Goal: Task Accomplishment & Management: Use online tool/utility

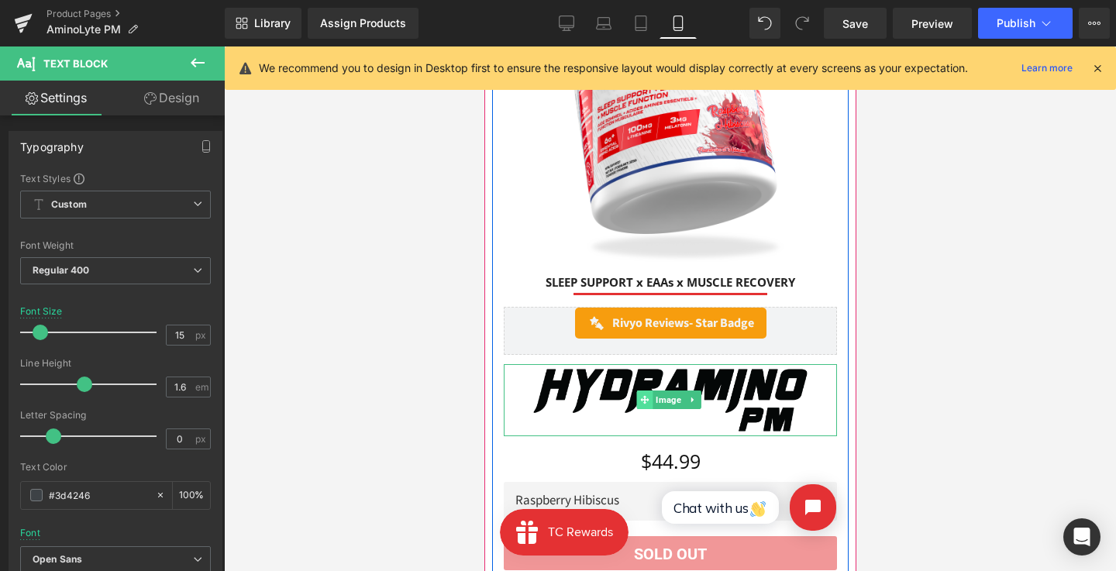
click at [643, 390] on span at bounding box center [643, 399] width 16 height 19
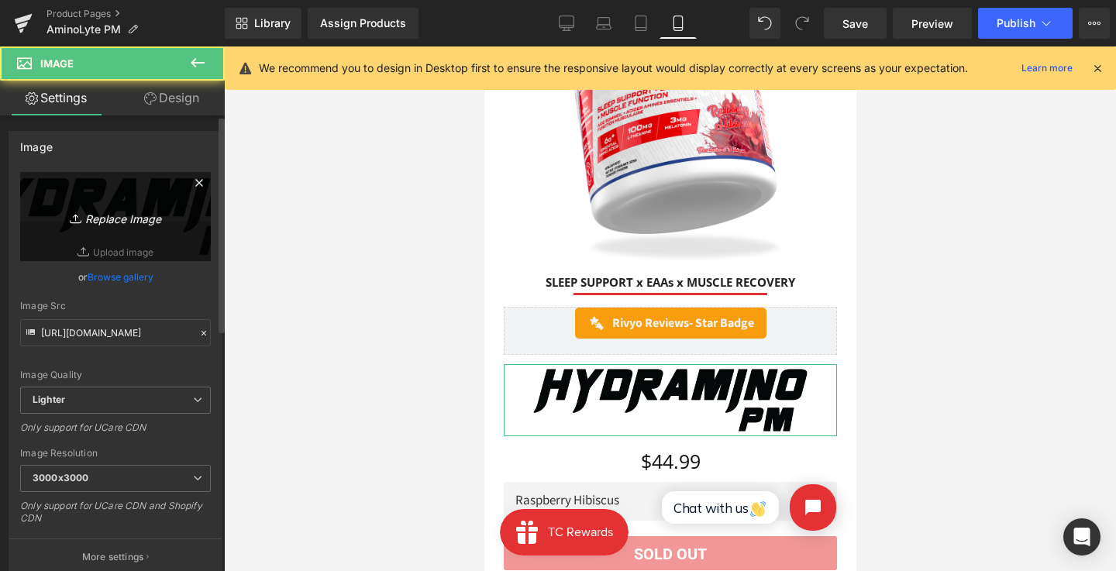
click at [189, 246] on link "Replace Image" at bounding box center [115, 216] width 191 height 89
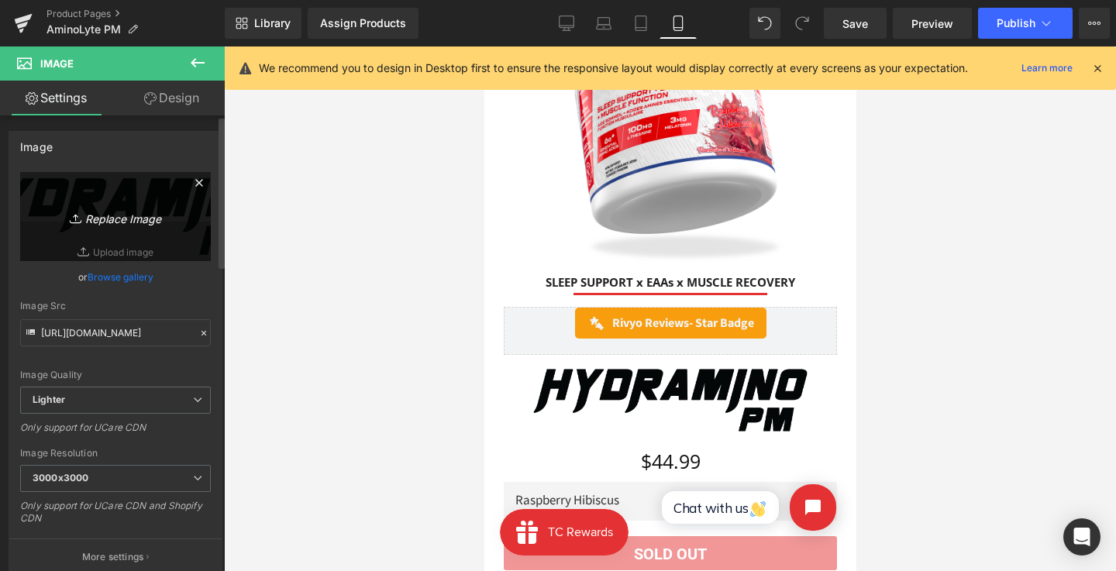
type input "C:\fakepath\Group 116.png"
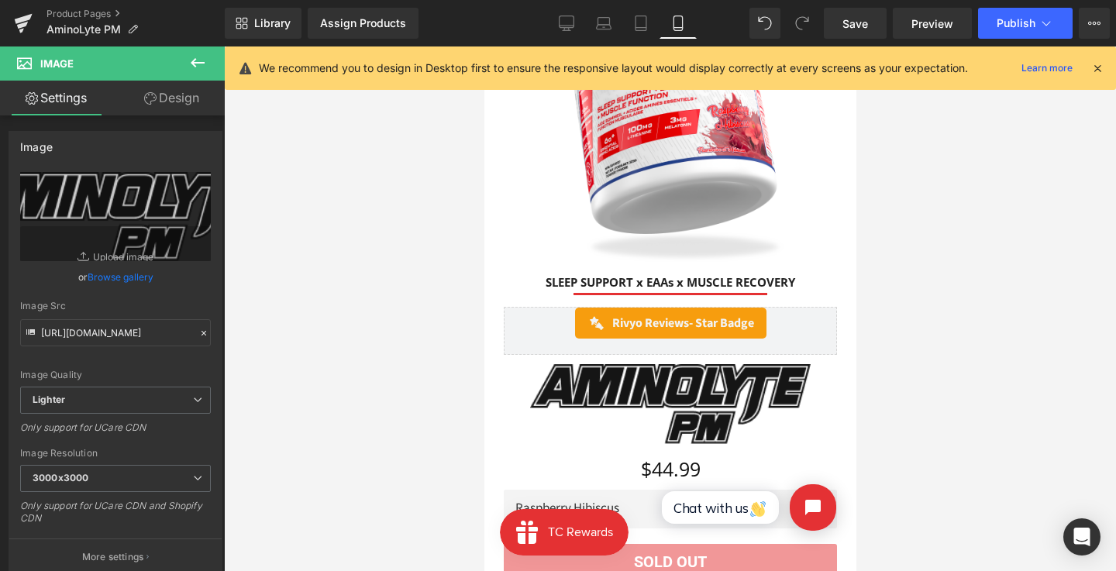
type input "[URL][DOMAIN_NAME]"
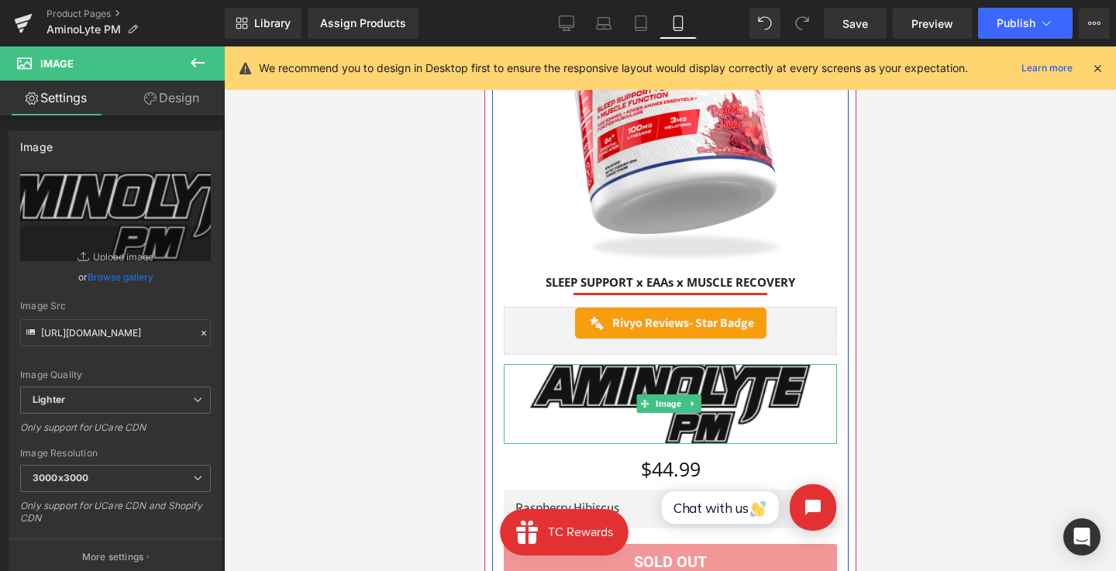
drag, startPoint x: 664, startPoint y: 368, endPoint x: 652, endPoint y: 368, distance: 11.6
click at [664, 368] on img at bounding box center [669, 404] width 280 height 80
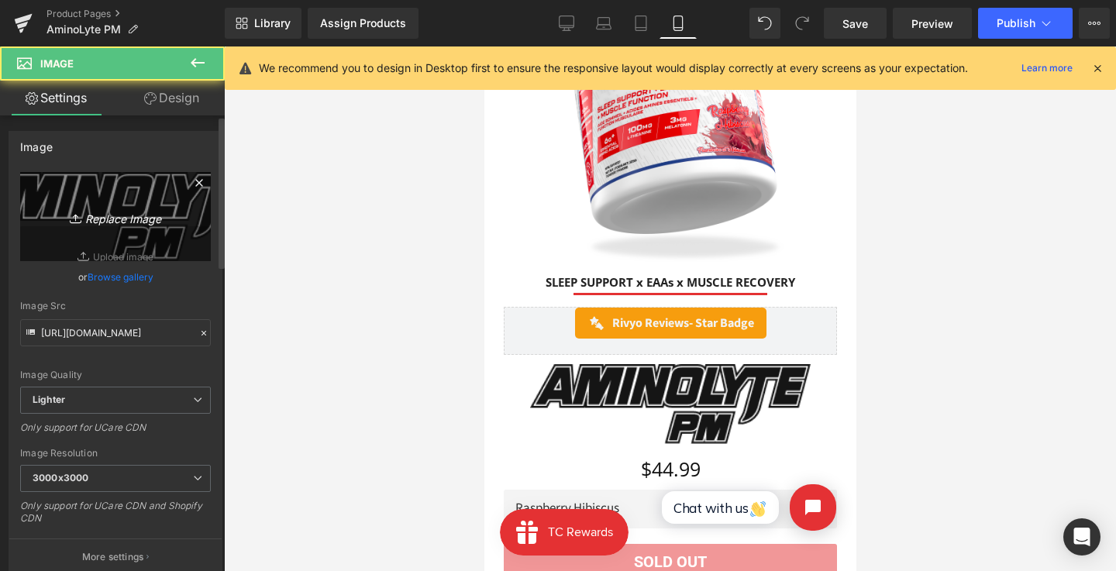
click at [177, 233] on link "Replace Image" at bounding box center [115, 216] width 191 height 89
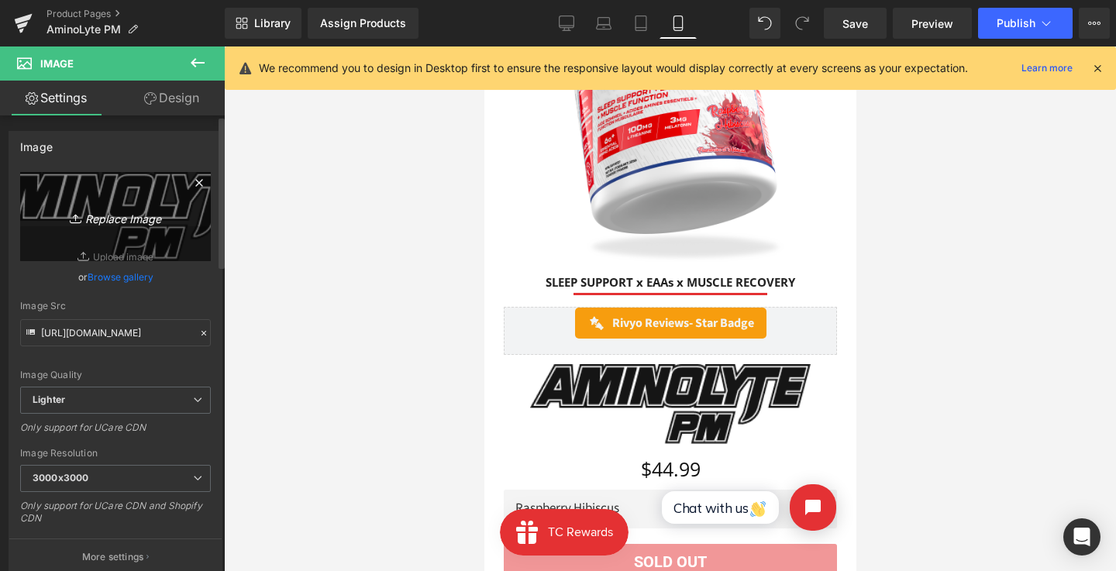
type input "C:\fakepath\Group 116.png"
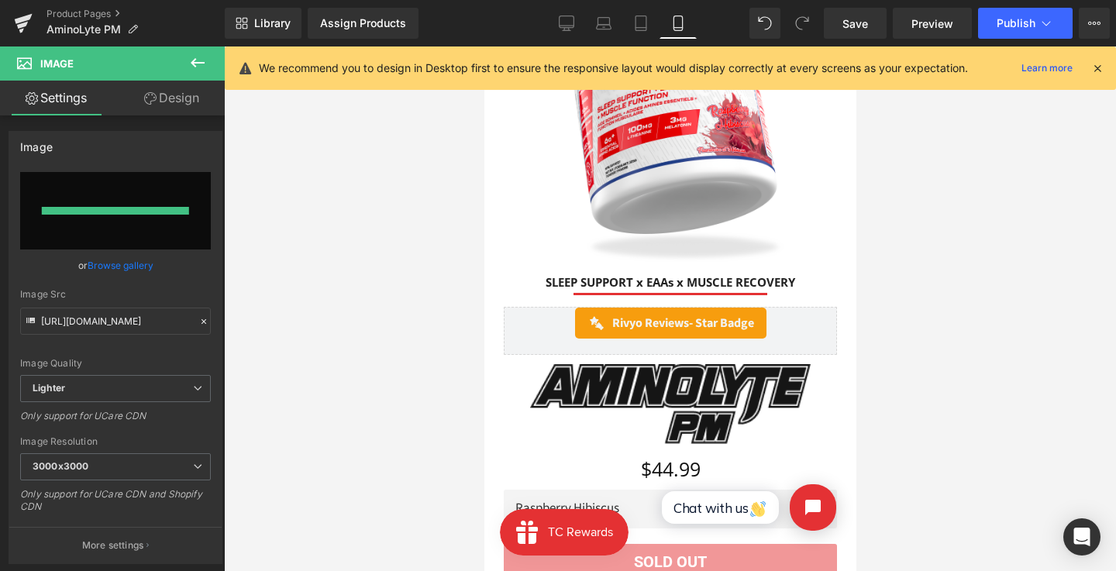
type input "[URL][DOMAIN_NAME]"
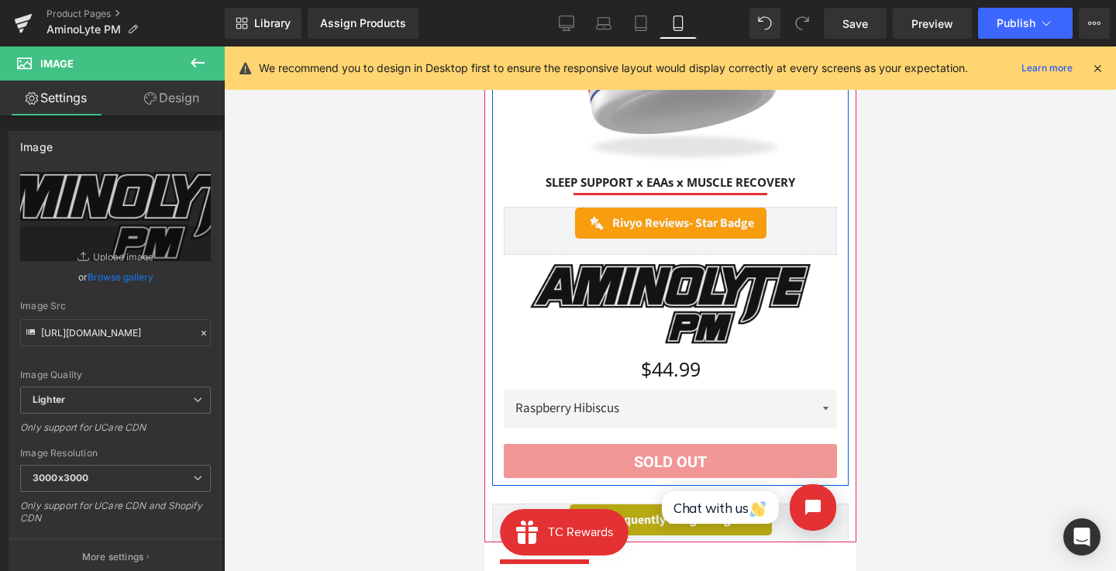
scroll to position [280, 0]
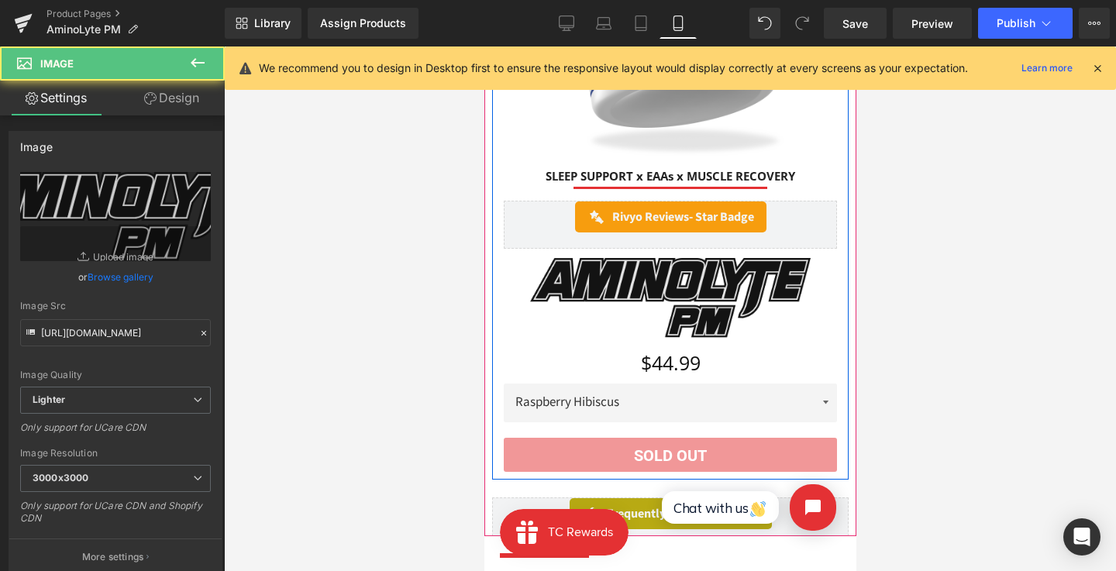
click at [576, 266] on img at bounding box center [669, 298] width 280 height 80
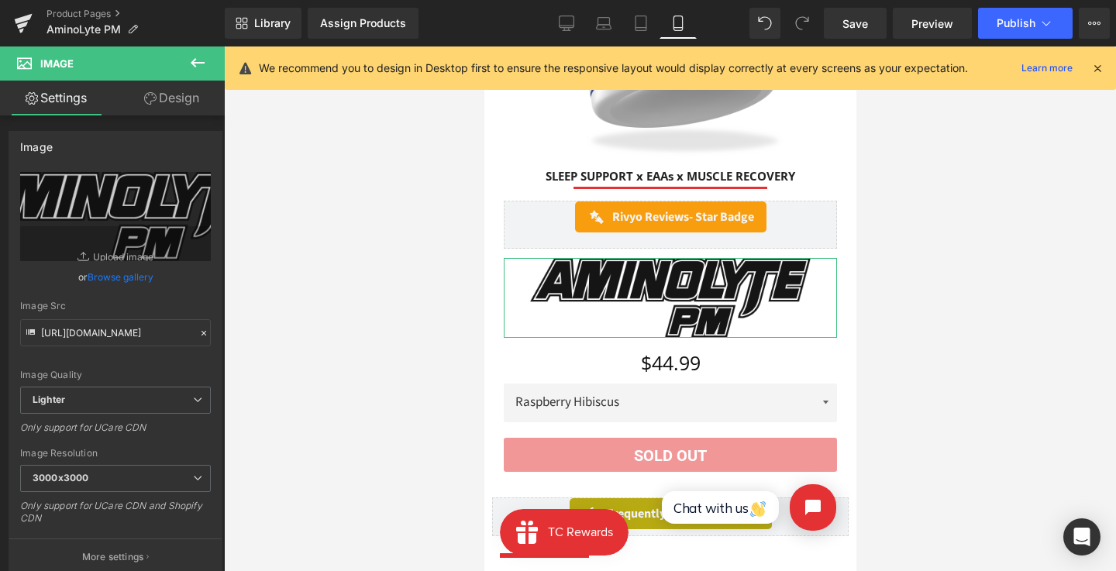
click at [191, 106] on link "Design" at bounding box center [171, 98] width 112 height 35
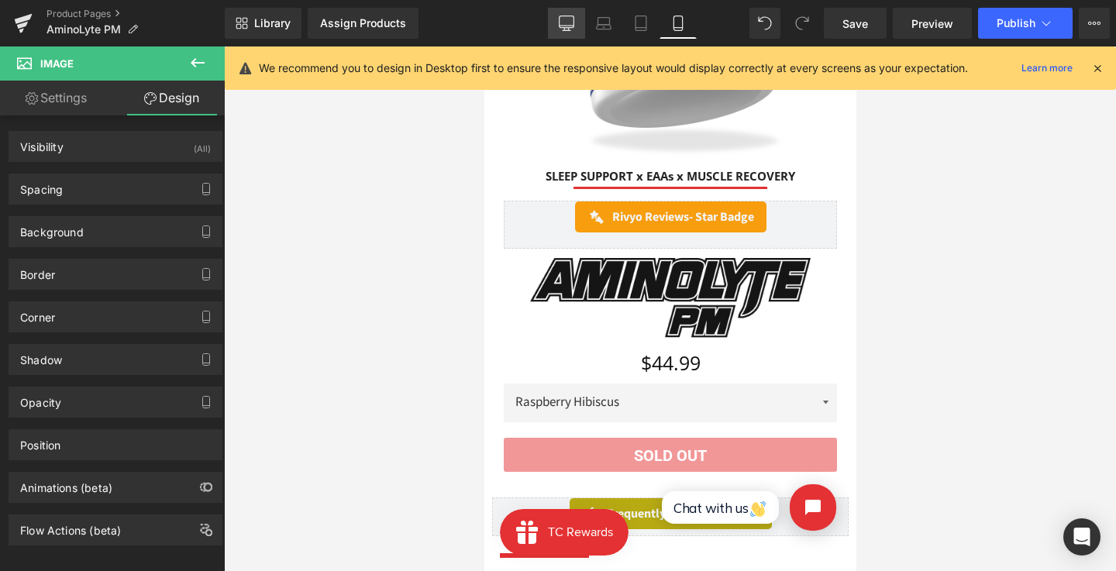
click at [559, 19] on icon at bounding box center [566, 22] width 15 height 15
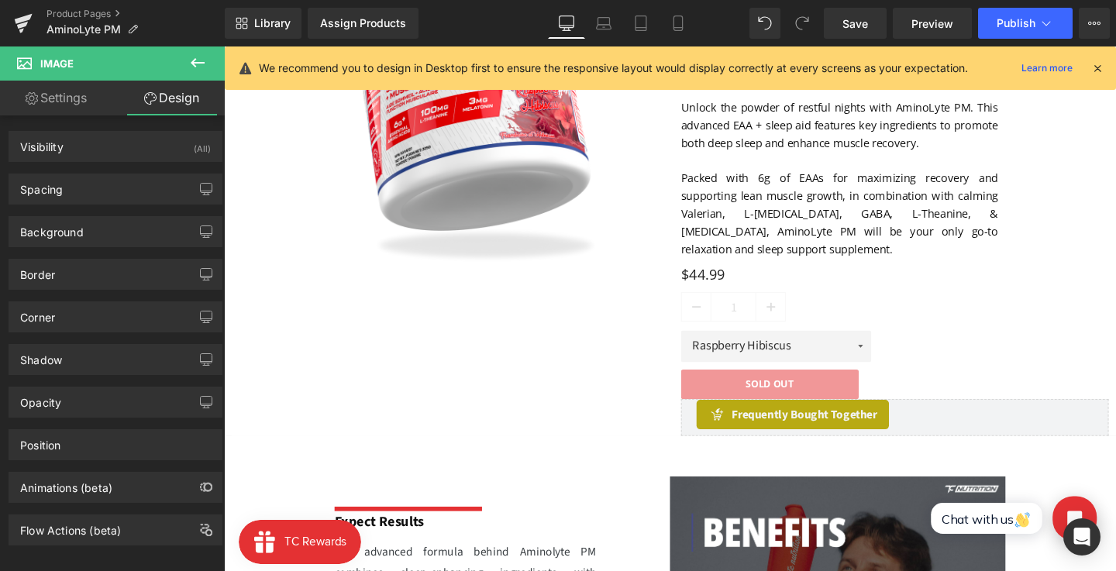
scroll to position [0, 0]
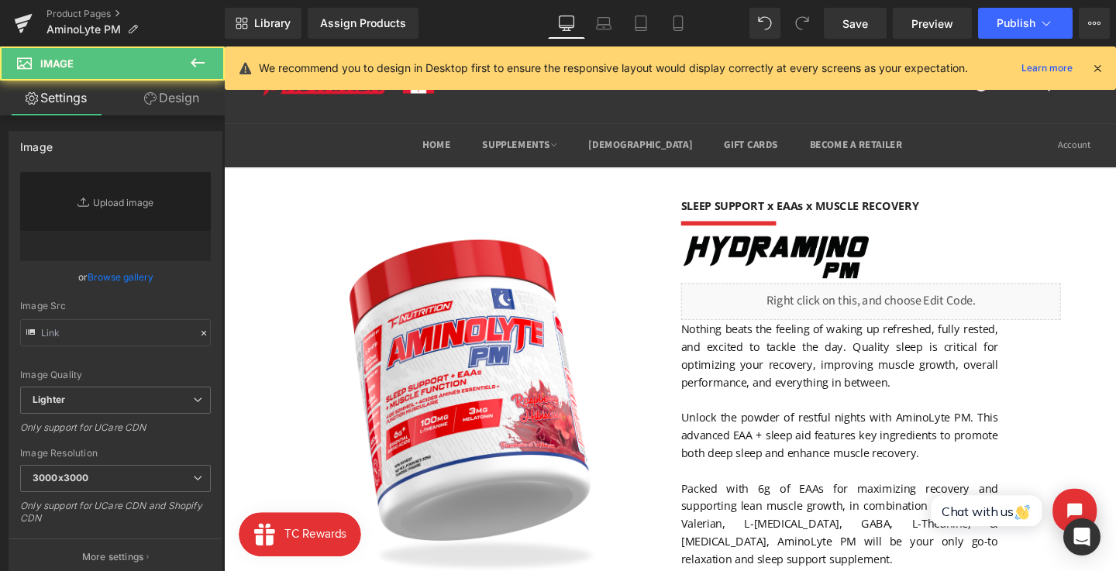
click at [759, 260] on img at bounding box center [804, 269] width 200 height 52
type input "[URL][DOMAIN_NAME]"
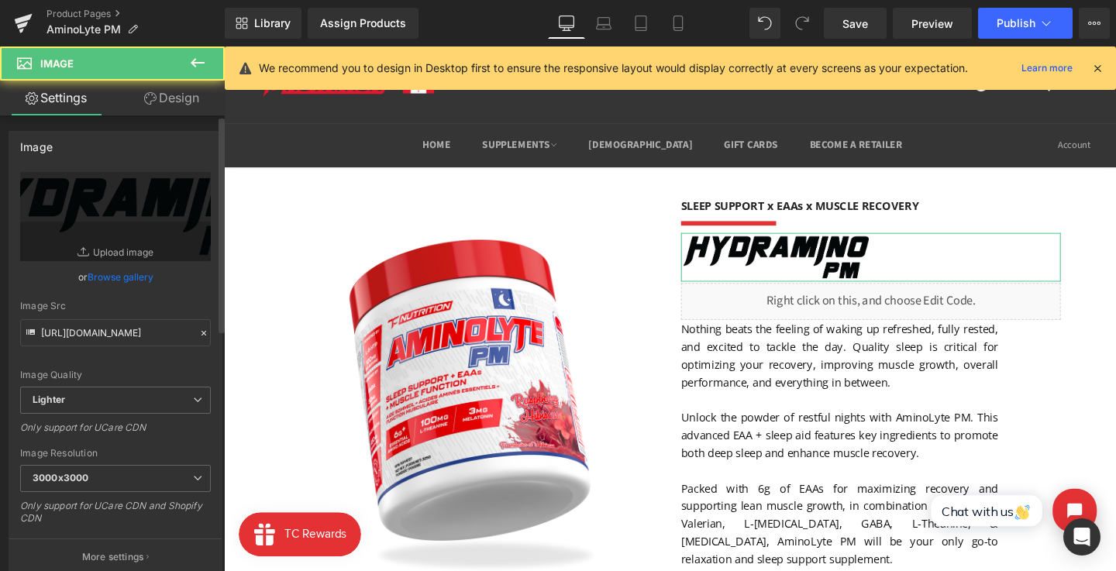
click at [126, 275] on link "Browse gallery" at bounding box center [121, 276] width 66 height 27
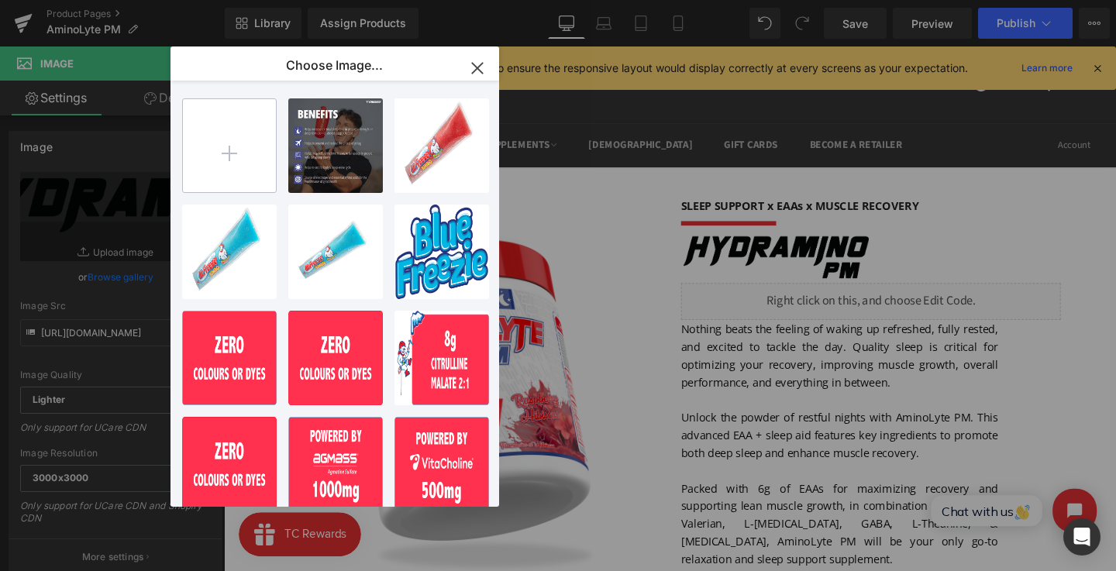
click at [241, 147] on input "file" at bounding box center [229, 145] width 93 height 93
click at [91, 0] on div "Image You are previewing how the will restyle your page. You can not edit Eleme…" at bounding box center [558, 0] width 1116 height 0
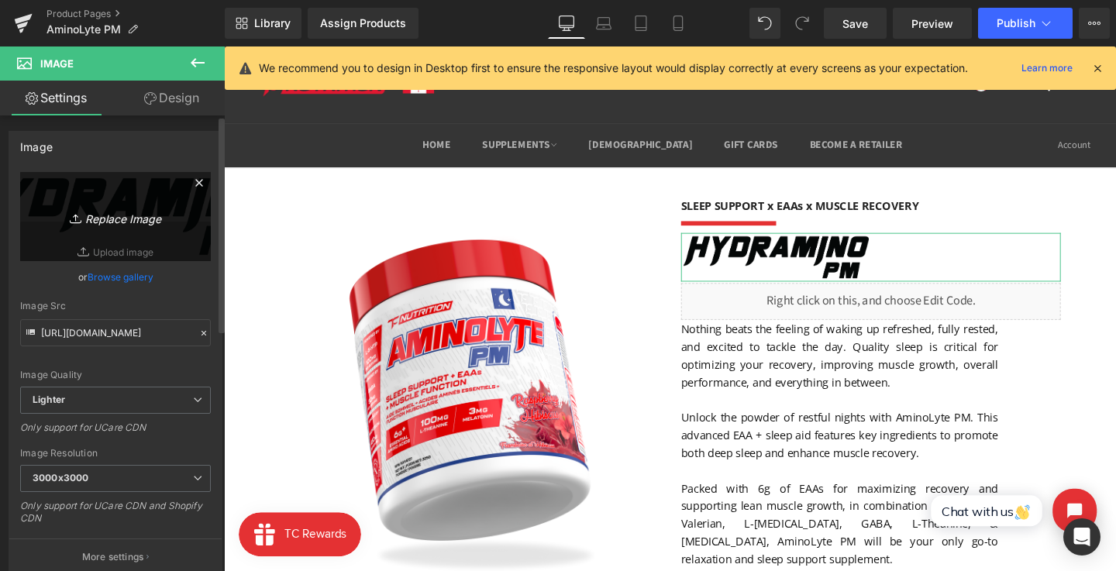
click at [113, 178] on link "Replace Image" at bounding box center [115, 216] width 191 height 89
type input "C:\fakepath\Group 116.png"
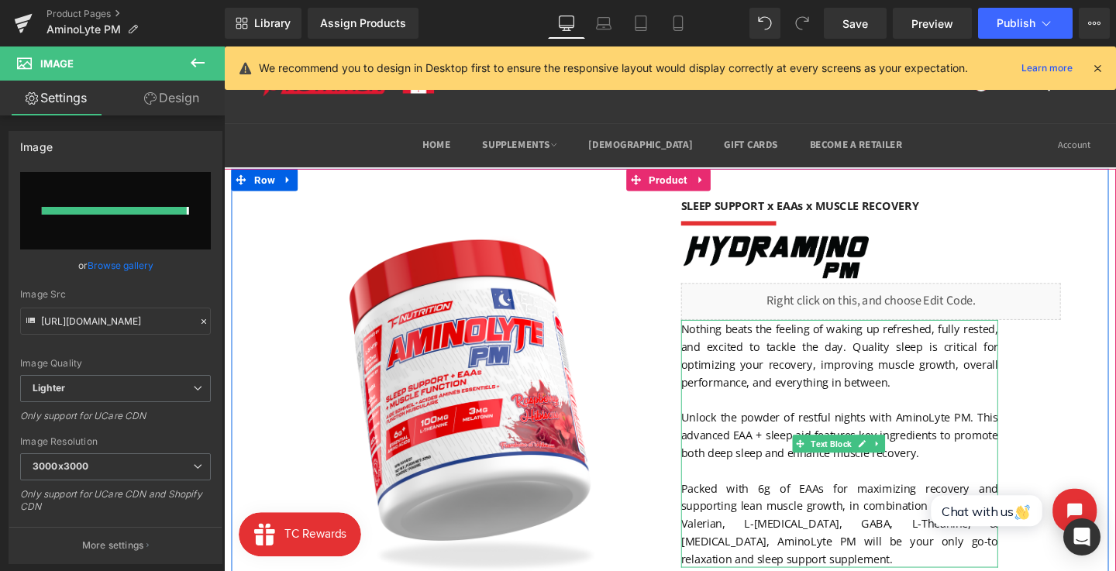
type input "[URL][DOMAIN_NAME]"
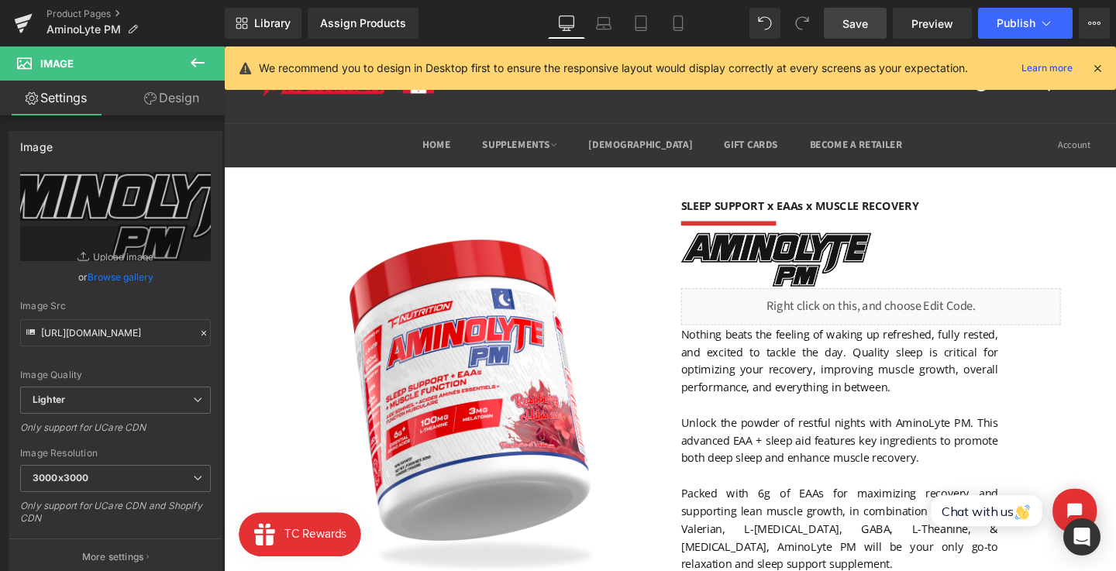
click at [866, 36] on link "Save" at bounding box center [855, 23] width 63 height 31
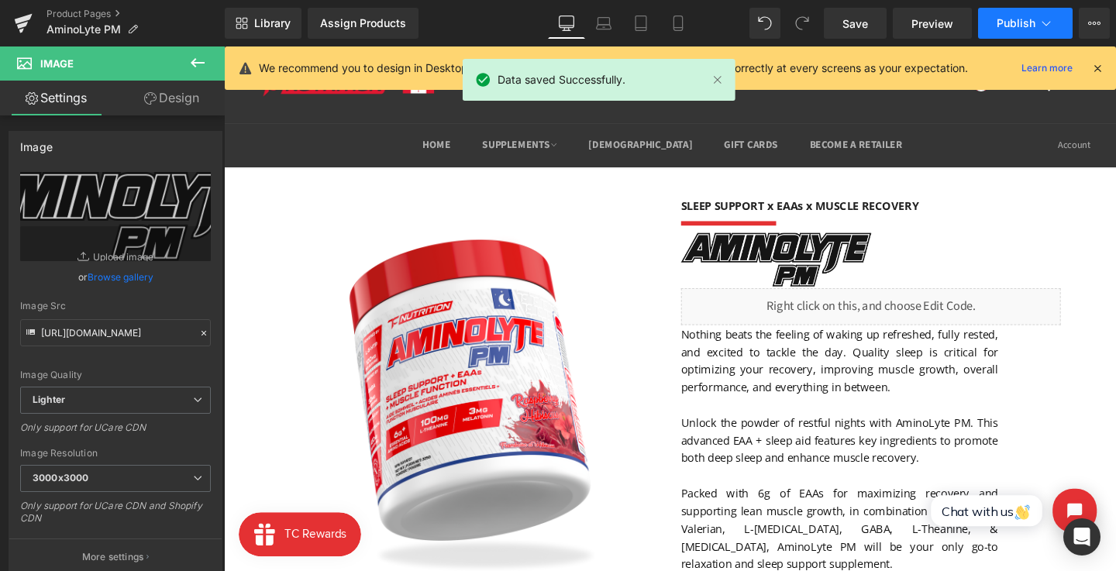
click at [1050, 20] on icon at bounding box center [1045, 22] width 15 height 15
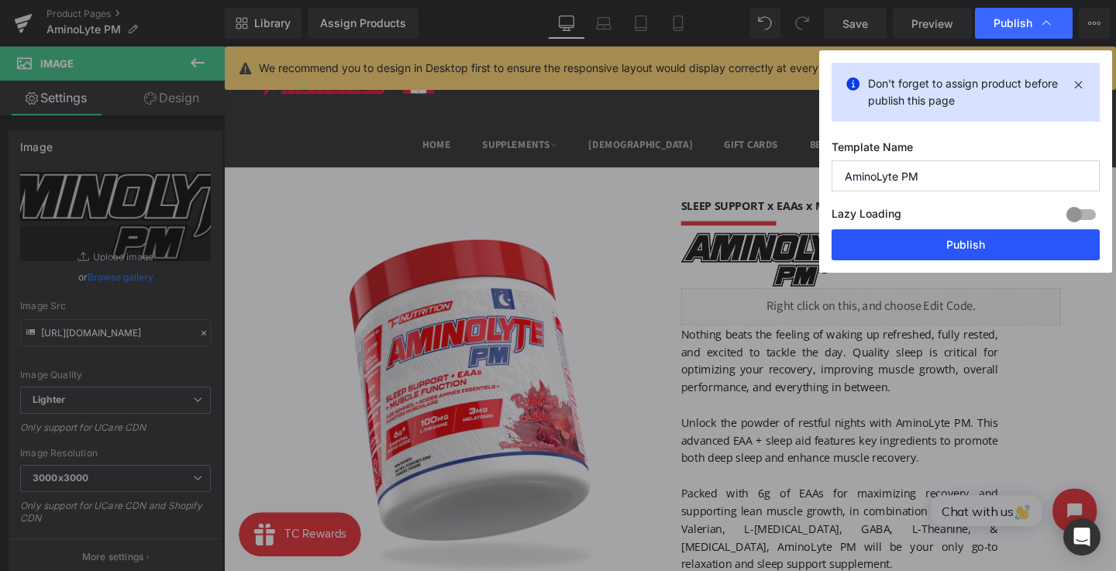
click at [988, 246] on button "Publish" at bounding box center [965, 244] width 268 height 31
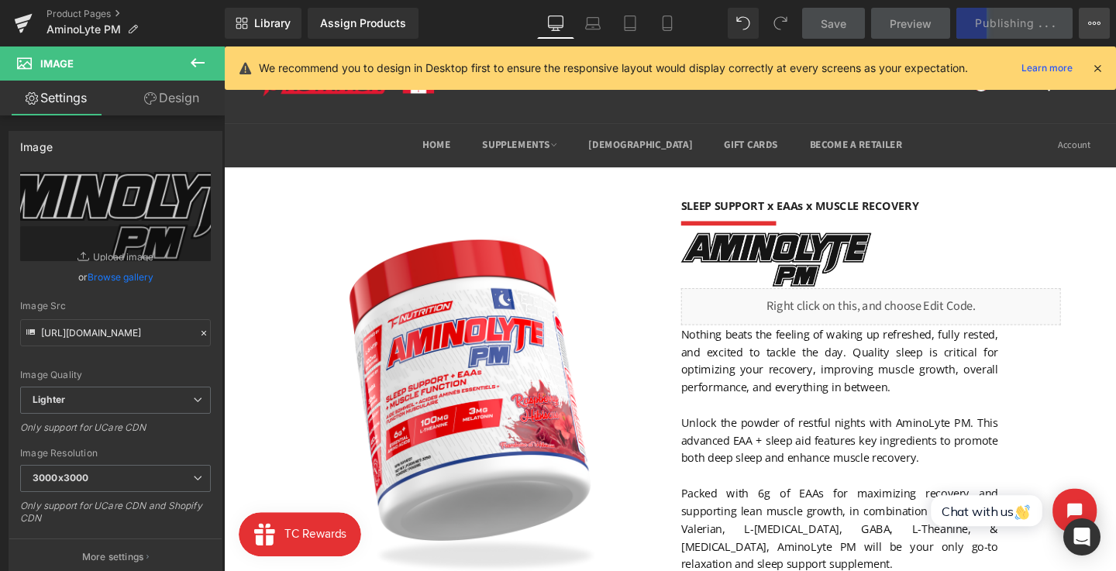
drag, startPoint x: 1084, startPoint y: 31, endPoint x: 796, endPoint y: 46, distance: 287.8
click at [1084, 31] on button "View Live Page View with current Template Save Template to Library Schedule Pub…" at bounding box center [1093, 23] width 31 height 31
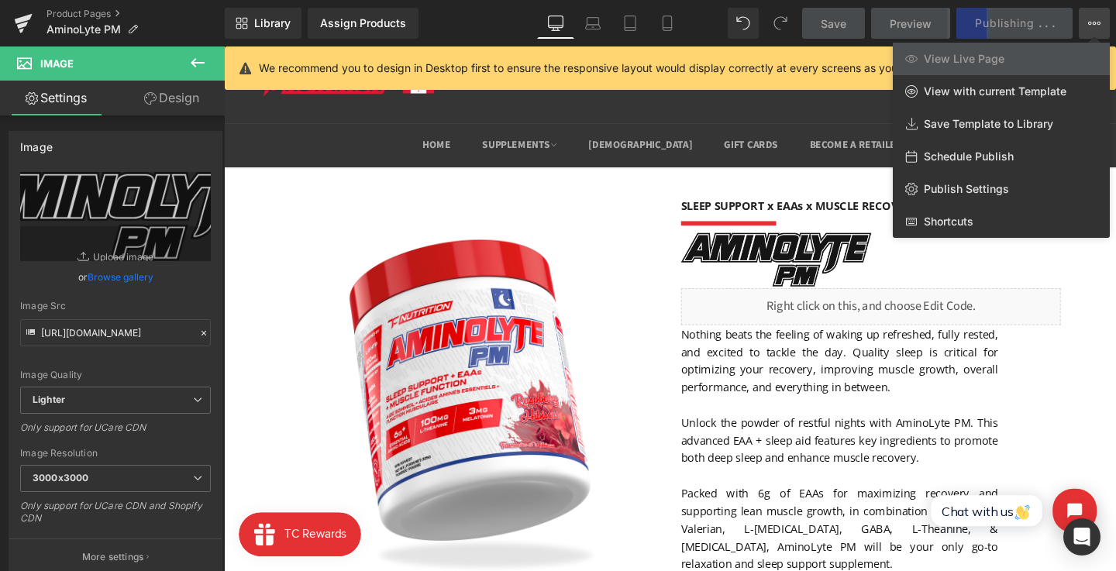
click at [826, 273] on div at bounding box center [670, 308] width 892 height 525
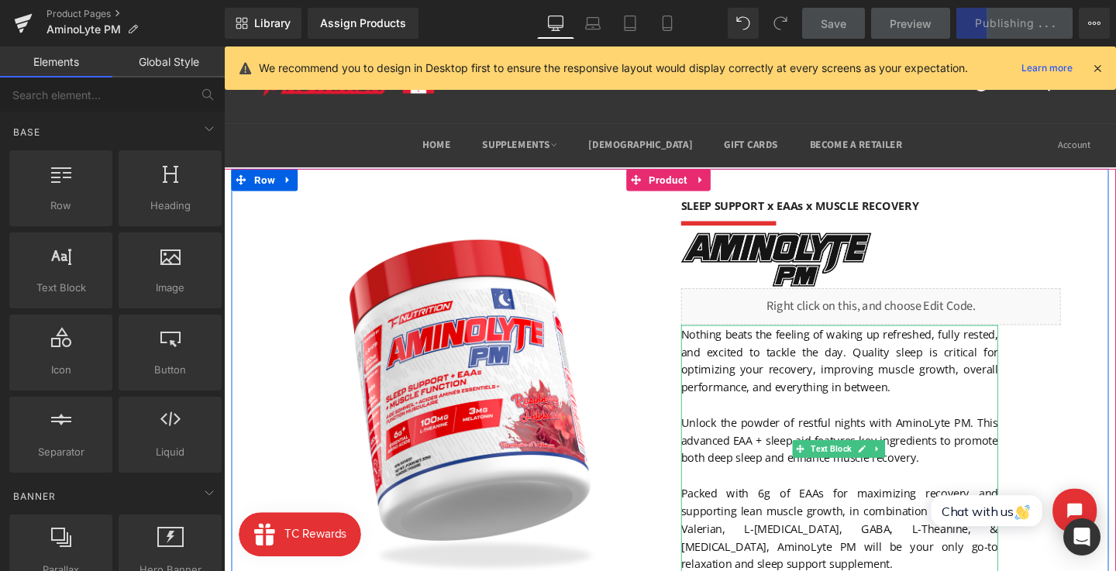
click at [792, 364] on font "Nothing beats the feeling of waking up refreshed, fully rested, and excited to …" at bounding box center [870, 376] width 333 height 71
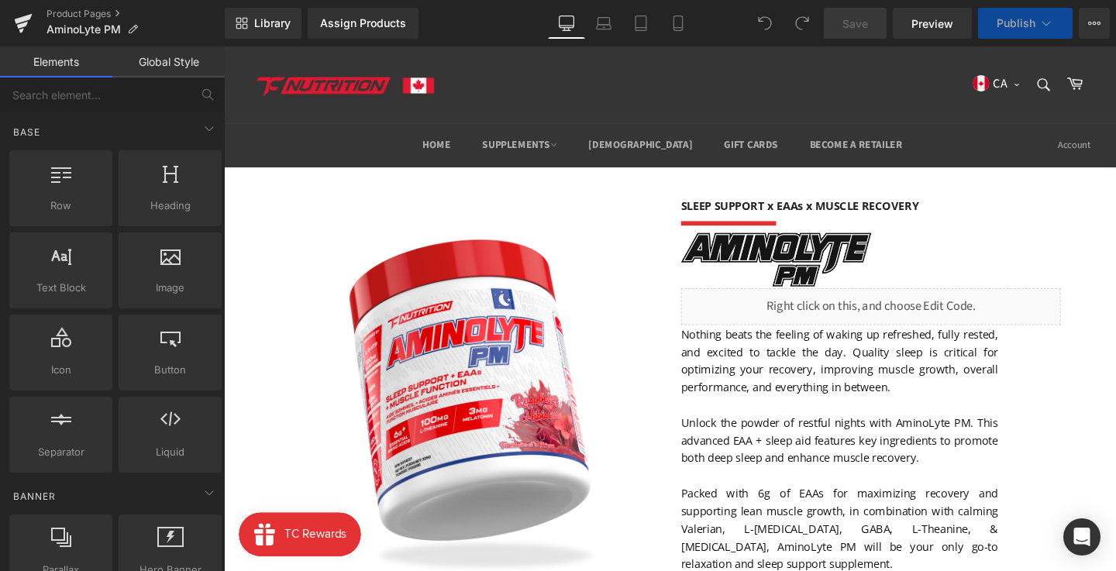
click at [864, 29] on span "Save" at bounding box center [855, 23] width 26 height 16
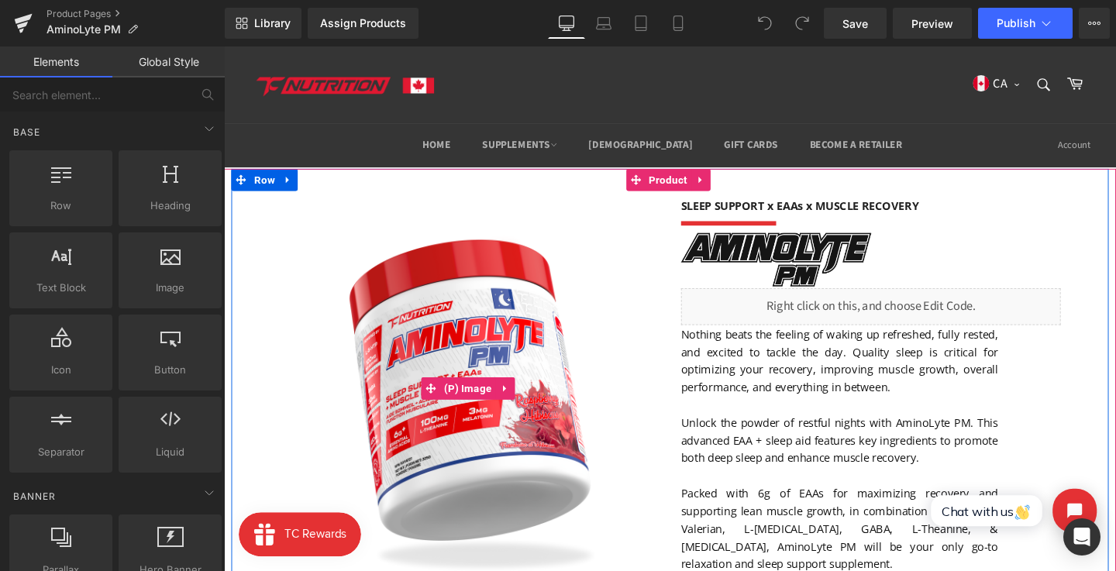
scroll to position [13, 0]
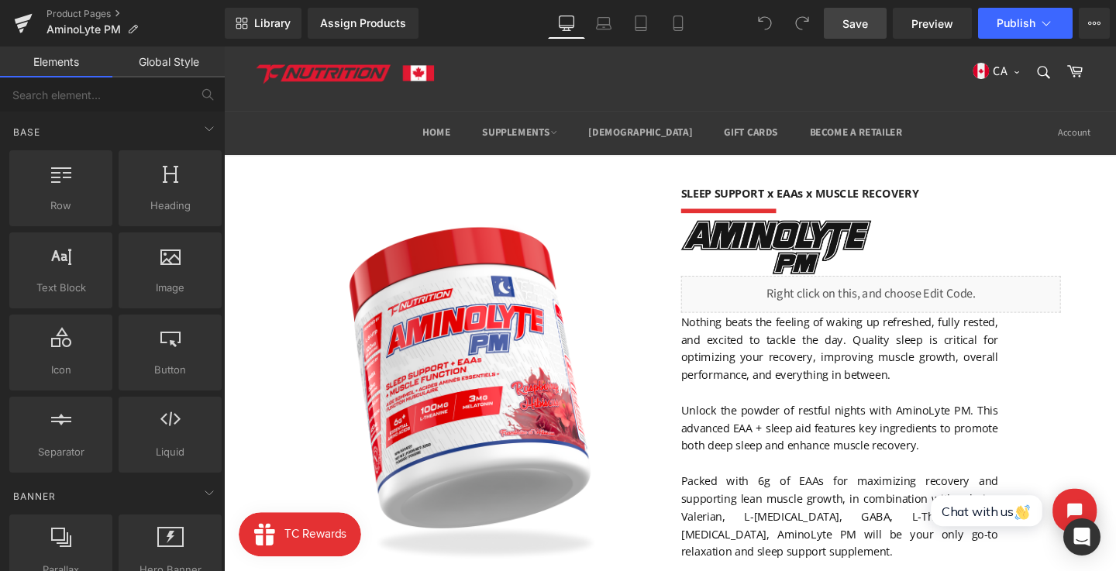
click at [840, 28] on link "Save" at bounding box center [855, 23] width 63 height 31
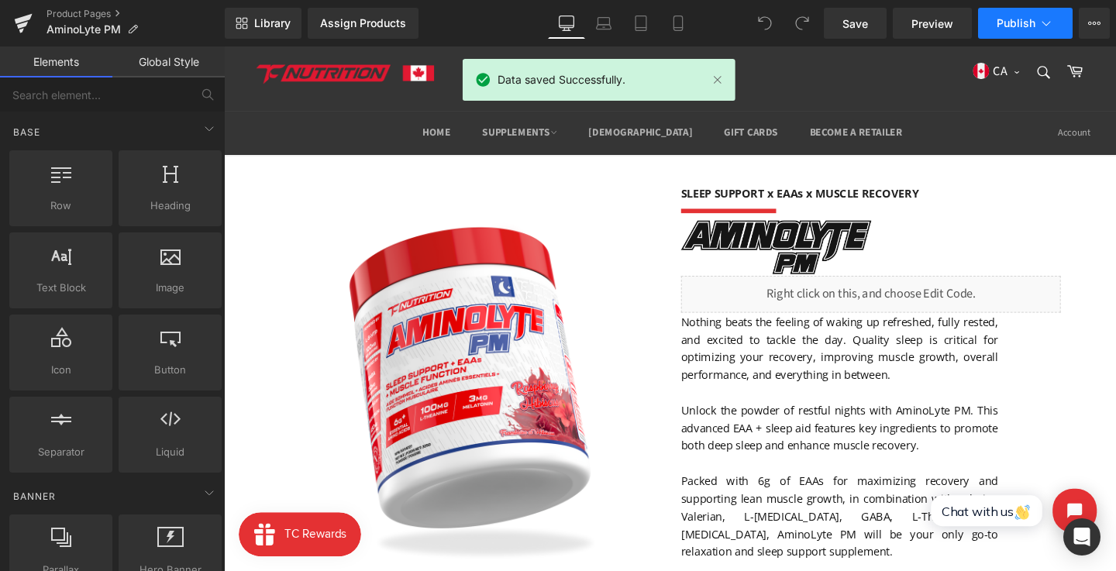
click at [1013, 31] on button "Publish" at bounding box center [1025, 23] width 95 height 31
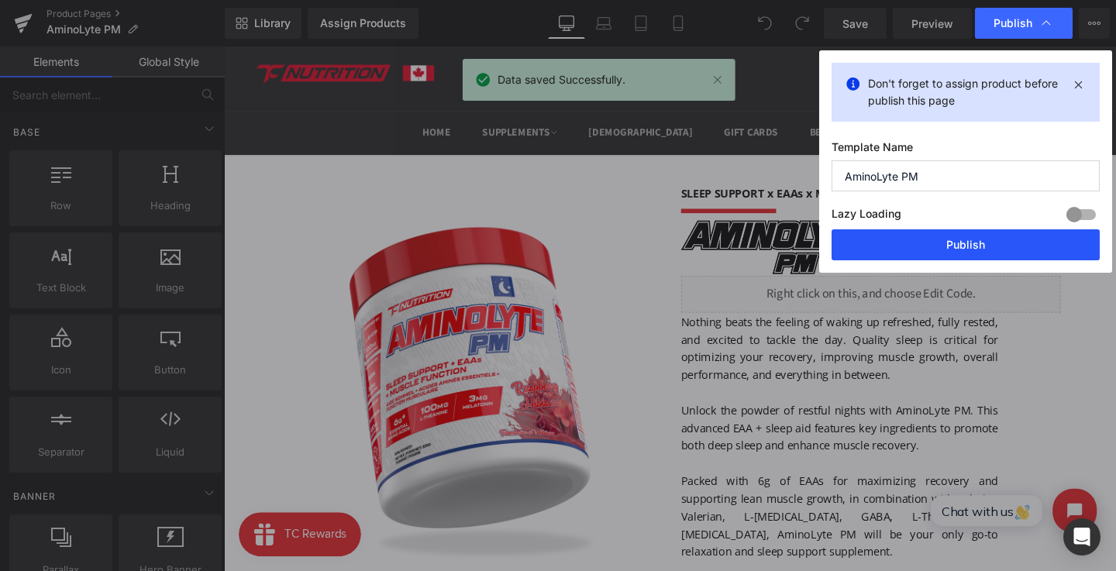
click at [963, 243] on button "Publish" at bounding box center [965, 244] width 268 height 31
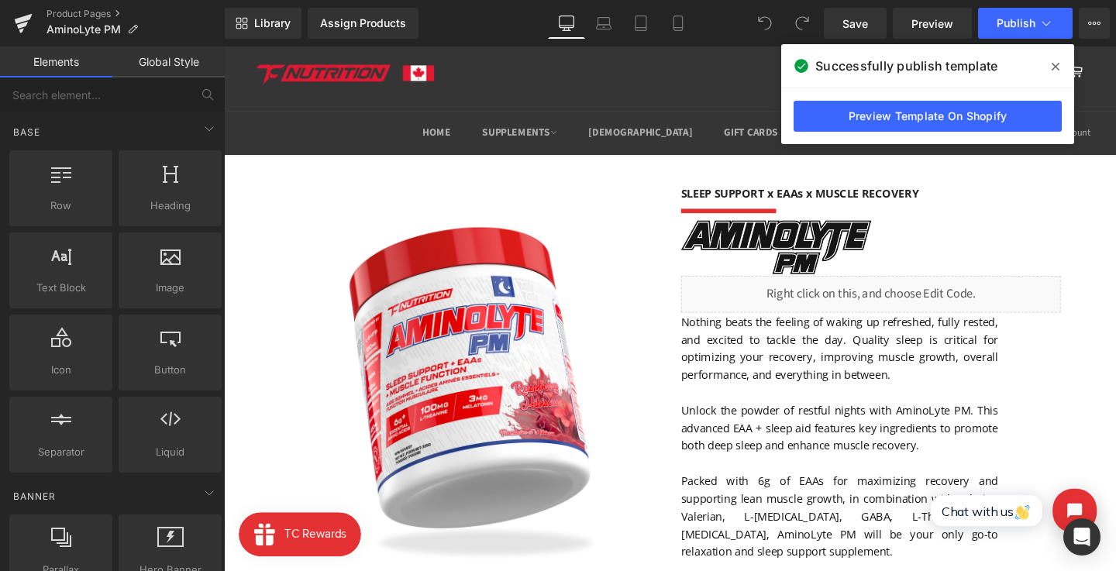
click at [1054, 64] on icon at bounding box center [1055, 66] width 8 height 12
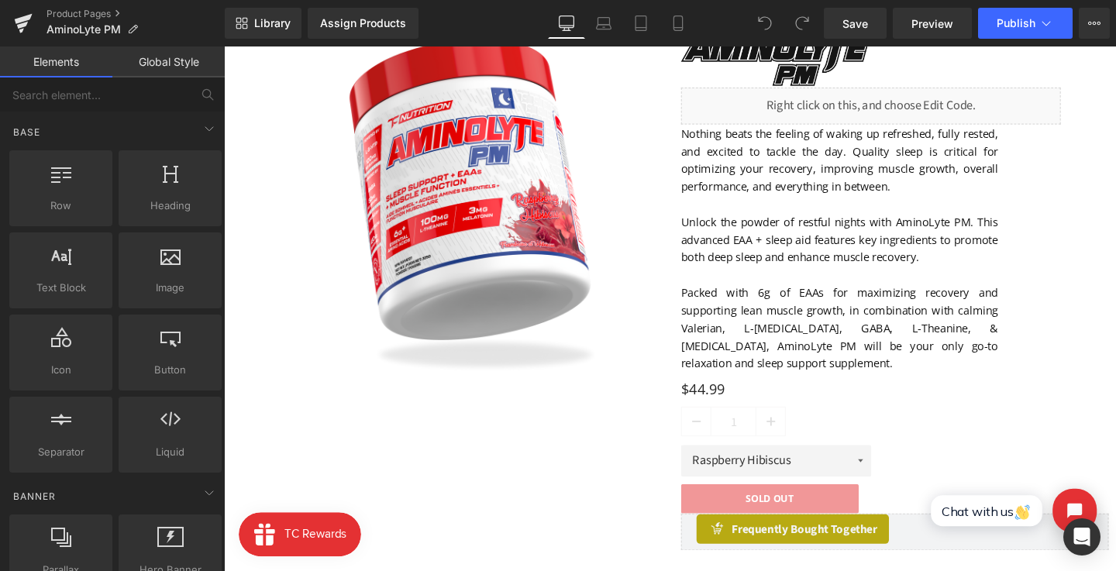
scroll to position [0, 0]
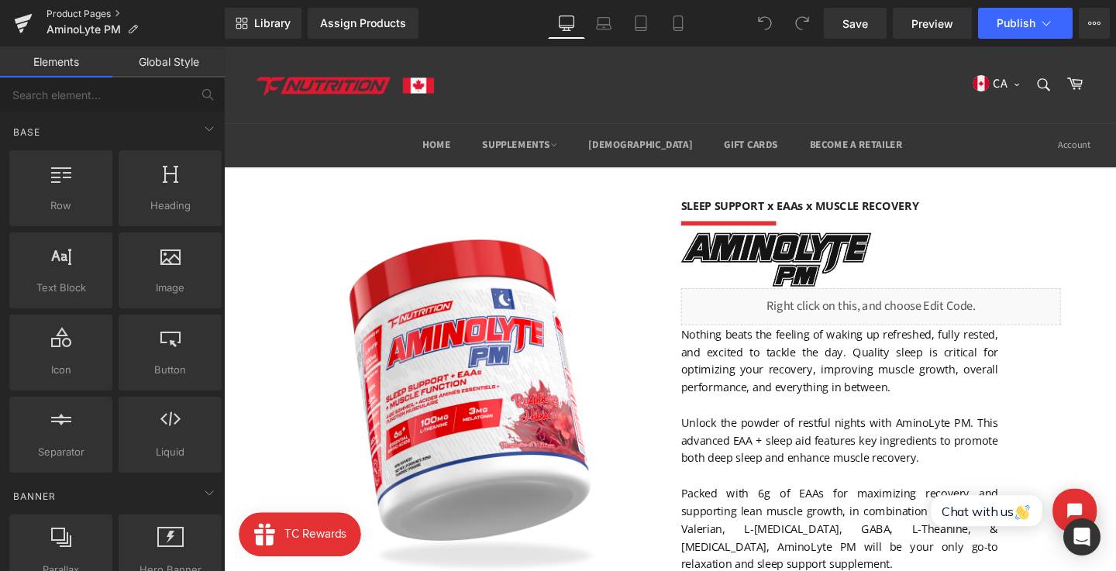
click at [98, 16] on link "Product Pages" at bounding box center [135, 14] width 178 height 12
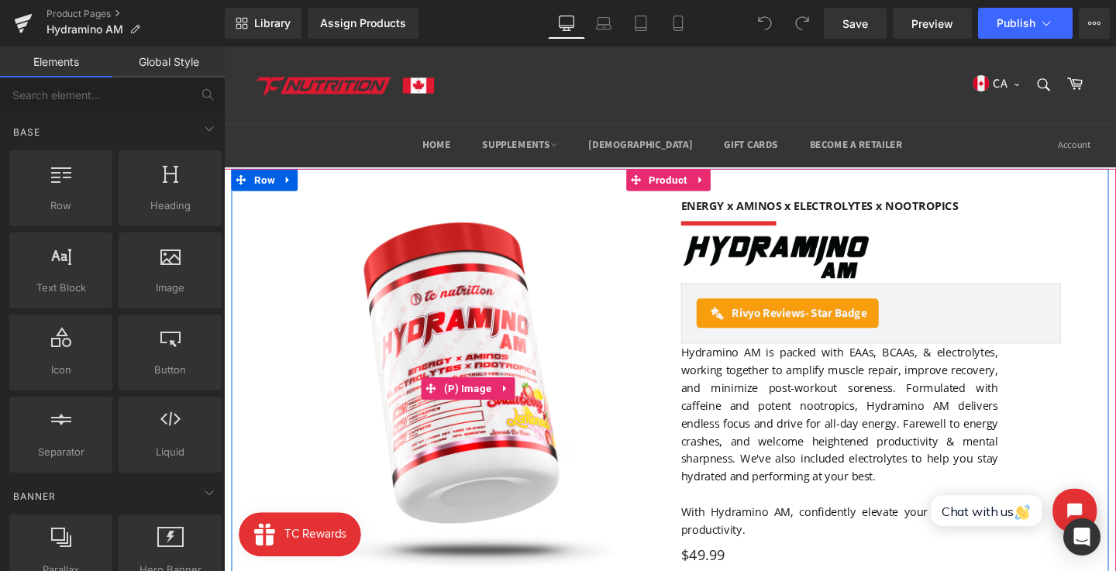
click at [470, 322] on img at bounding box center [481, 405] width 399 height 399
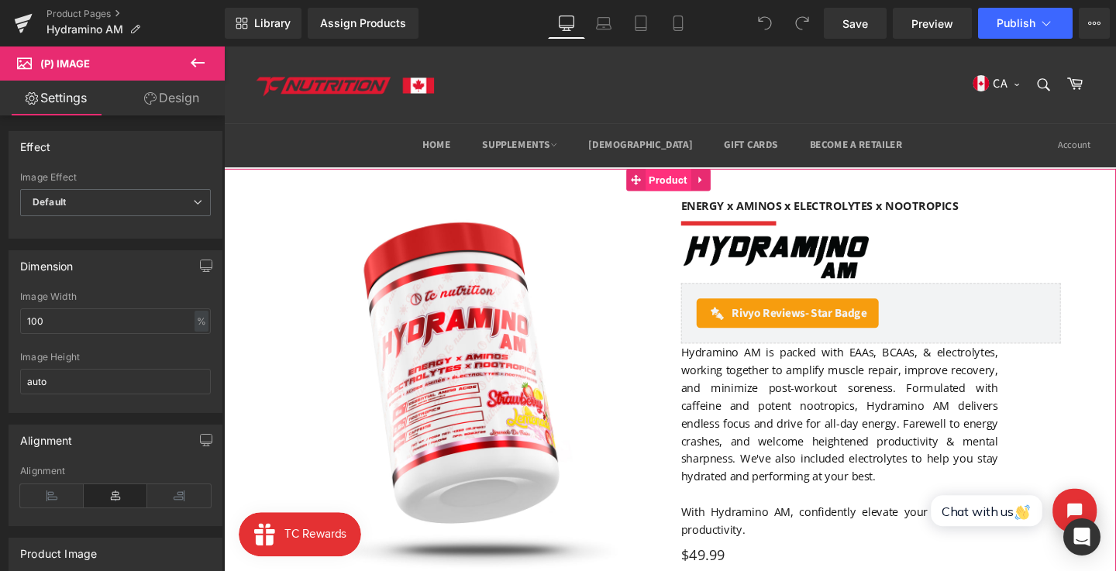
click at [682, 190] on span "Product" at bounding box center [690, 186] width 48 height 23
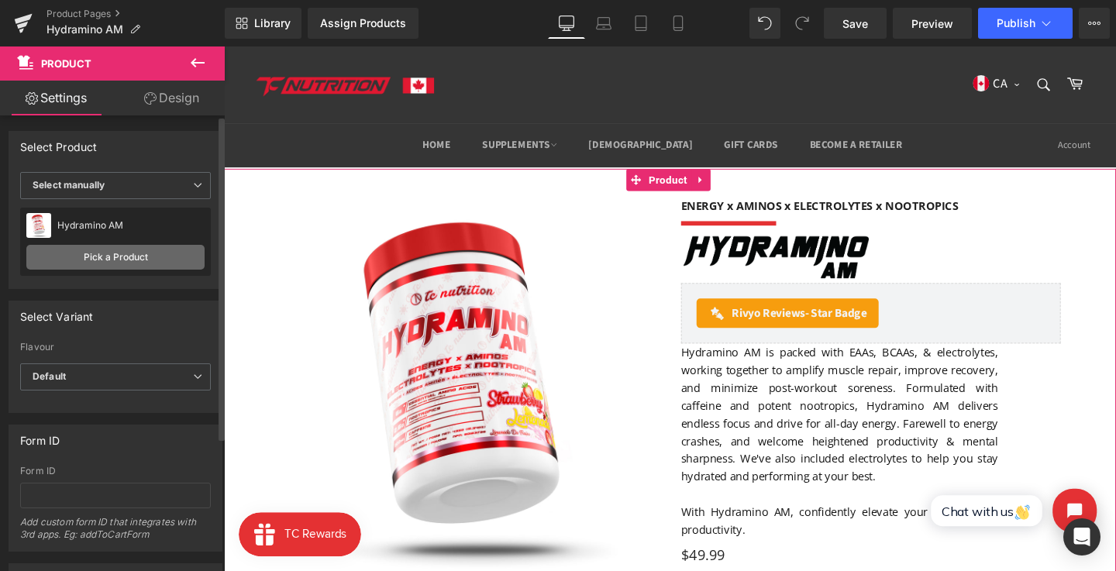
click at [112, 263] on link "Pick a Product" at bounding box center [115, 257] width 178 height 25
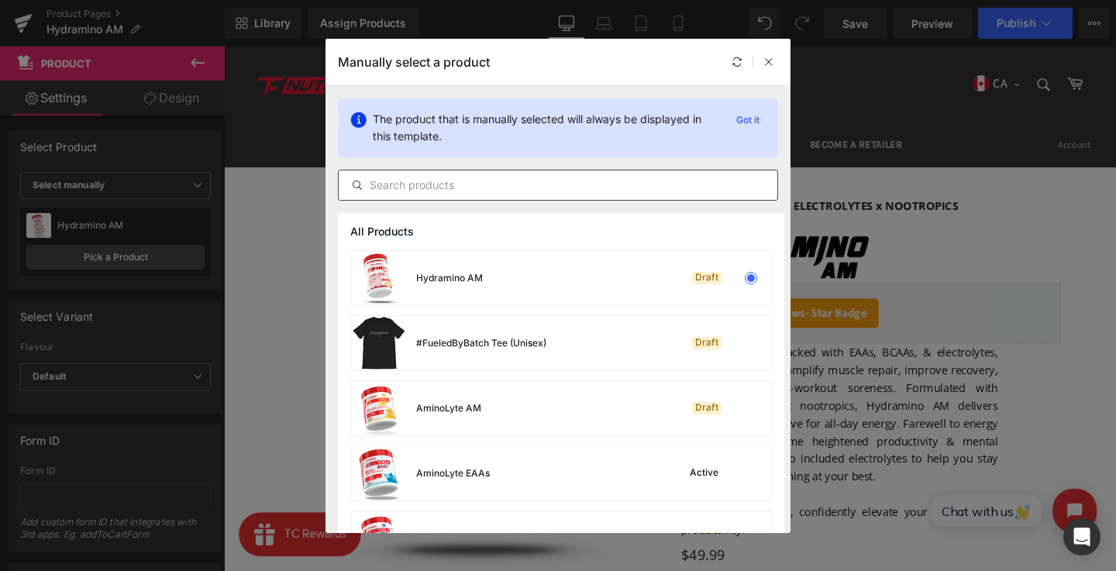
click at [486, 170] on div at bounding box center [558, 185] width 440 height 31
click at [482, 174] on div at bounding box center [558, 185] width 440 height 31
click at [476, 181] on input "text" at bounding box center [558, 185] width 439 height 19
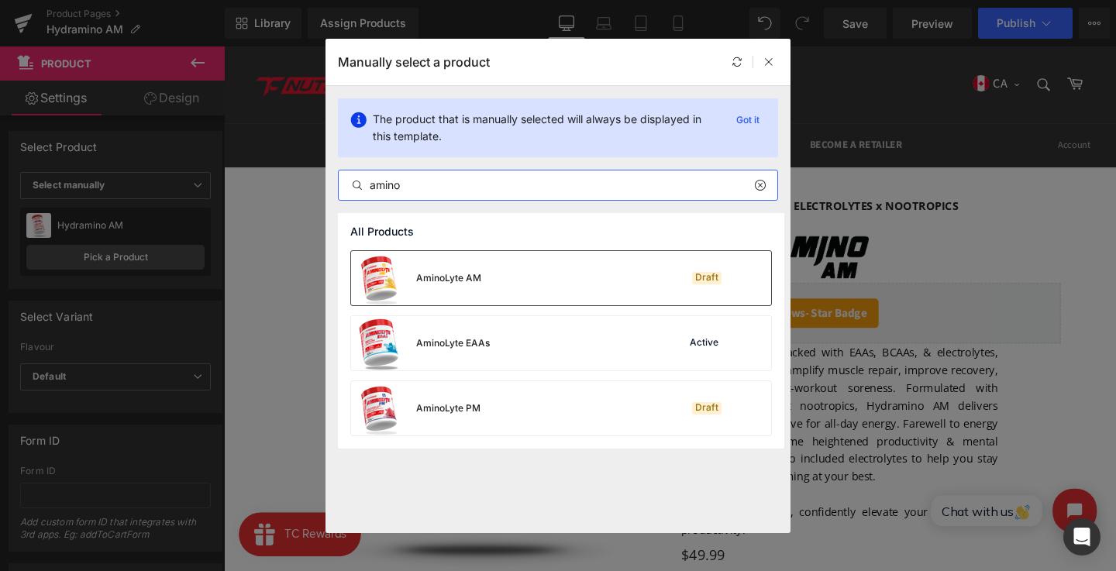
type input "amino"
click at [552, 287] on div "AminoLyte AM Draft" at bounding box center [561, 278] width 420 height 54
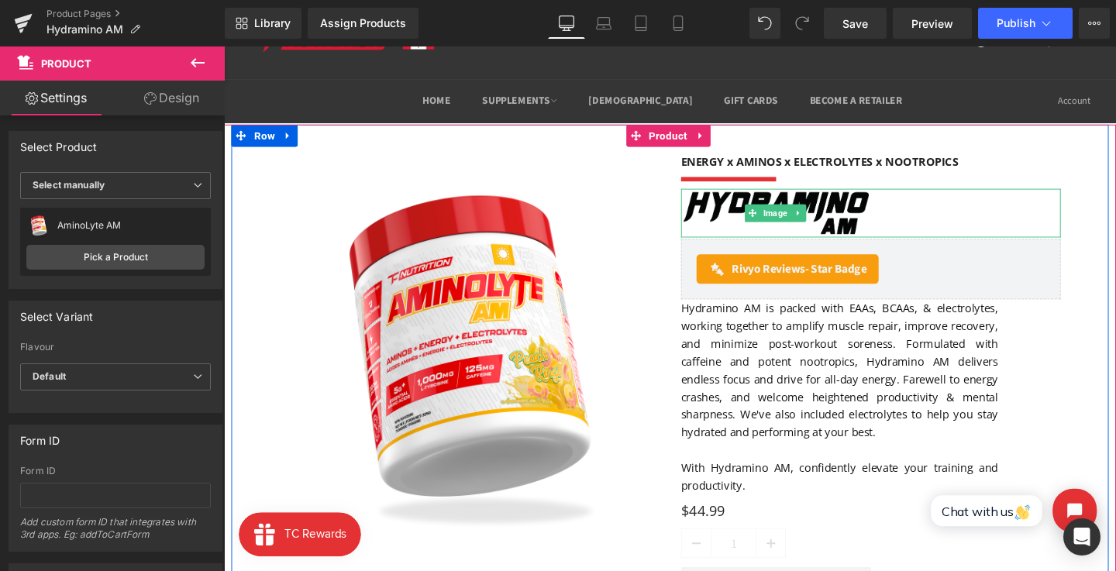
scroll to position [48, 0]
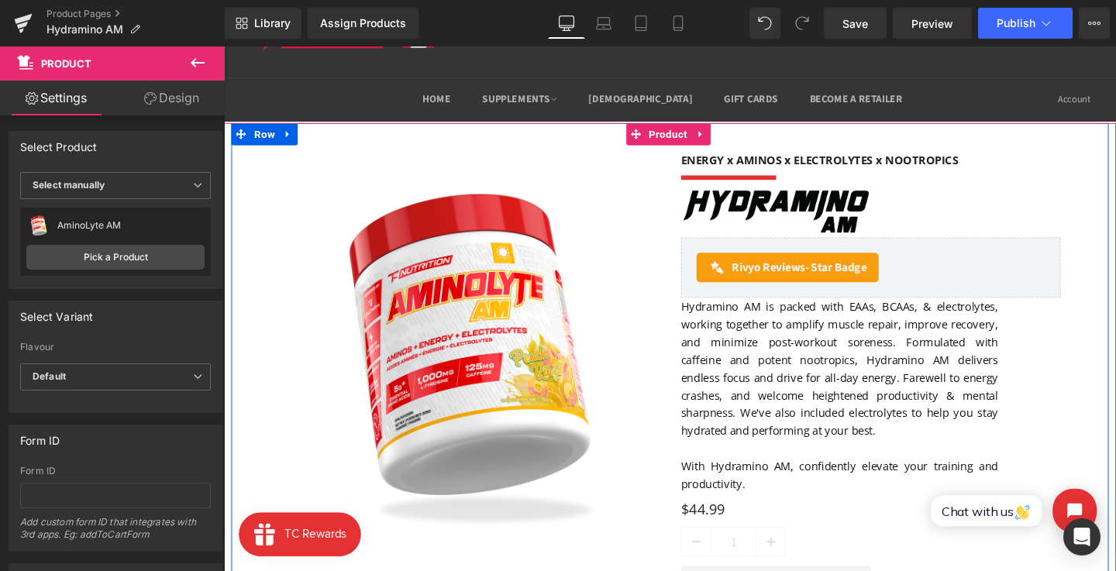
click at [759, 315] on font "Hydramino AM is packed with EAAs, BCAAs, & electrolytes, working together to am…" at bounding box center [870, 385] width 333 height 146
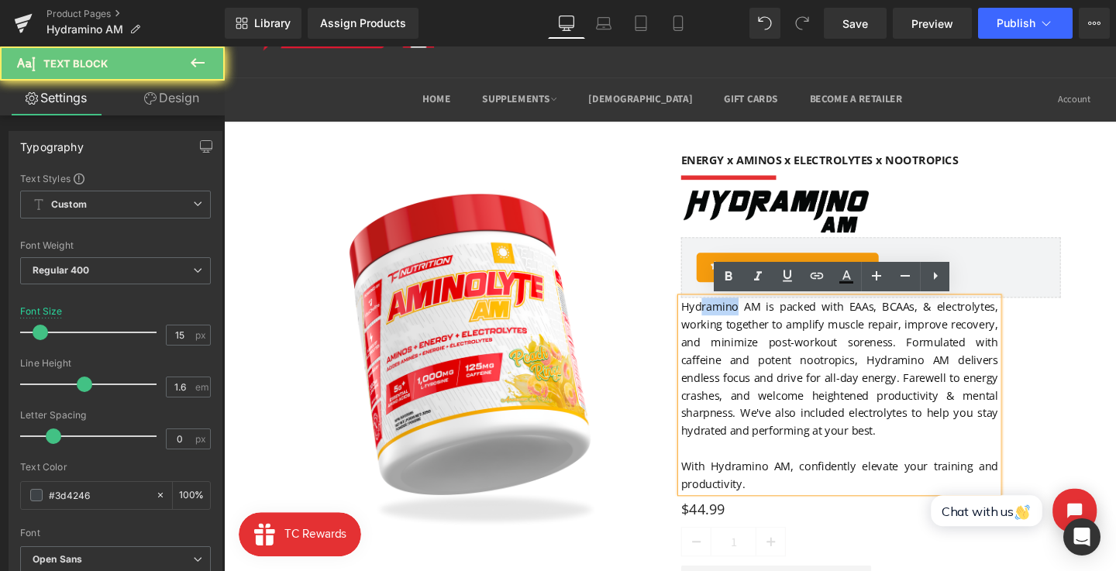
drag, startPoint x: 759, startPoint y: 318, endPoint x: 670, endPoint y: 318, distance: 89.1
click at [670, 318] on div "(P) Image ENERGY x AMINOS x ELECTROLYTES x NOOTROPICS Heading Separator Image R…" at bounding box center [693, 395] width 922 height 537
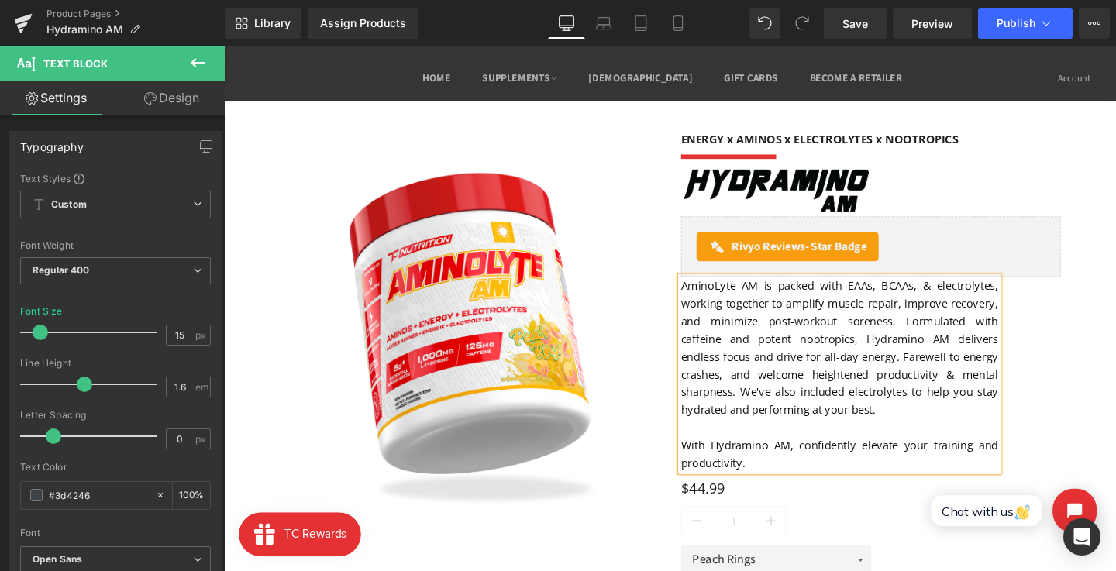
scroll to position [71, 0]
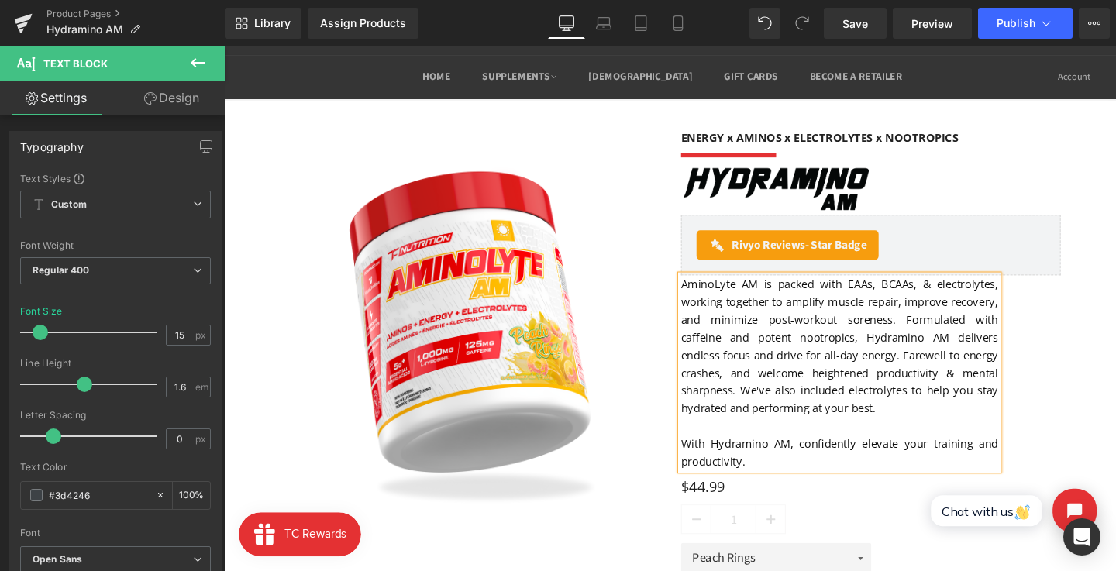
click at [936, 351] on font "AminoLyte AM is packed with EAAs, BCAAs, & electrolytes, working together to am…" at bounding box center [870, 362] width 333 height 146
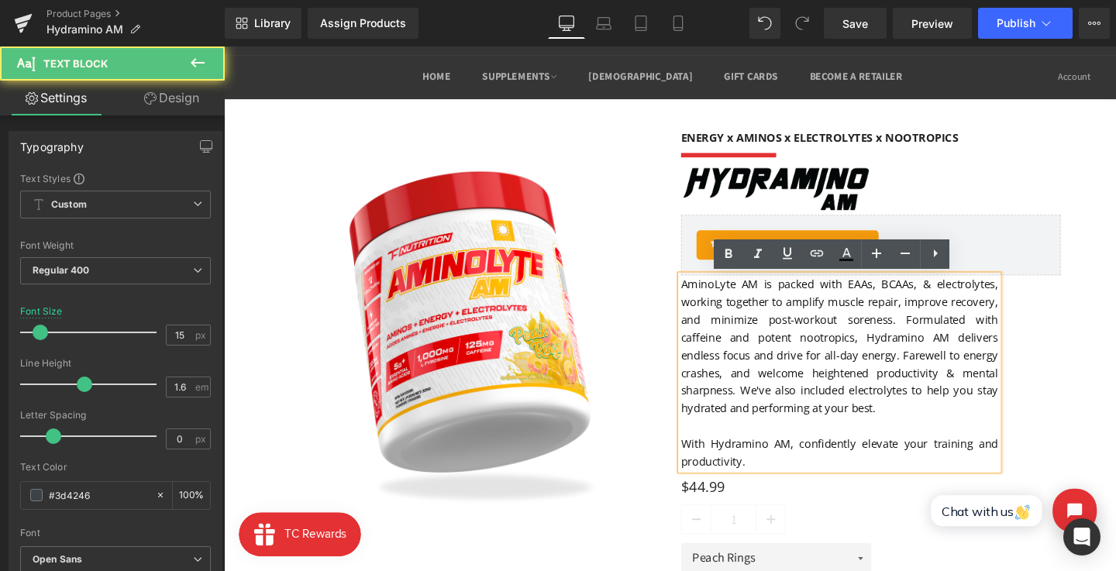
click at [928, 351] on font "AminoLyte AM is packed with EAAs, BCAAs, & electrolytes, working together to am…" at bounding box center [870, 362] width 333 height 146
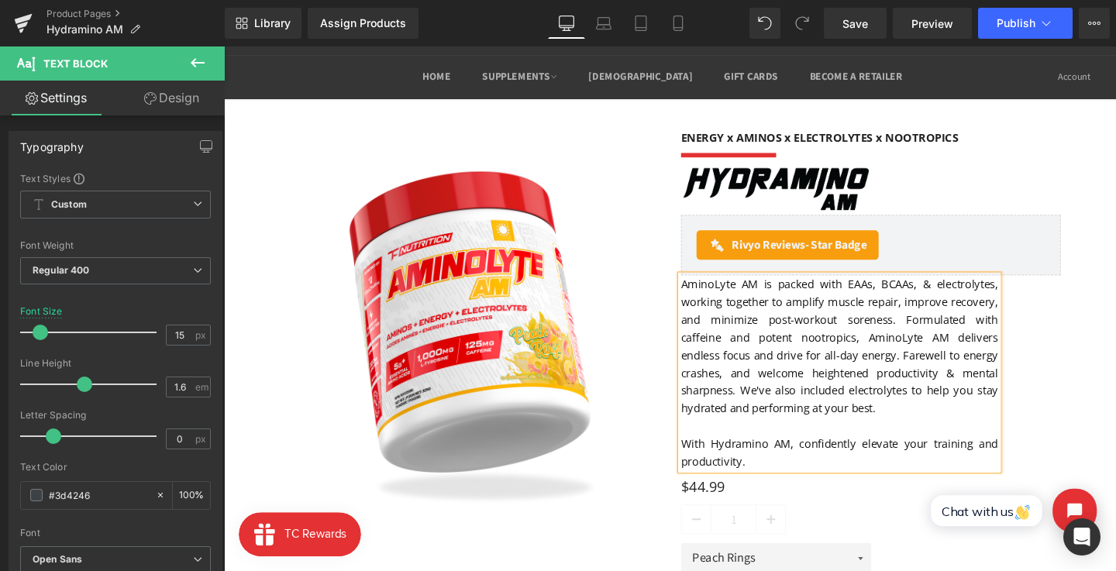
click at [771, 471] on font "With Hydramino AM, confidently elevate your training and productivity." at bounding box center [870, 473] width 333 height 34
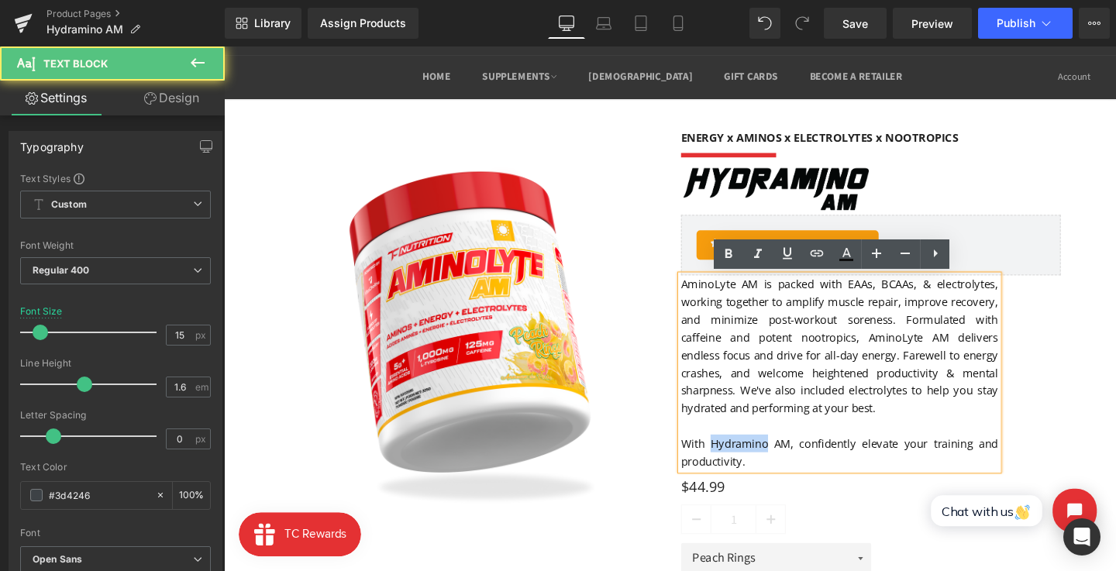
click at [771, 471] on font "With Hydramino AM, confidently elevate your training and productivity." at bounding box center [870, 473] width 333 height 34
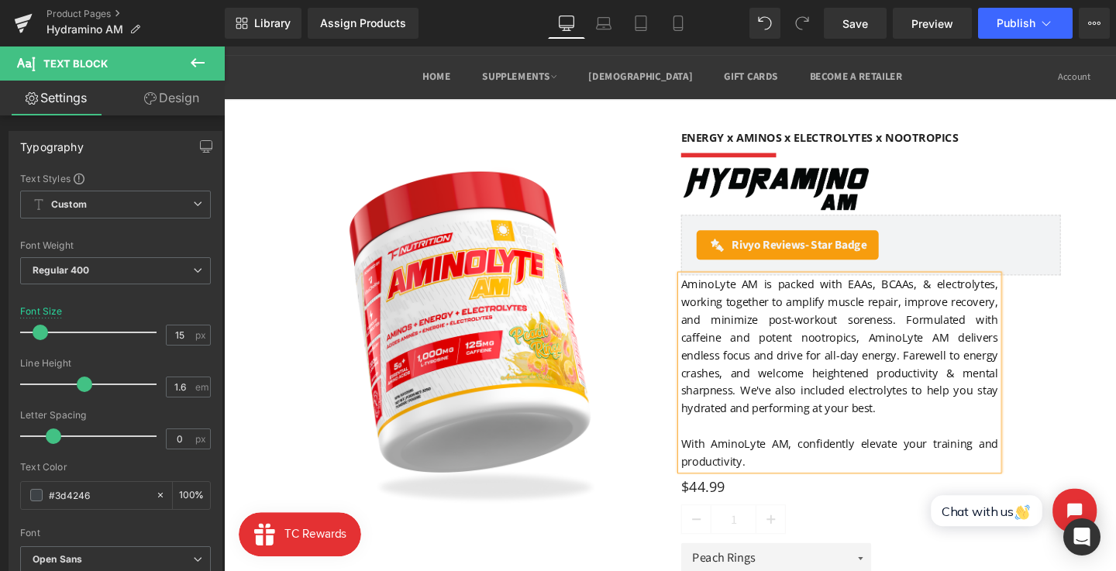
click at [900, 415] on font "AminoLyte AM is packed with EAAs, BCAAs, & electrolytes, working together to am…" at bounding box center [870, 362] width 333 height 146
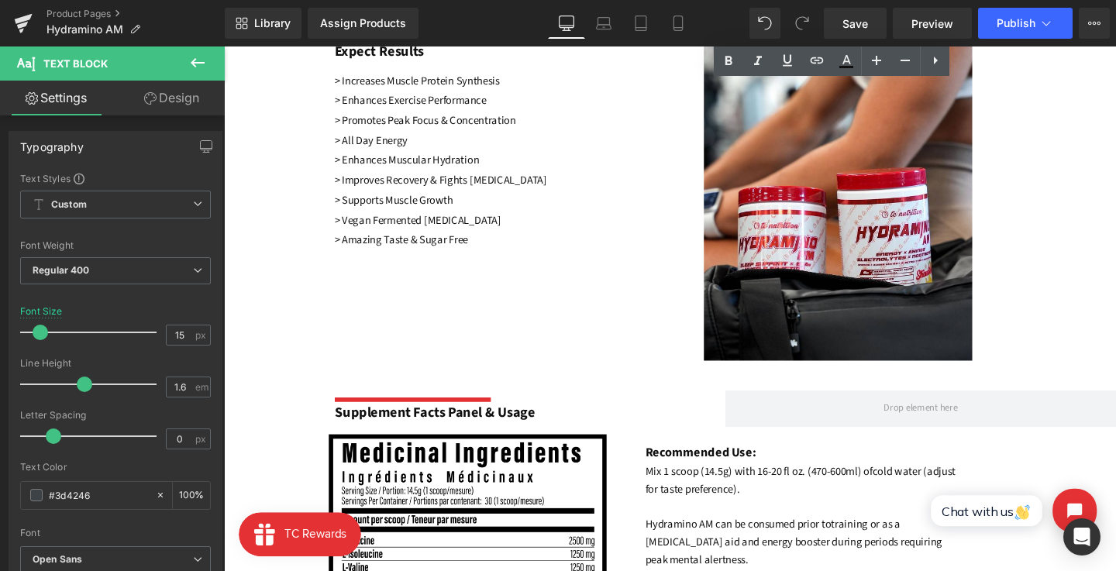
scroll to position [876, 0]
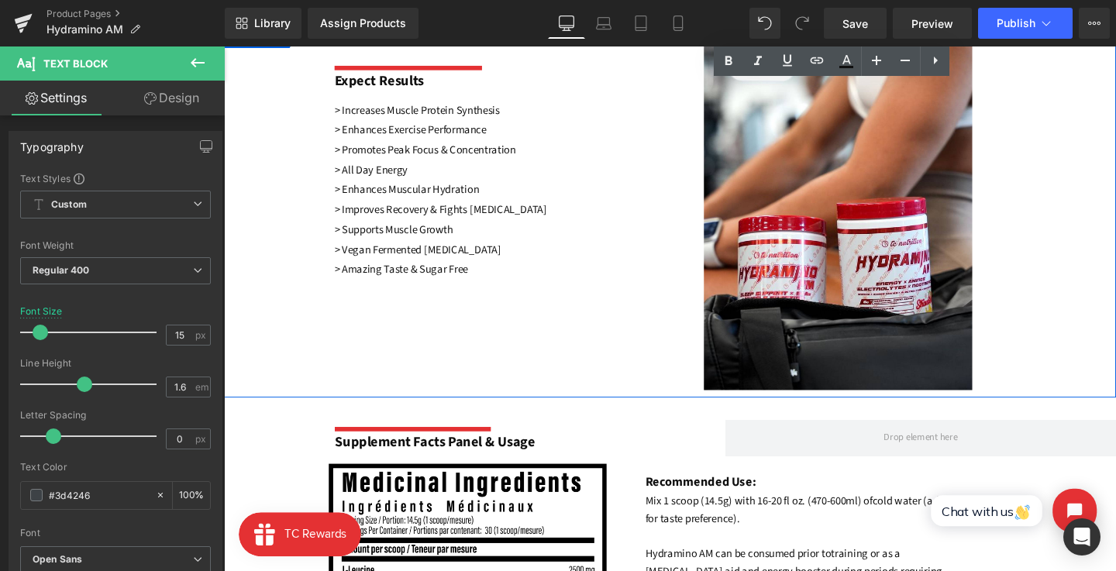
click at [411, 213] on font "> Improves Recovery & Fights Muscle Fatigue" at bounding box center [451, 218] width 223 height 16
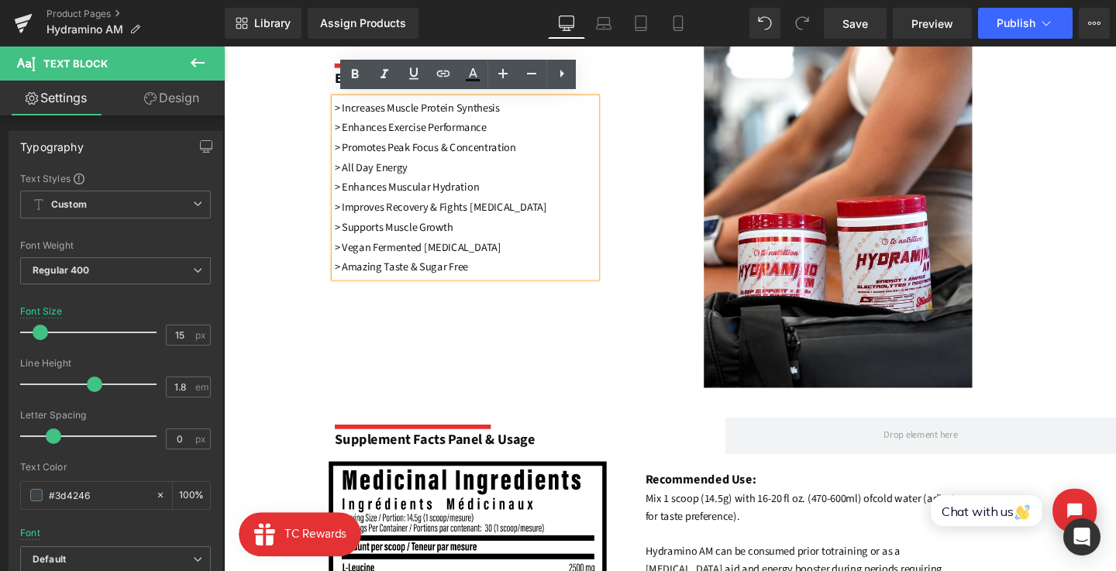
scroll to position [742, 0]
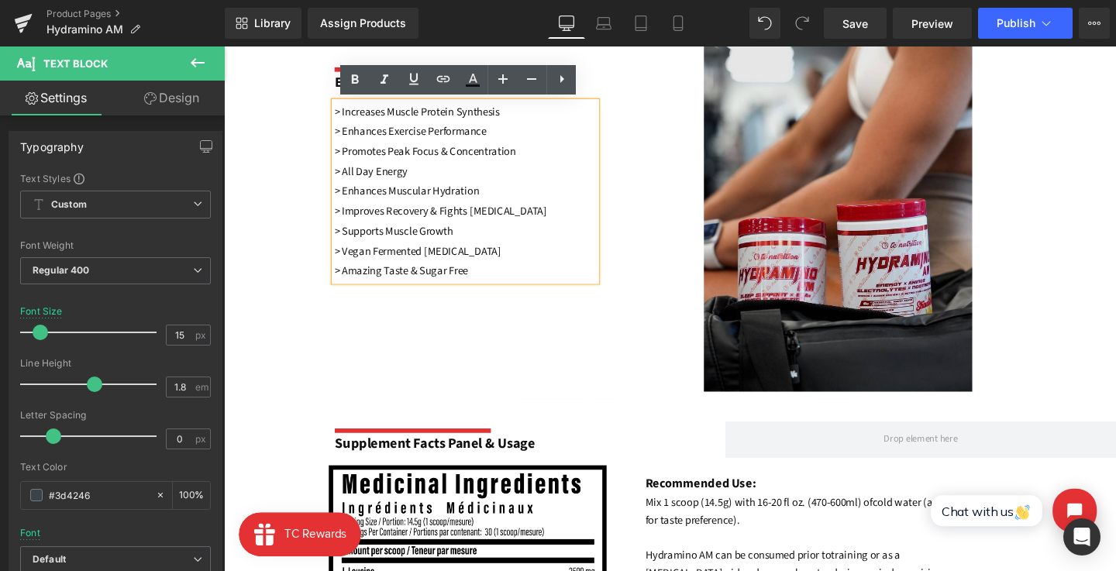
click at [822, 263] on img at bounding box center [869, 227] width 282 height 364
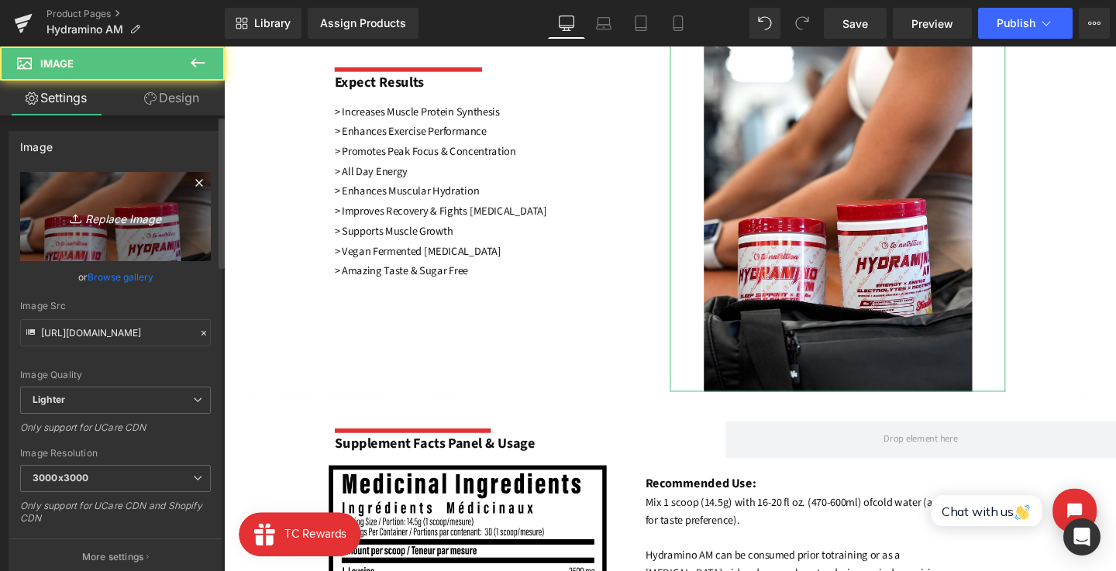
click at [153, 243] on link "Replace Image" at bounding box center [115, 216] width 191 height 89
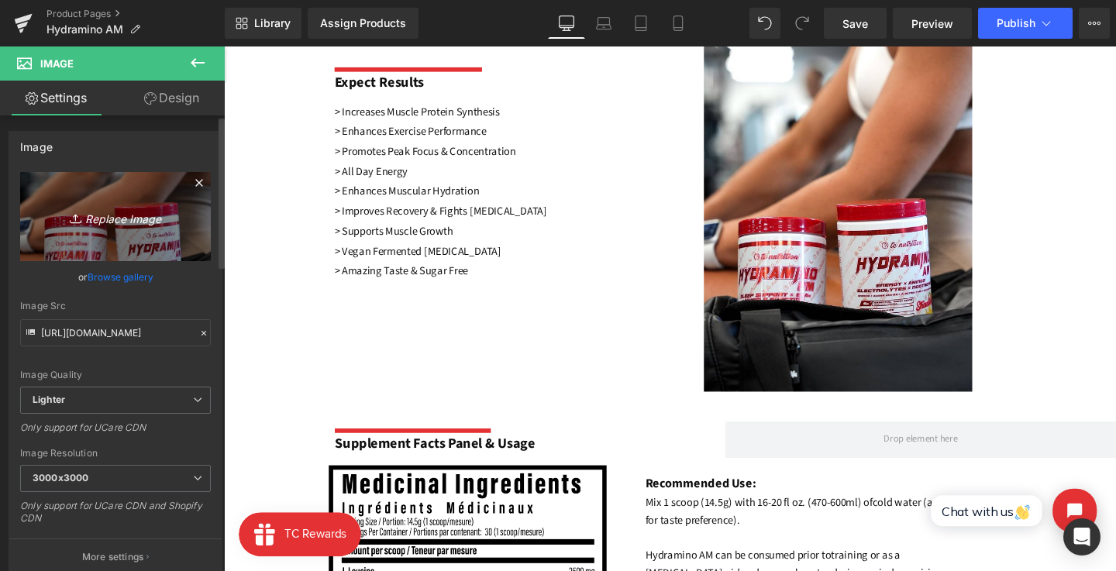
type input "C:\fakepath\B07VFY5LYT.PT03.jpg"
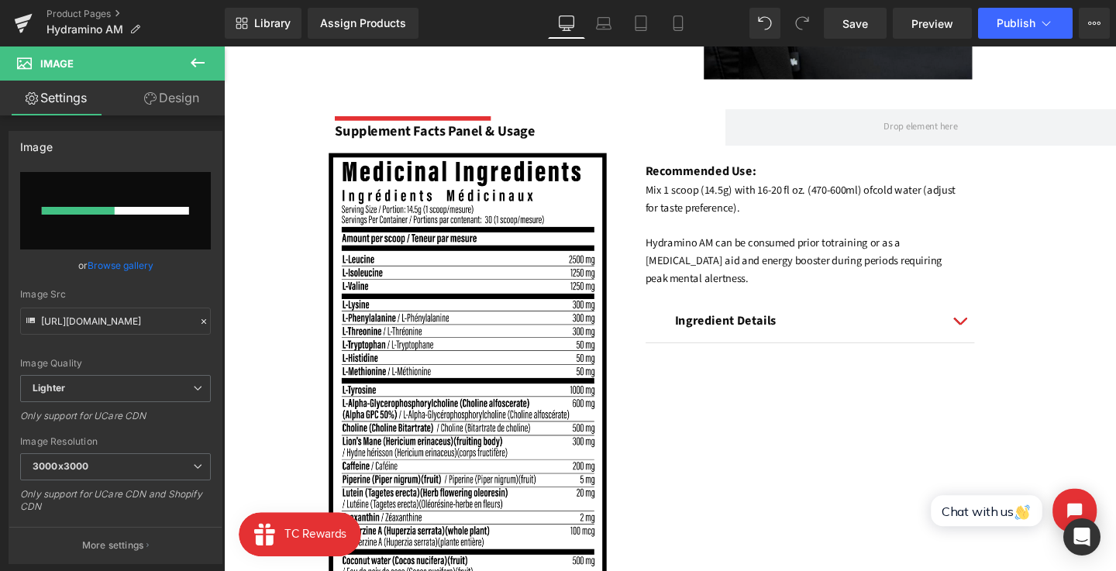
scroll to position [1069, 0]
click at [194, 205] on input "file" at bounding box center [115, 210] width 191 height 77
click at [471, 420] on div "Image" at bounding box center [481, 430] width 366 height 541
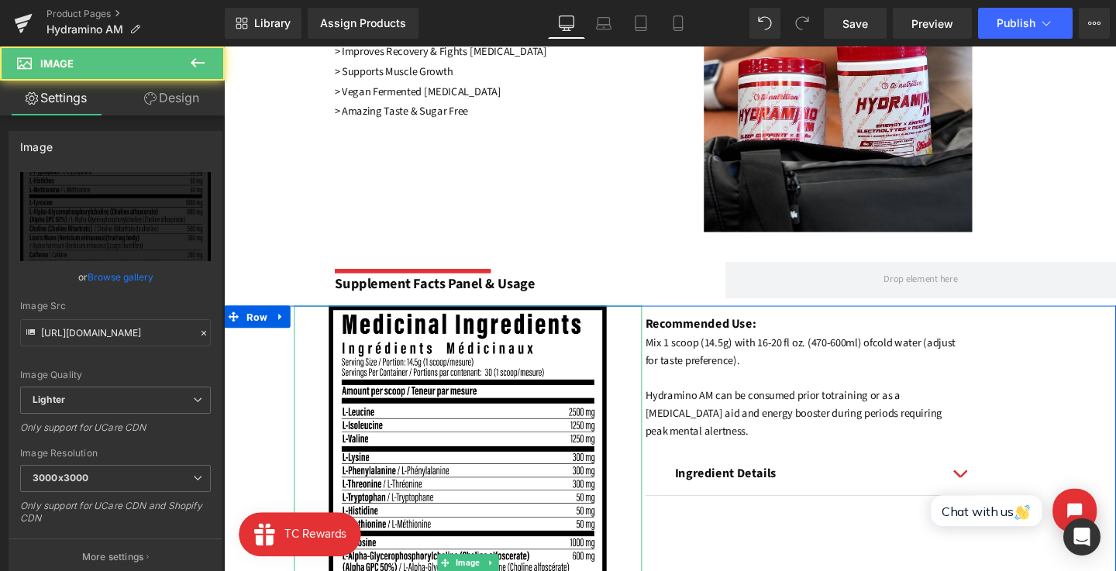
scroll to position [851, 0]
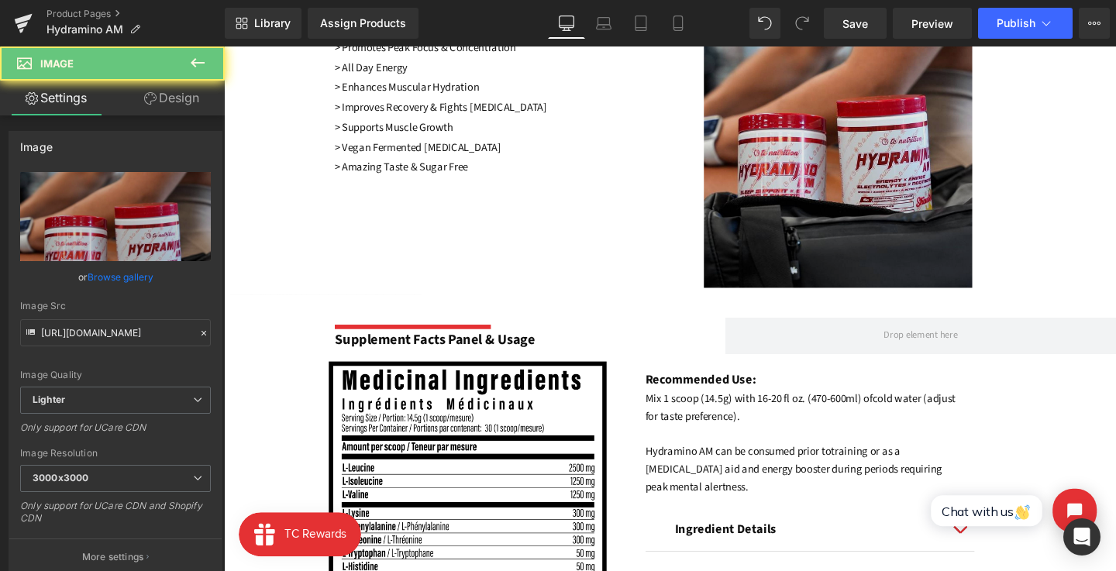
click at [769, 208] on img at bounding box center [869, 118] width 282 height 364
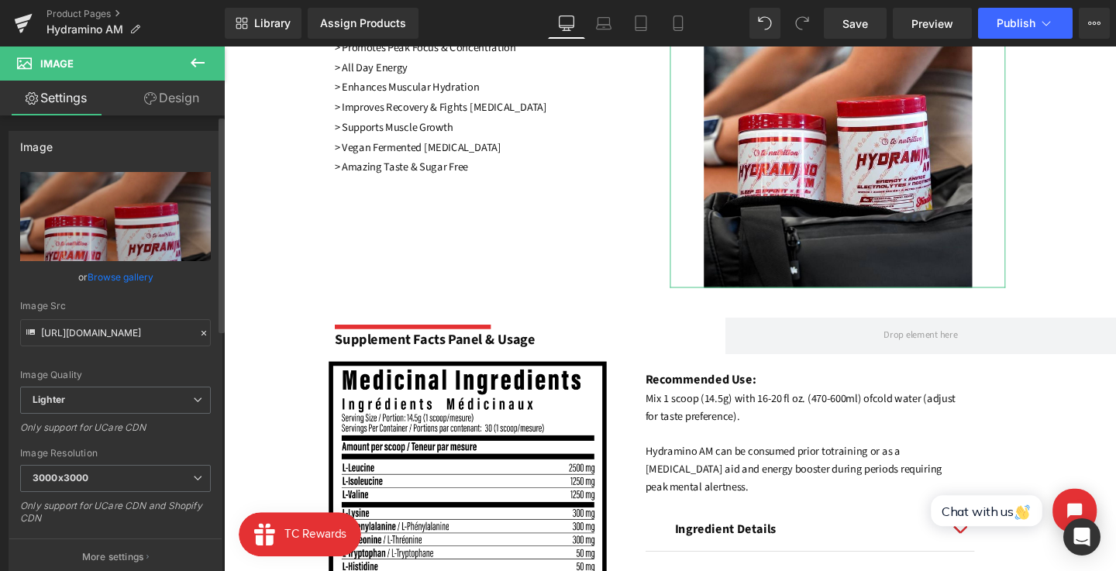
click at [112, 284] on link "Browse gallery" at bounding box center [121, 276] width 66 height 27
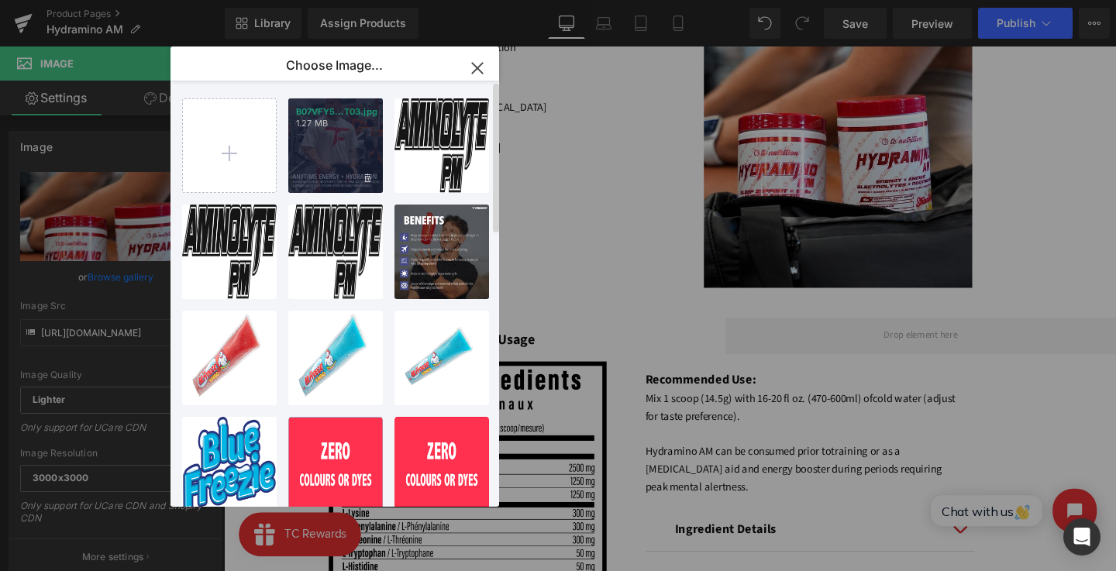
click at [310, 163] on div "B07VFY5...T03.jpg 1.27 MB" at bounding box center [335, 145] width 95 height 95
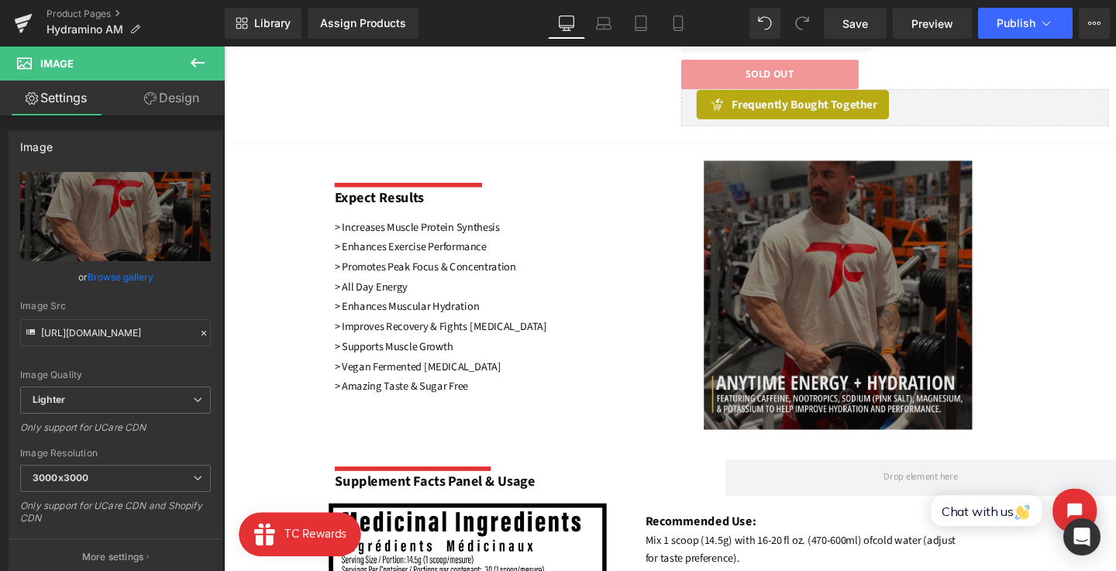
scroll to position [614, 0]
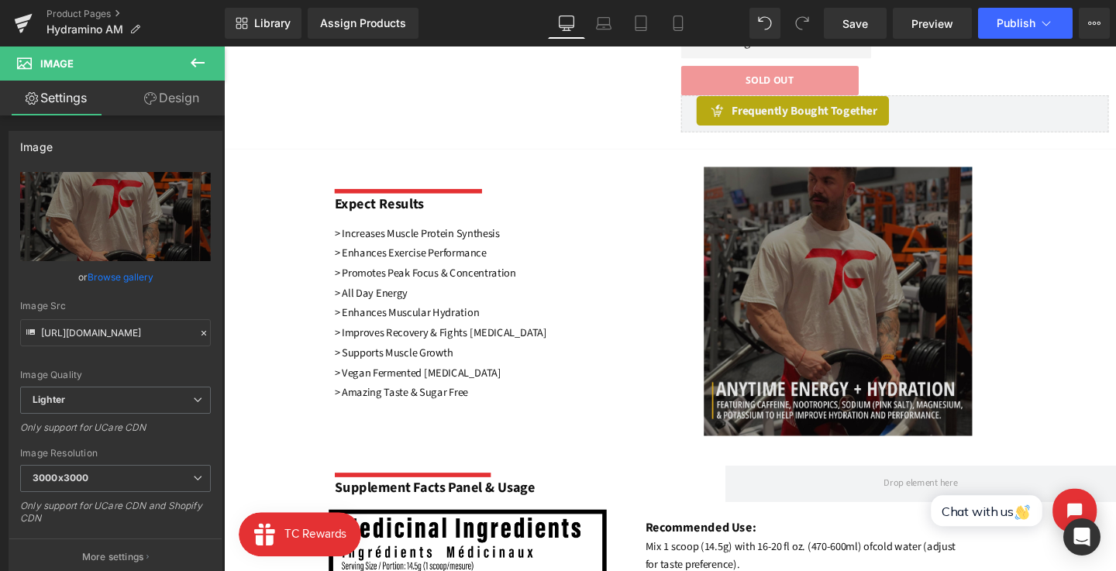
click at [830, 241] on img at bounding box center [869, 314] width 282 height 282
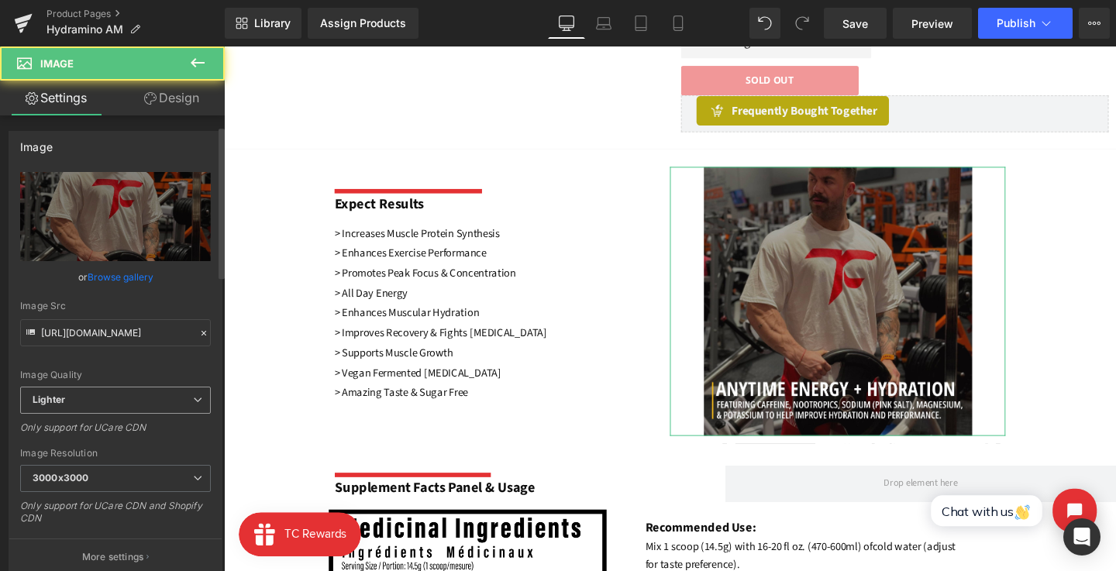
scroll to position [428, 0]
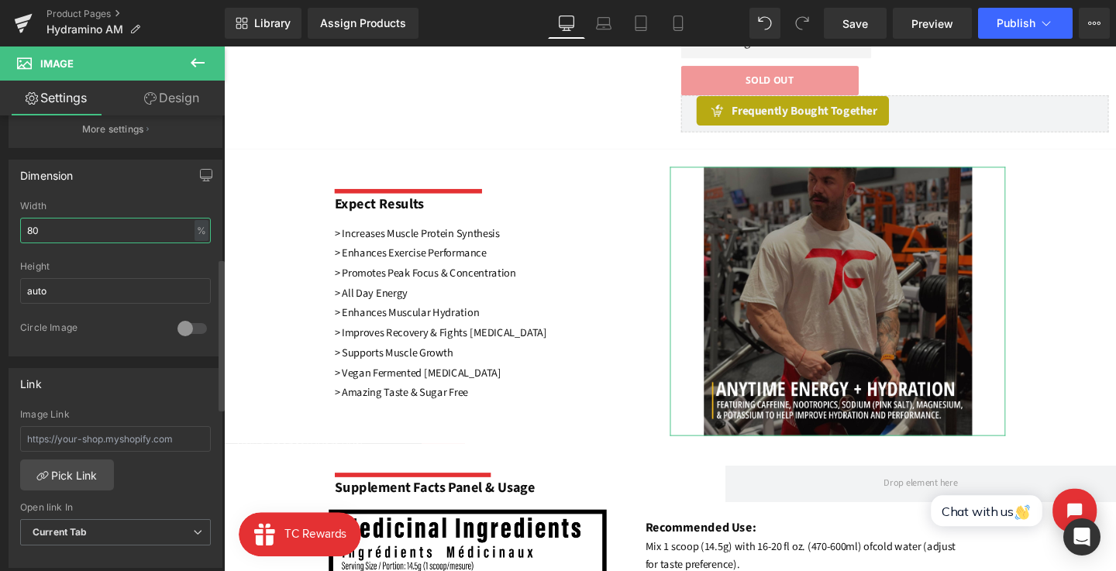
click at [78, 230] on input "80" at bounding box center [115, 231] width 191 height 26
type input "100"
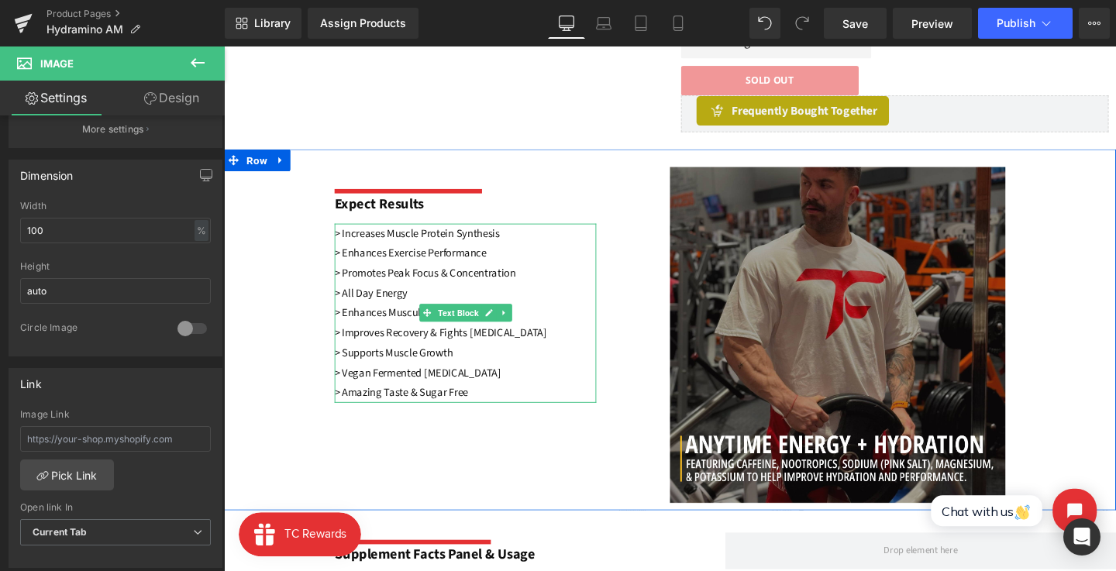
click at [587, 266] on p "> Enhances Exercise Performance" at bounding box center [477, 263] width 275 height 21
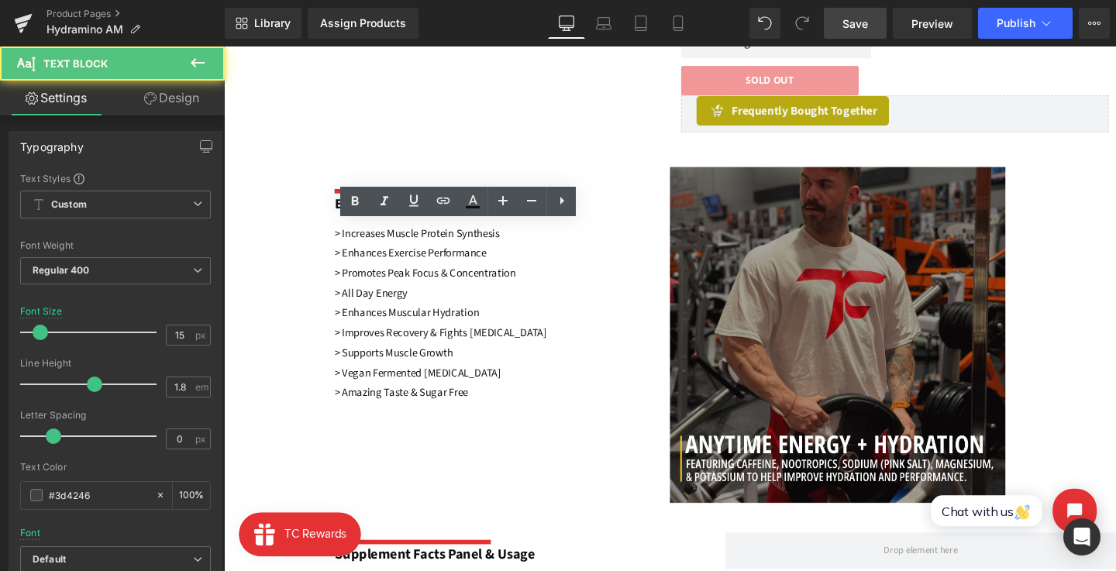
click at [834, 17] on link "Save" at bounding box center [855, 23] width 63 height 31
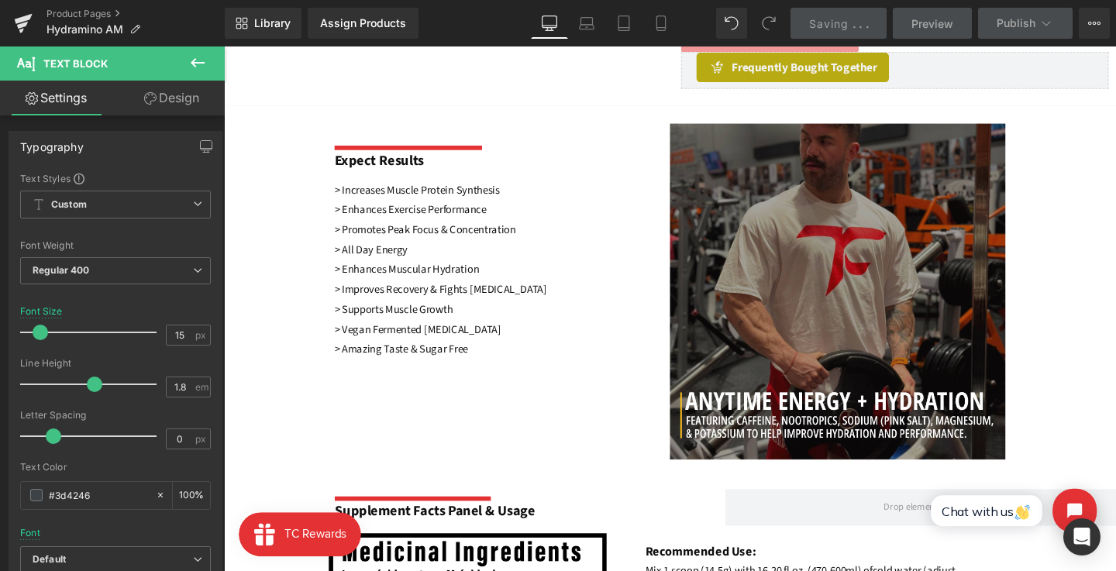
scroll to position [662, 0]
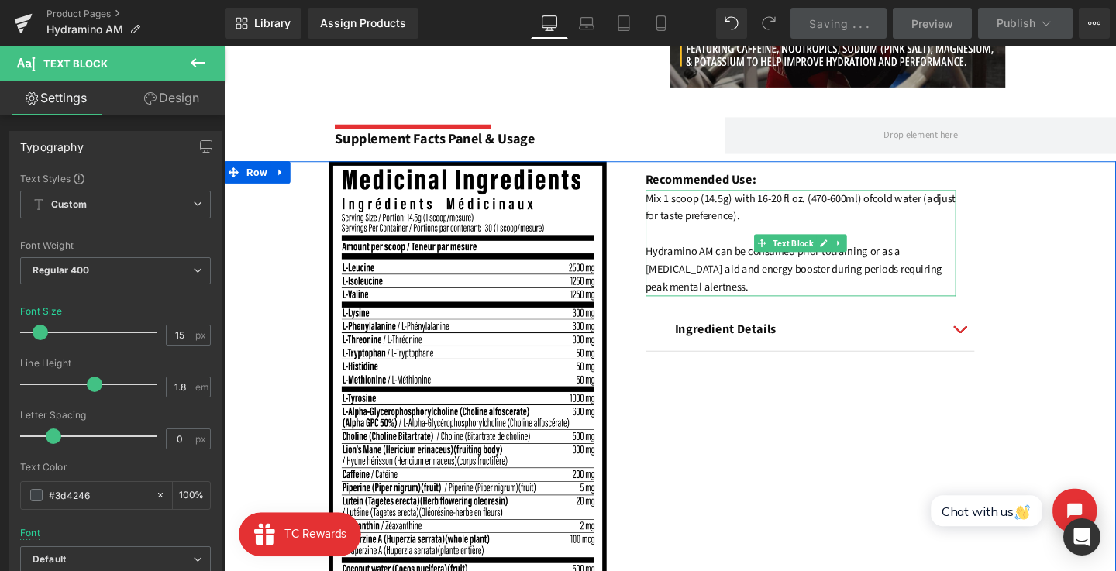
click at [718, 262] on font "Hydramino AM can be consumed prior to" at bounding box center [764, 262] width 195 height 16
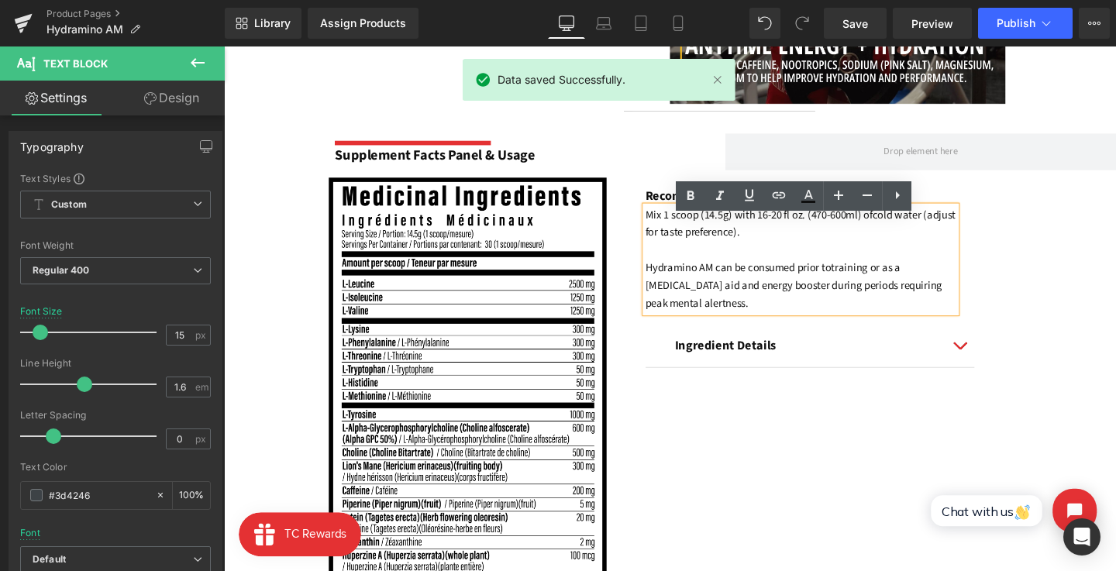
scroll to position [1006, 0]
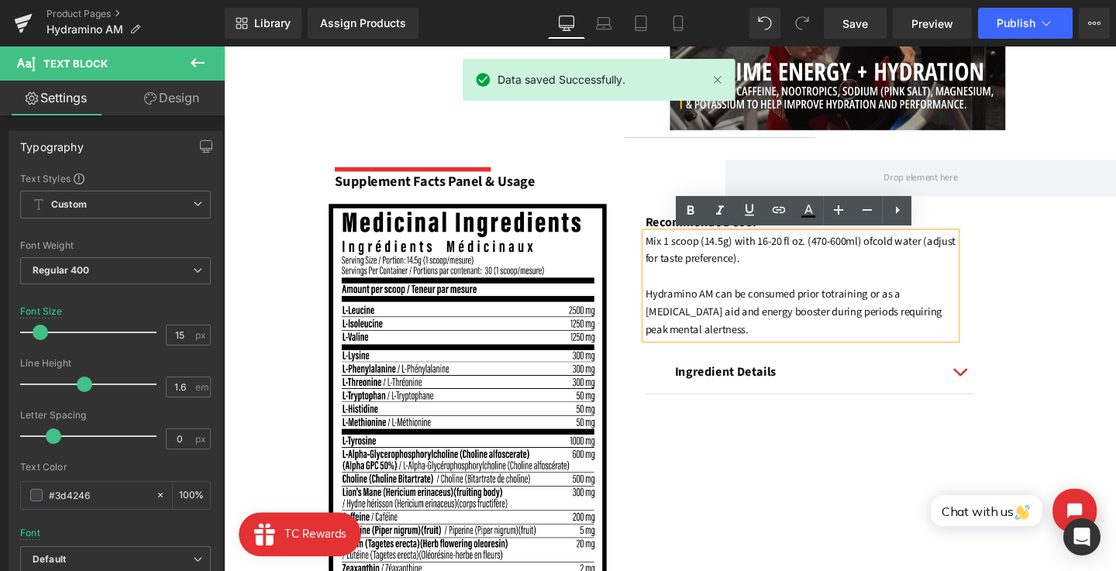
click at [724, 257] on font "Mix 1 scoop (14.5g) with 16-20 fl oz. (470-600ml) of" at bounding box center [786, 251] width 239 height 16
click at [744, 258] on font "Mix 1 scoop (14.5g) with 16-20 fl oz. (470-600ml) of" at bounding box center [786, 251] width 239 height 16
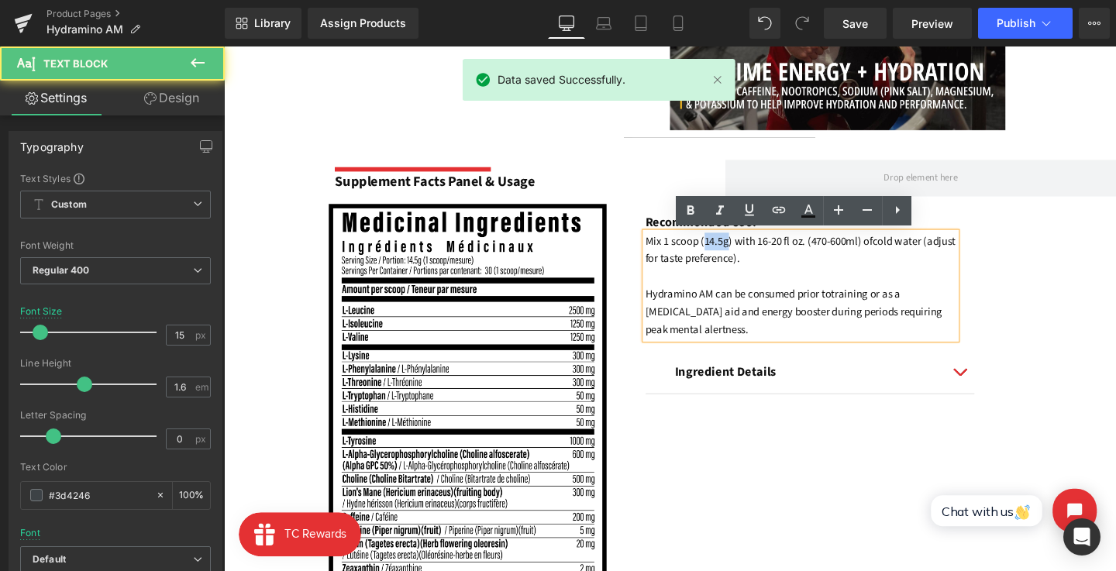
click at [744, 258] on font "Mix 1 scoop (14.5g) with 16-20 fl oz. (470-600ml) of" at bounding box center [786, 251] width 239 height 16
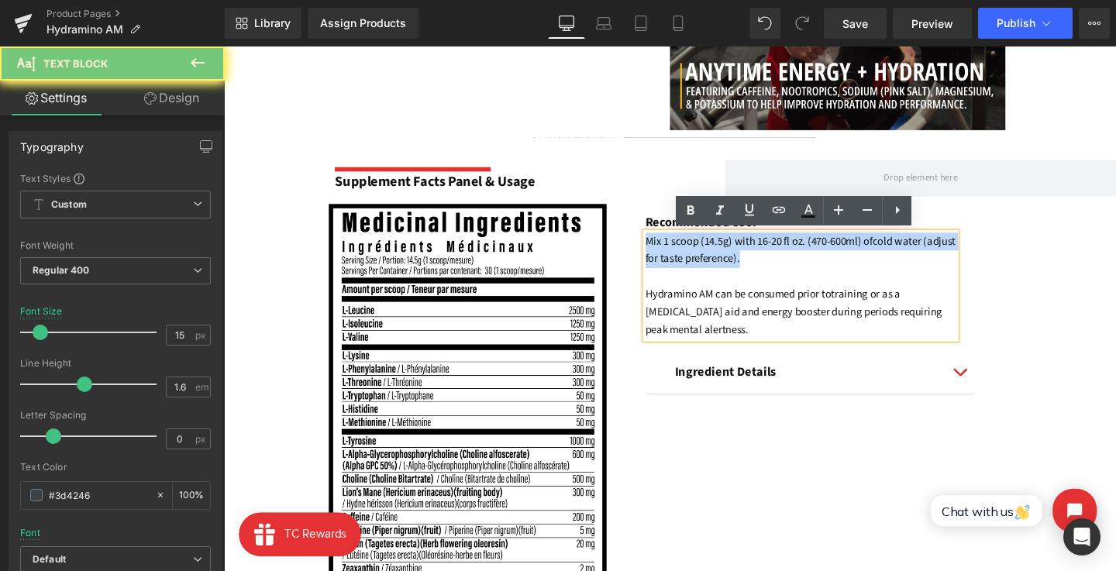
drag, startPoint x: 814, startPoint y: 267, endPoint x: 659, endPoint y: 251, distance: 155.7
click at [659, 251] on div "Image Recommended Use: Text Block Mix 1 scoop (14.5g) with 16-20 fl oz. (470-60…" at bounding box center [692, 486] width 937 height 549
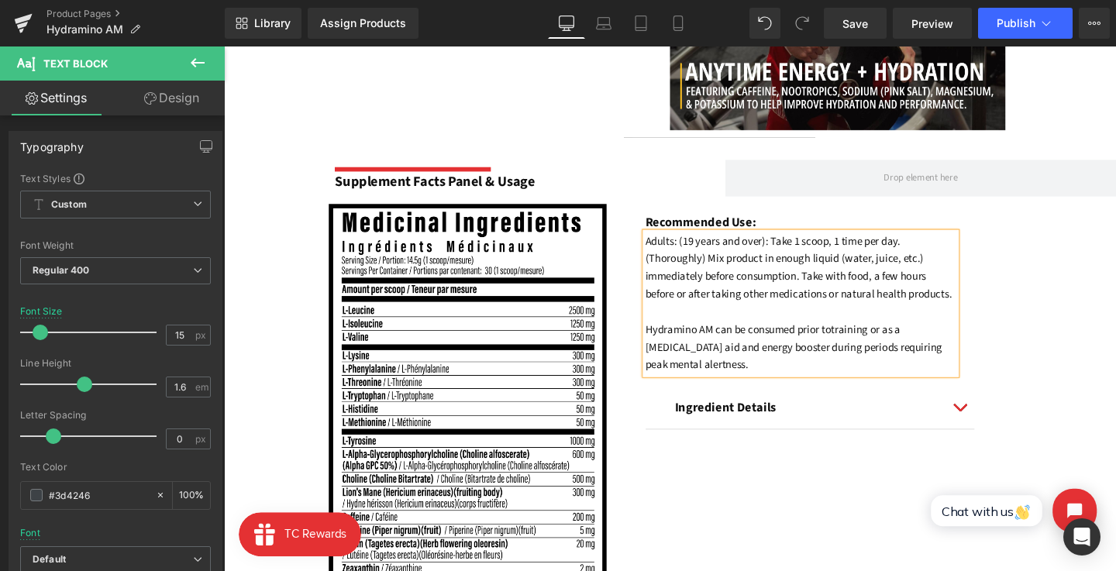
click at [698, 346] on font "Hydramino AM can be consumed prior to" at bounding box center [764, 344] width 195 height 16
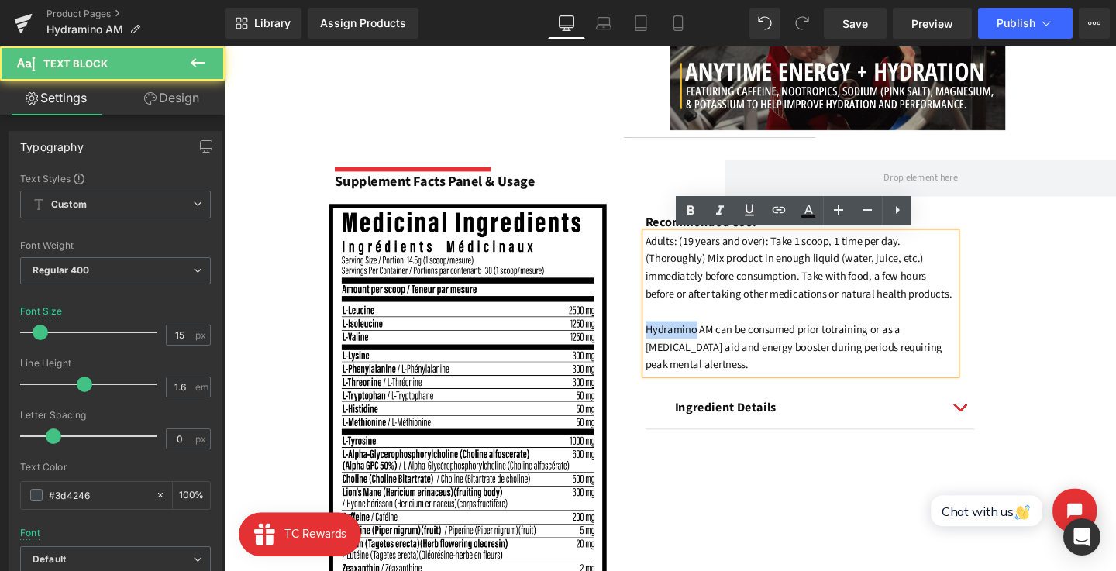
click at [698, 346] on font "Hydramino AM can be consumed prior to" at bounding box center [764, 344] width 195 height 16
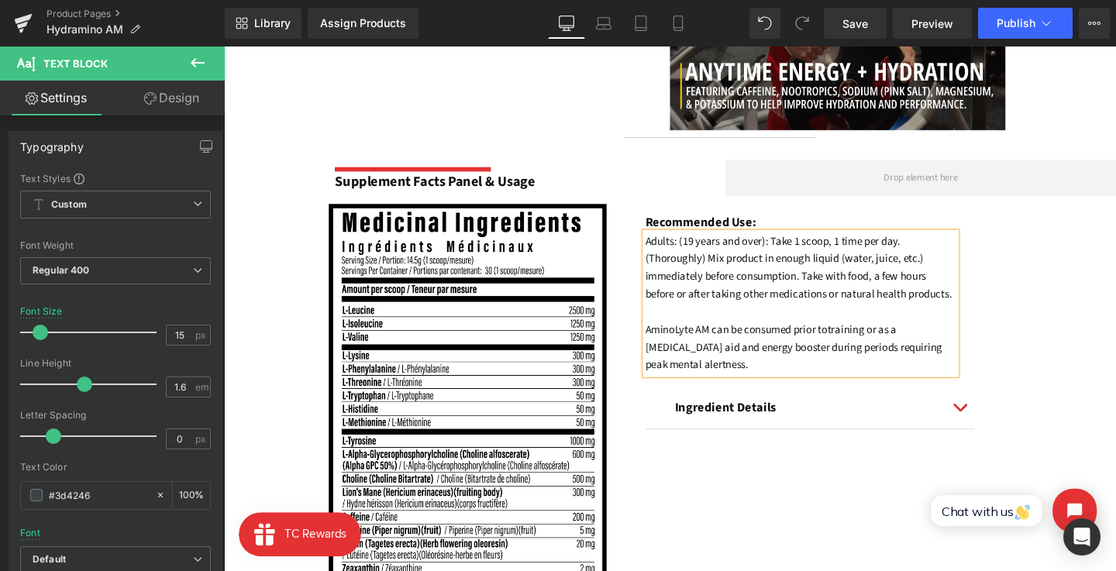
click at [790, 373] on p "AminoLyte AM can be consumed prior to training or as a nootropic aid and energy…" at bounding box center [830, 363] width 327 height 56
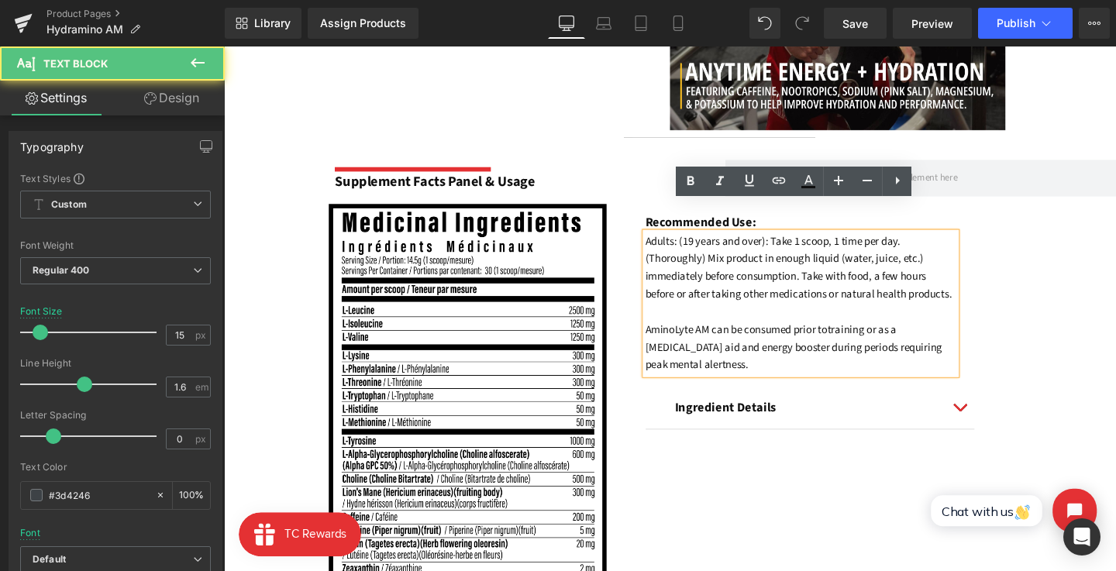
scroll to position [1056, 0]
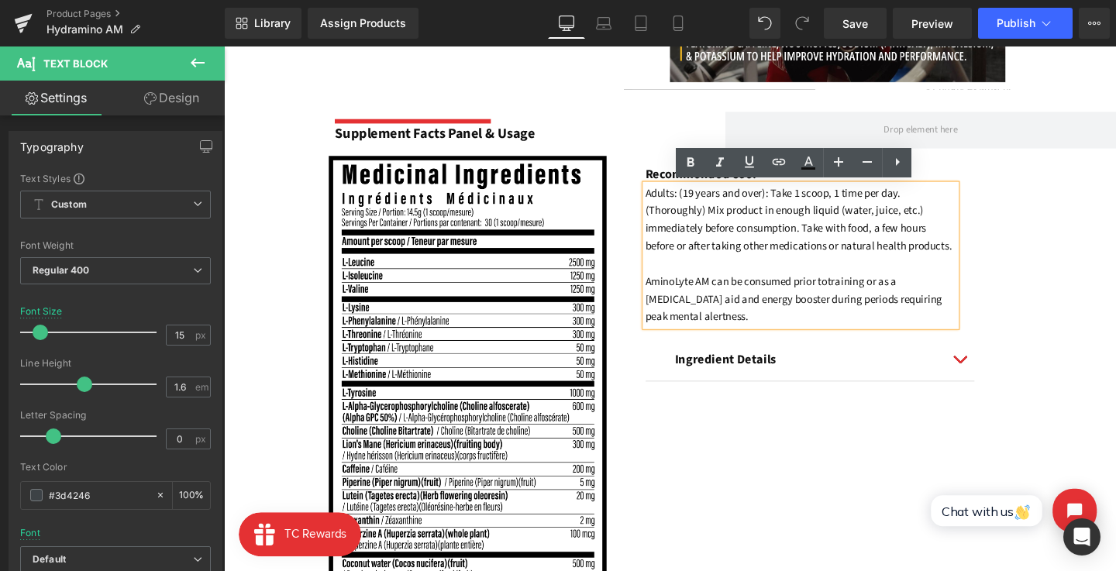
click at [697, 327] on span "training or as a nootropic aid and energy booster during periods requiring peak…" at bounding box center [823, 312] width 312 height 53
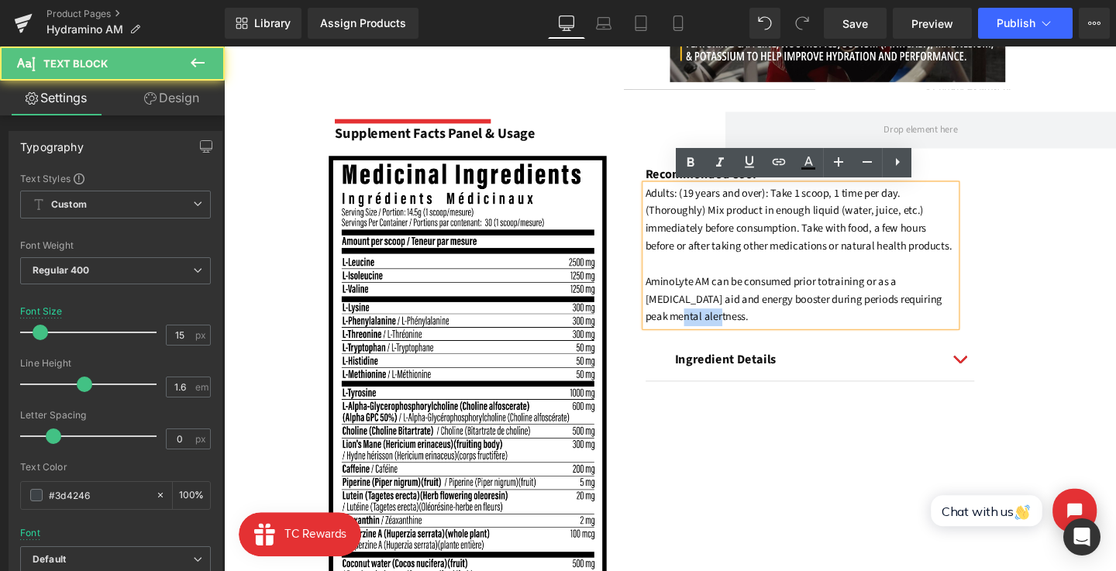
click at [697, 327] on span "training or as a nootropic aid and energy booster during periods requiring peak…" at bounding box center [823, 312] width 312 height 53
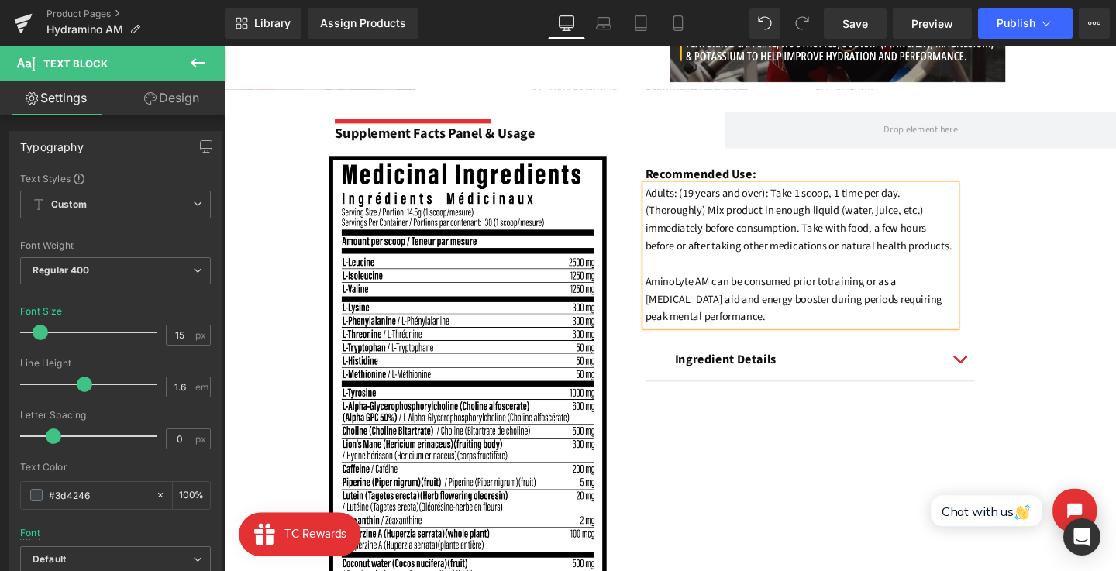
click at [1017, 410] on div "Recommended Use: Text Block Adults: (19 years and over): Take 1 scoop, 1 time p…" at bounding box center [889, 292] width 366 height 260
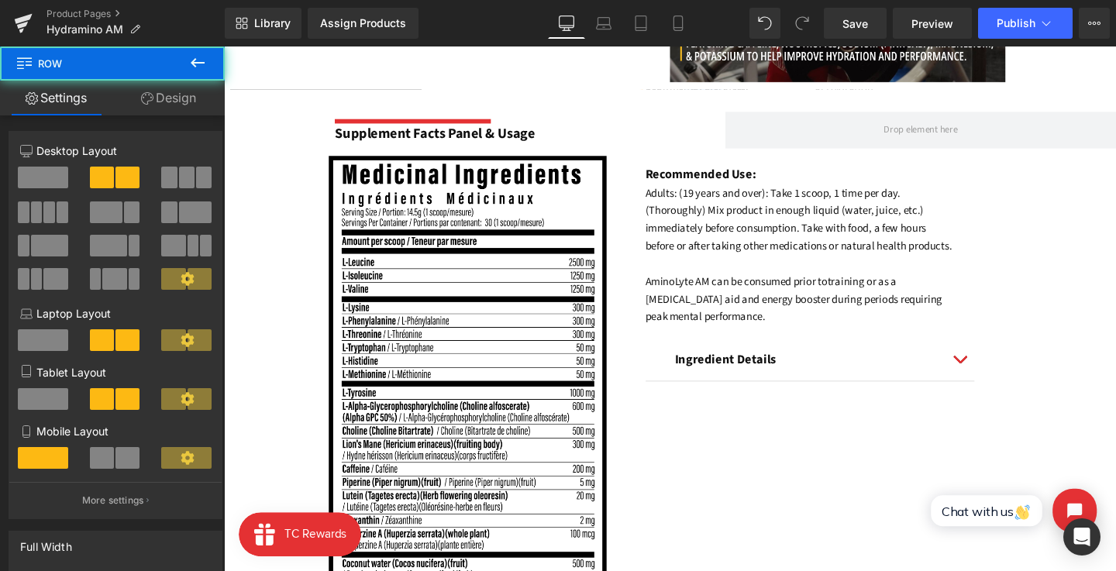
scroll to position [1106, 0]
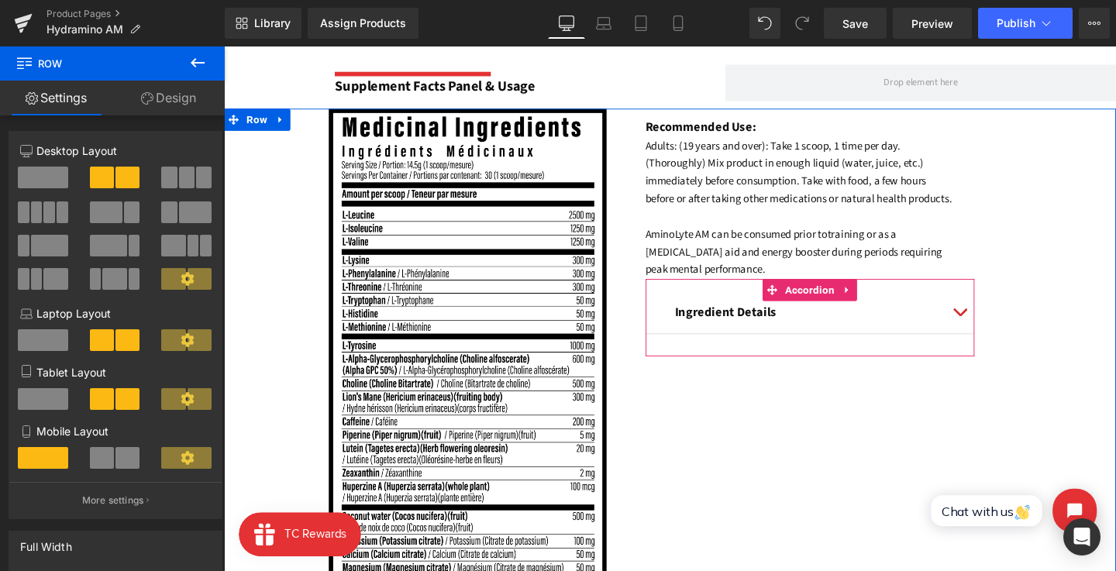
click at [750, 331] on div "Ingredient Details Text Block" at bounding box center [840, 325] width 284 height 21
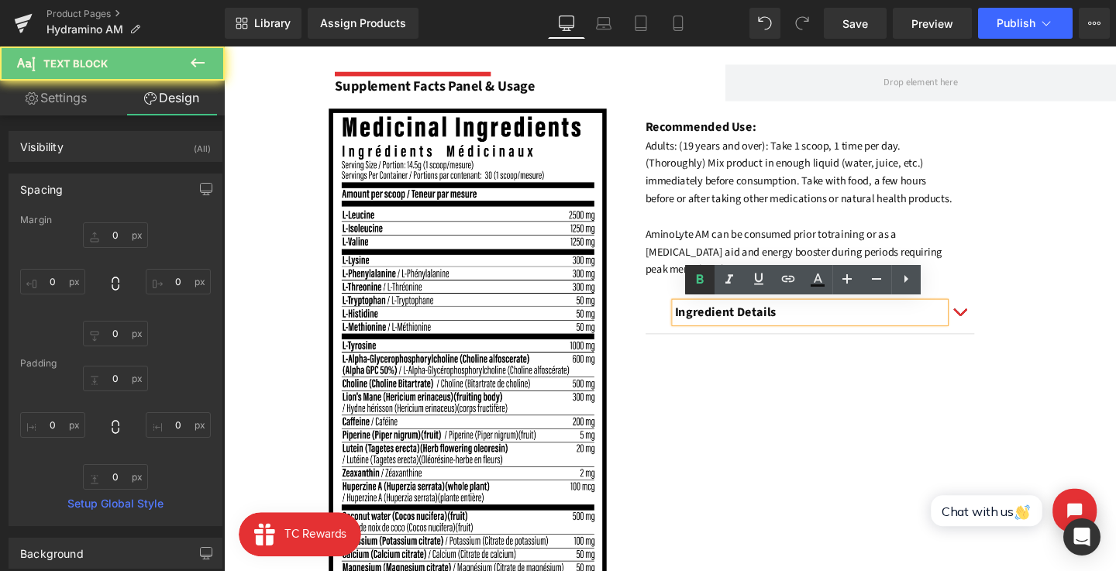
click at [695, 287] on icon at bounding box center [699, 279] width 19 height 19
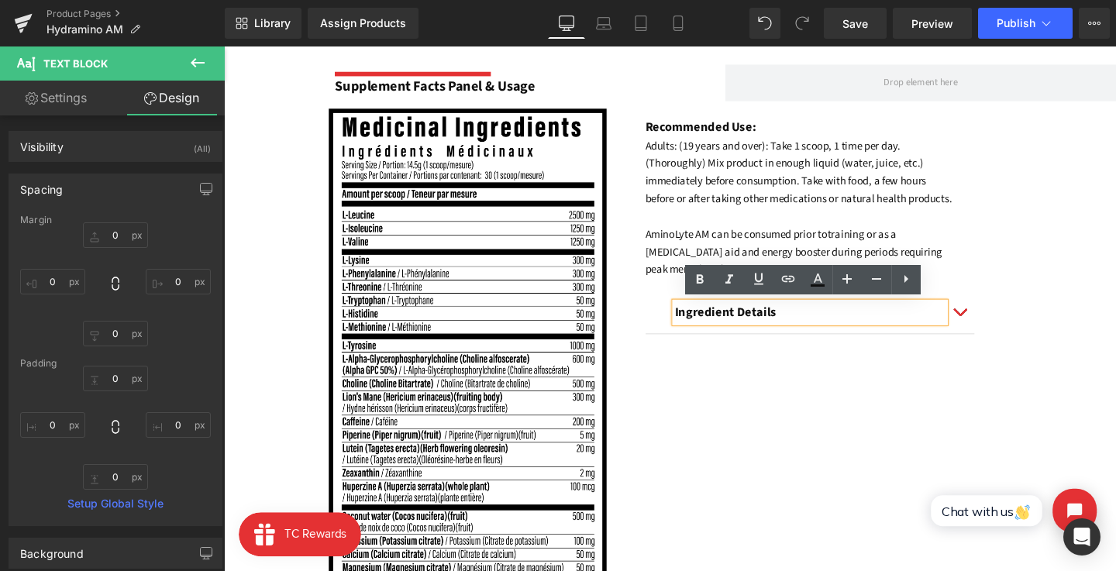
click at [731, 329] on strong "Ingredient Details" at bounding box center [751, 325] width 107 height 19
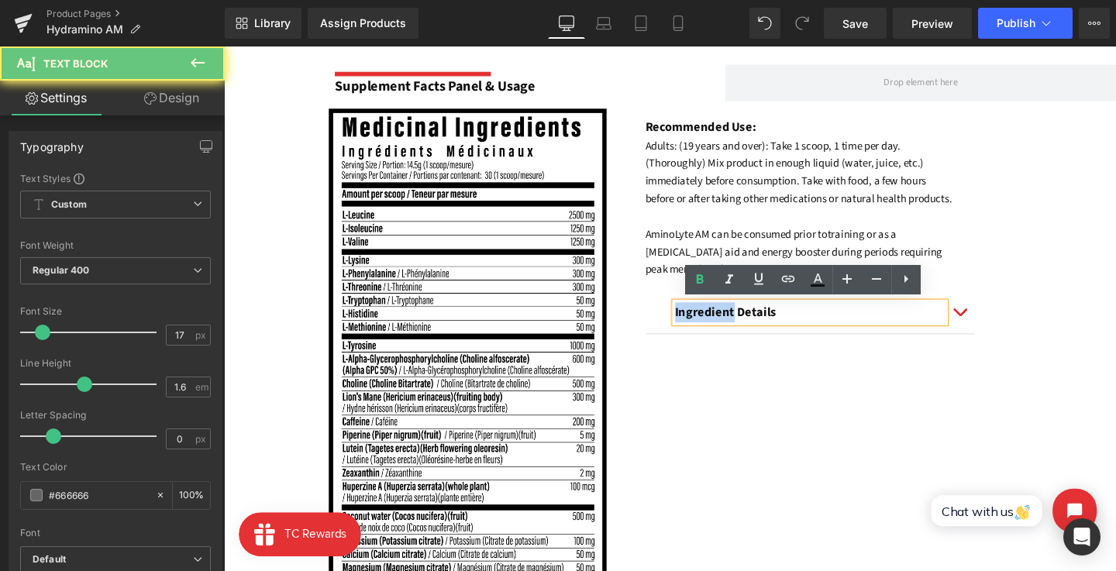
click at [731, 329] on strong "Ingredient Details" at bounding box center [751, 325] width 107 height 19
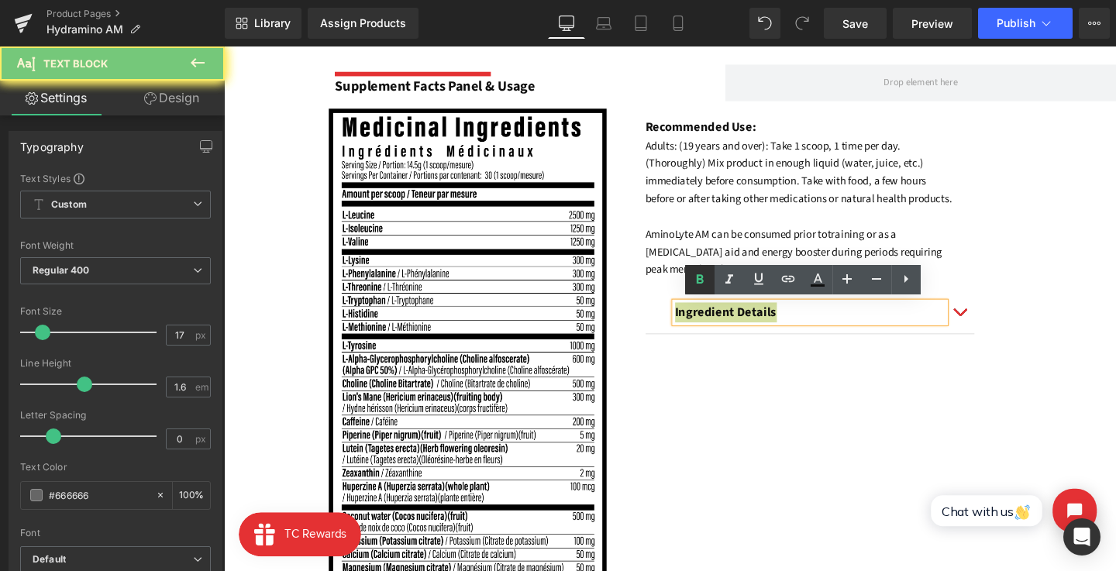
drag, startPoint x: 707, startPoint y: 291, endPoint x: 507, endPoint y: 266, distance: 200.7
click at [707, 291] on link at bounding box center [699, 279] width 29 height 29
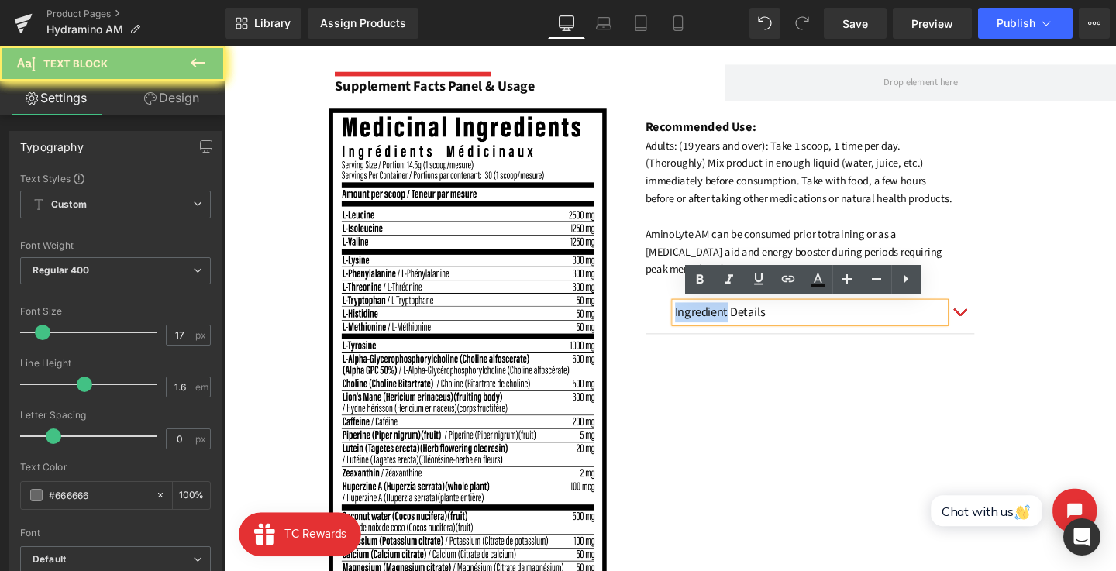
click at [729, 328] on font "Ingredient Details" at bounding box center [745, 325] width 95 height 19
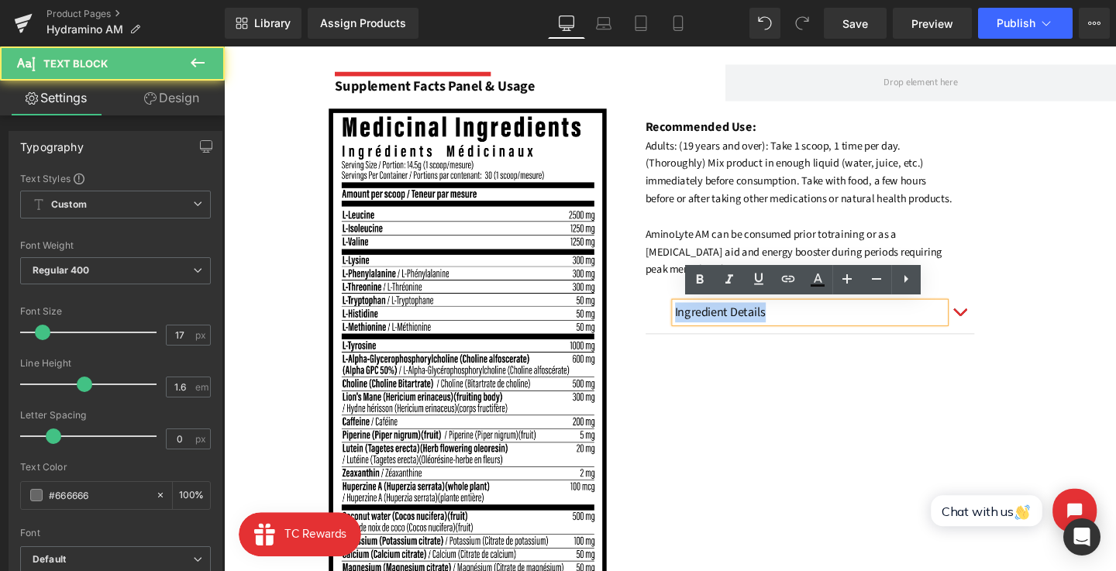
click at [729, 328] on font "Ingredient Details" at bounding box center [745, 325] width 95 height 19
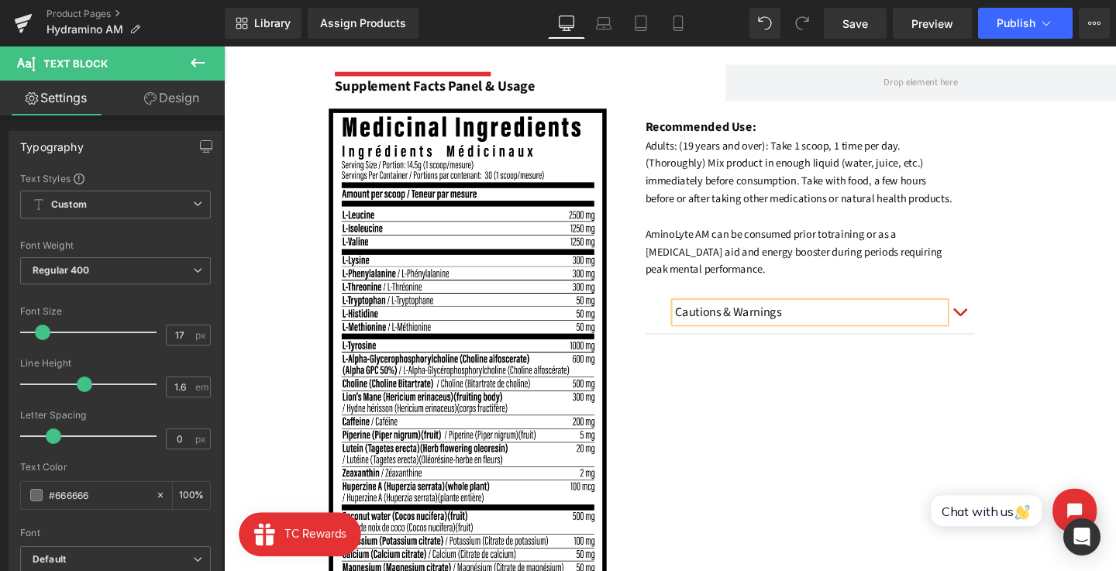
click at [773, 304] on div "Cautions & Warnings Text Block" at bounding box center [840, 326] width 346 height 45
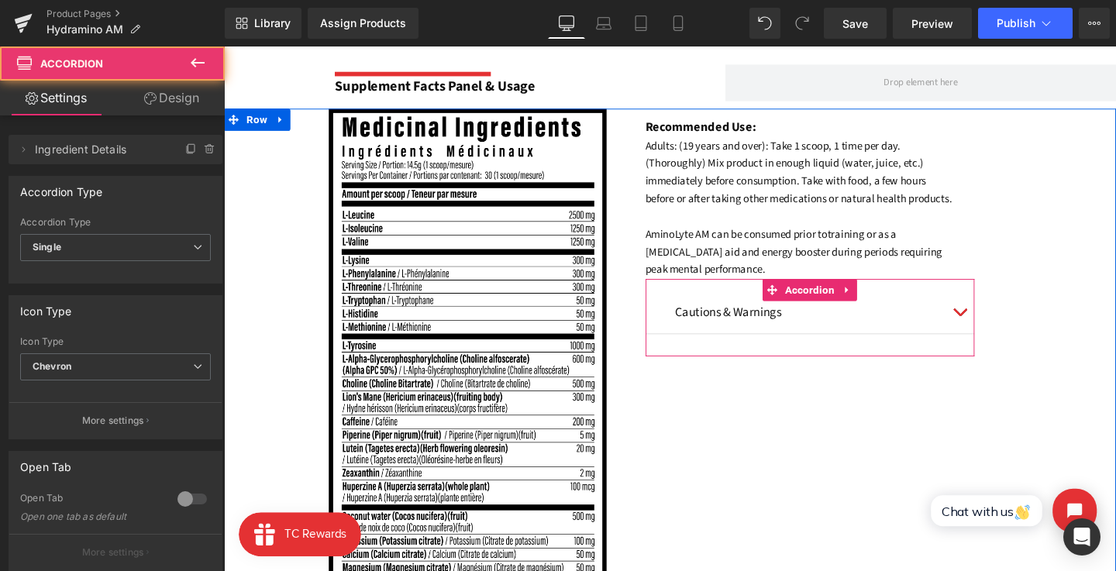
click at [989, 323] on button "button" at bounding box center [997, 326] width 31 height 44
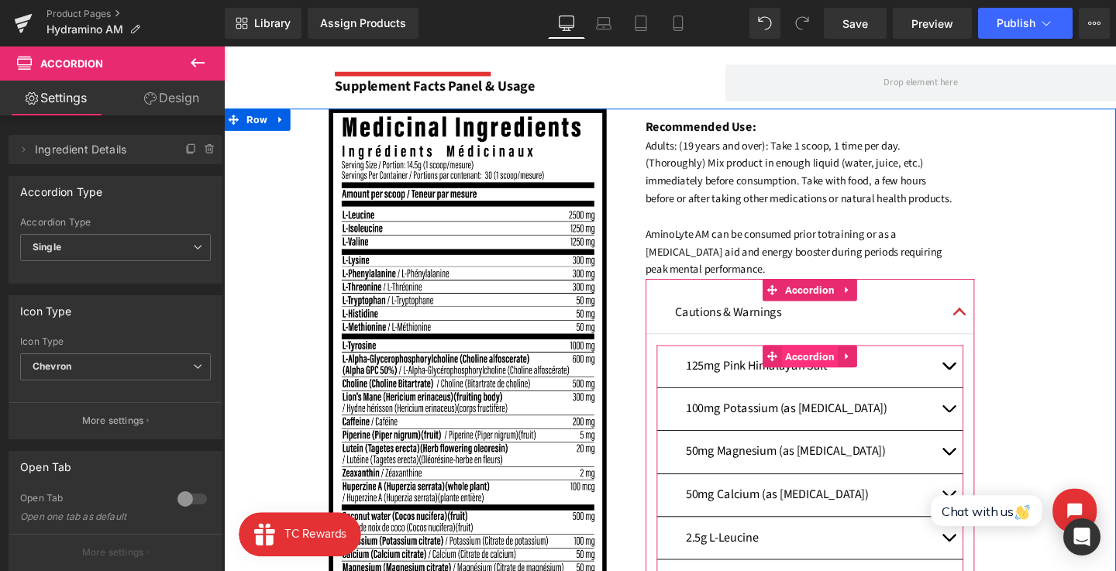
click at [842, 375] on span "Accordion" at bounding box center [840, 371] width 60 height 23
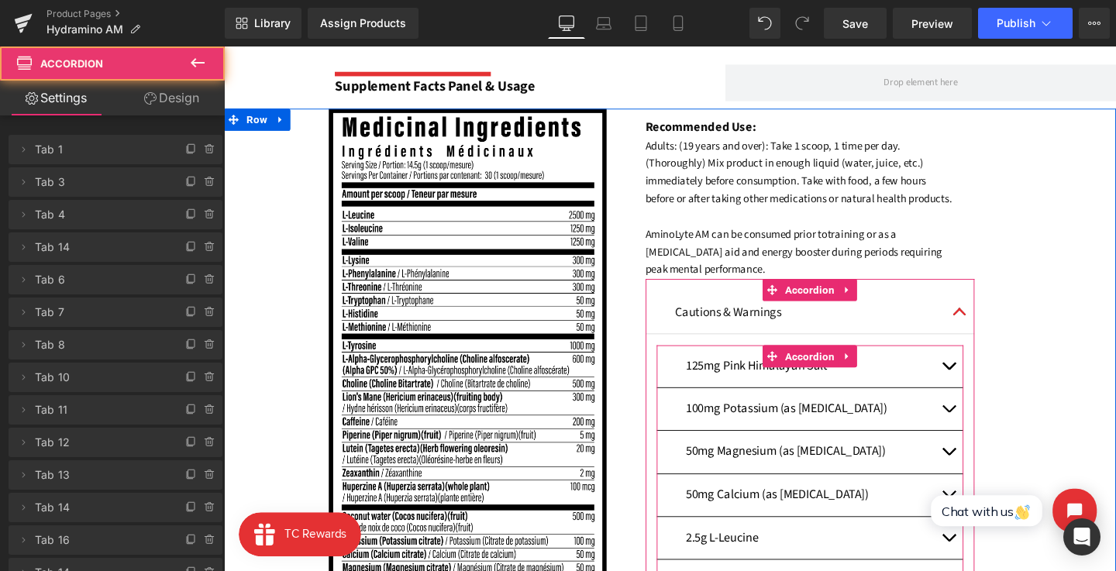
click at [895, 380] on p "125mg Pink Himalayan Salt" at bounding box center [840, 382] width 261 height 21
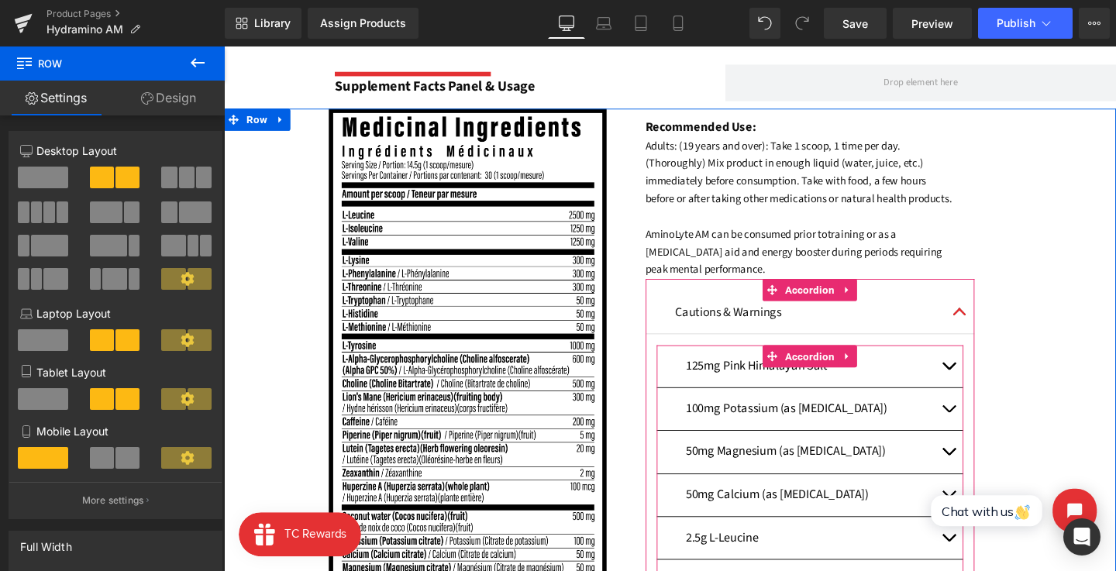
click at [879, 366] on icon at bounding box center [879, 372] width 11 height 12
click at [889, 377] on link at bounding box center [889, 371] width 20 height 23
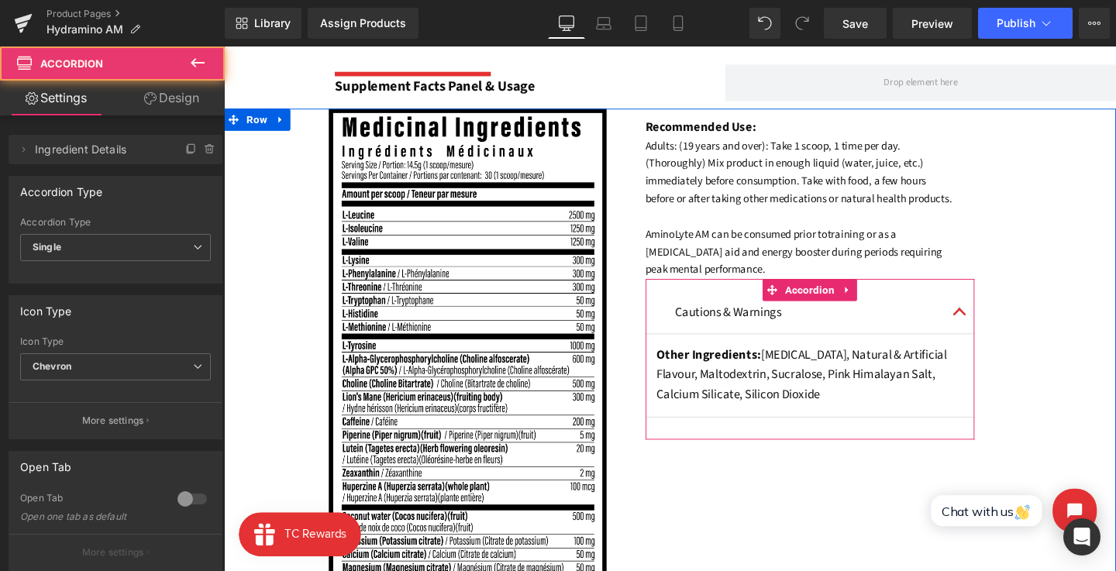
click at [987, 329] on button "button" at bounding box center [997, 326] width 31 height 44
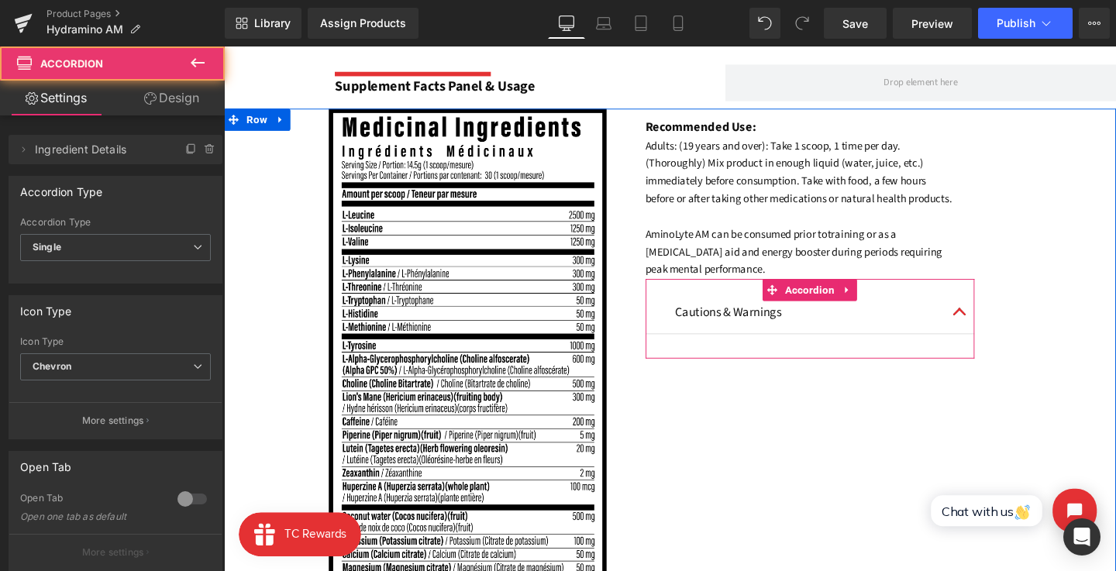
click at [987, 329] on button "button" at bounding box center [997, 326] width 31 height 44
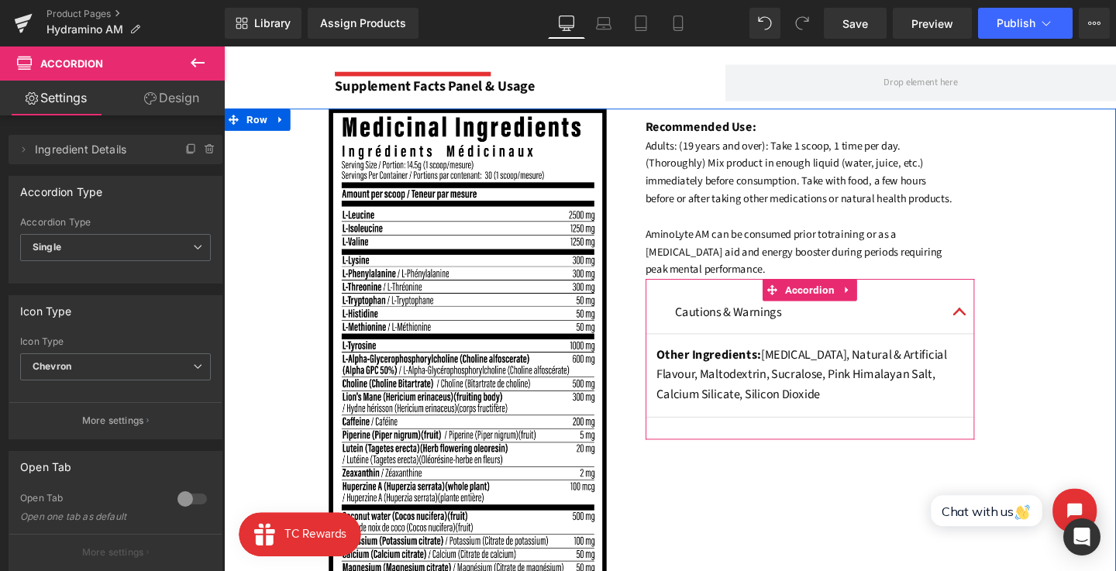
click at [865, 353] on article "Other Ingredients: Citric Acid, Natural & Artificial Flavour, Maltodextrin, Suc…" at bounding box center [840, 393] width 346 height 88
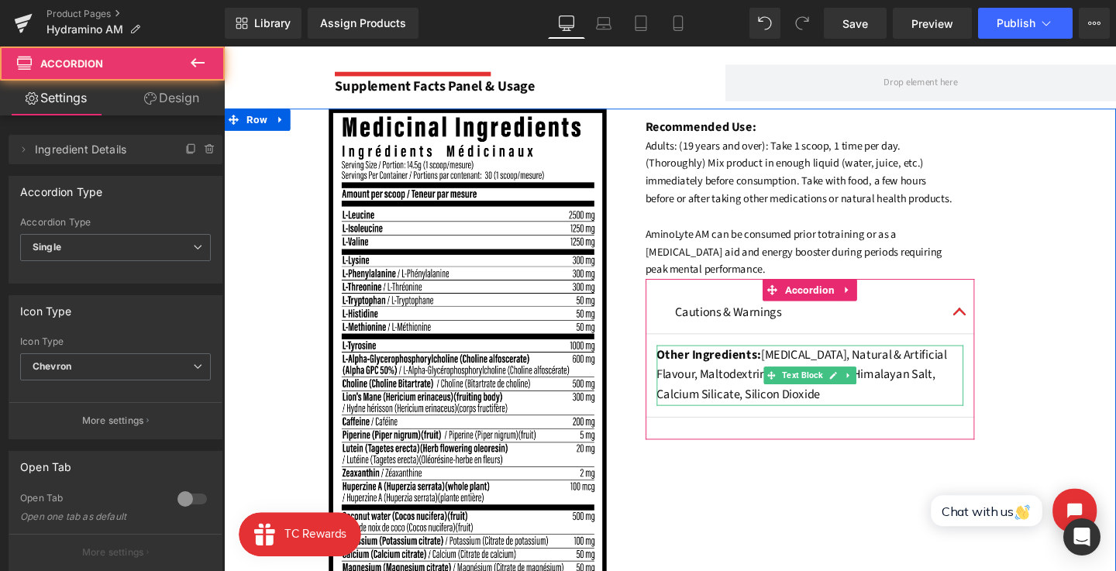
click at [840, 386] on div "Other Ingredients: Citric Acid, Natural & Artificial Flavour, Maltodextrin, Suc…" at bounding box center [840, 392] width 323 height 64
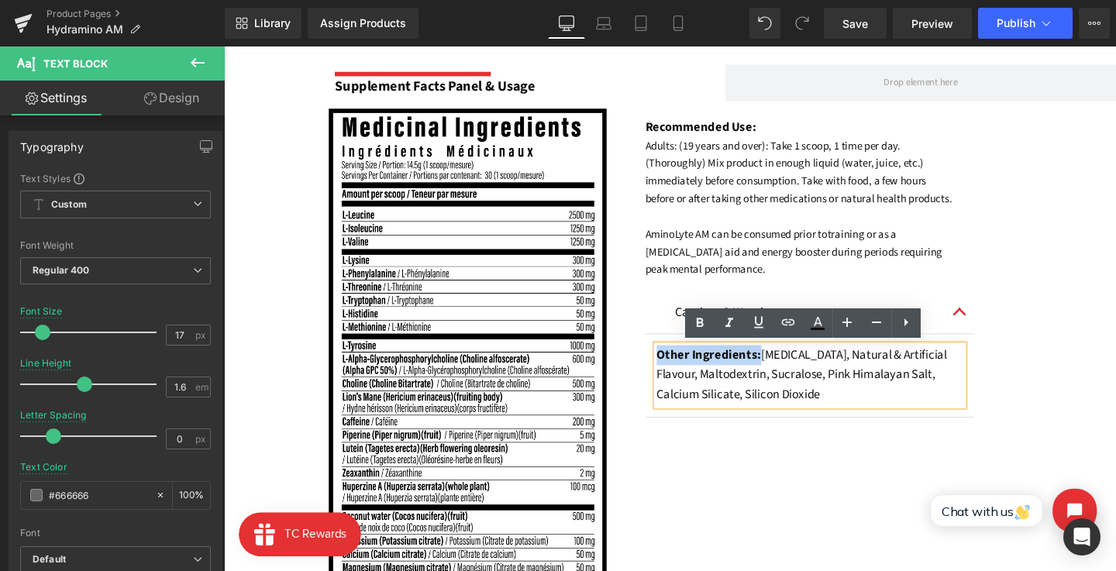
drag, startPoint x: 783, startPoint y: 375, endPoint x: 631, endPoint y: 368, distance: 152.0
click at [631, 368] on div "Image Recommended Use: Text Block Adults: (19 years and over): Take 1 scoop, 1 …" at bounding box center [692, 386] width 937 height 549
click at [702, 329] on icon at bounding box center [699, 323] width 19 height 19
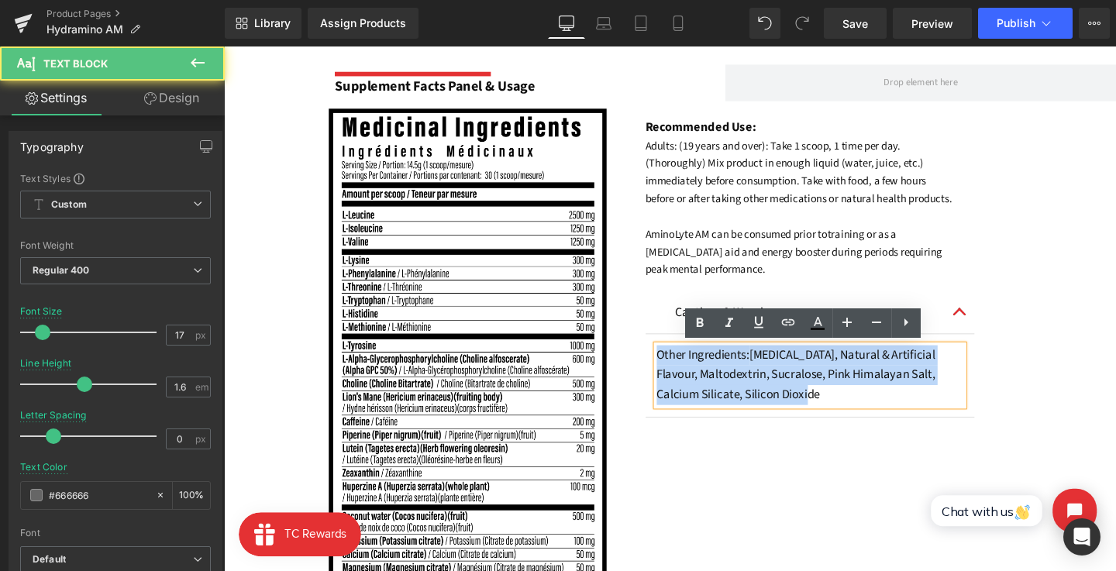
drag, startPoint x: 822, startPoint y: 416, endPoint x: 671, endPoint y: 367, distance: 158.8
click at [671, 367] on article "Other Ingredients: Citric Acid, Natural & Artificial Flavour, Maltodextrin, Suc…" at bounding box center [840, 393] width 346 height 88
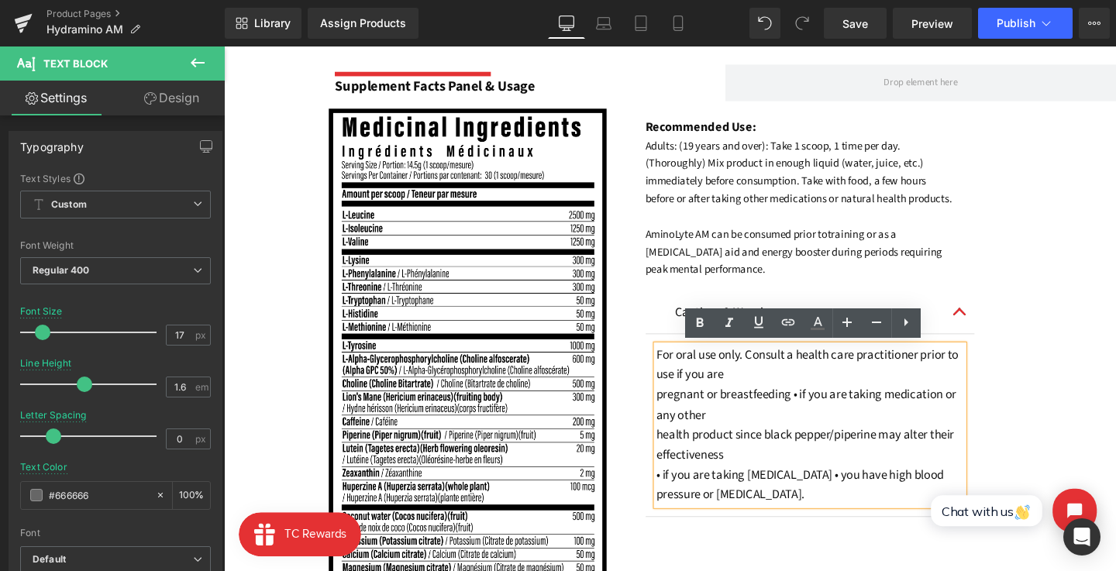
click at [679, 416] on font "pregnant or breastfeeding • if you are taking medication or any other" at bounding box center [836, 423] width 315 height 40
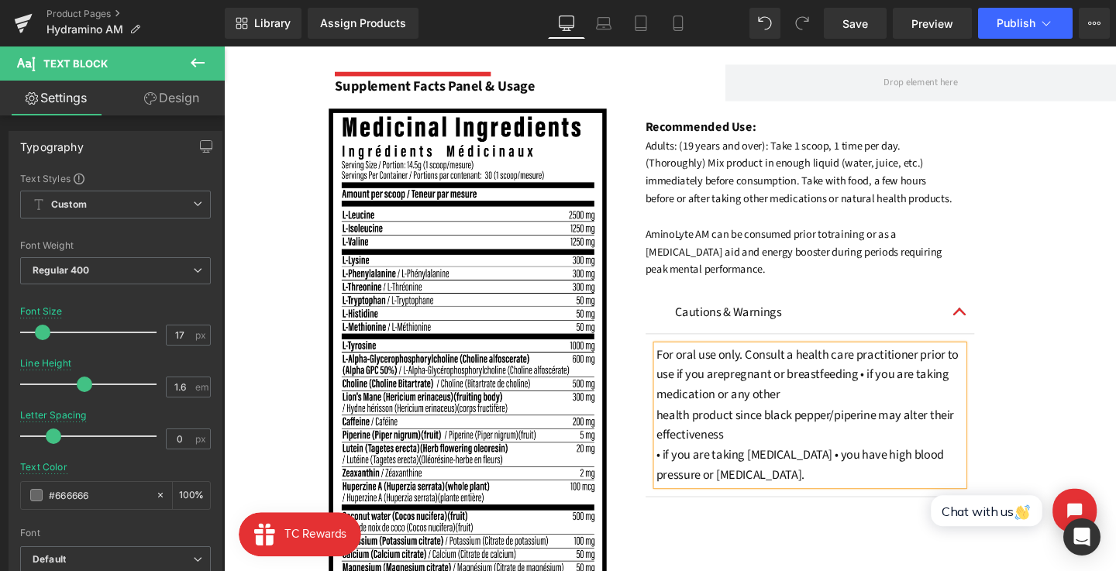
click at [679, 432] on font "health product since black pepper/piperine may alter their effectiveness" at bounding box center [835, 445] width 313 height 40
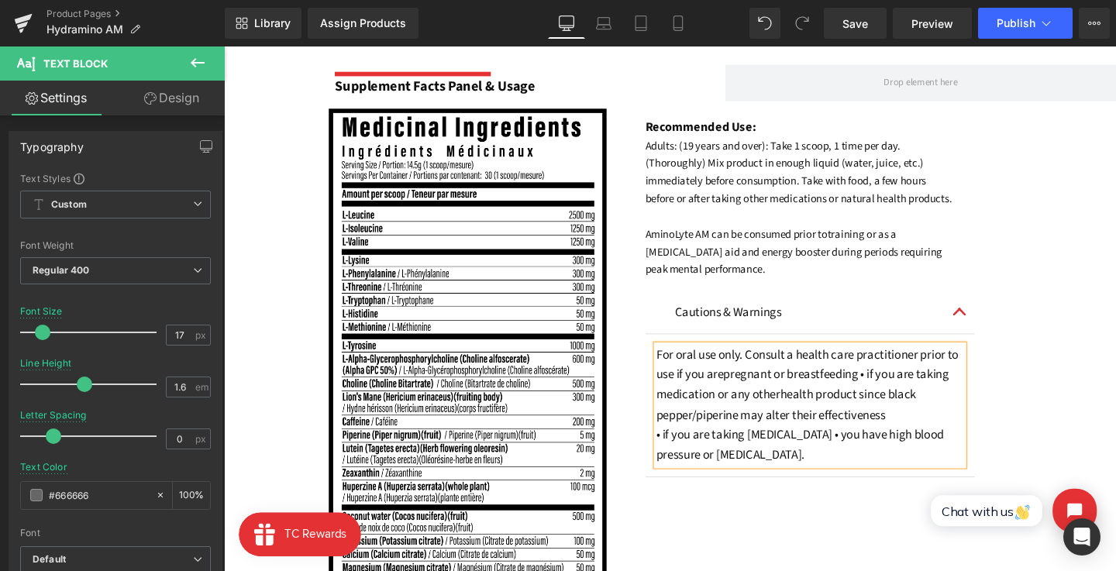
click at [679, 456] on div "For oral use only. Consult a health care practitioner prior to use if you are p…" at bounding box center [840, 423] width 323 height 126
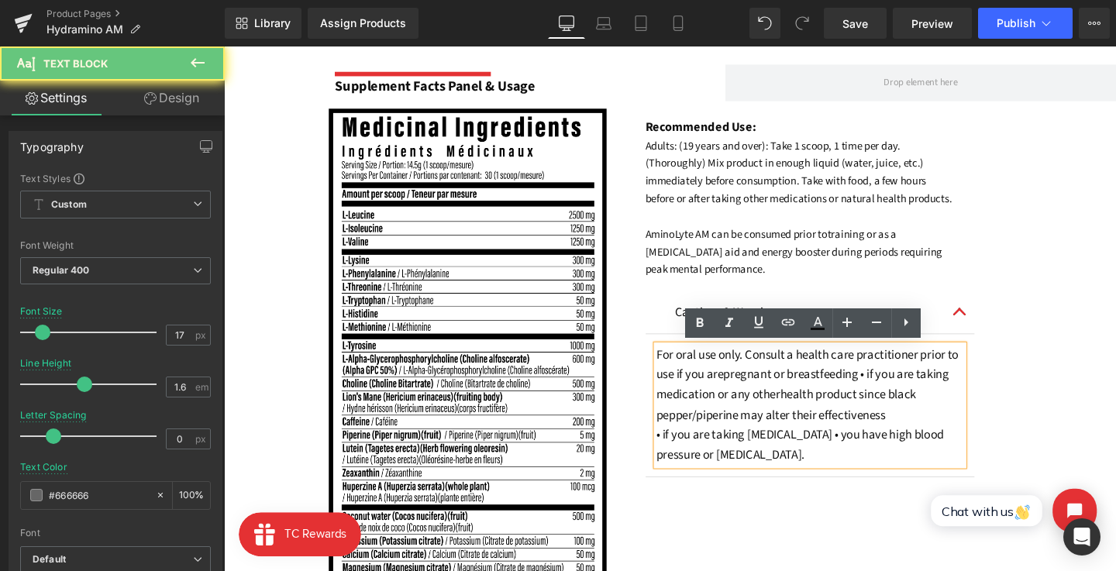
click at [679, 456] on font "• if you are taking antidepressants • you have high blood" at bounding box center [830, 454] width 302 height 19
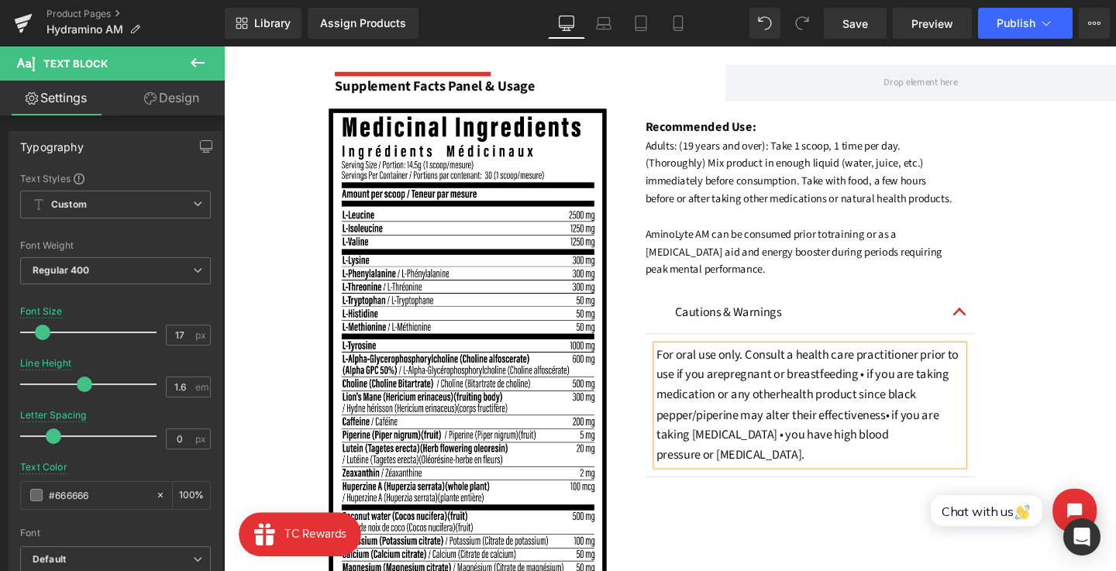
click at [685, 477] on font "pressure or glaucoma." at bounding box center [757, 475] width 156 height 19
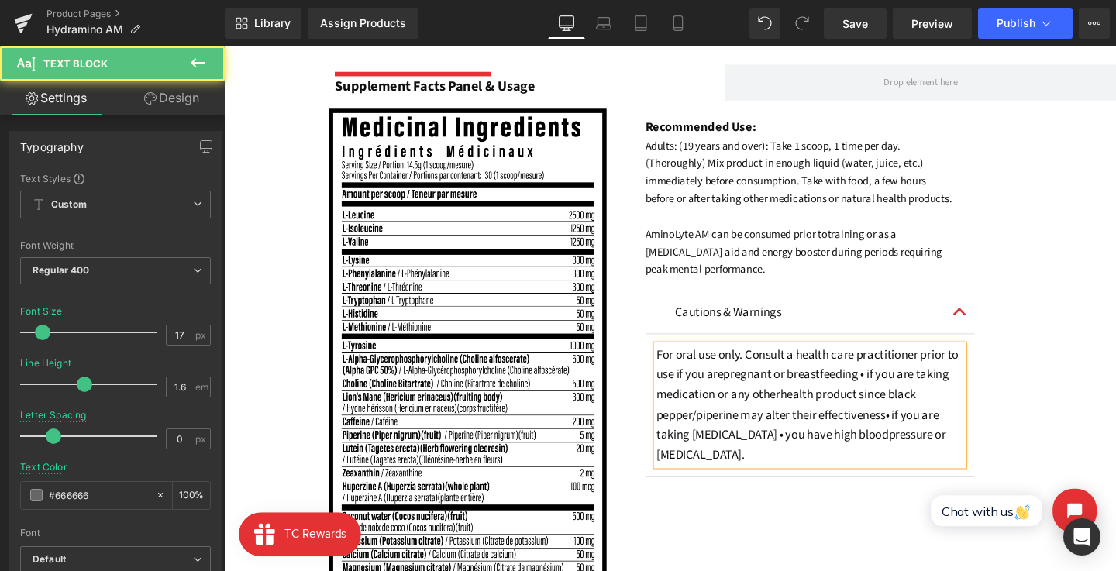
click at [739, 476] on p "For oral use only. Consult a health care practitioner prior to use if you are p…" at bounding box center [840, 423] width 323 height 126
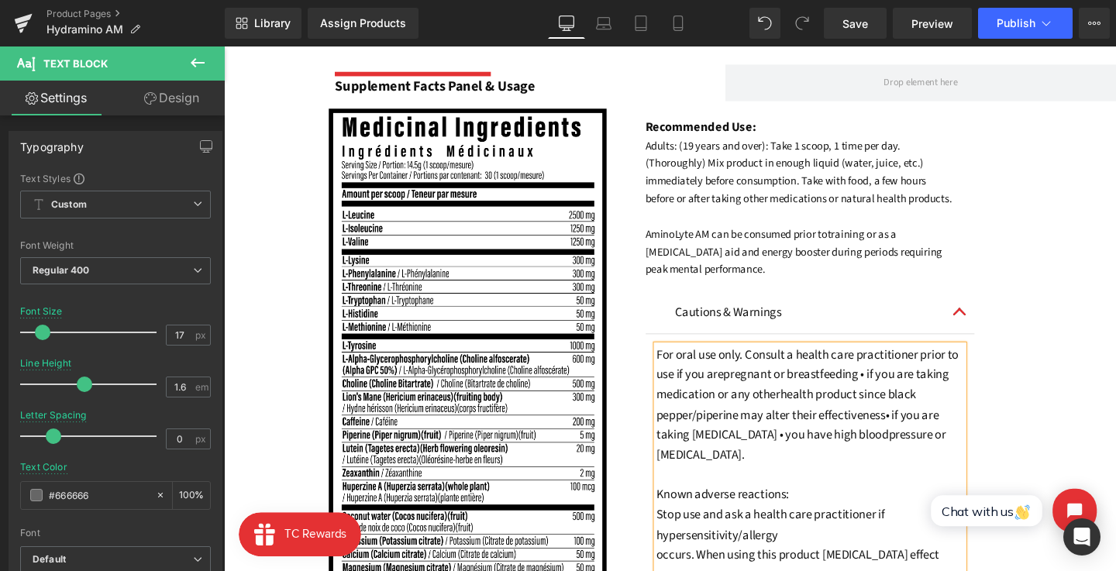
scroll to position [1160, 0]
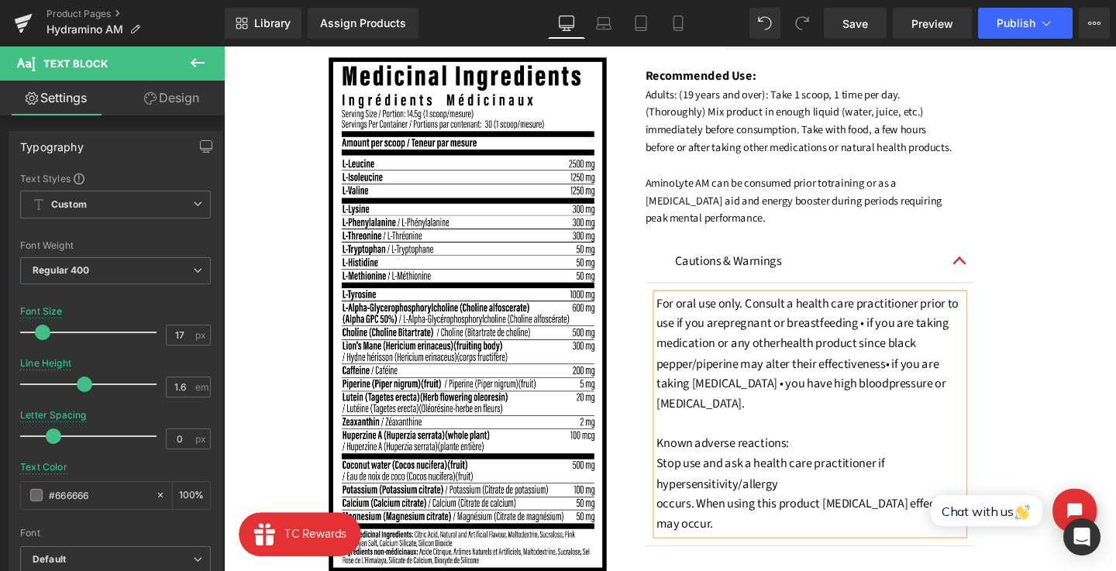
click at [679, 509] on span "pressure or glaucoma. Known adverse reactions: Stop use and ask a health care p…" at bounding box center [831, 454] width 304 height 124
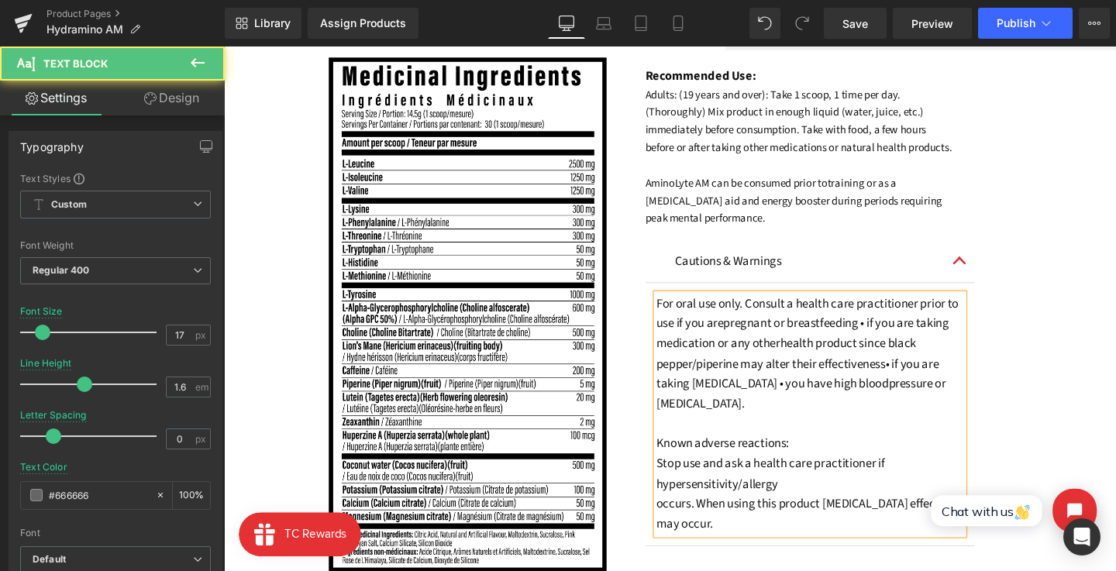
click at [679, 530] on span "occurs. When using this product diuretic effect may occur." at bounding box center [828, 538] width 298 height 40
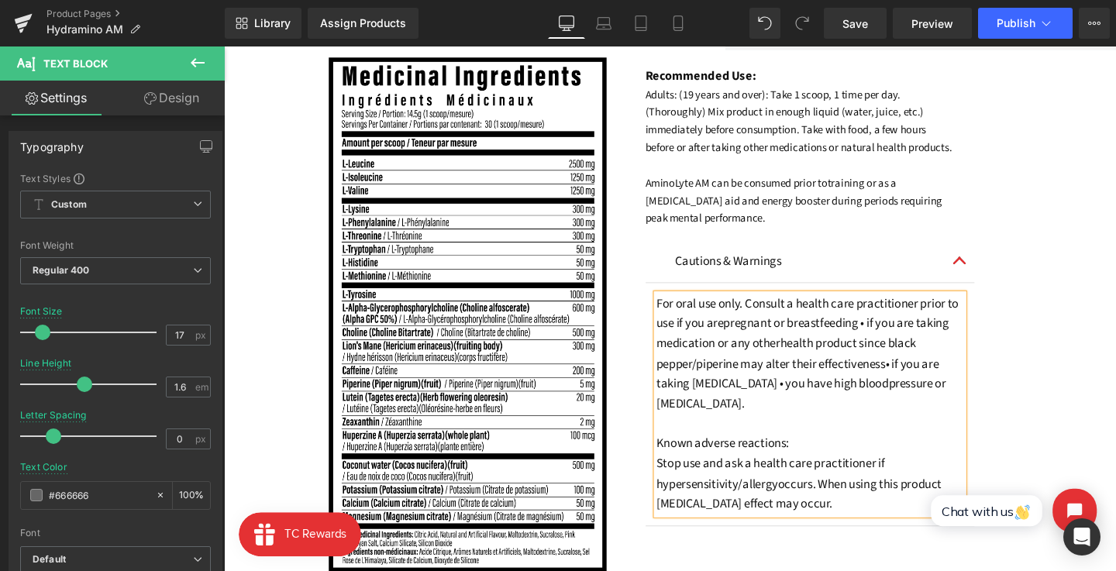
scroll to position [1213, 0]
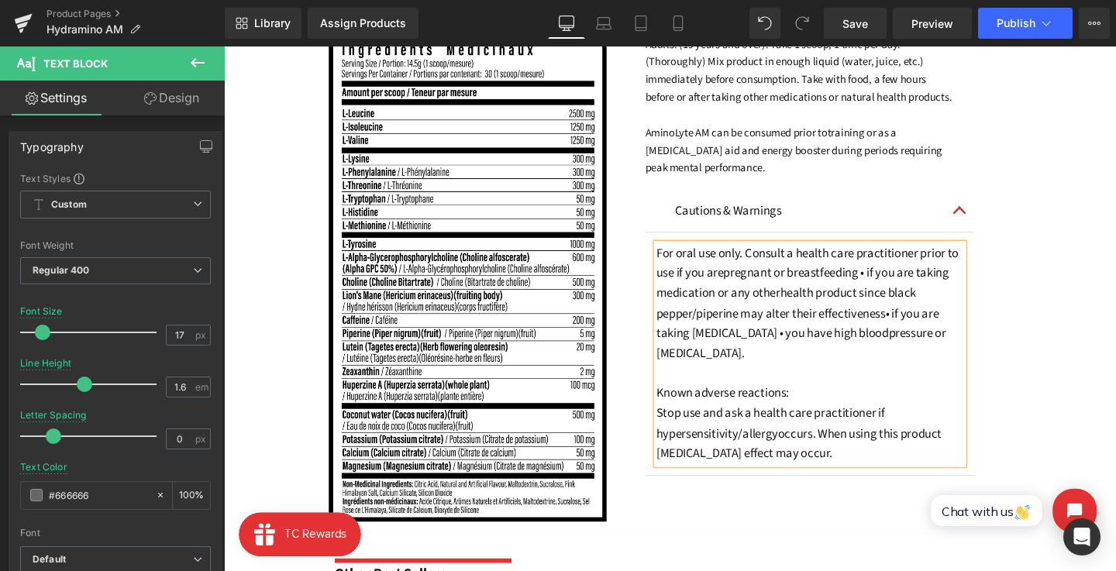
click at [824, 474] on p "For oral use only. Consult a health care practitioner prior to use if you are p…" at bounding box center [840, 370] width 323 height 232
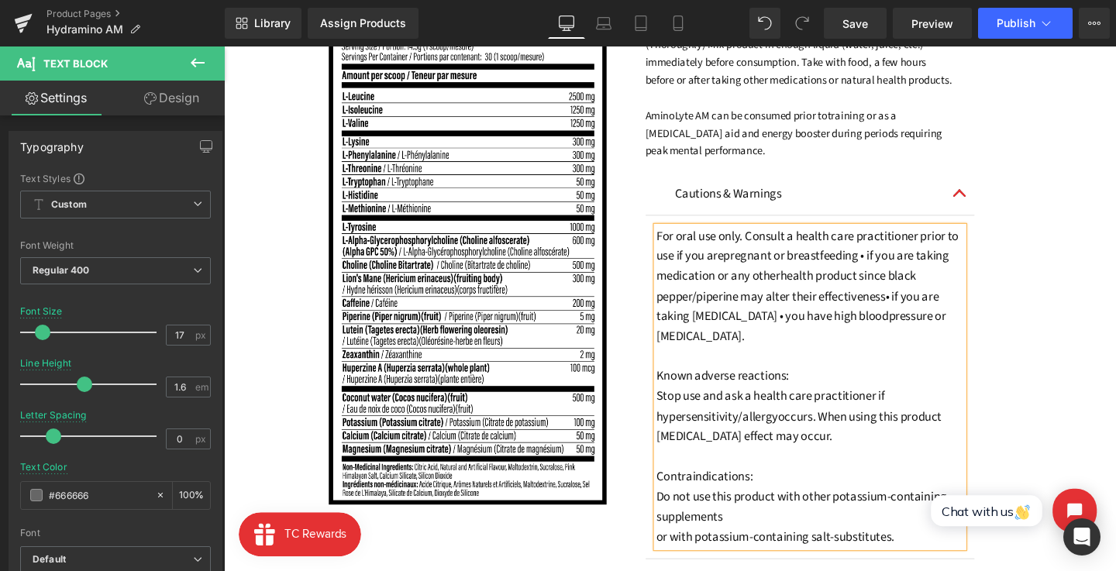
scroll to position [1266, 0]
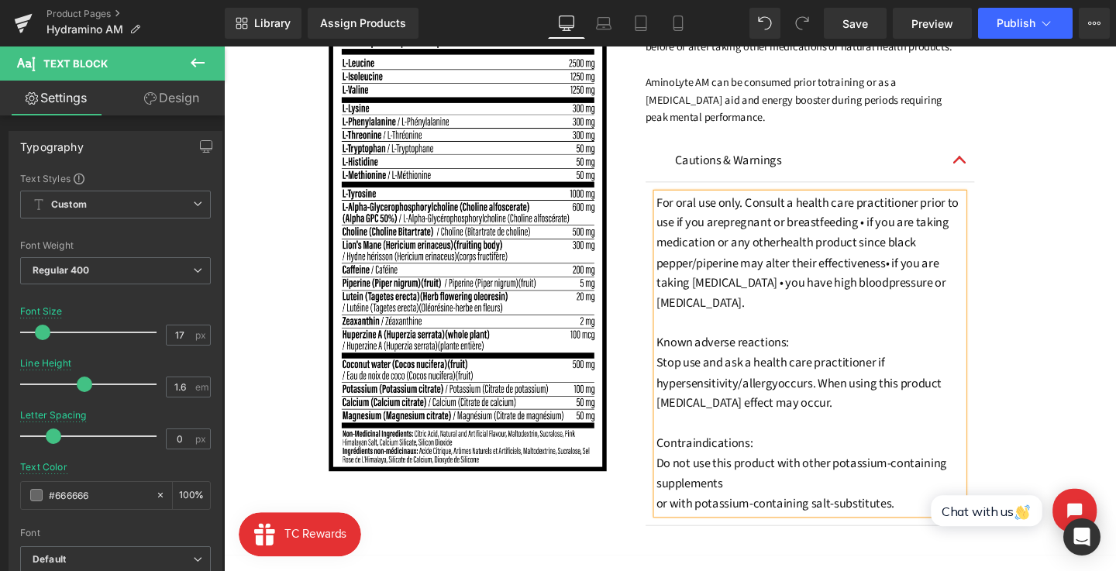
click at [679, 521] on span "or with potassium-containing salt-substitutes." at bounding box center [804, 527] width 250 height 19
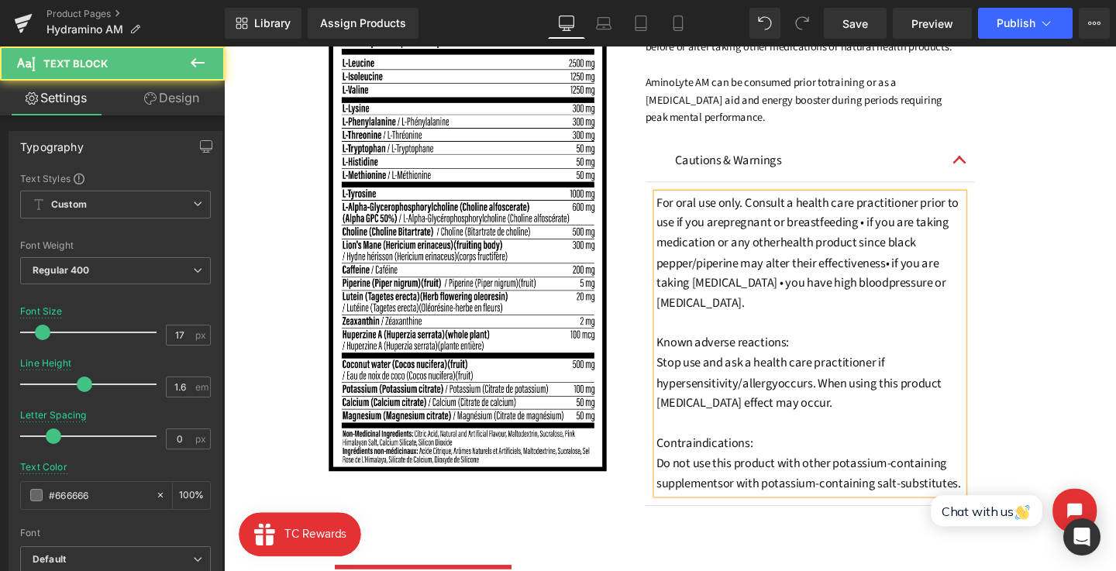
click at [748, 515] on span "or with potassium-containing salt-substitutes." at bounding box center [873, 506] width 250 height 19
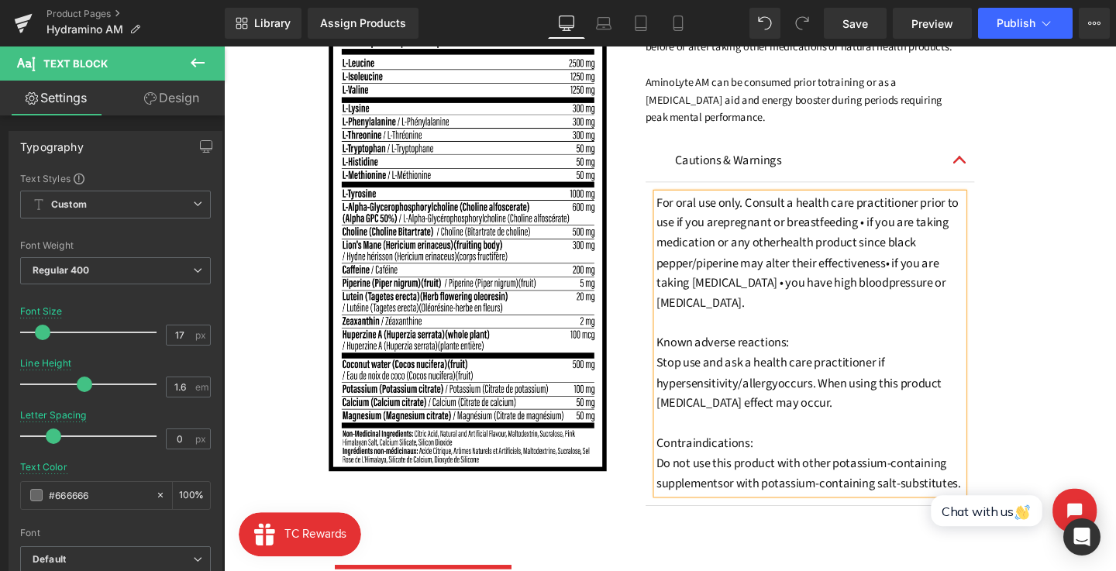
click at [891, 425] on p "For oral use only. Consult a health care practitioner prior to use if you are p…" at bounding box center [840, 359] width 323 height 316
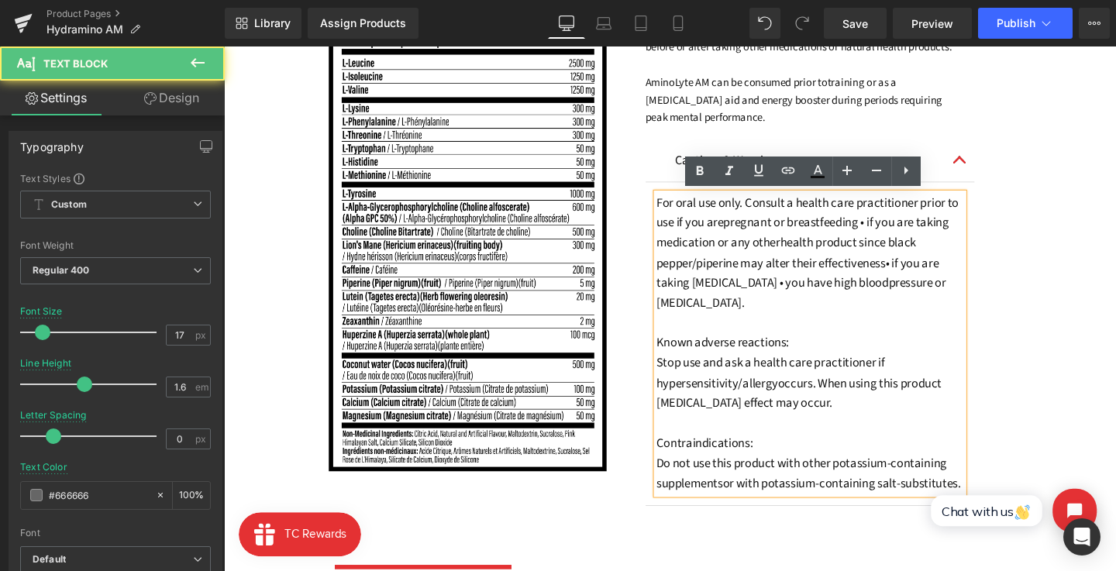
click at [986, 396] on p "For oral use only. Consult a health care practitioner prior to use if you are p…" at bounding box center [840, 359] width 323 height 316
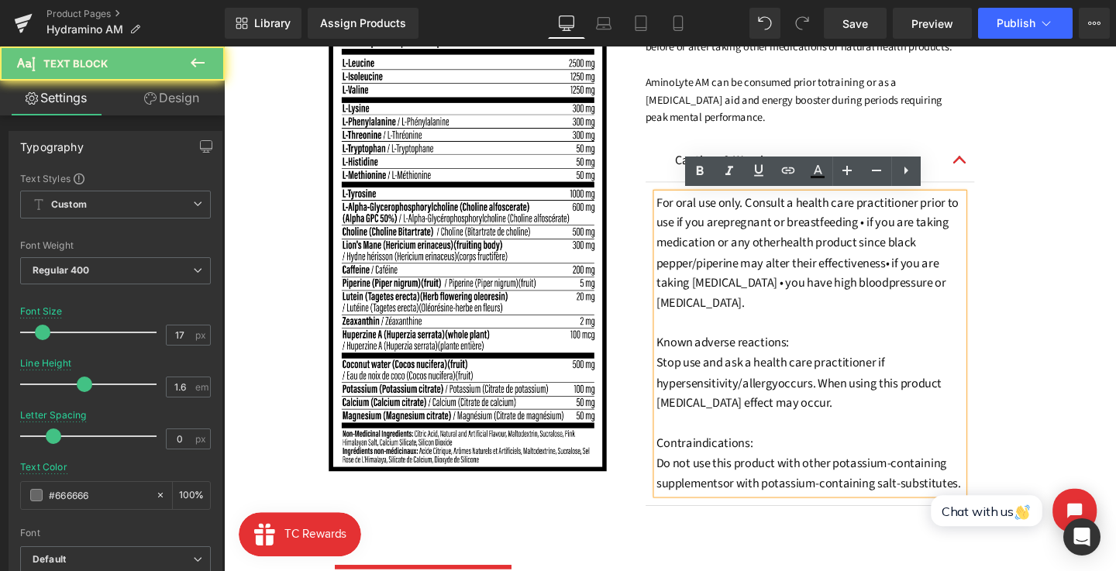
click at [997, 163] on button "button" at bounding box center [997, 166] width 31 height 44
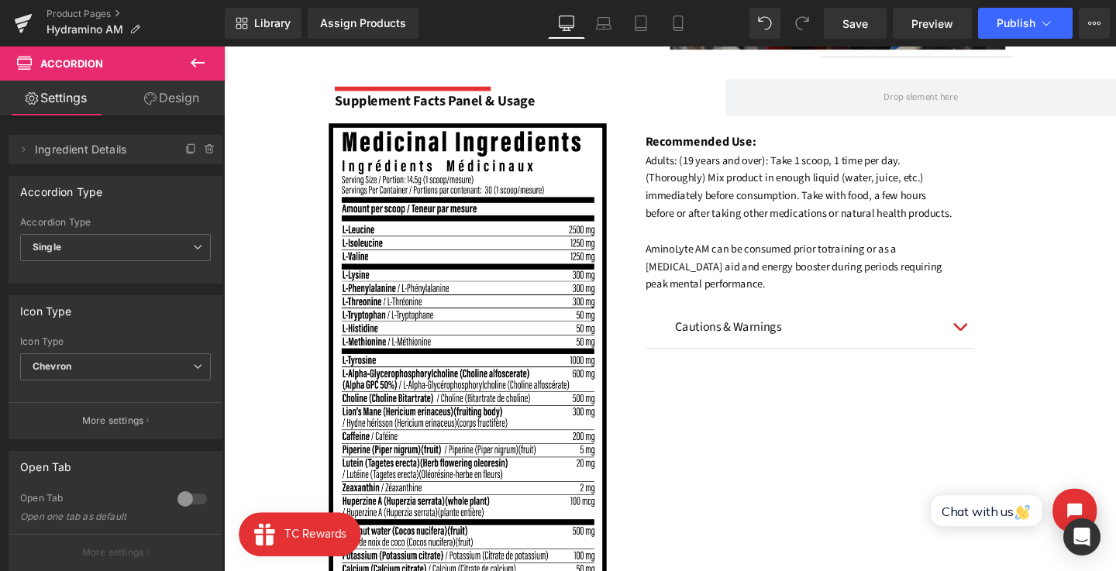
scroll to position [1089, 0]
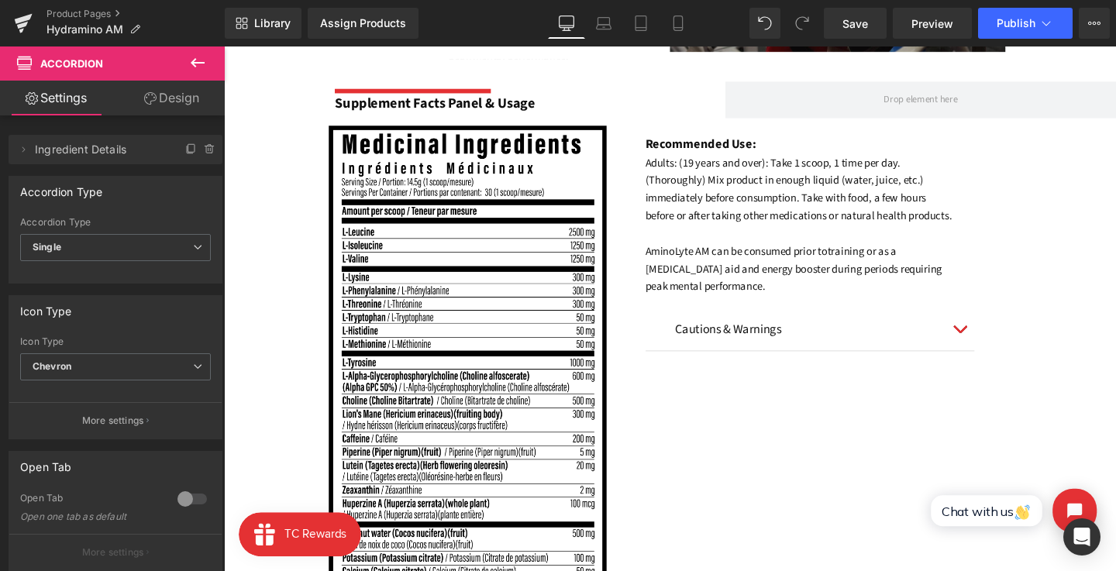
click at [812, 274] on span "training or as a nootropic aid and energy booster during periods requiring peak…" at bounding box center [823, 279] width 312 height 53
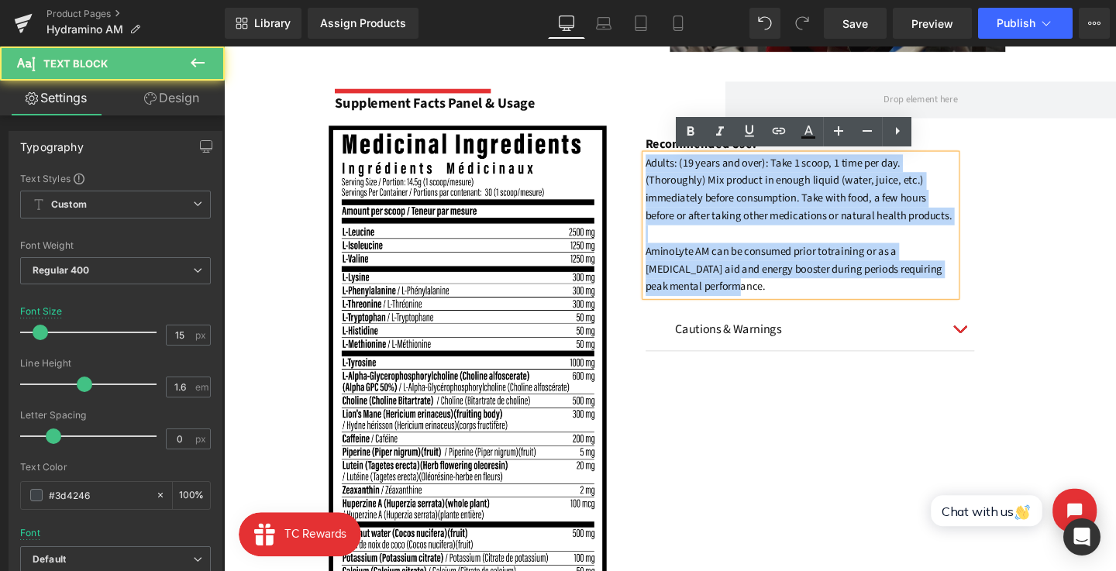
drag, startPoint x: 748, startPoint y: 302, endPoint x: 634, endPoint y: 167, distance: 177.6
click at [634, 167] on div "Image Recommended Use: Text Block Adults: (19 years and over): Take 1 scoop, 1 …" at bounding box center [692, 403] width 937 height 549
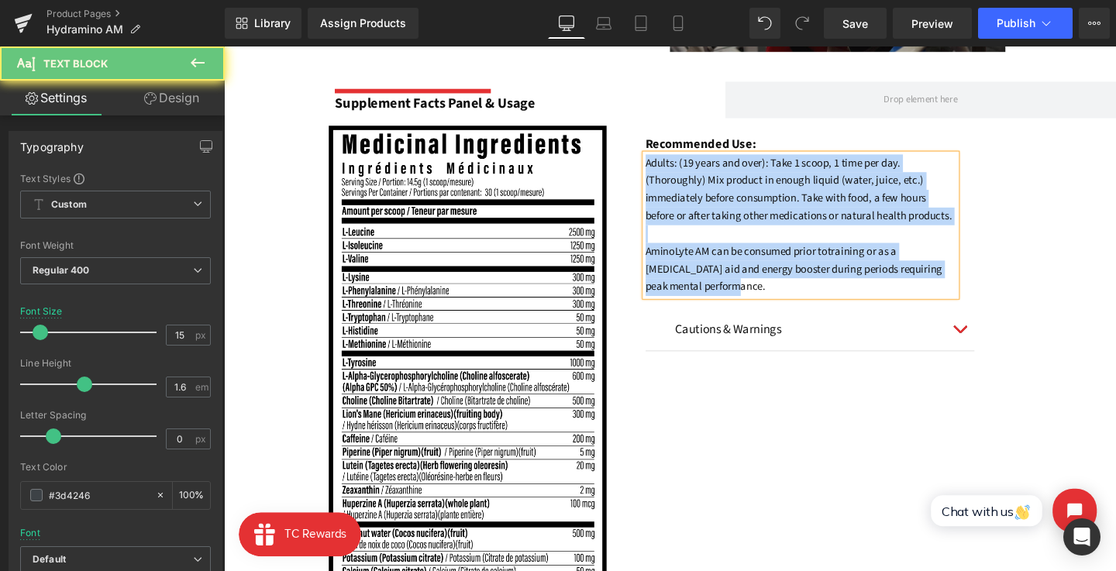
copy div "Adults: (19 years and over): Take 1 scoop, 1 time per day. (Thoroughly) Mix pro…"
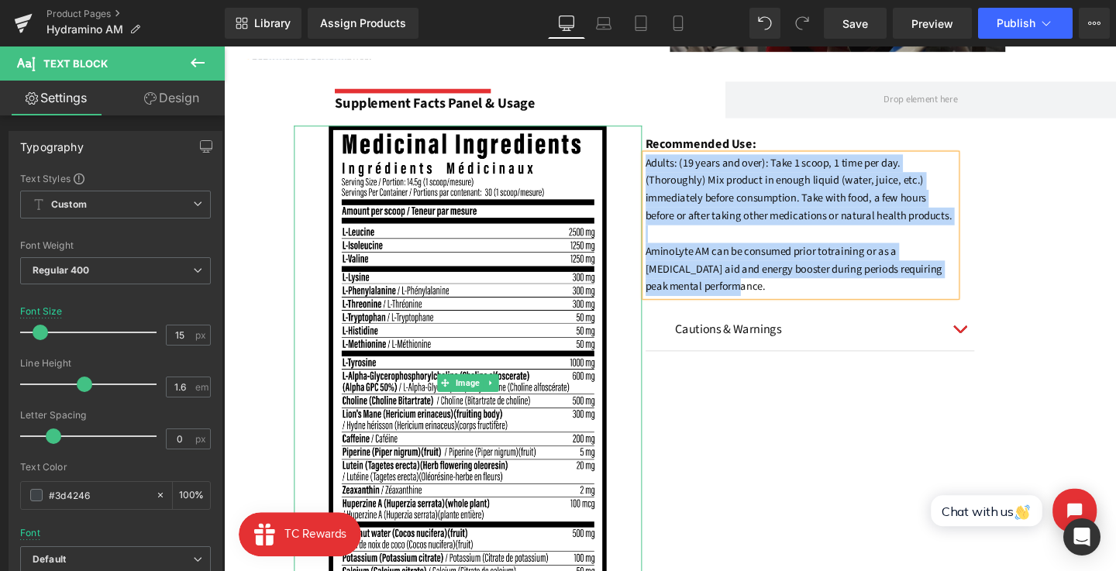
scroll to position [1061, 0]
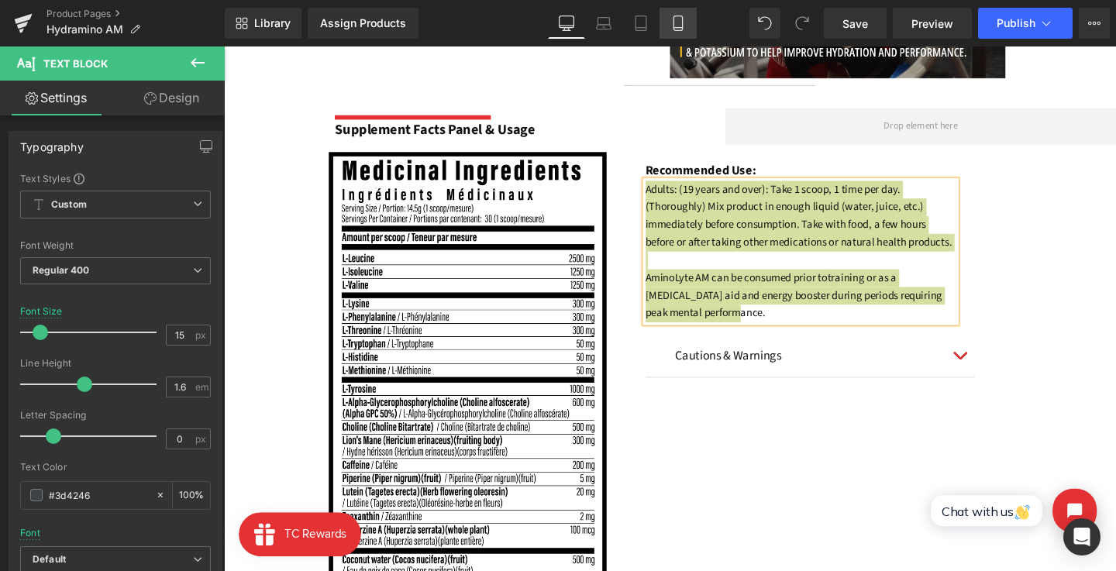
click at [689, 21] on link "Mobile" at bounding box center [677, 23] width 37 height 31
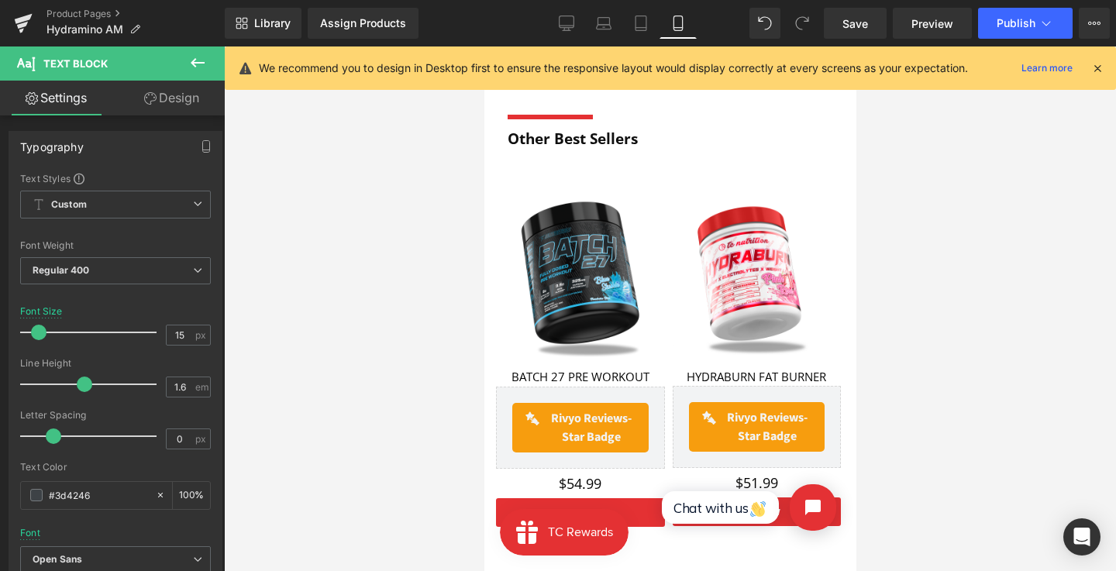
scroll to position [1518, 0]
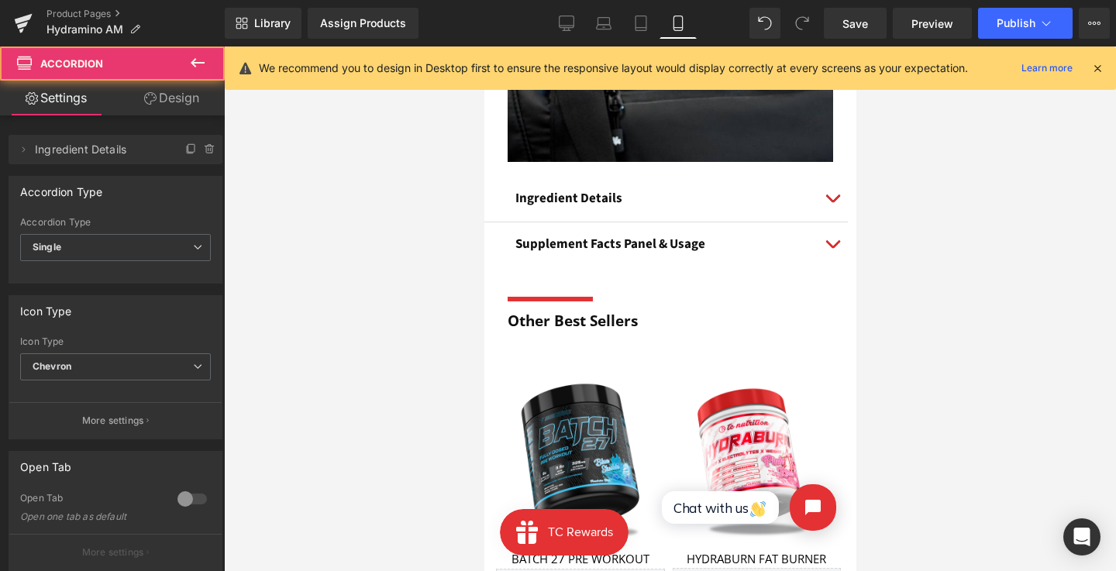
click at [631, 174] on div "Ingredient Details Text Block 125mg Pink Himalayan Salt Text Block Helps with o…" at bounding box center [668, 197] width 371 height 47
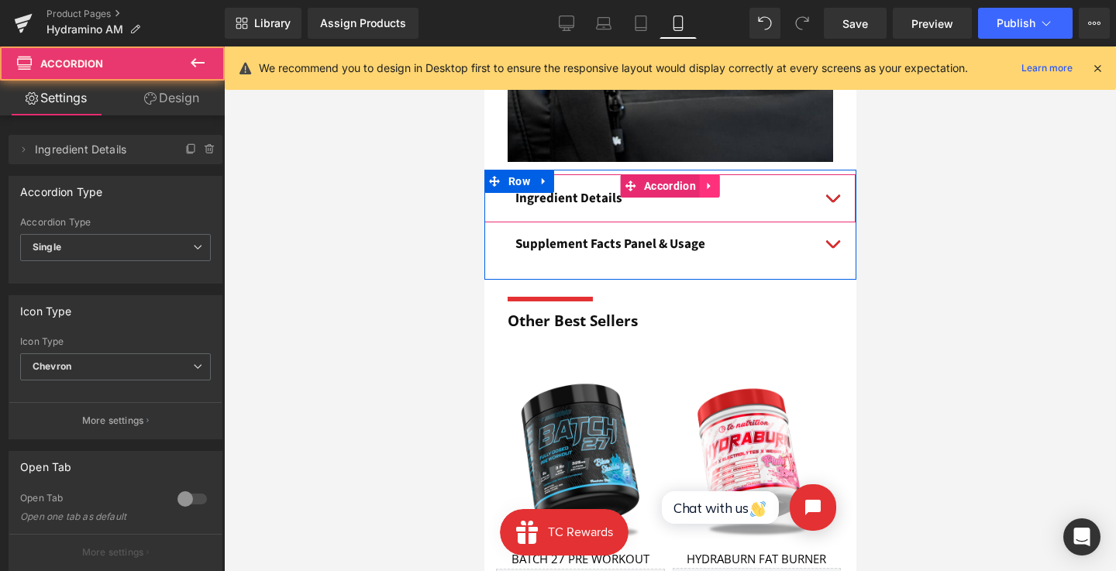
click at [707, 183] on icon at bounding box center [708, 186] width 3 height 7
click at [714, 181] on icon at bounding box center [719, 186] width 11 height 11
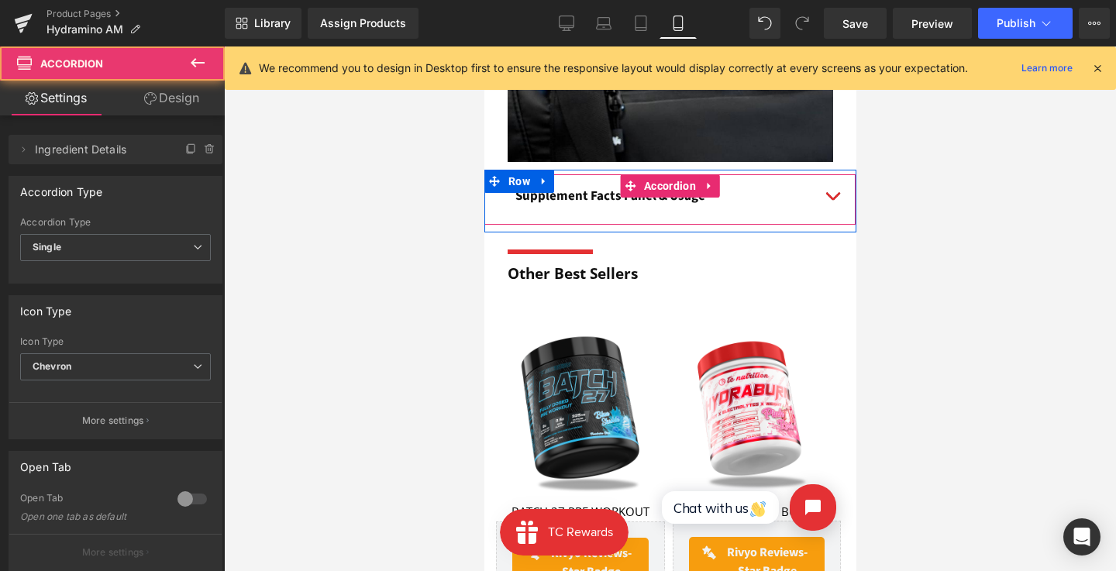
click at [825, 193] on button "button" at bounding box center [831, 196] width 31 height 44
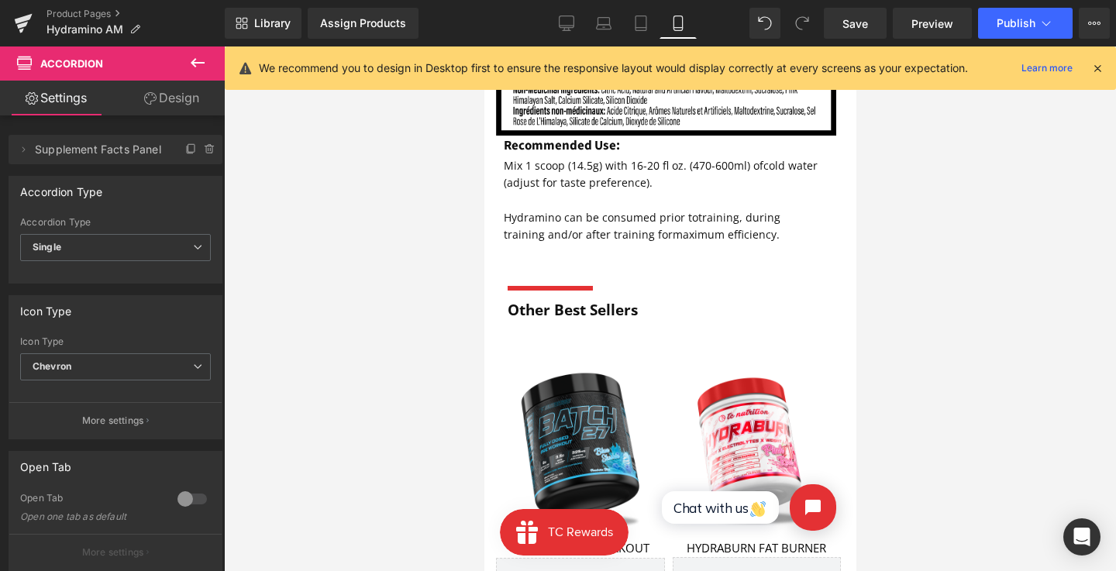
scroll to position [2152, 0]
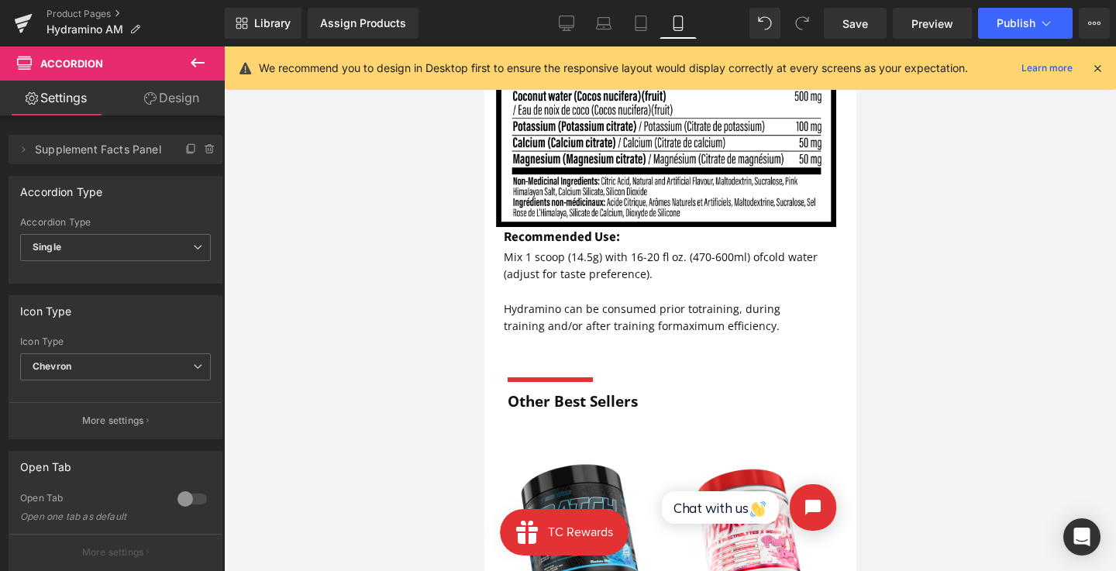
click at [585, 270] on font "cold water (adjust for taste preference)." at bounding box center [660, 265] width 314 height 32
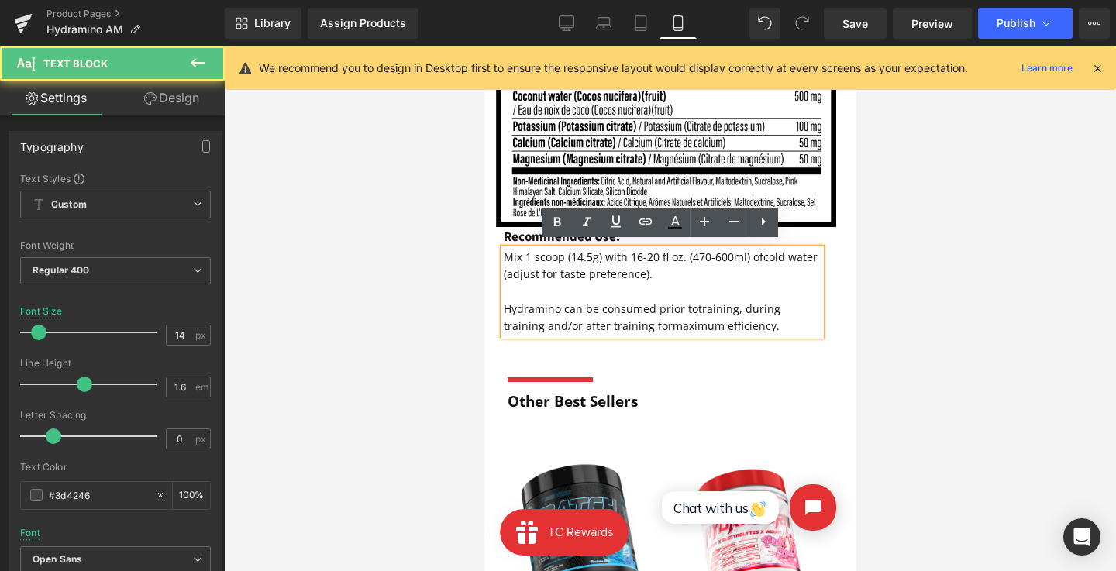
click at [746, 326] on p "Hydramino can be consumed prior to training, during training and/or after train…" at bounding box center [661, 318] width 317 height 35
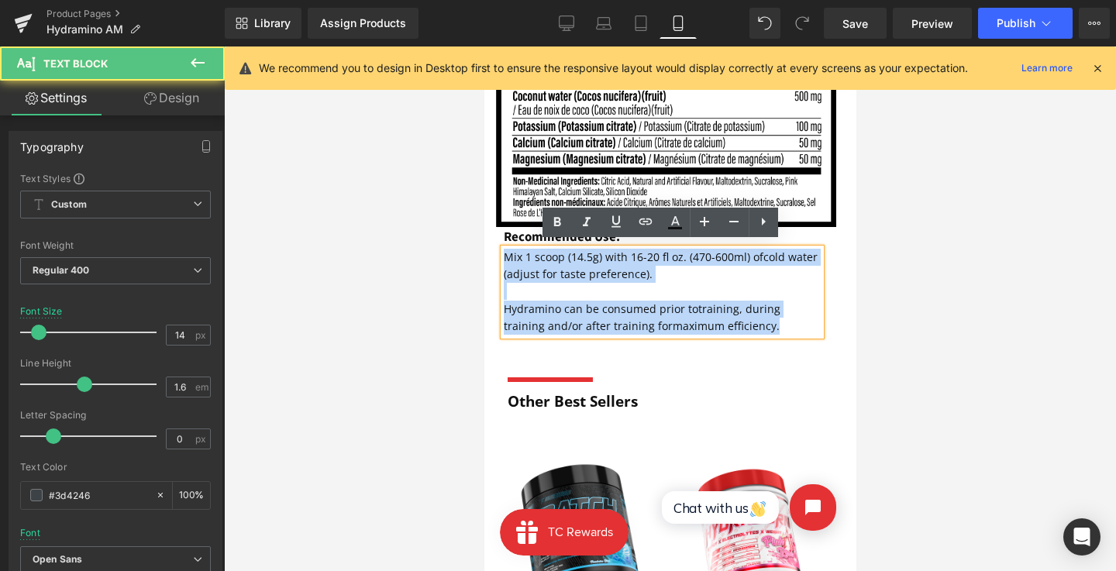
drag, startPoint x: 754, startPoint y: 326, endPoint x: 501, endPoint y: 256, distance: 262.2
click at [503, 256] on div "Mix 1 scoop (14.5g) with 16-20 fl oz. (470-600ml) of cold water (adjust for tas…" at bounding box center [661, 292] width 317 height 87
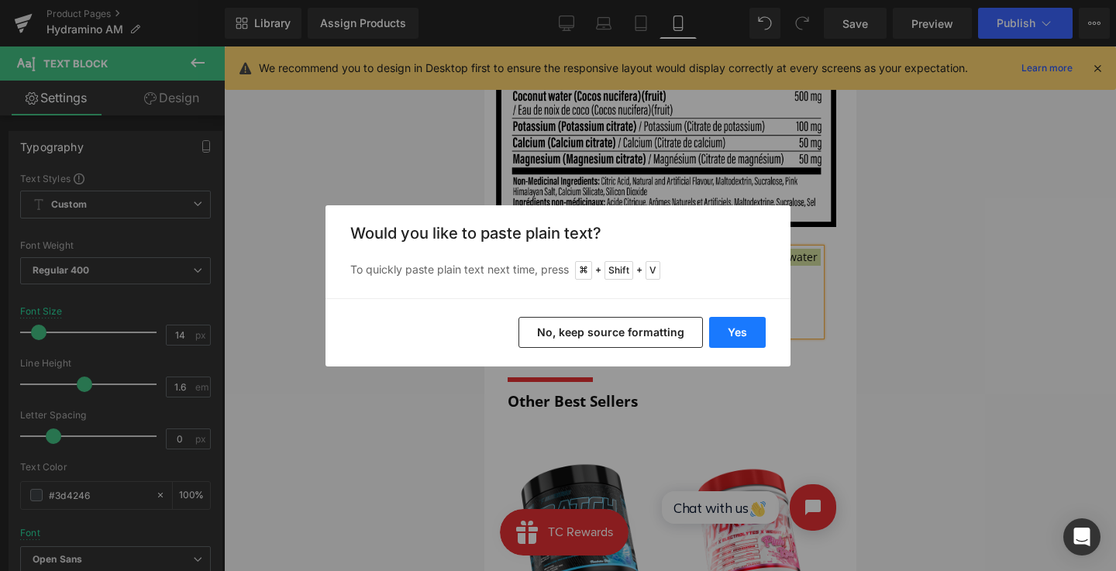
click at [711, 335] on button "Yes" at bounding box center [737, 332] width 57 height 31
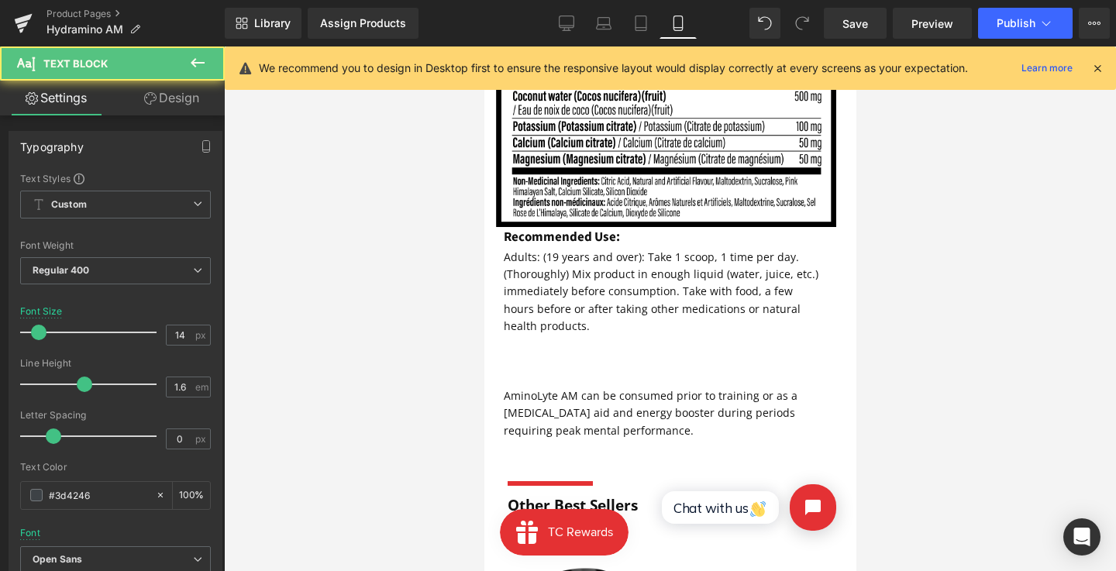
click at [659, 311] on p "Adults: (19 years and over): Take 1 scoop, 1 time per day. (Thoroughly) Mix pro…" at bounding box center [661, 292] width 317 height 87
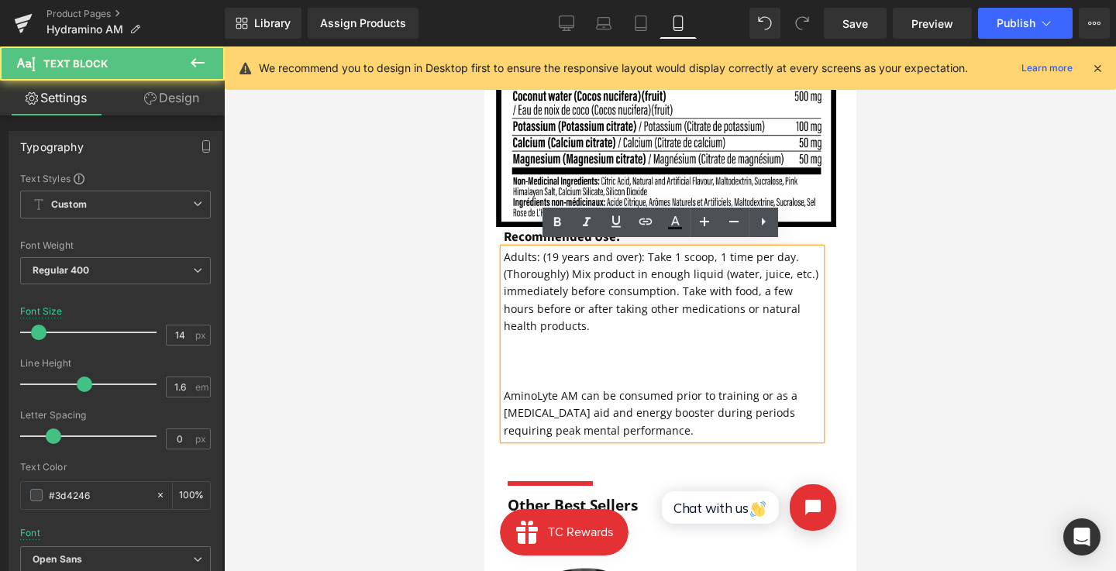
click at [590, 358] on p at bounding box center [661, 361] width 317 height 17
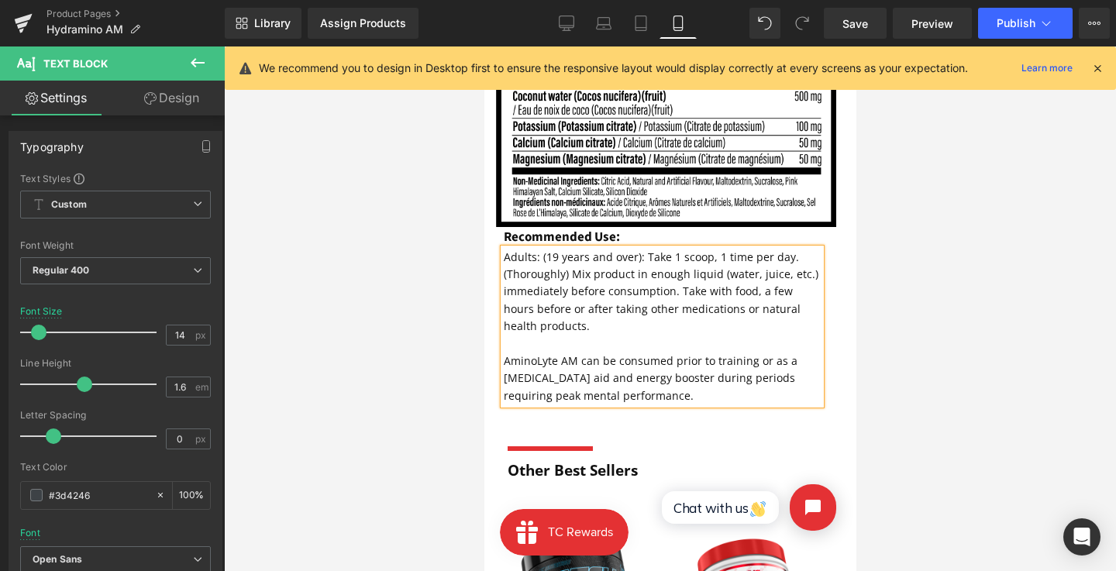
click at [922, 335] on div at bounding box center [670, 308] width 892 height 525
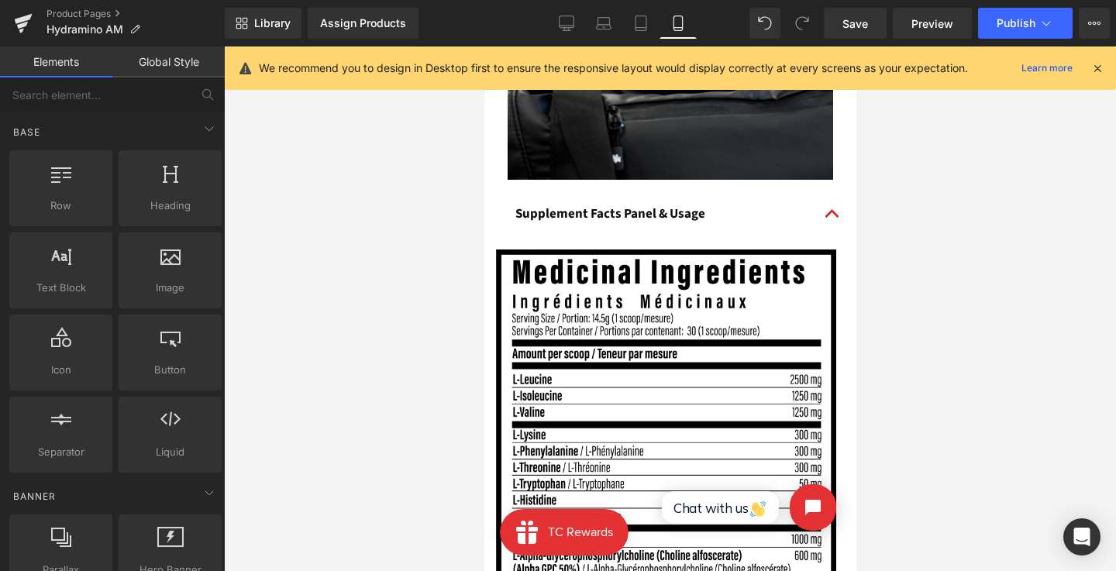
scroll to position [1492, 0]
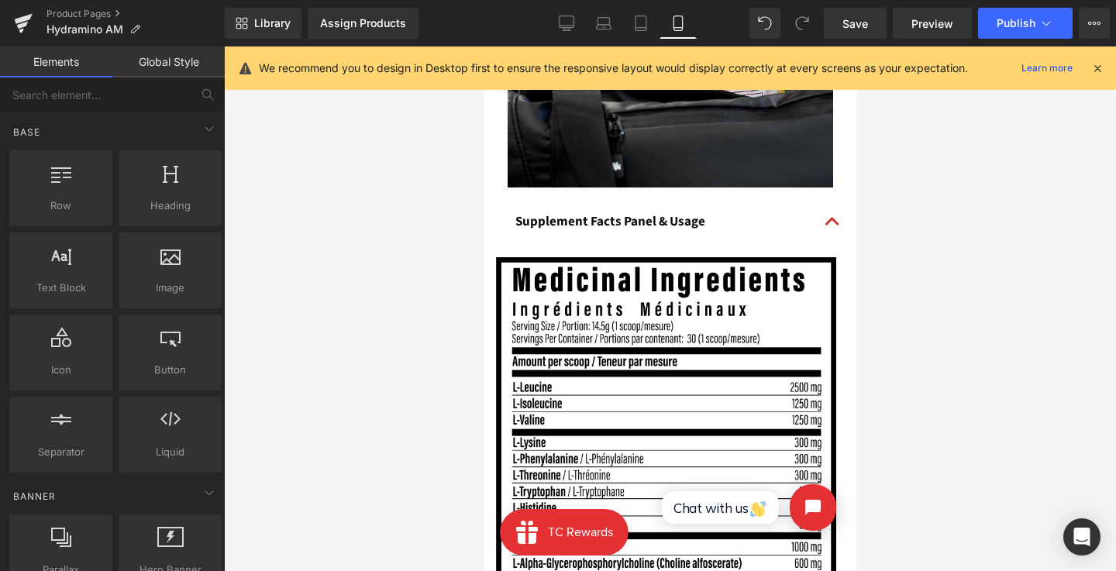
click at [823, 221] on button "button" at bounding box center [831, 222] width 31 height 44
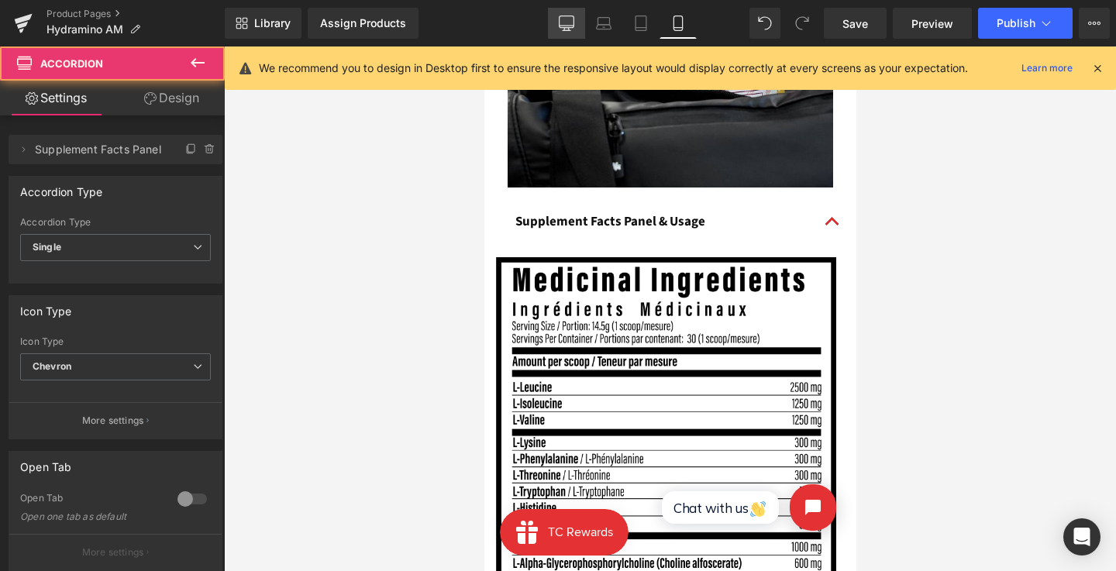
click at [572, 18] on icon at bounding box center [566, 22] width 15 height 15
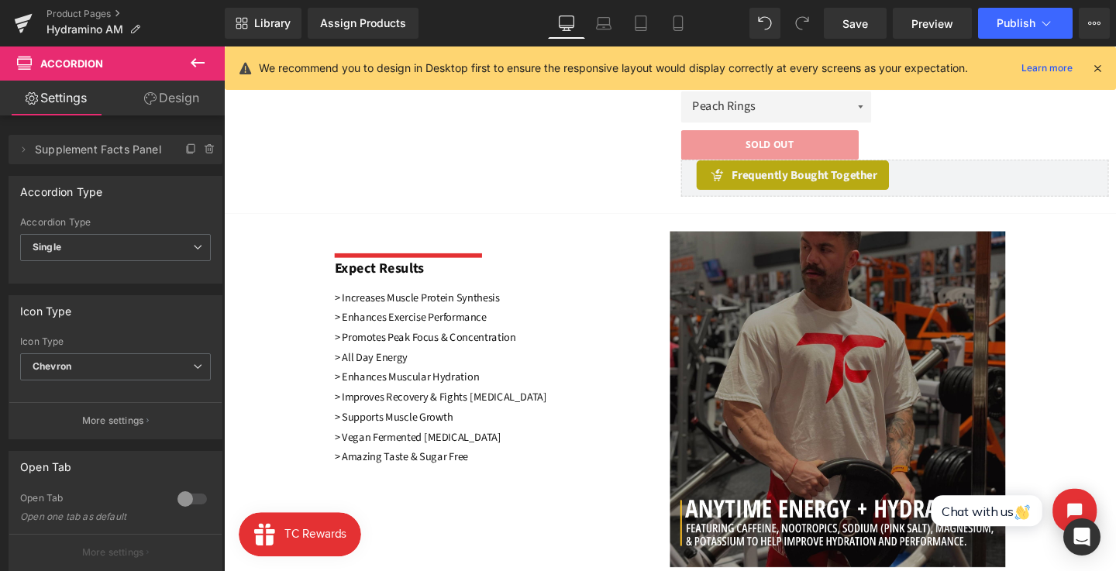
scroll to position [191, 0]
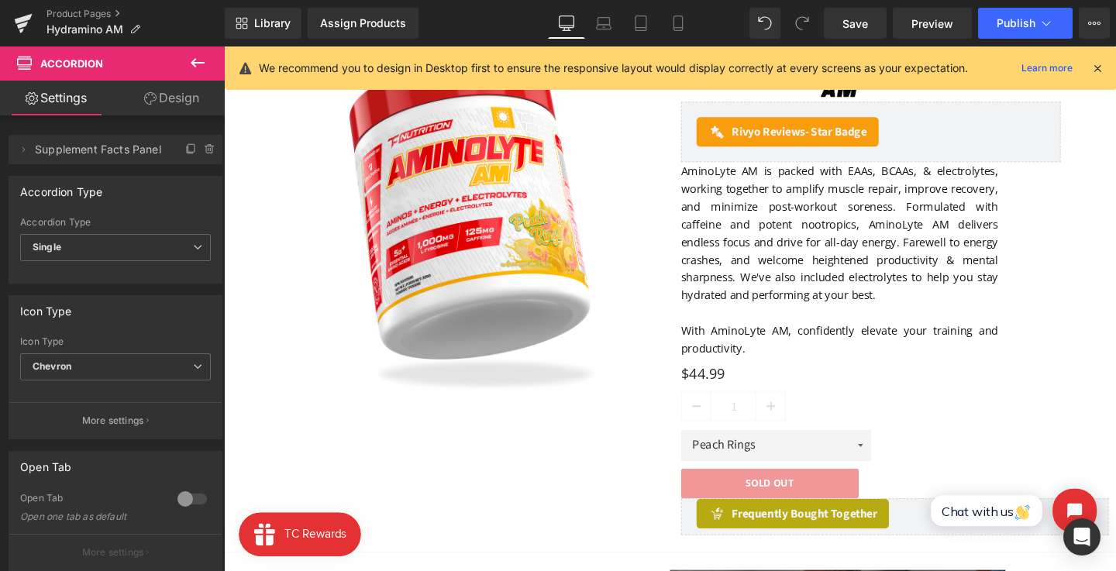
click at [800, 278] on p "AminoLyte AM is packed with EAAs, BCAAs, & electrolytes, working together to am…" at bounding box center [870, 242] width 333 height 149
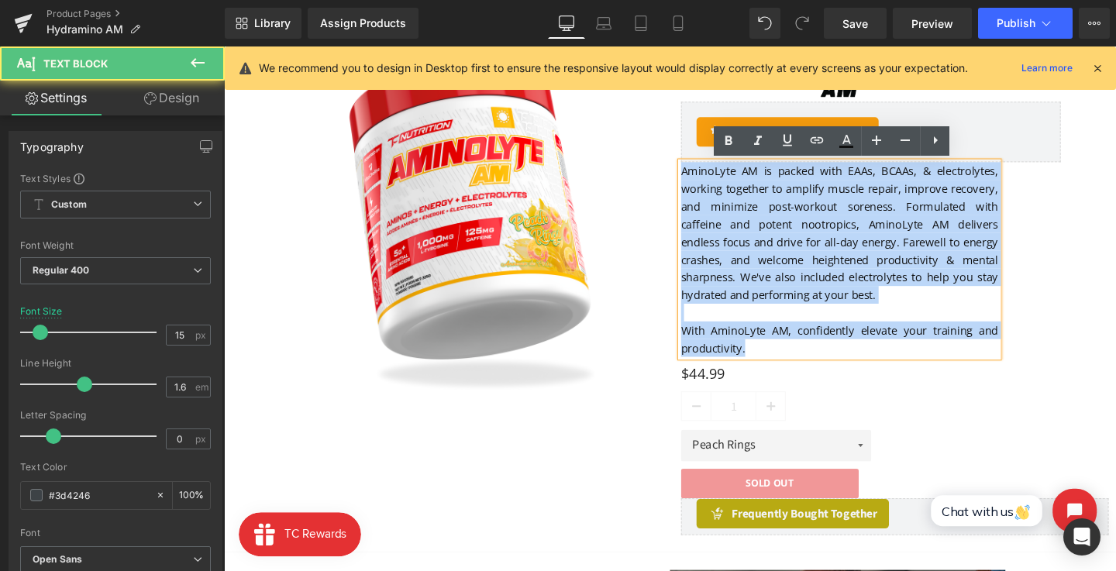
drag, startPoint x: 741, startPoint y: 274, endPoint x: 704, endPoint y: 182, distance: 99.1
click at [704, 182] on div "AminoLyte AM is packed with EAAs, BCAAs, & electrolytes, working together to am…" at bounding box center [870, 270] width 333 height 205
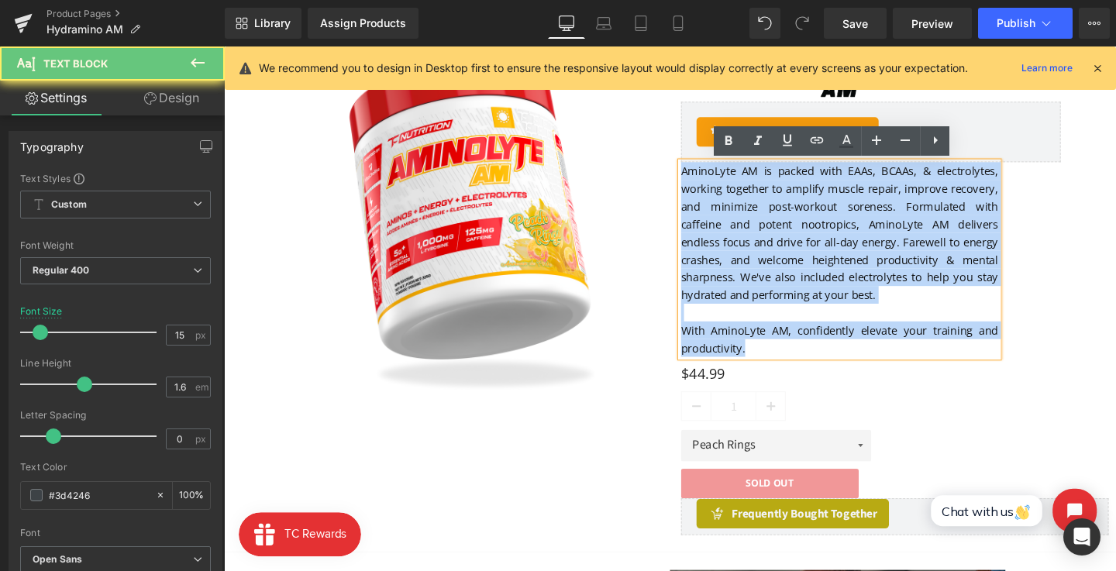
copy div "AminoLyte AM is packed with EAAs, BCAAs, & electrolytes, working together to am…"
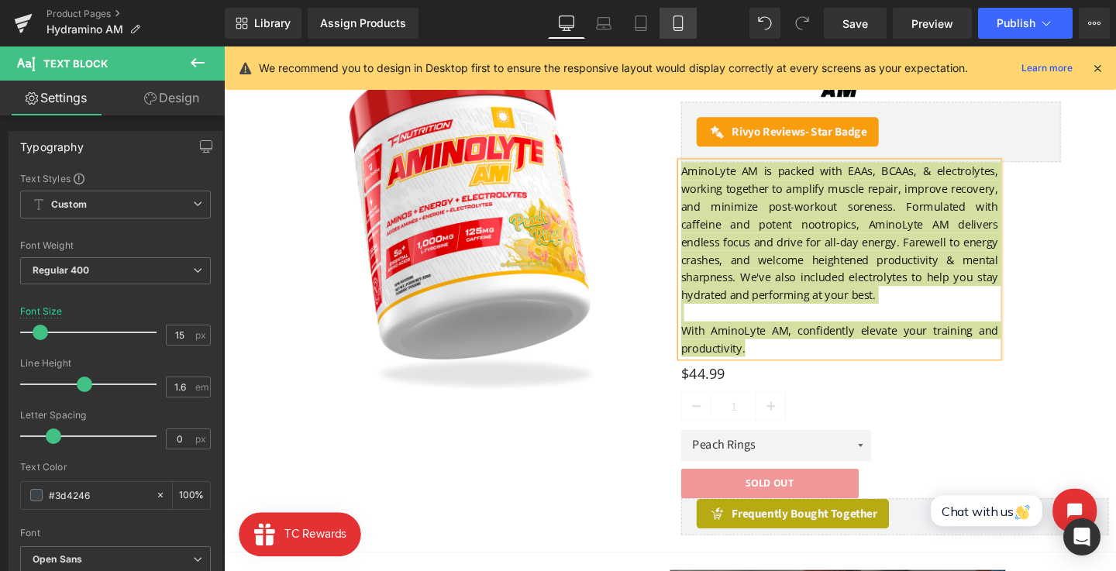
click at [669, 19] on link "Mobile" at bounding box center [677, 23] width 37 height 31
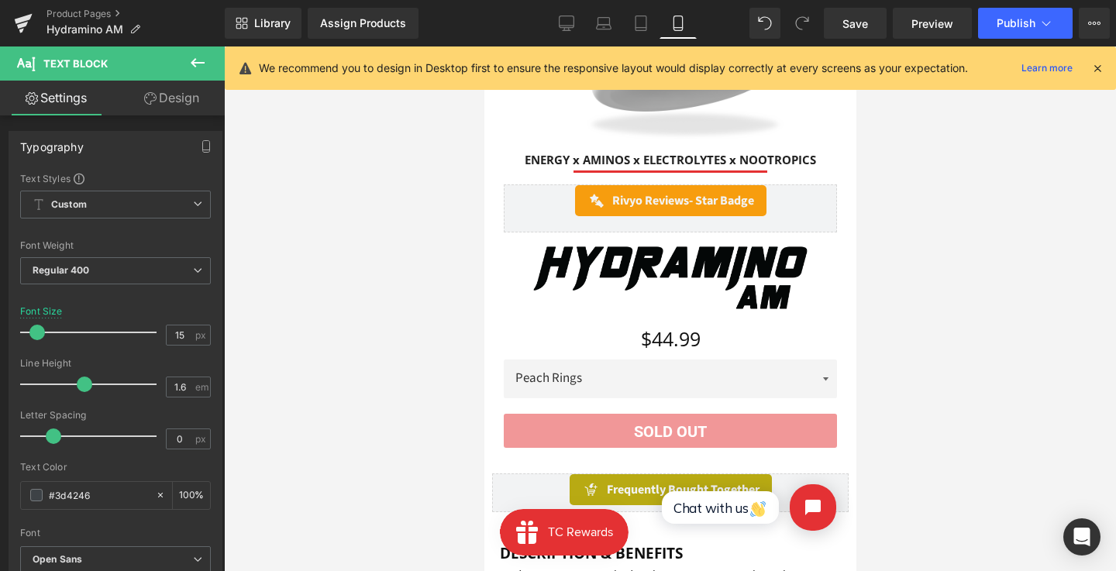
scroll to position [305, 0]
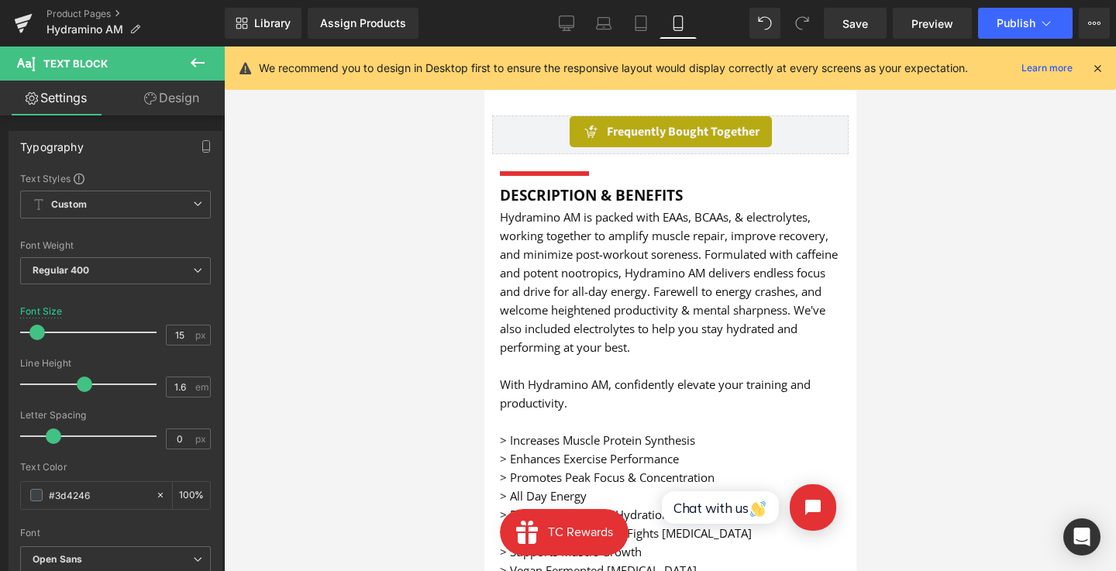
click at [614, 308] on font "Hydramino AM is packed with EAAs, BCAAs, & electrolytes, working together to am…" at bounding box center [668, 282] width 338 height 146
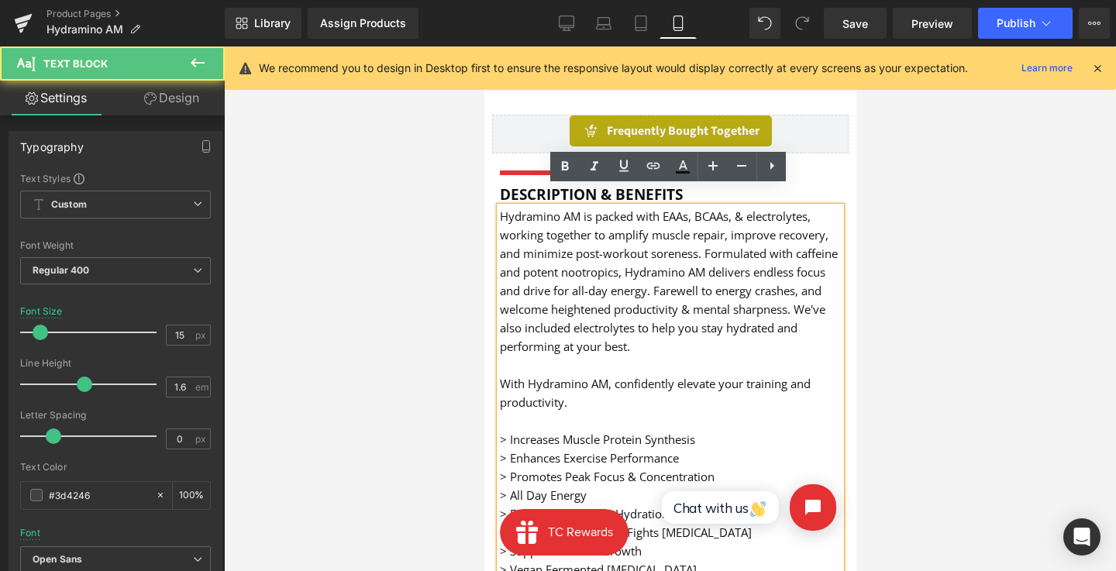
scroll to position [669, 0]
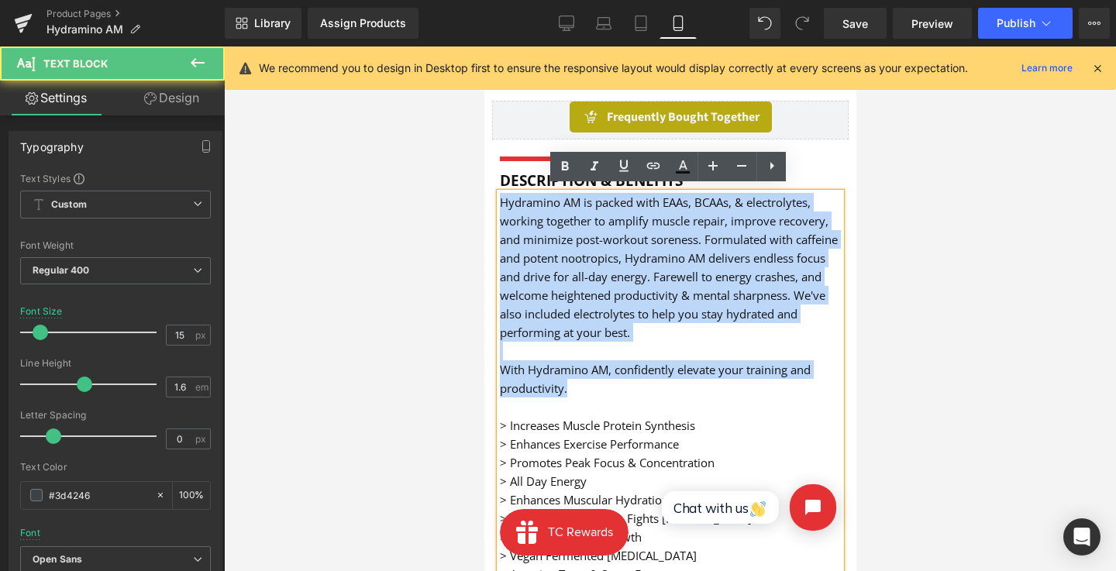
drag, startPoint x: 470, startPoint y: 233, endPoint x: 470, endPoint y: 181, distance: 52.7
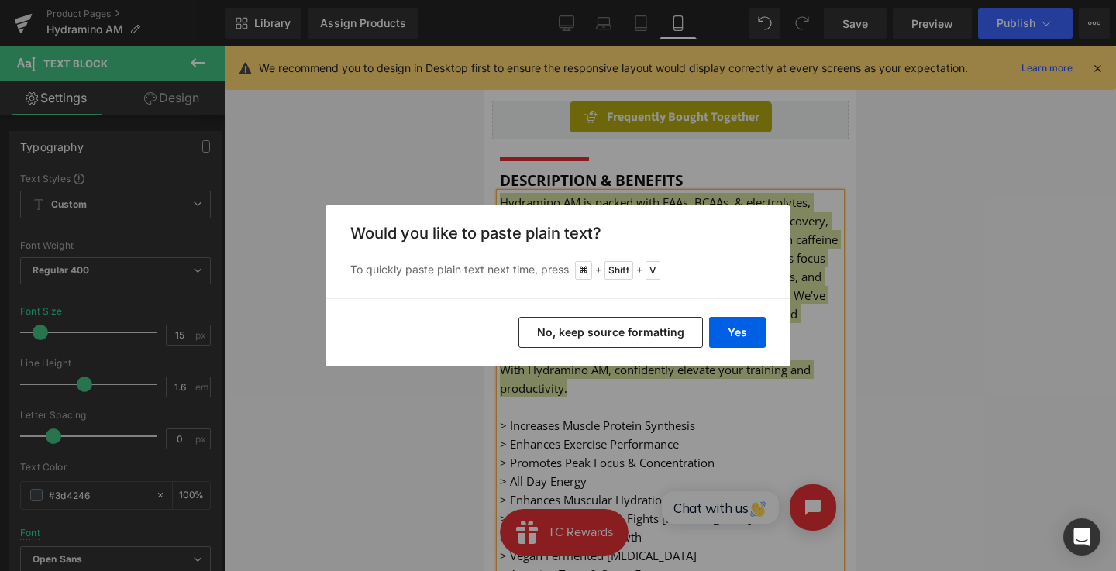
drag, startPoint x: 98, startPoint y: 277, endPoint x: 676, endPoint y: 326, distance: 580.9
click at [676, 326] on button "No, keep source formatting" at bounding box center [610, 332] width 184 height 31
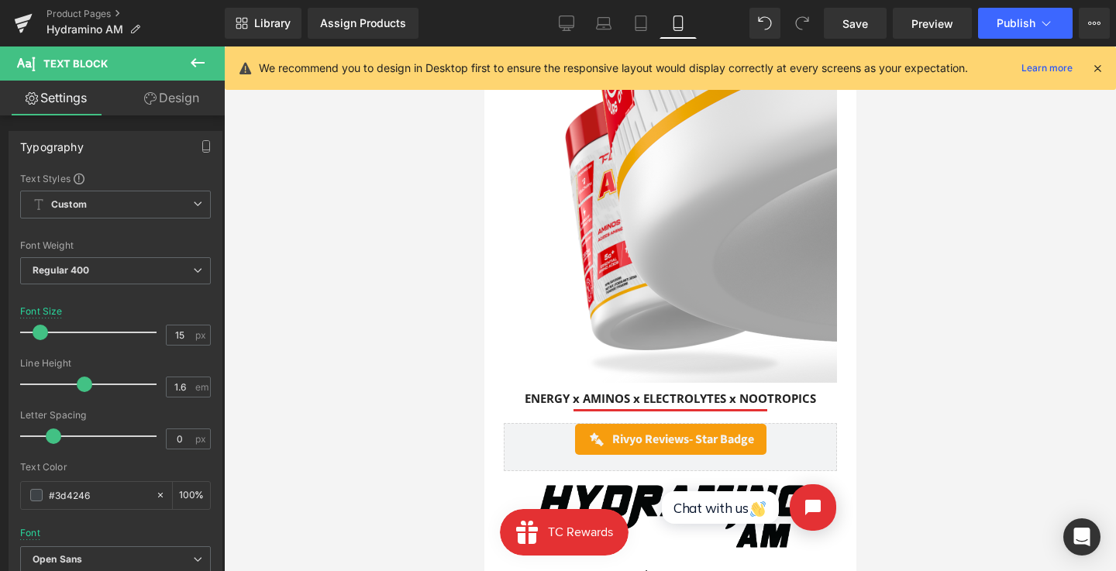
scroll to position [59, 0]
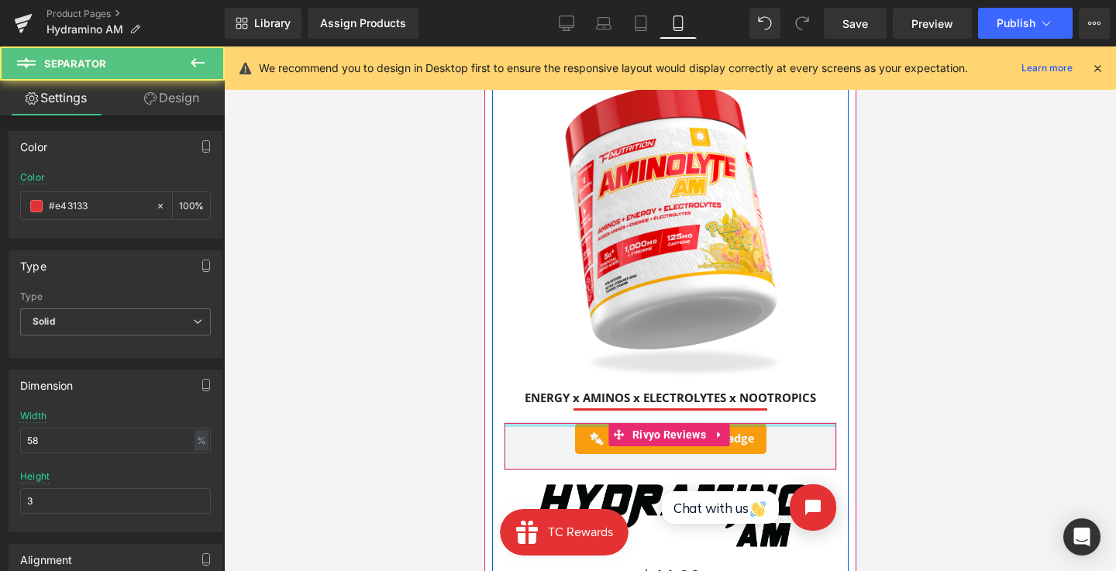
click at [574, 401] on div "Separator" at bounding box center [669, 406] width 333 height 10
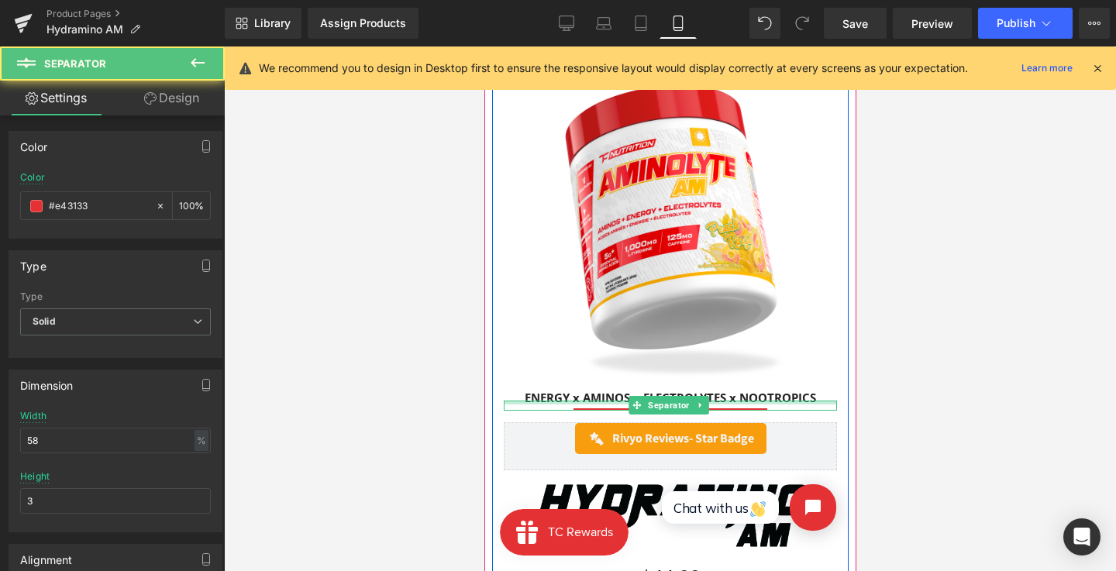
click at [578, 401] on div at bounding box center [669, 403] width 333 height 4
click at [579, 393] on h3 "ENERGY x AMINOS x ELECTROLYTES x NOOTROPICS" at bounding box center [669, 398] width 333 height 16
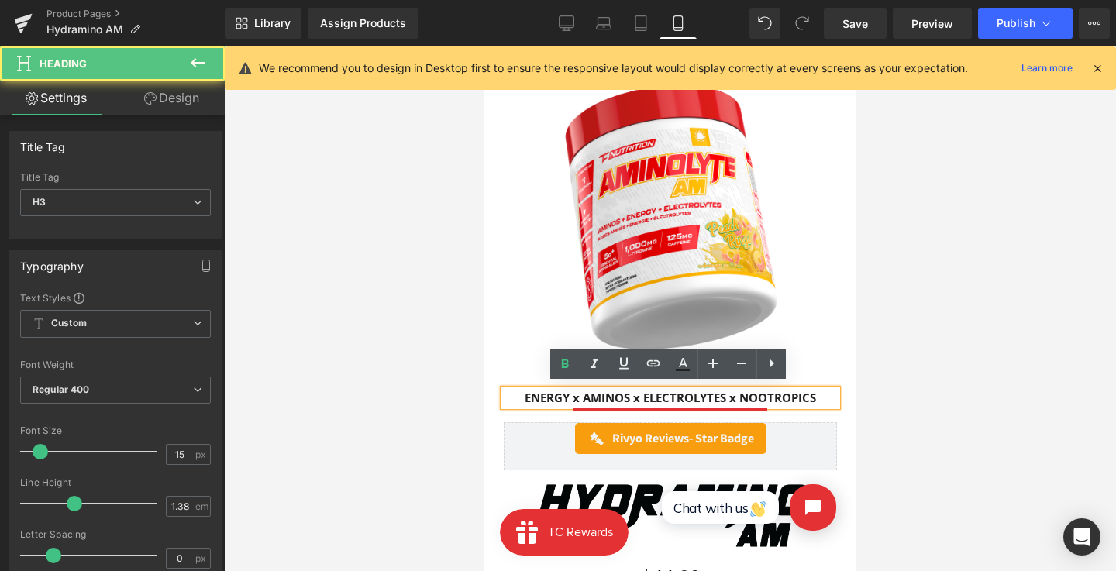
click at [587, 392] on h3 "ENERGY x AMINOS x ELECTROLYTES x NOOTROPICS" at bounding box center [669, 398] width 333 height 16
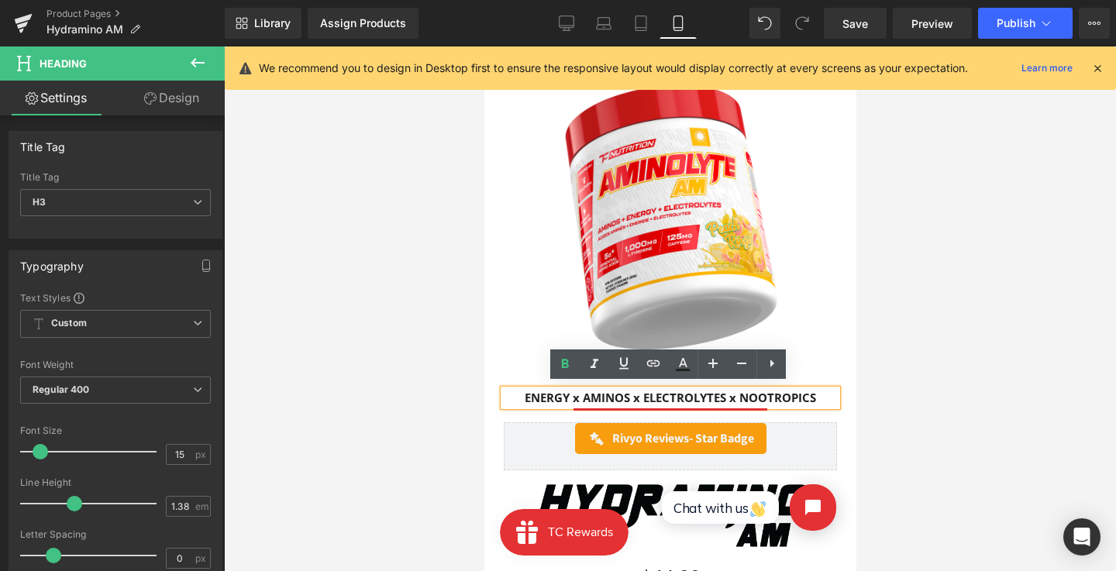
click at [578, 394] on h3 "ENERGY x AMINOS x ELECTROLYTES x NOOTROPICS" at bounding box center [669, 398] width 333 height 16
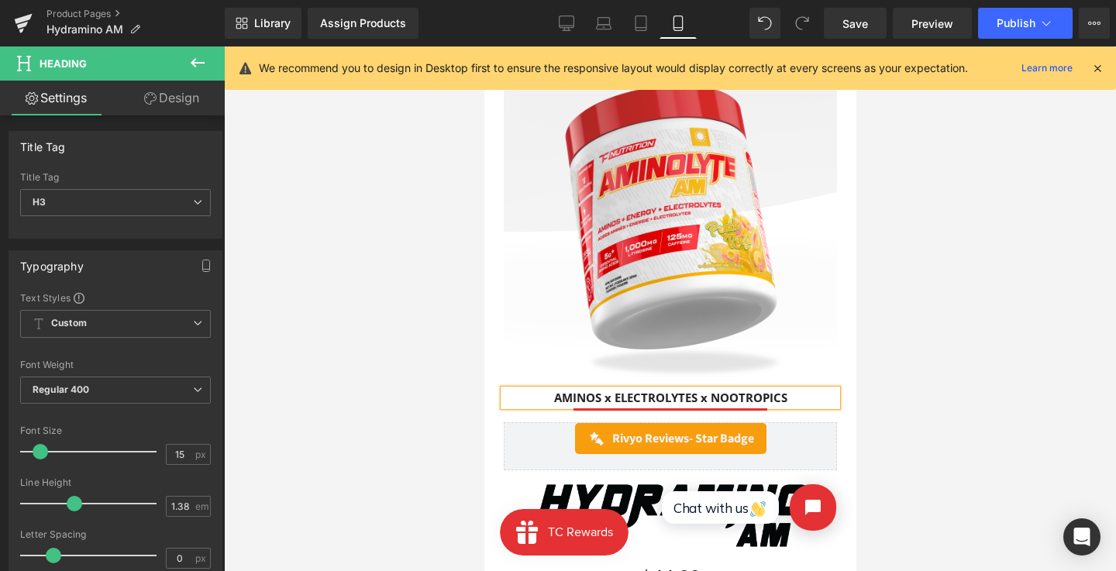
click at [612, 401] on div "Separator" at bounding box center [669, 406] width 333 height 10
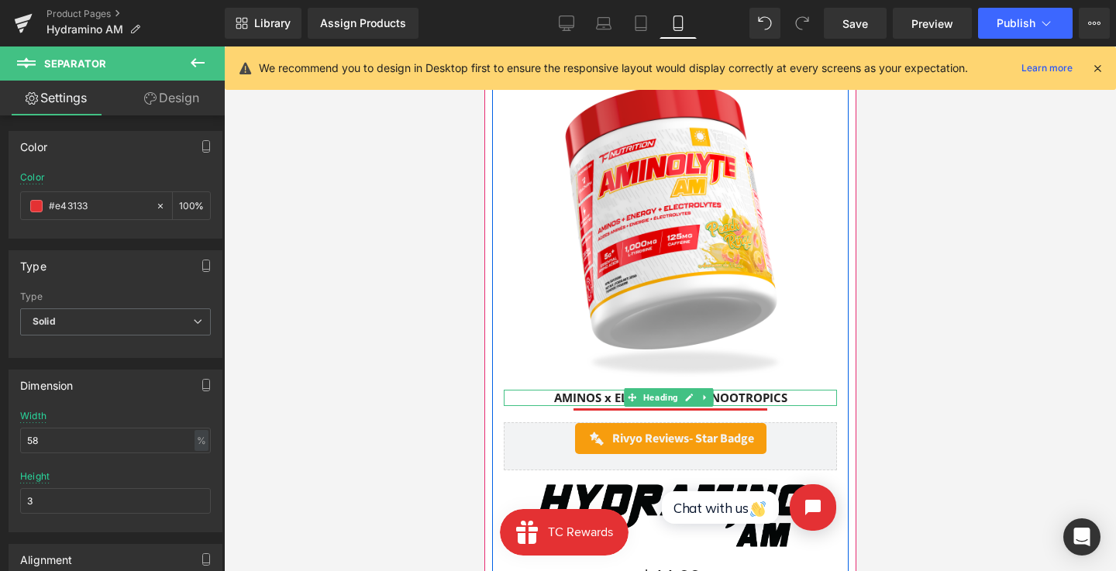
click at [609, 393] on h3 "AMINOS x ELECTROLYTES x NOOTROPICS" at bounding box center [669, 398] width 333 height 16
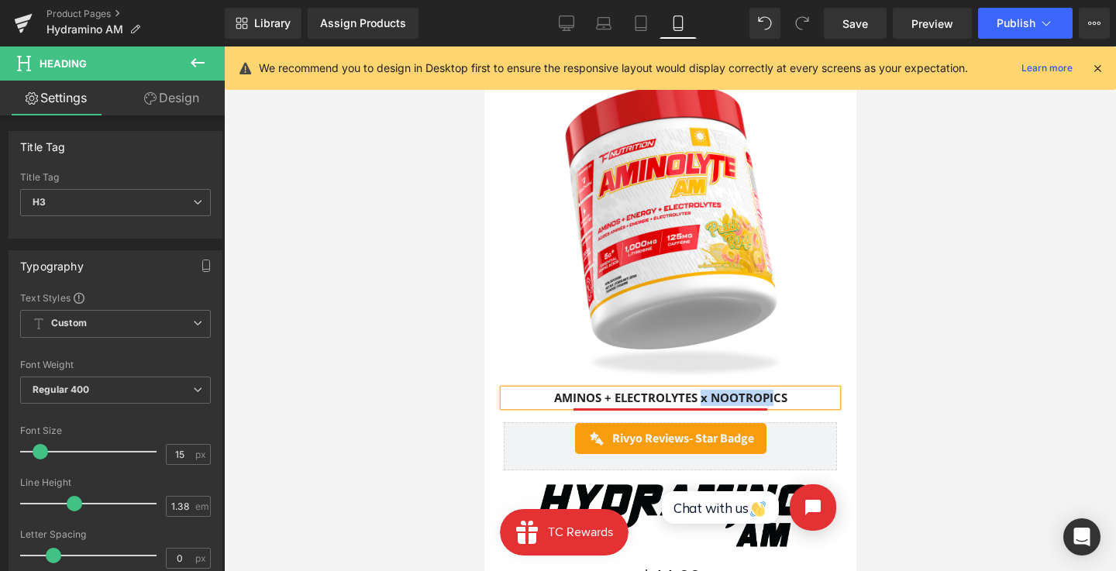
drag, startPoint x: 698, startPoint y: 393, endPoint x: 776, endPoint y: 393, distance: 77.5
click at [776, 393] on h3 "AMINOS + ELECTROLYTES x NOOTROPICS" at bounding box center [669, 398] width 333 height 16
click at [655, 401] on div "Separator" at bounding box center [669, 406] width 333 height 10
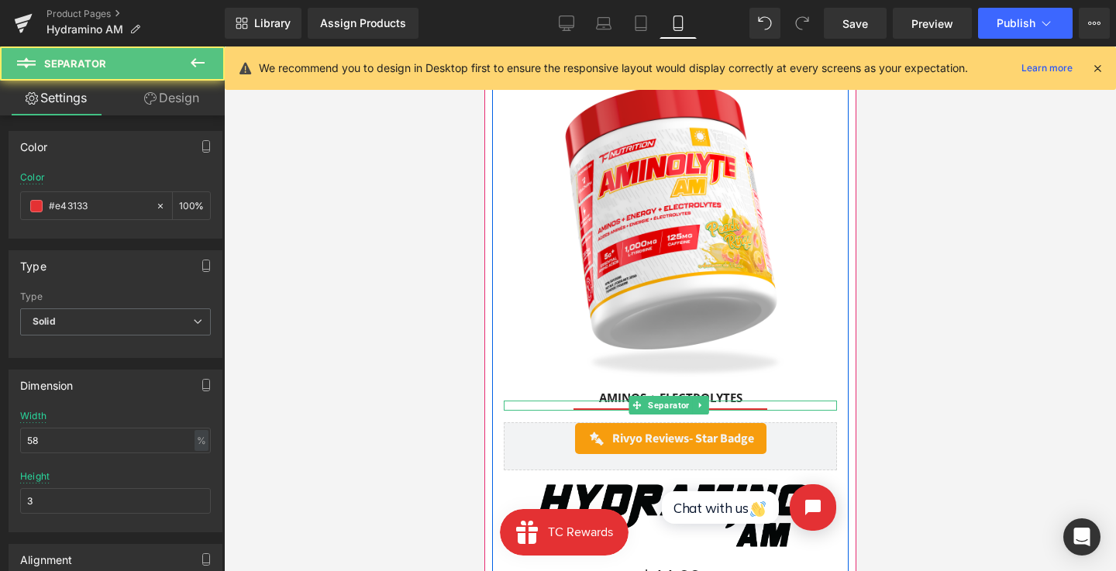
click at [635, 390] on div "AMINOS + ELECTROLYTES Heading" at bounding box center [669, 398] width 333 height 16
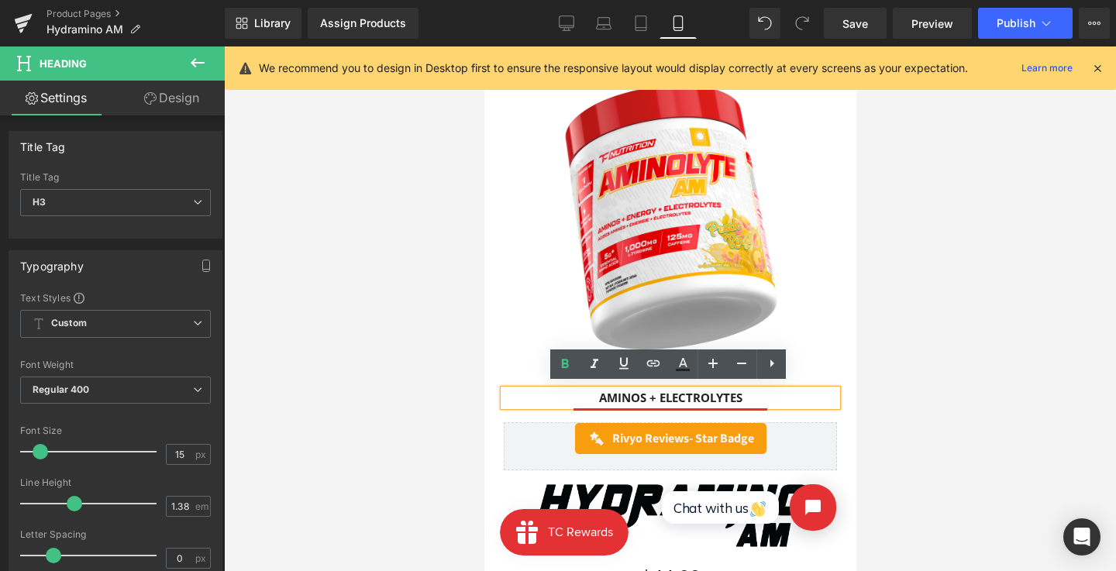
click at [655, 391] on h3 "AMINOS + ELECTROLYTES" at bounding box center [669, 398] width 333 height 16
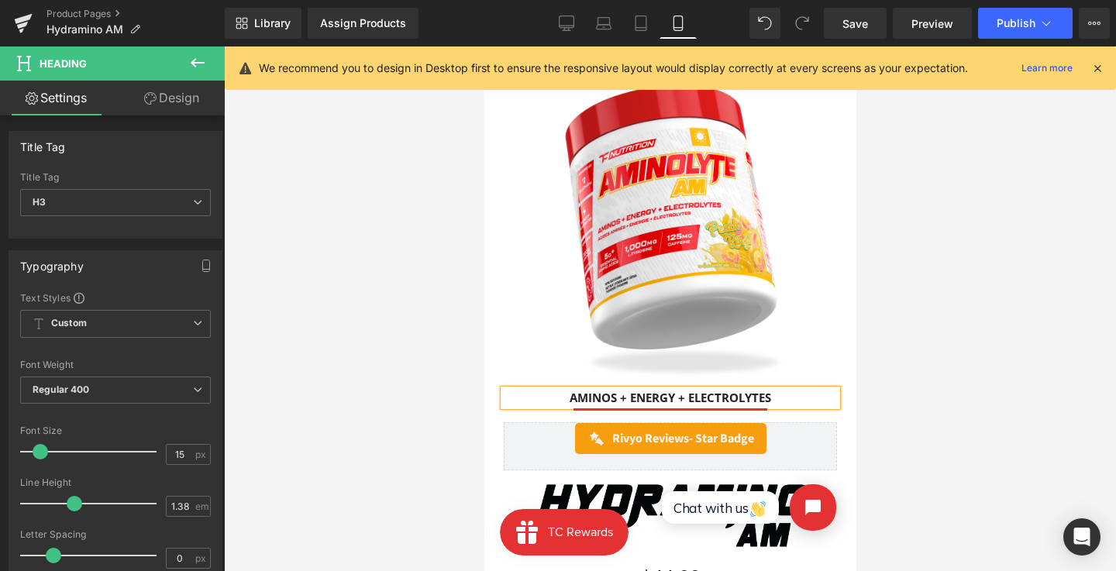
click at [924, 375] on div at bounding box center [670, 308] width 892 height 525
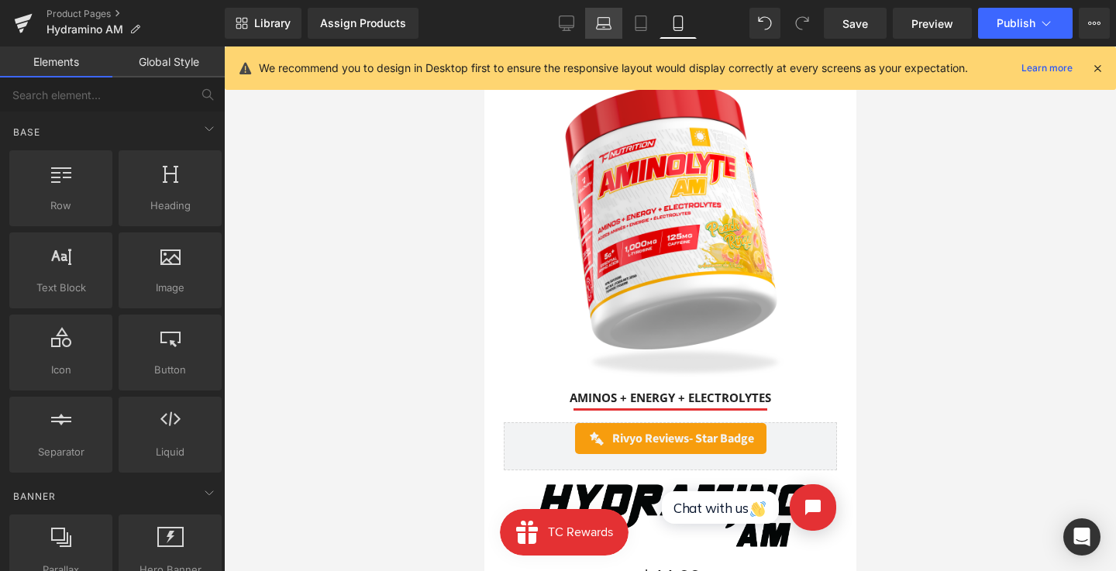
click at [587, 25] on link "Laptop" at bounding box center [603, 23] width 37 height 31
click at [566, 24] on icon at bounding box center [566, 22] width 15 height 15
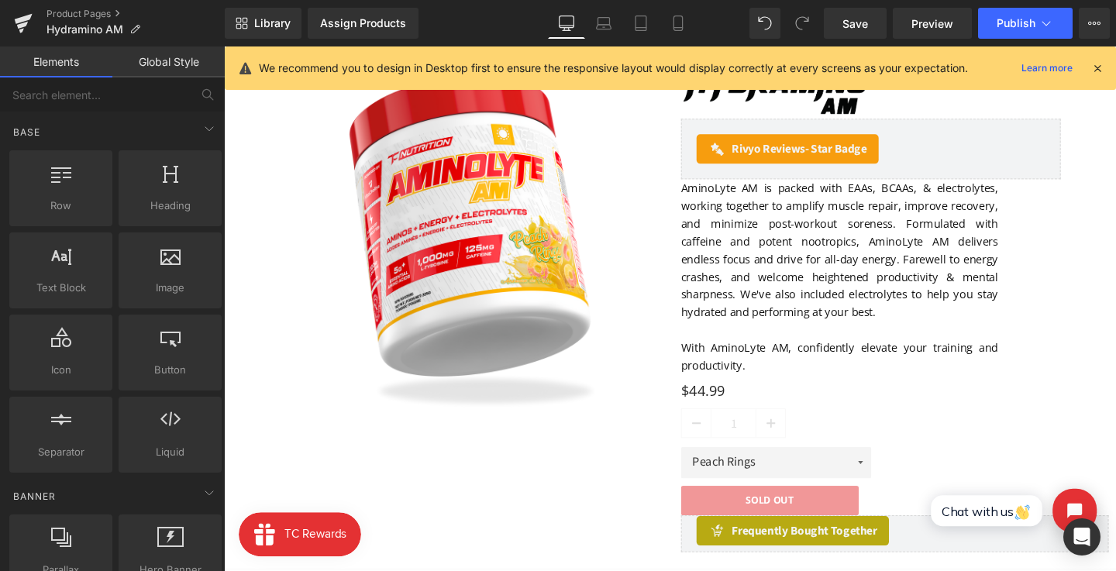
scroll to position [60, 0]
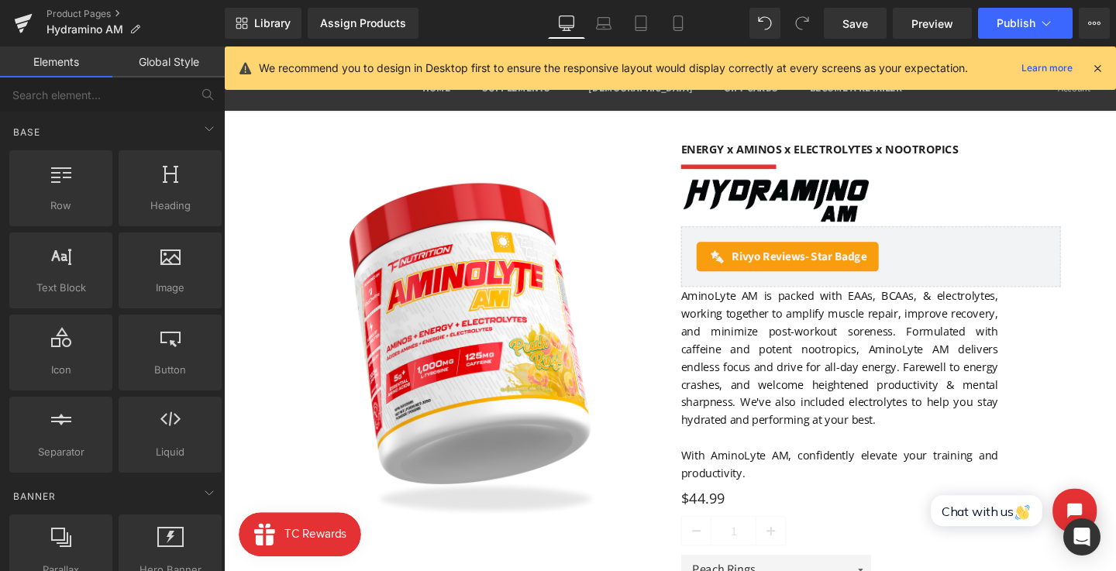
click at [778, 156] on h3 "ENERGY x AMINOS x ELECTROLYTES x NOOTROPICS" at bounding box center [903, 154] width 399 height 16
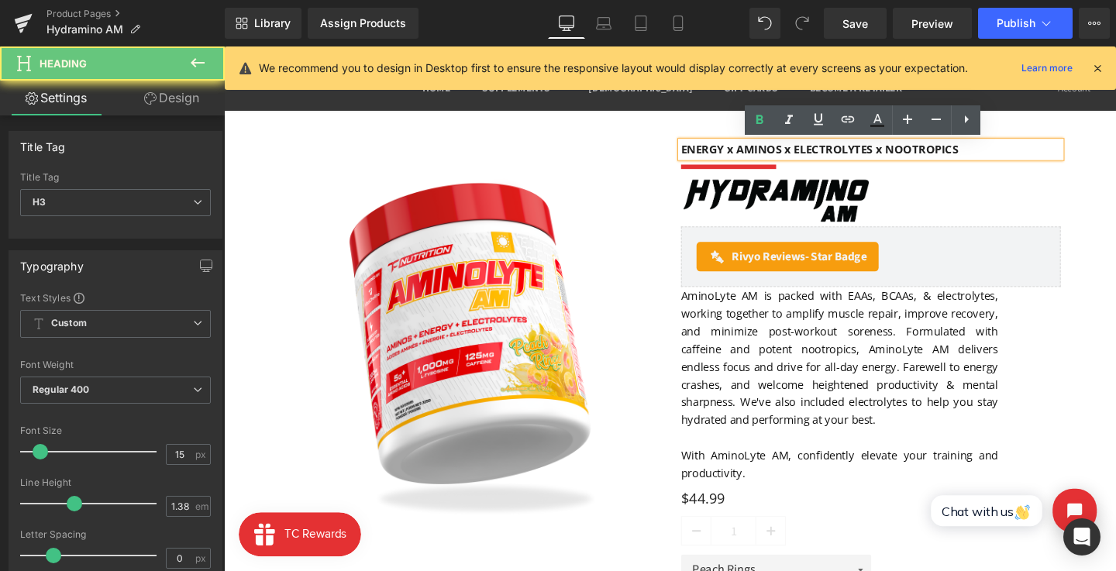
drag, startPoint x: 762, startPoint y: 155, endPoint x: 694, endPoint y: 155, distance: 67.4
click at [694, 155] on div "ENERGY x AMINOS x ELECTROLYTES x NOOTROPICS Heading Separator Image Rivyo Revie…" at bounding box center [904, 383] width 422 height 537
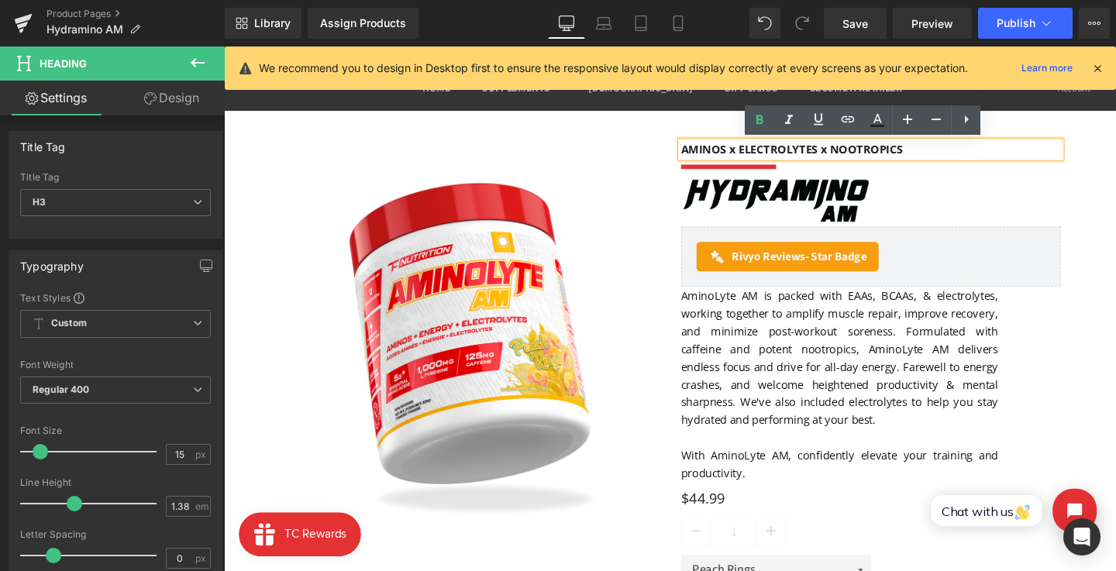
click at [757, 153] on h3 "AMINOS x ELECTROLYTES x NOOTROPICS" at bounding box center [903, 154] width 399 height 16
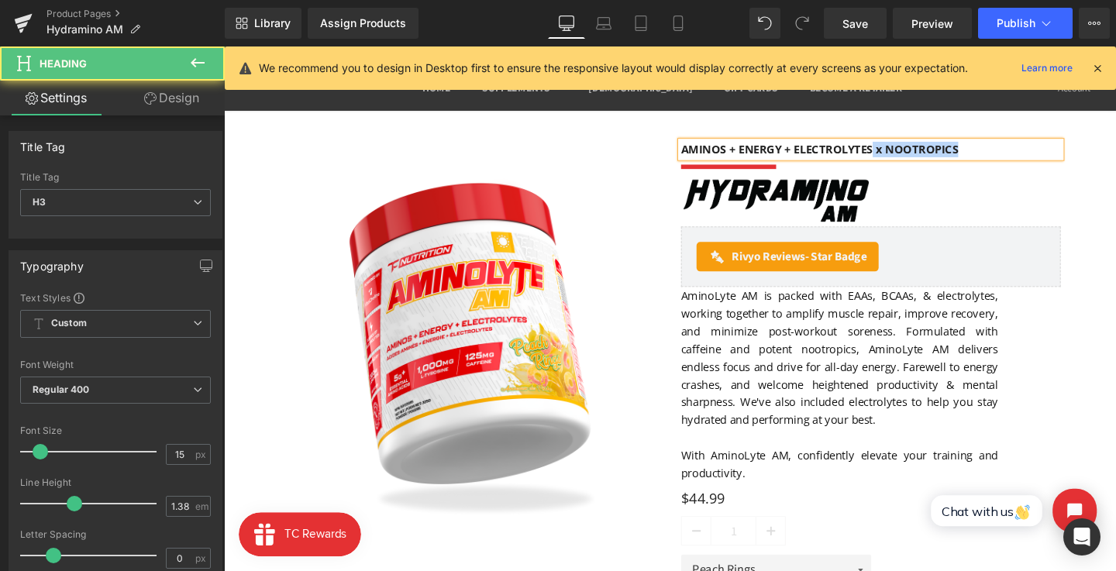
drag, startPoint x: 905, startPoint y: 156, endPoint x: 997, endPoint y: 157, distance: 92.2
click at [997, 157] on h3 "AMINOS + ENERGY + ELECTROLYTES x NOOTROPICS" at bounding box center [903, 154] width 399 height 16
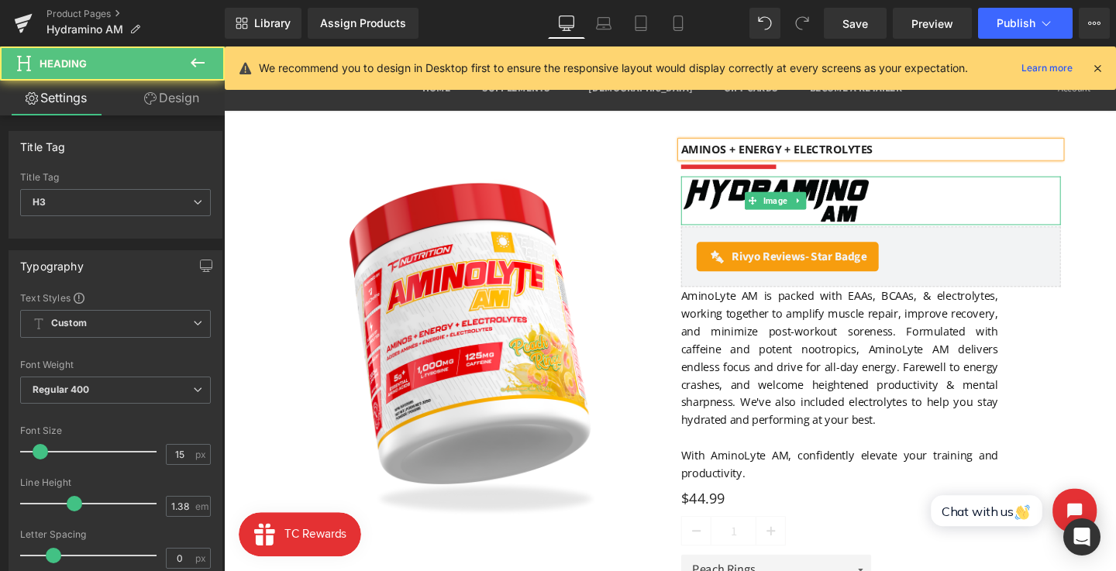
click at [1005, 216] on div at bounding box center [903, 209] width 399 height 52
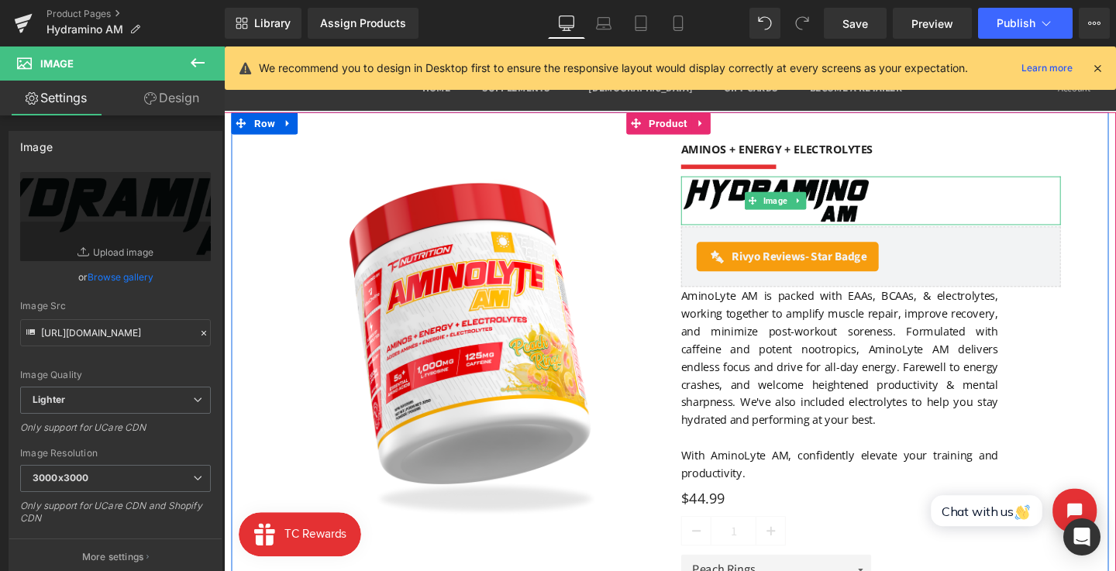
click at [993, 156] on h3 "AMINOS + ENERGY + ELECTROLYTES" at bounding box center [903, 154] width 399 height 16
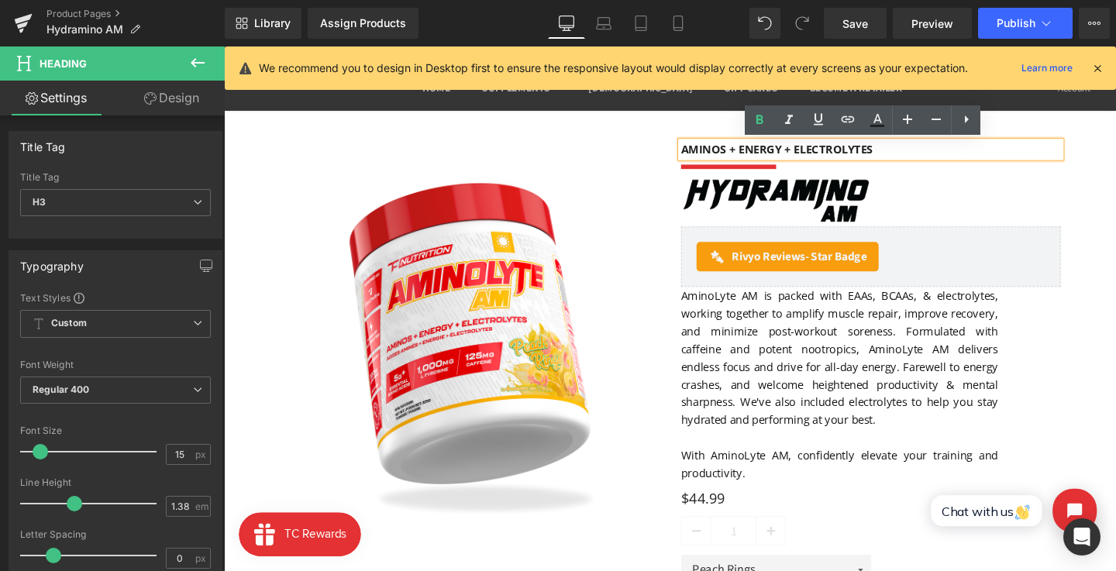
click at [781, 385] on font "AminoLyte AM is packed with EAAs, BCAAs, & electrolytes, working together to am…" at bounding box center [870, 374] width 333 height 146
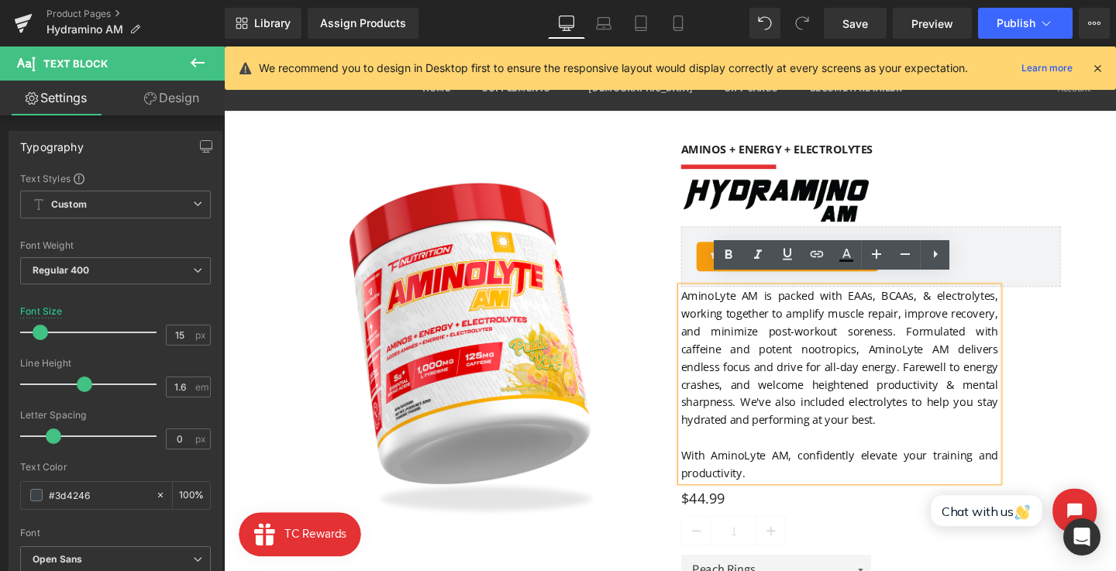
scroll to position [71, 0]
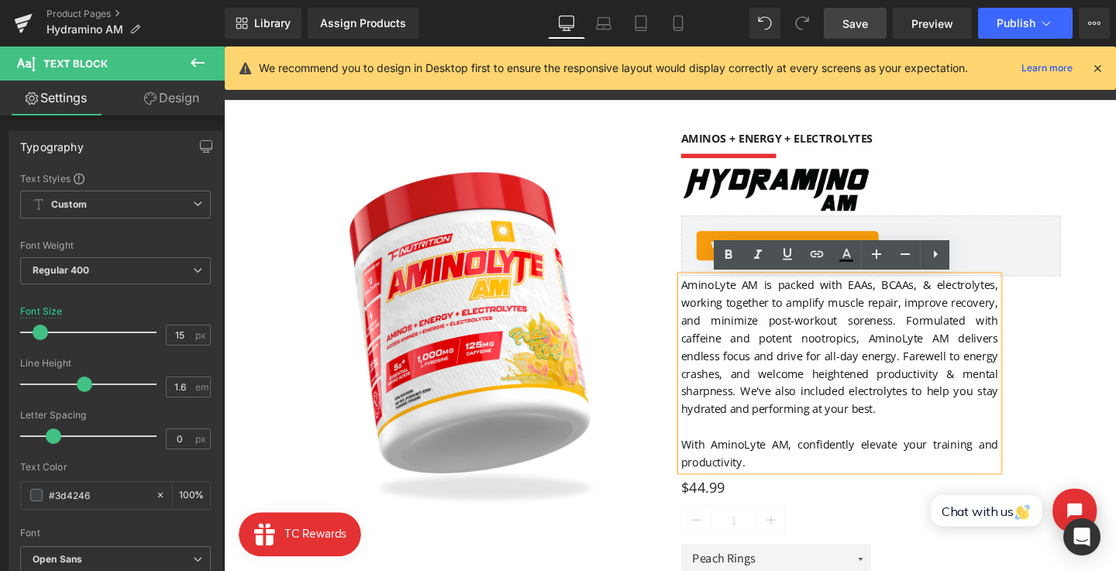
click at [853, 18] on span "Save" at bounding box center [855, 23] width 26 height 16
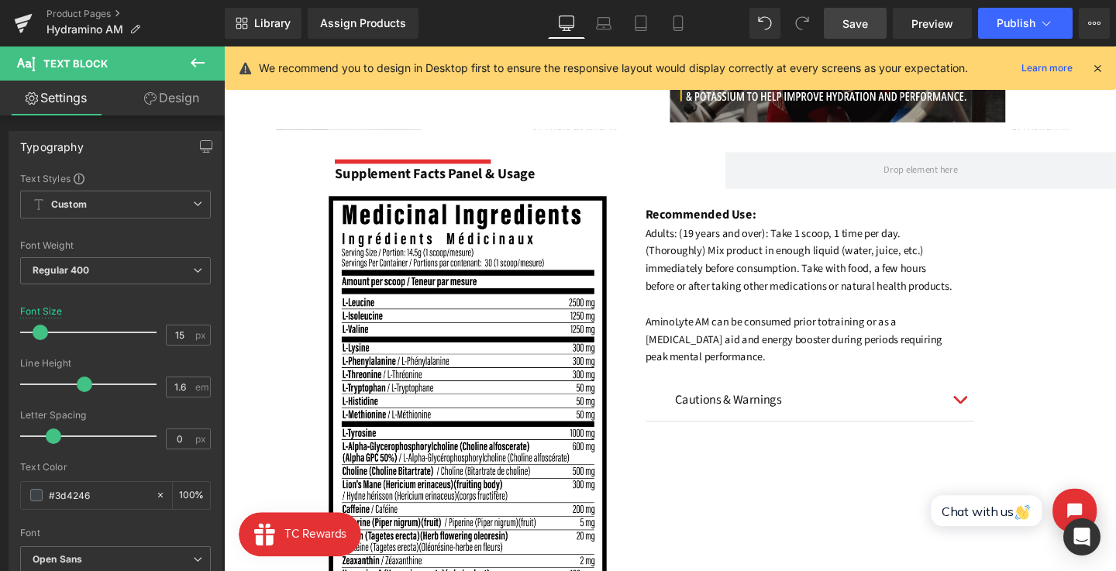
scroll to position [1058, 0]
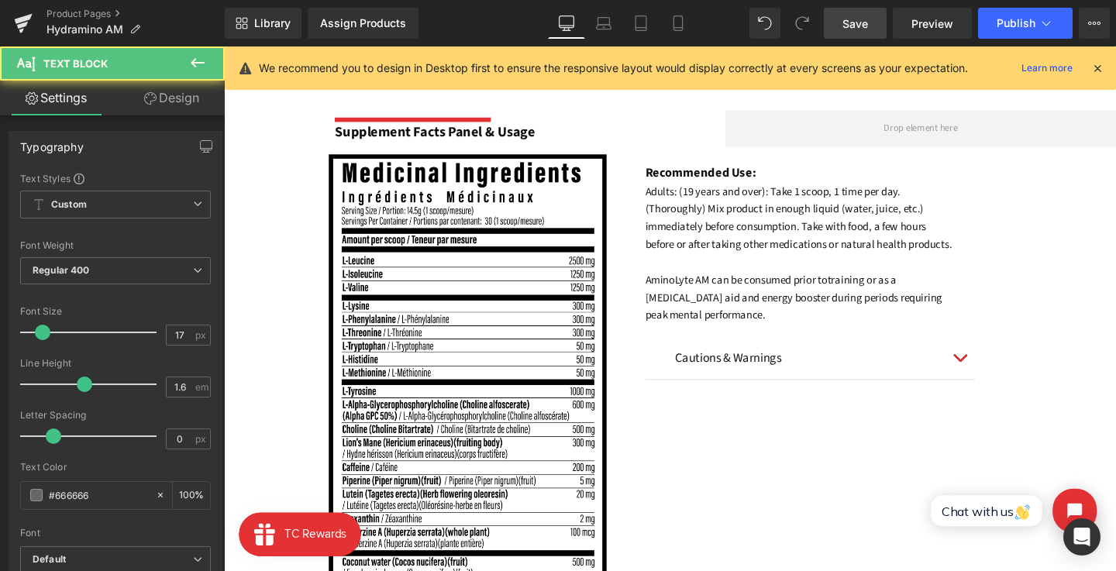
click at [848, 364] on div "Cautions & Warnings Text Block" at bounding box center [840, 373] width 284 height 21
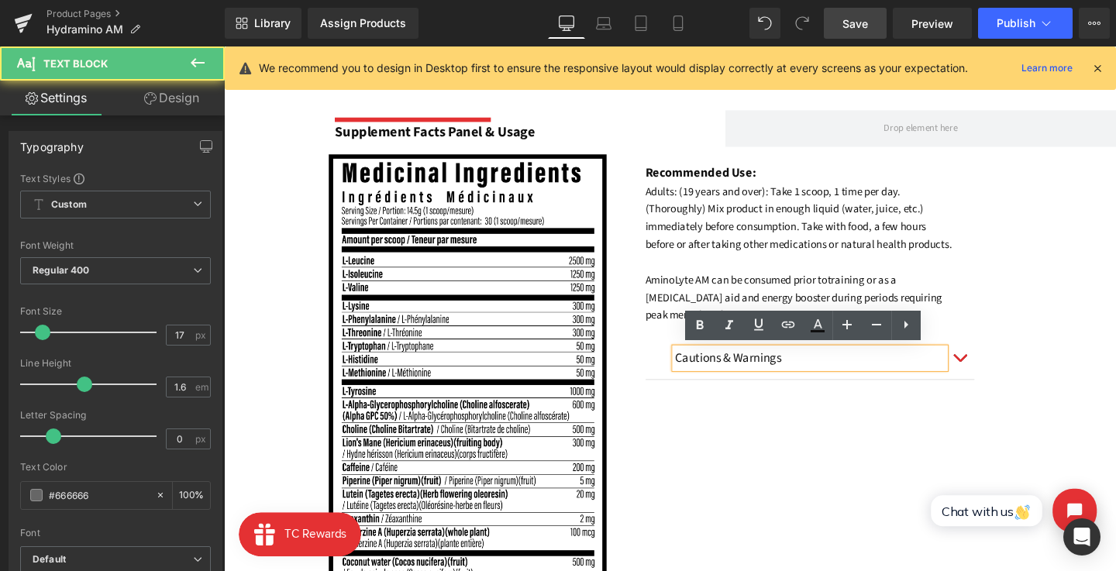
click at [932, 298] on span "training or as a nootropic aid and energy booster during periods requiring peak…" at bounding box center [823, 310] width 312 height 53
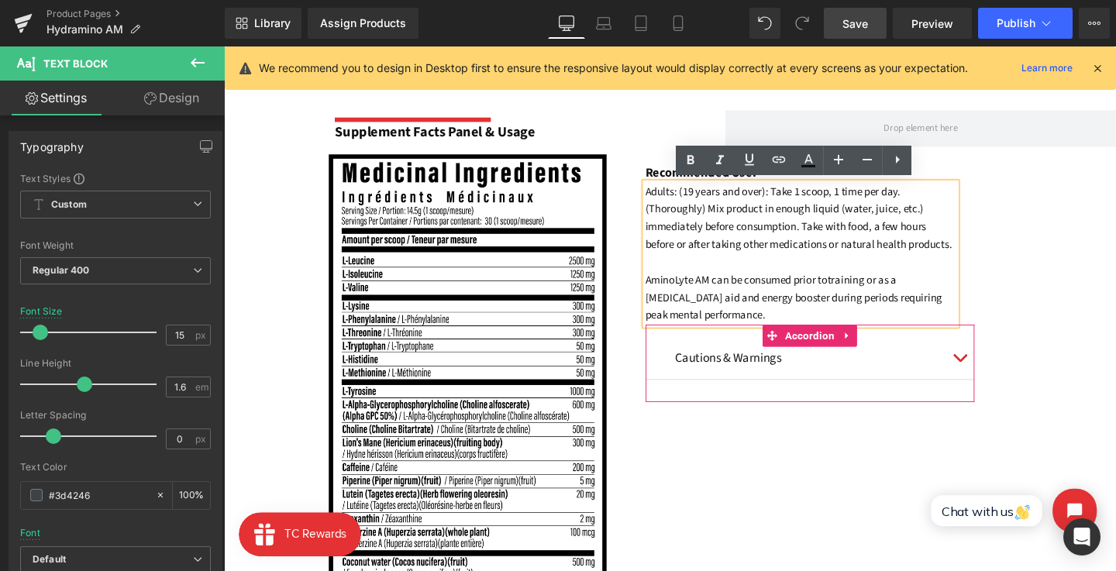
click at [877, 350] on icon at bounding box center [878, 349] width 3 height 7
click at [869, 349] on icon at bounding box center [869, 350] width 11 height 11
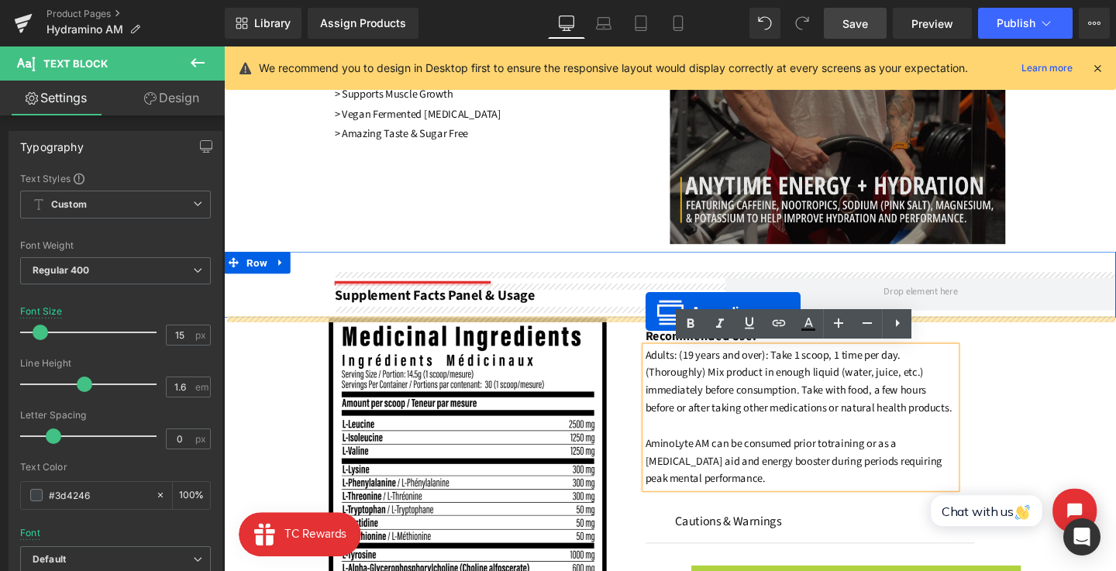
scroll to position [871, 0]
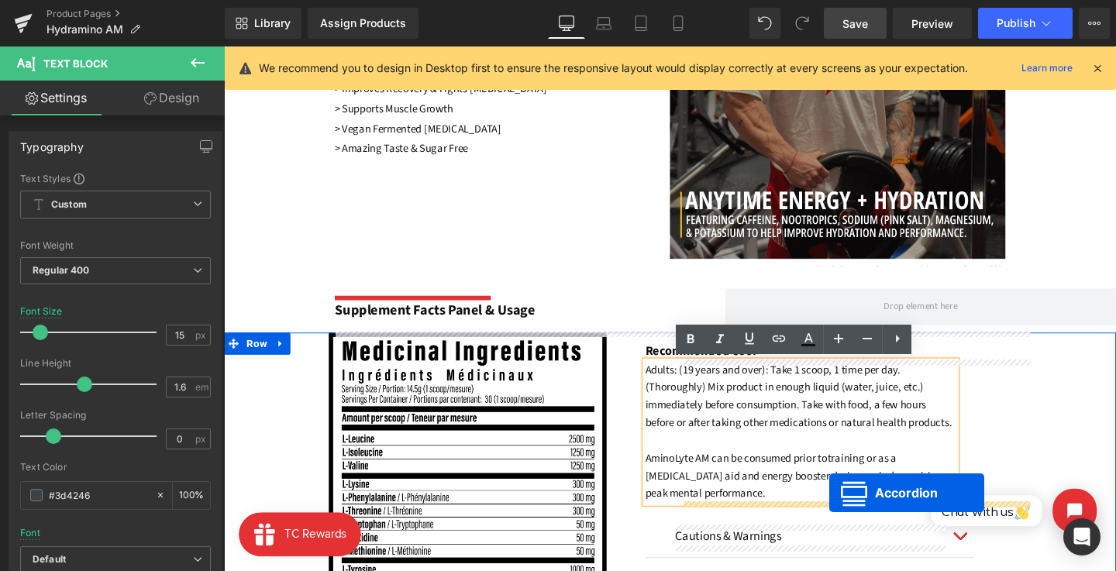
drag, startPoint x: 831, startPoint y: 544, endPoint x: 663, endPoint y: 335, distance: 267.3
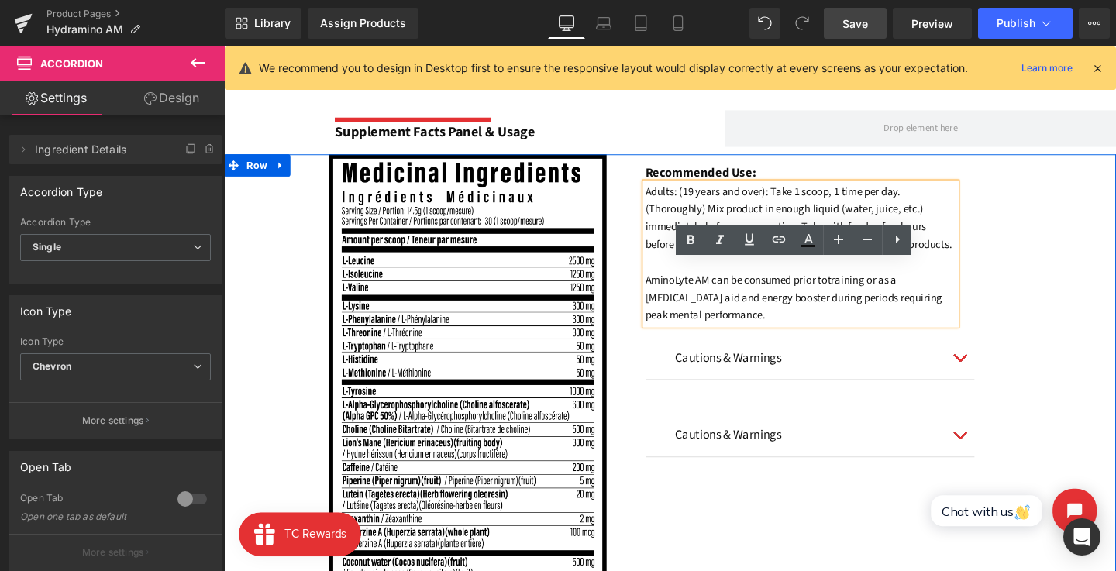
scroll to position [975, 0]
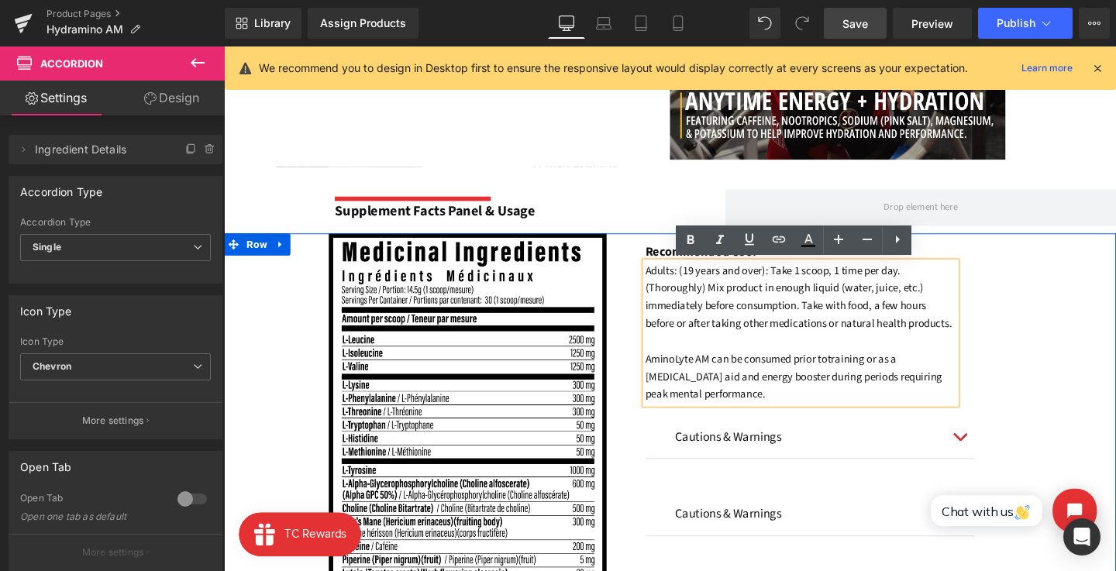
click at [834, 513] on div "Cautions & Warnings Text Block For oral use only. Consult a health care practit…" at bounding box center [840, 544] width 346 height 81
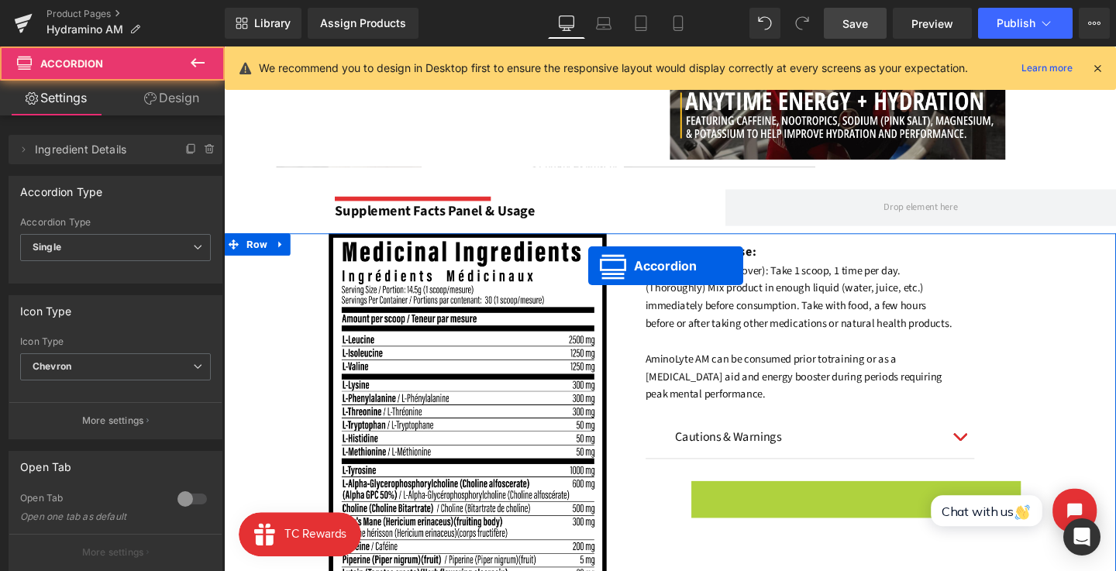
scroll to position [870, 0]
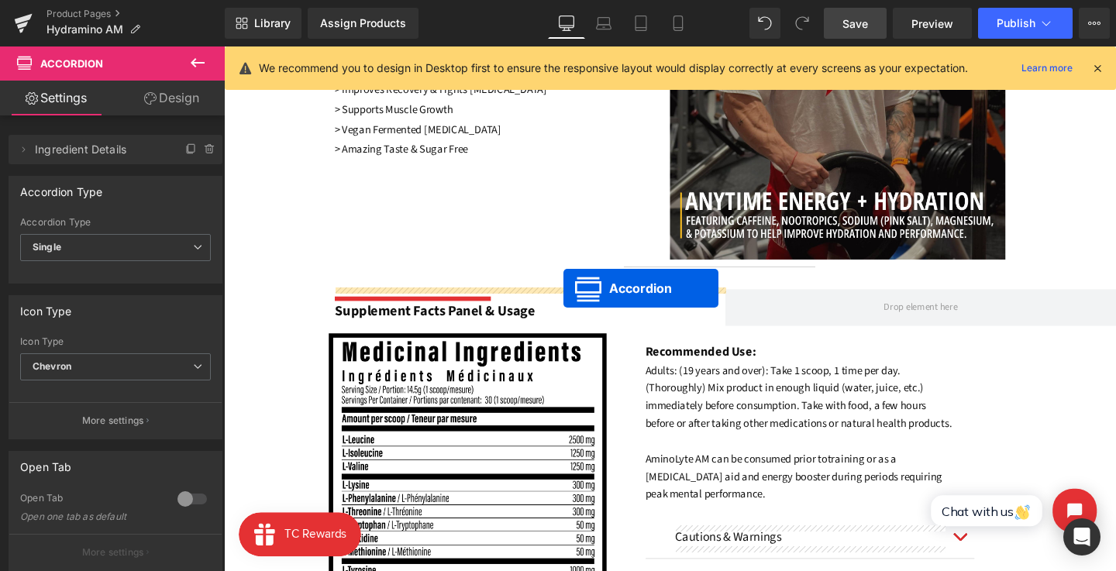
drag, startPoint x: 827, startPoint y: 515, endPoint x: 582, endPoint y: 263, distance: 351.7
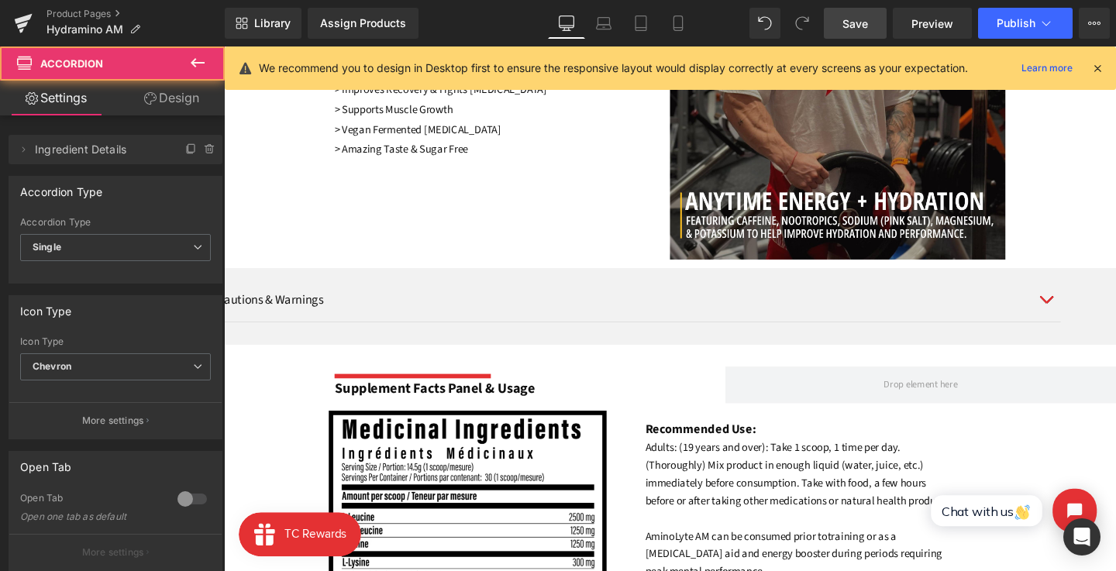
click at [676, 19] on icon at bounding box center [677, 22] width 15 height 15
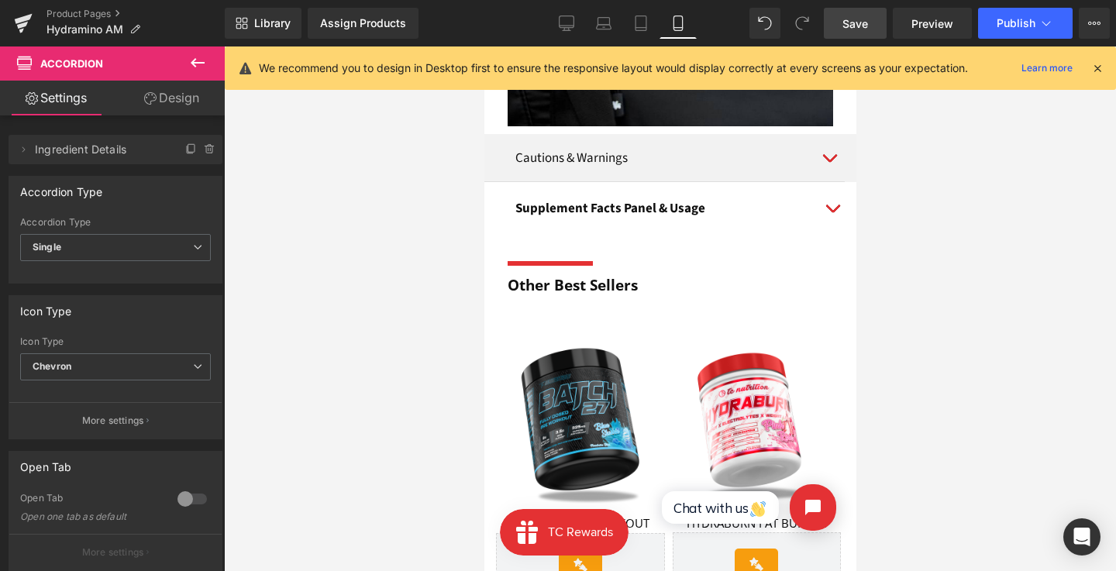
scroll to position [1386, 0]
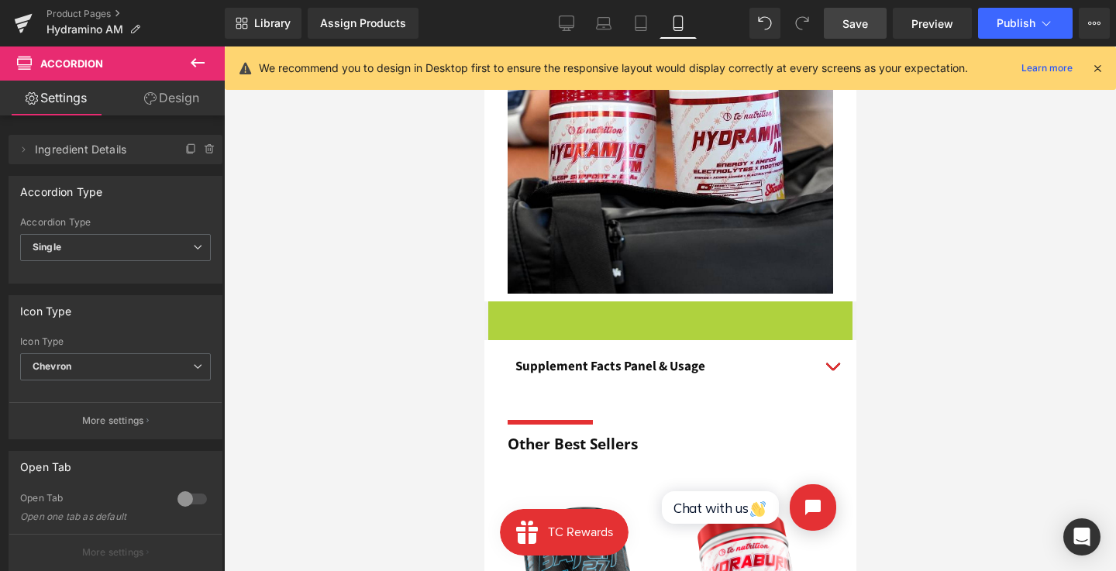
drag, startPoint x: 647, startPoint y: 304, endPoint x: 646, endPoint y: 322, distance: 18.6
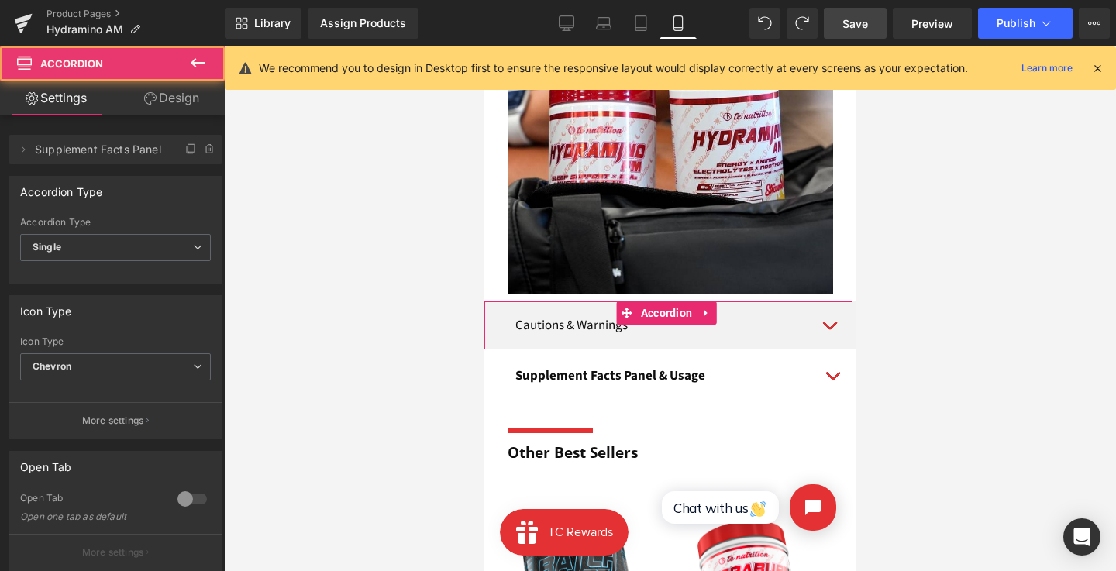
click at [826, 366] on button "button" at bounding box center [831, 376] width 31 height 44
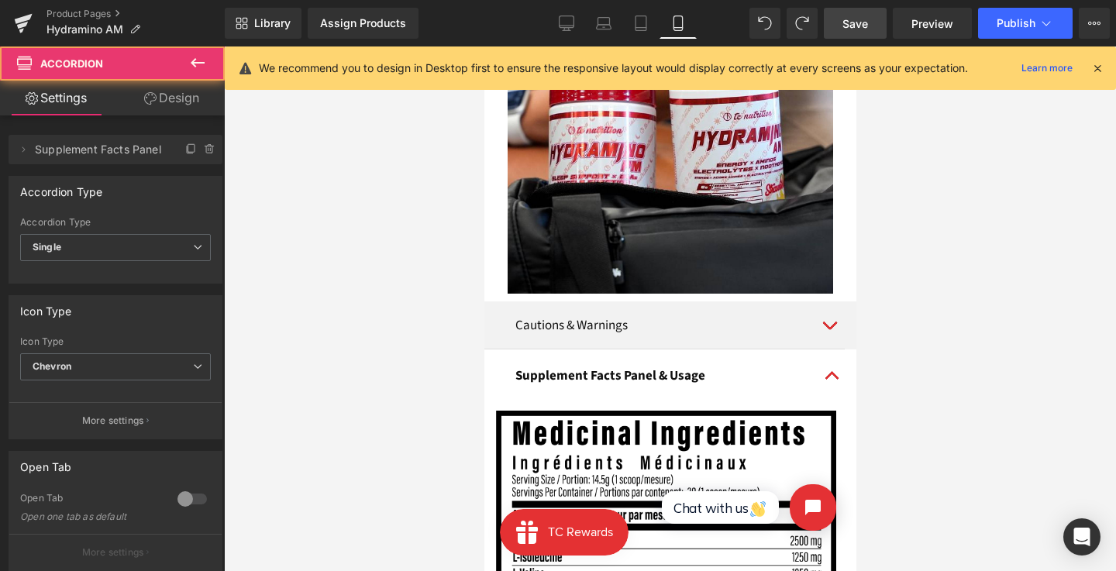
scroll to position [1477, 0]
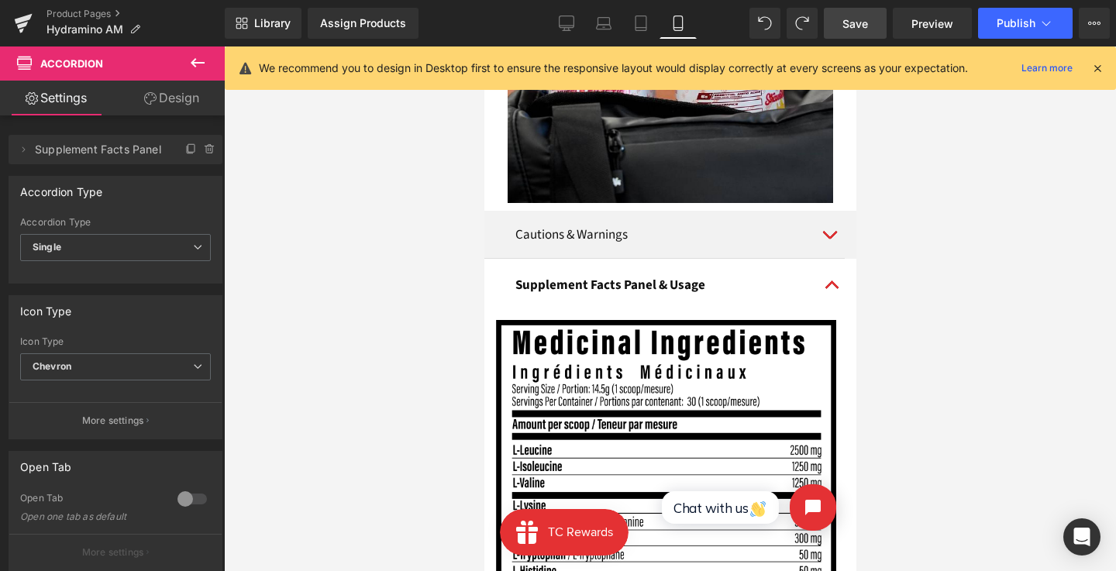
click at [625, 228] on div "Cautions & Warnings Text Block For oral use only. Consult a health care practit…" at bounding box center [667, 234] width 368 height 47
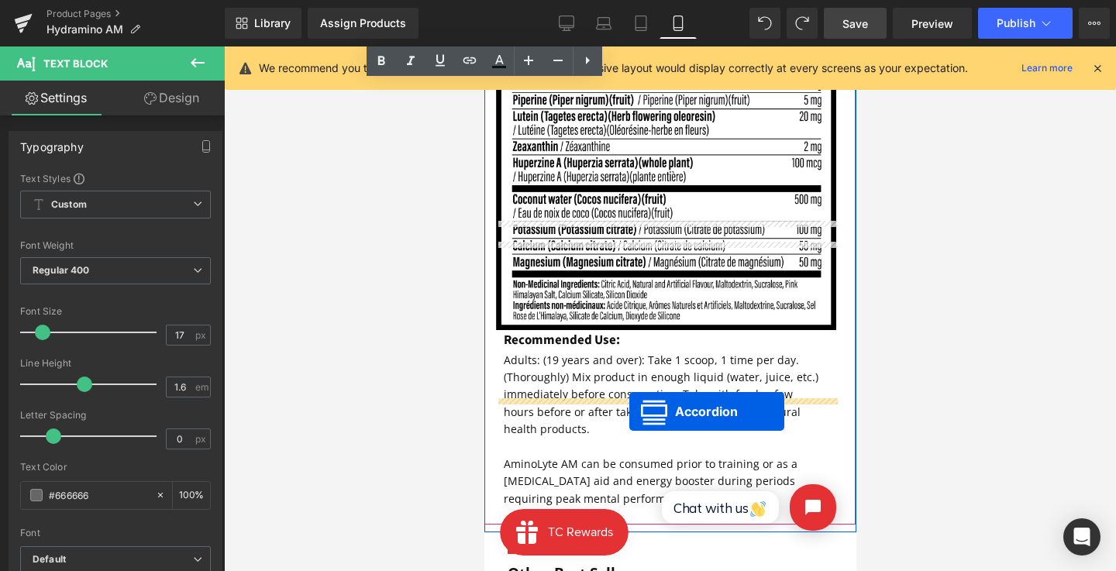
scroll to position [2191, 0]
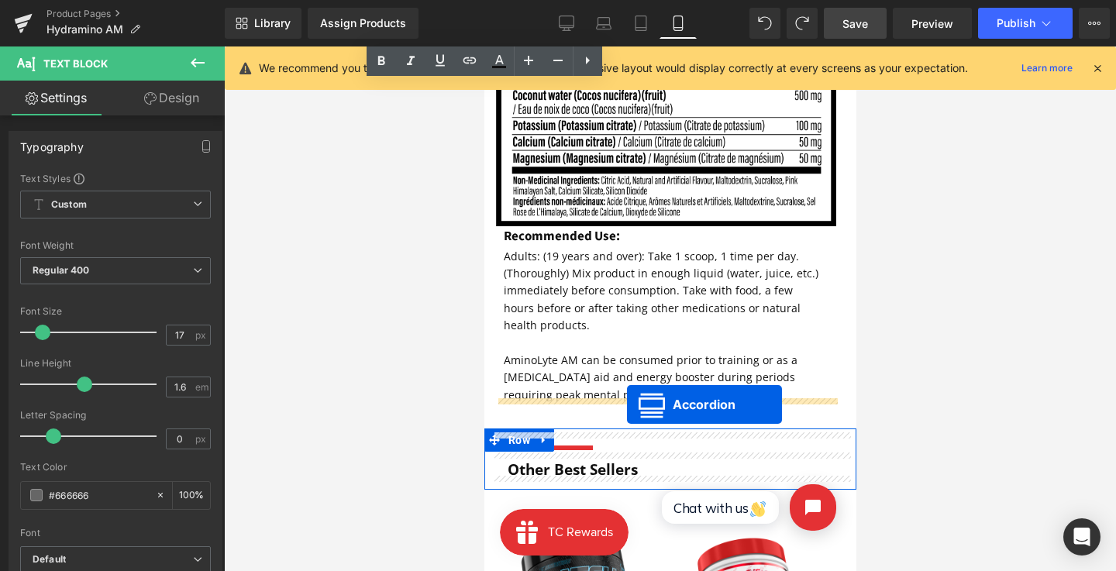
drag, startPoint x: 714, startPoint y: 249, endPoint x: 604, endPoint y: 397, distance: 184.4
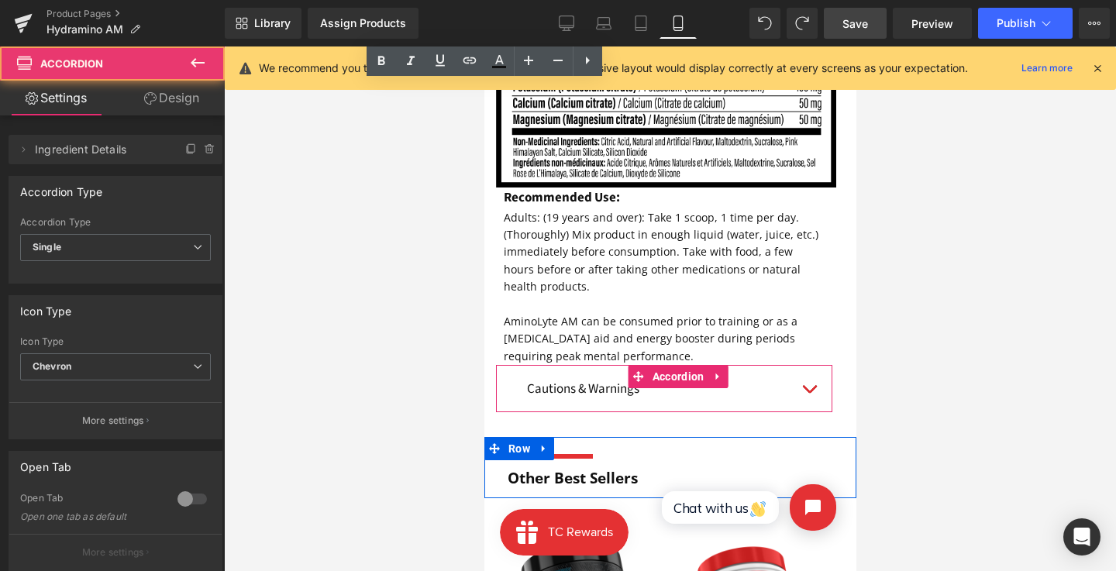
scroll to position [2152, 0]
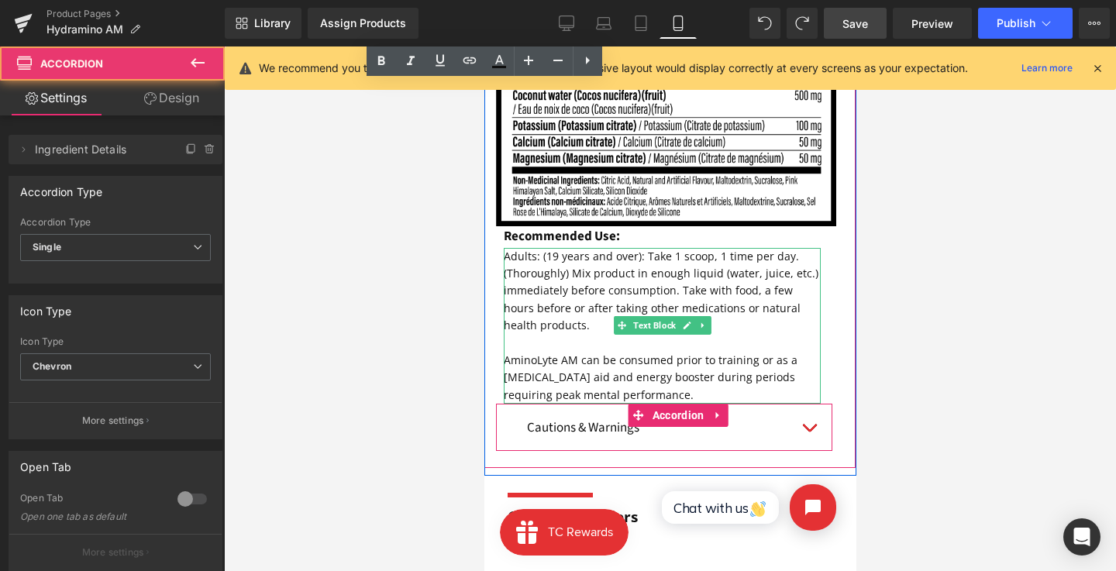
click at [700, 341] on p at bounding box center [661, 343] width 317 height 17
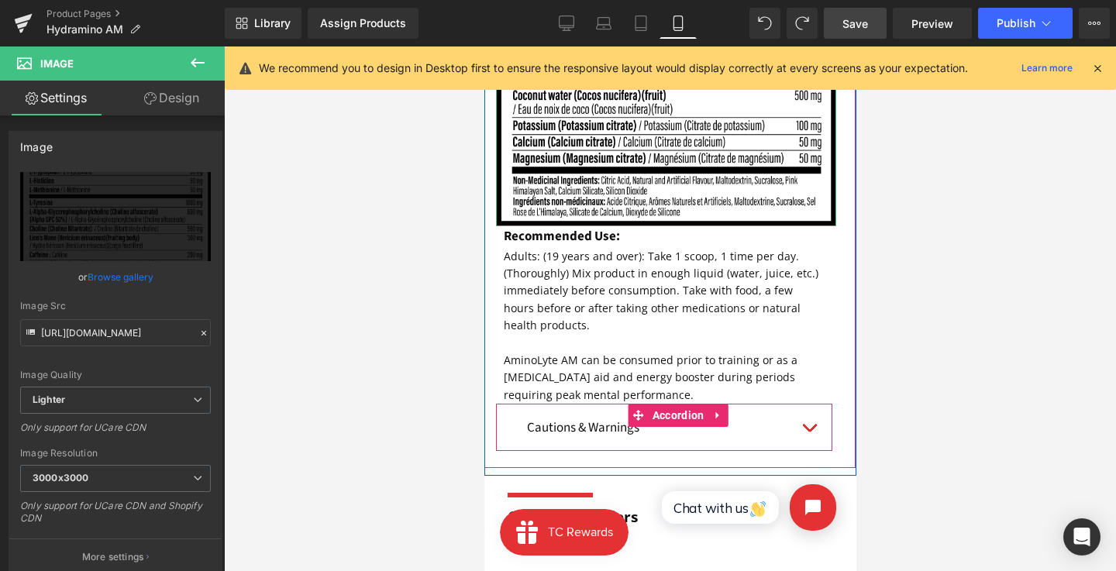
click at [918, 287] on div at bounding box center [670, 308] width 892 height 525
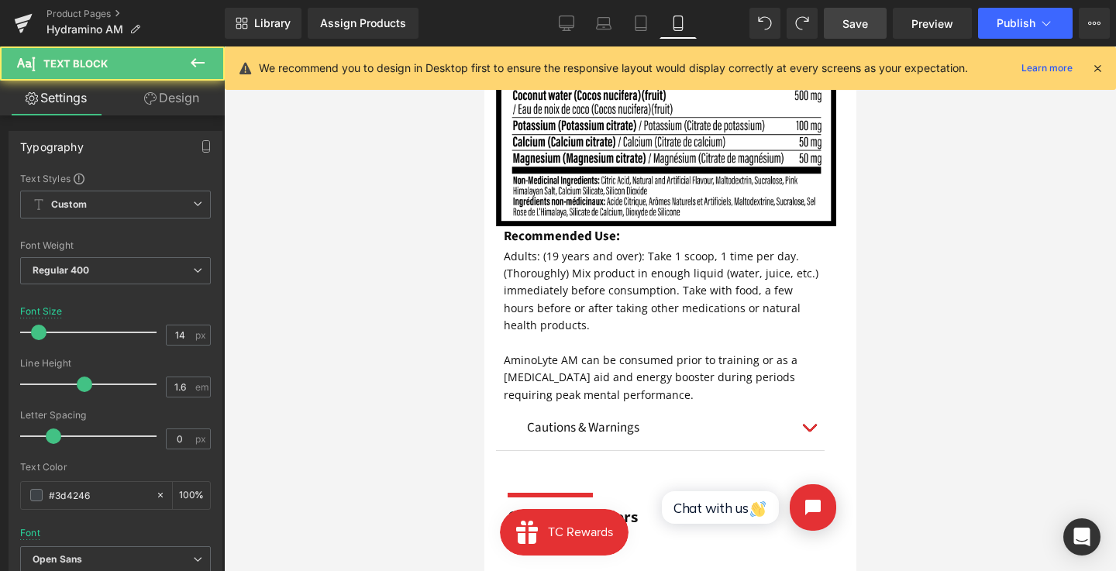
click at [784, 386] on p "AminoLyte AM can be consumed prior to training or as a nootropic aid and energy…" at bounding box center [661, 378] width 317 height 52
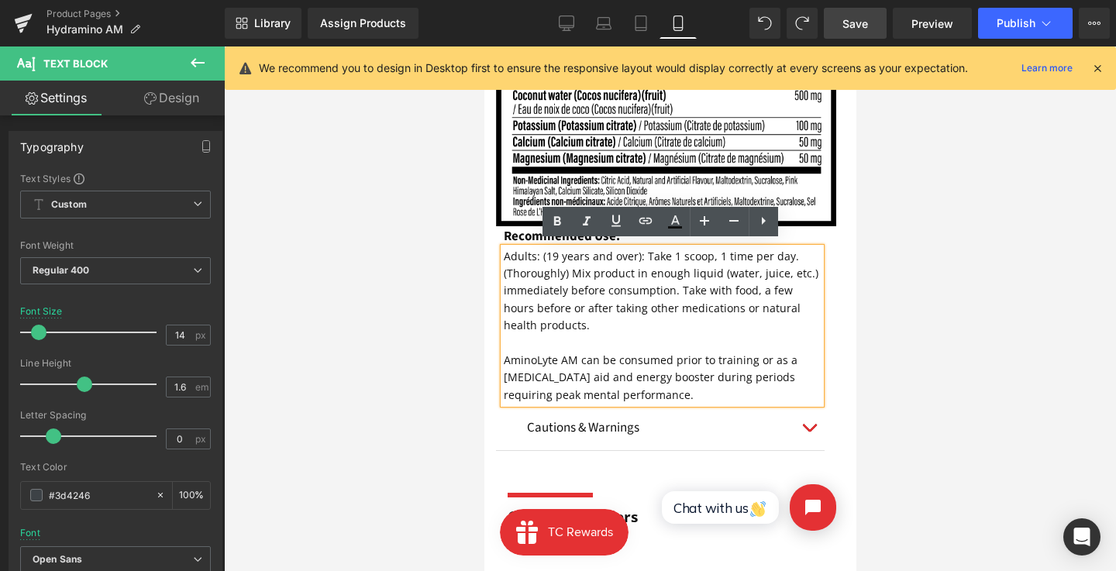
click at [907, 334] on div at bounding box center [670, 308] width 892 height 525
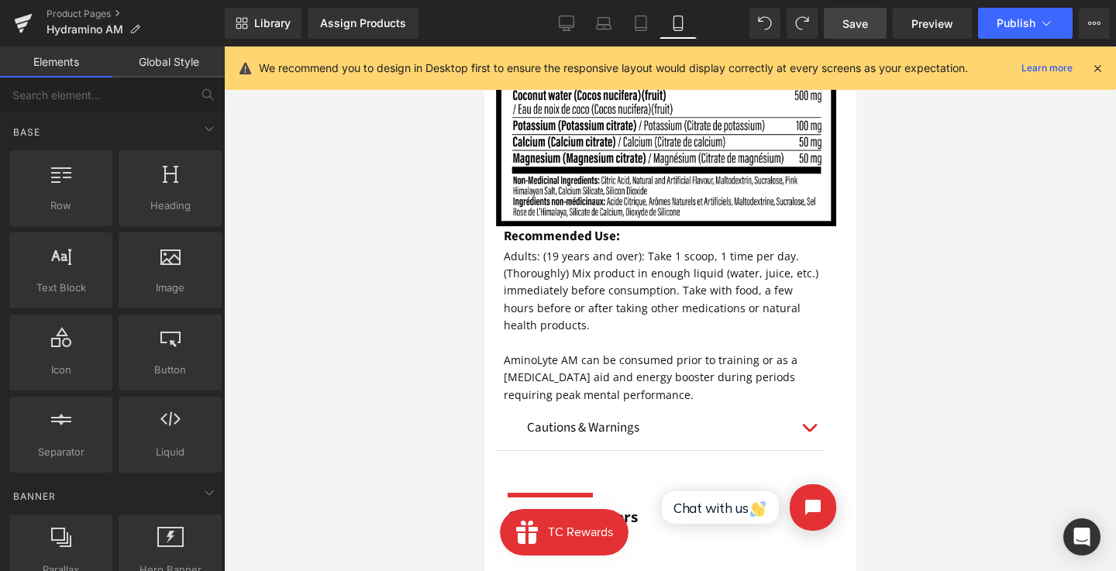
click at [793, 428] on button "button" at bounding box center [808, 428] width 31 height 44
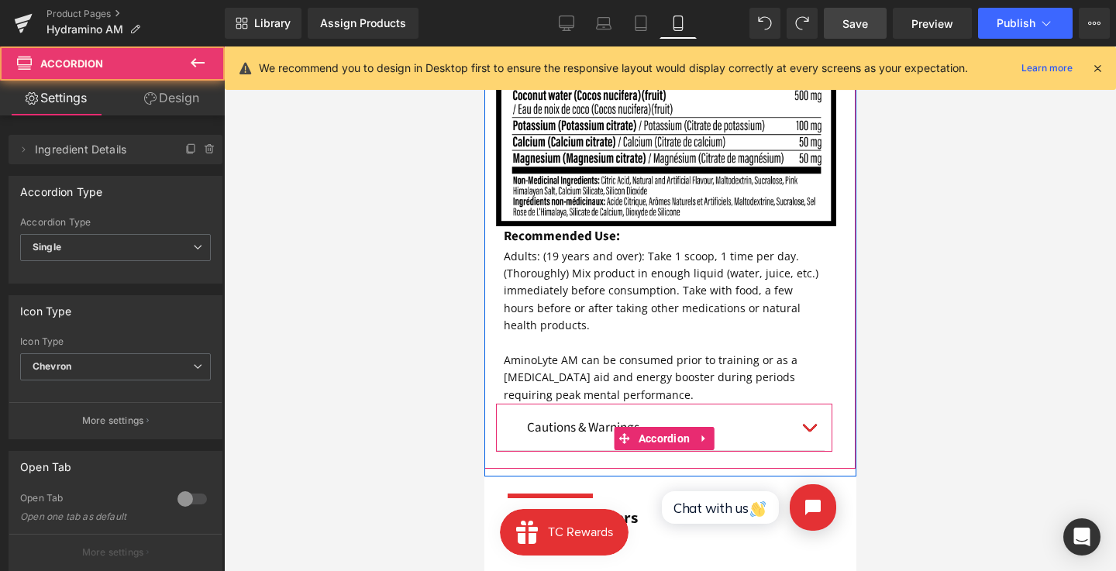
click at [808, 432] on span "button" at bounding box center [808, 432] width 0 height 0
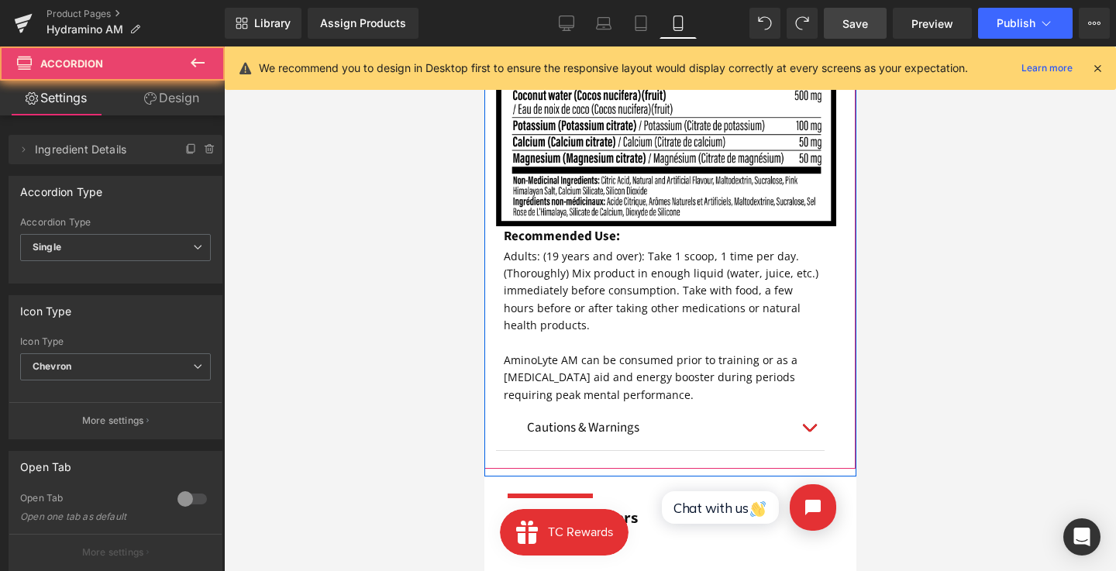
scroll to position [2284, 0]
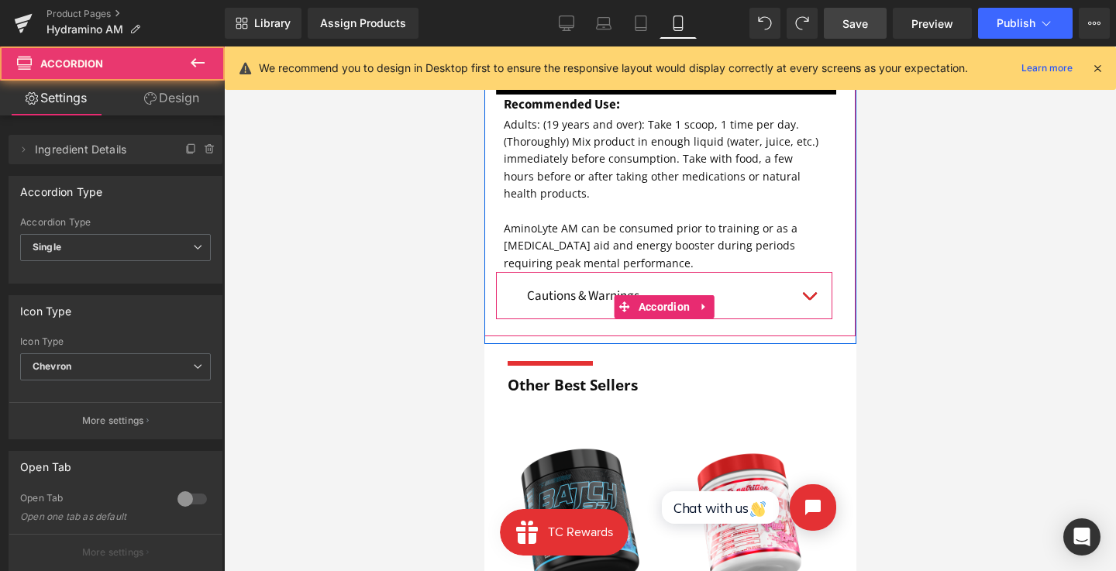
click at [812, 295] on button "button" at bounding box center [808, 296] width 31 height 44
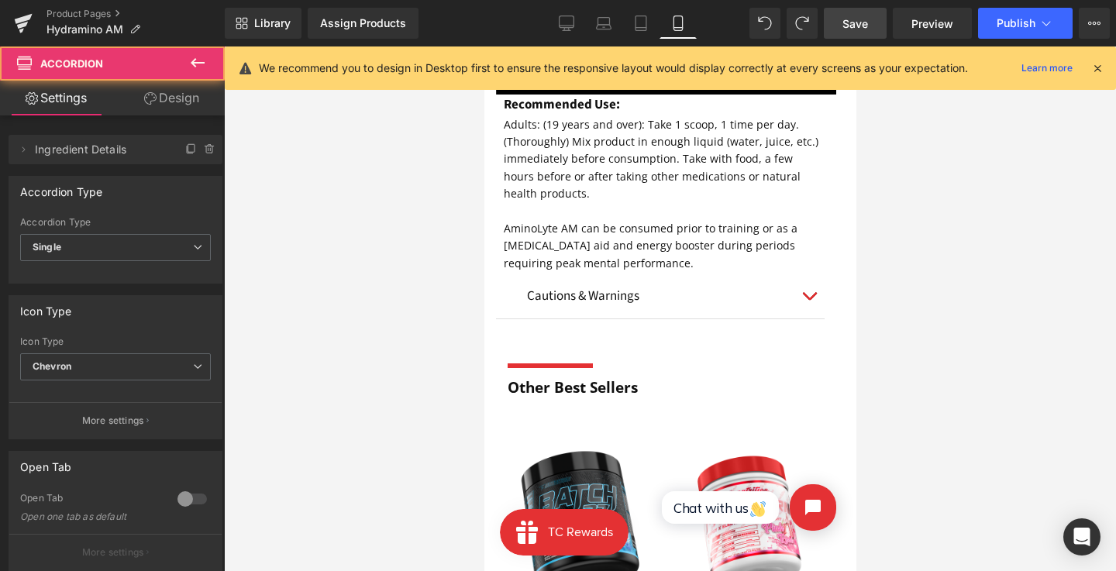
click at [808, 300] on span "button" at bounding box center [808, 300] width 0 height 0
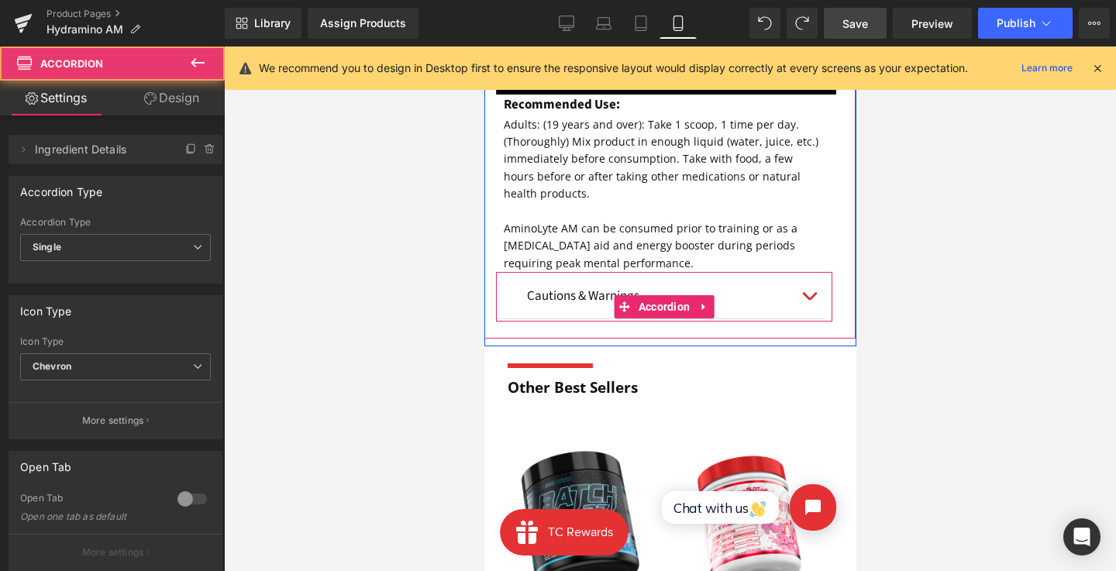
click at [808, 300] on span "button" at bounding box center [808, 300] width 0 height 0
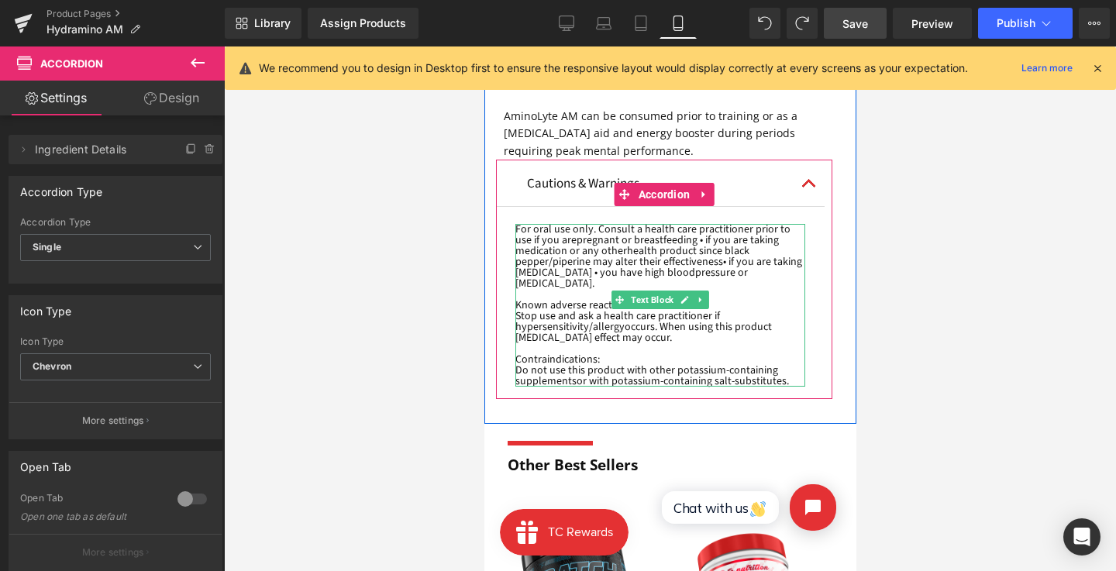
scroll to position [2372, 0]
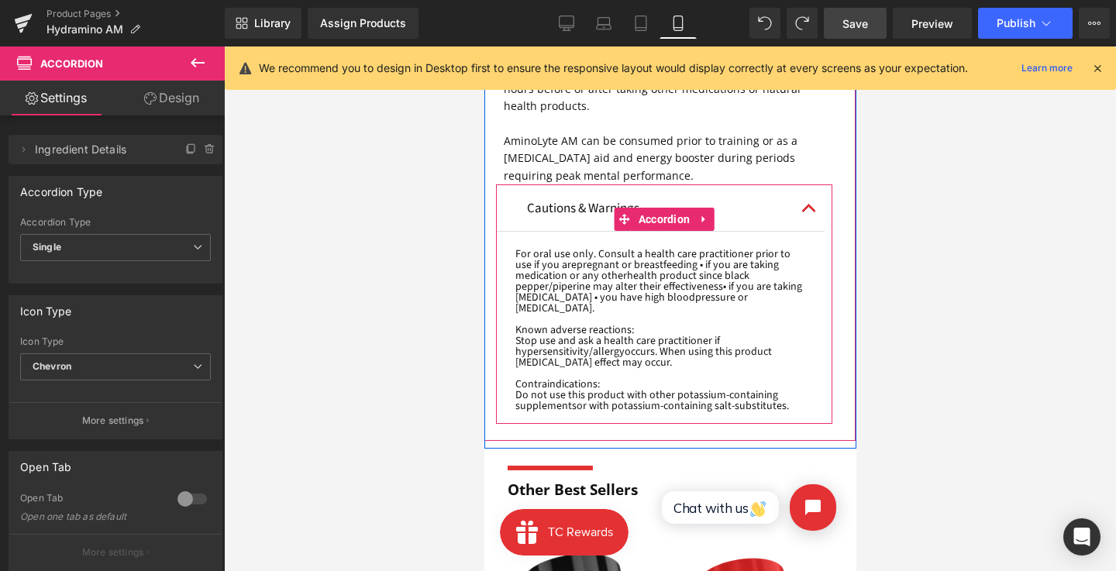
click at [800, 207] on button "button" at bounding box center [808, 209] width 31 height 44
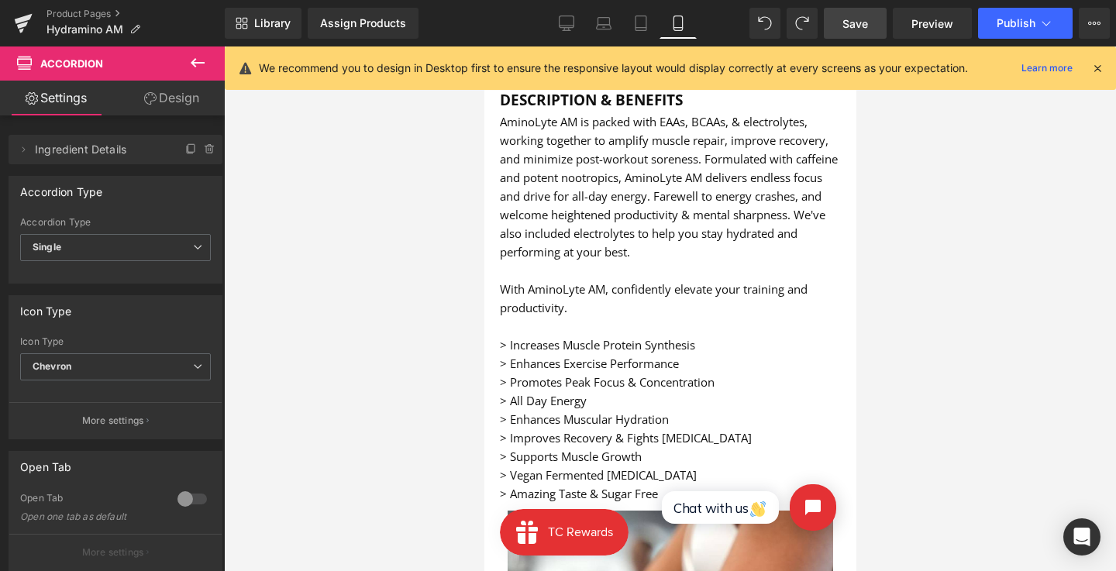
scroll to position [913, 0]
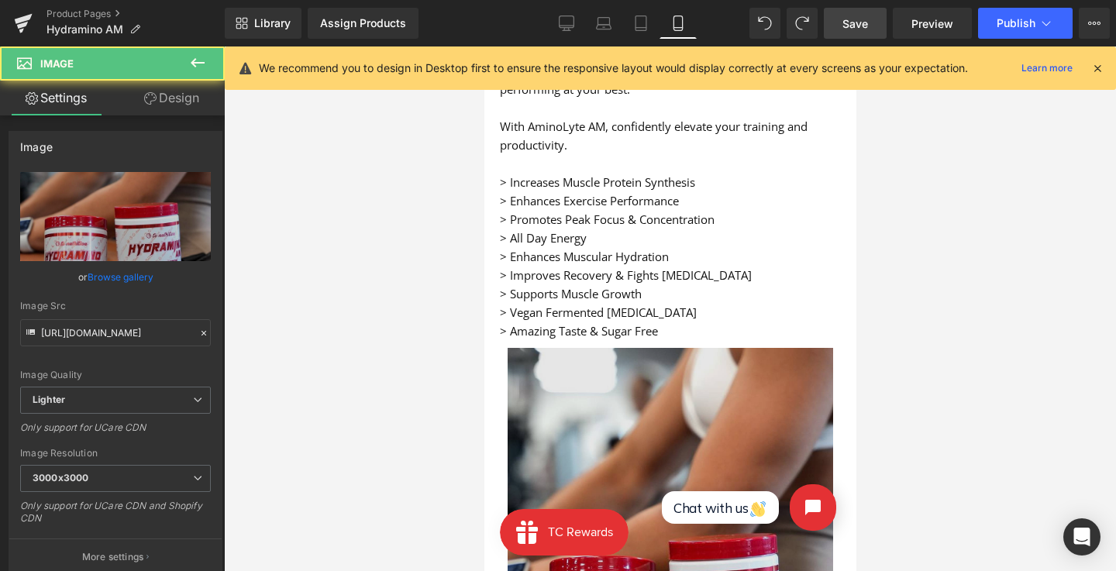
click at [697, 434] on img at bounding box center [669, 558] width 325 height 420
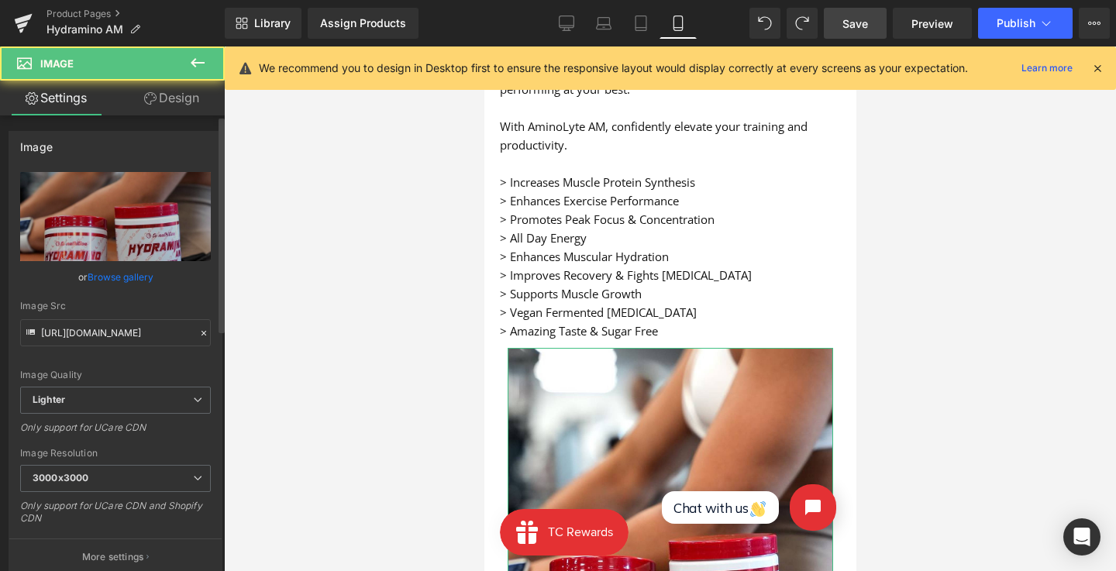
click at [119, 273] on link "Browse gallery" at bounding box center [121, 276] width 66 height 27
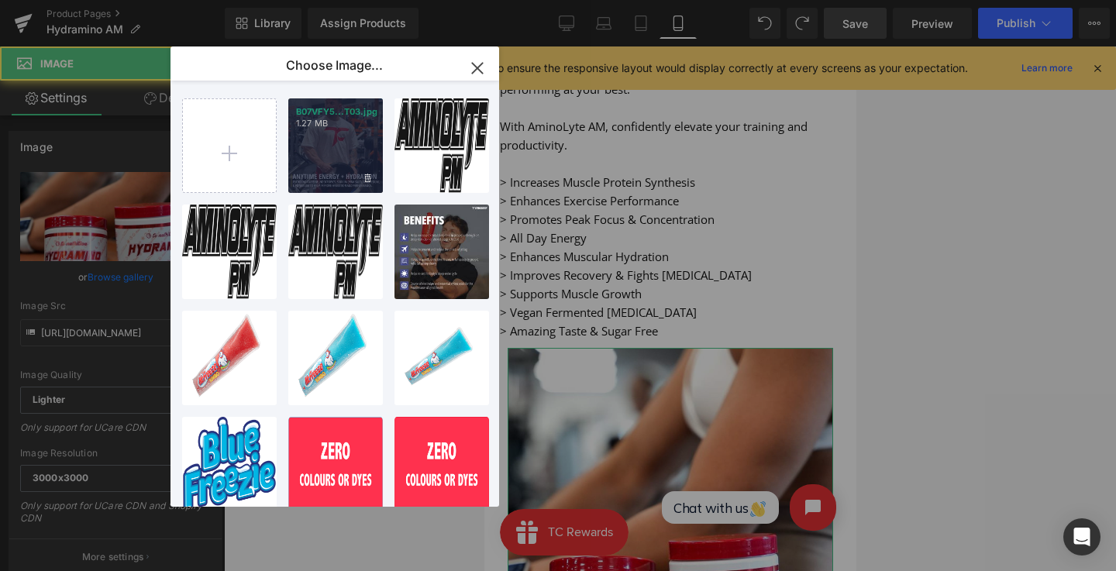
click at [363, 115] on p "B07VFY5...T03.jpg" at bounding box center [335, 112] width 79 height 12
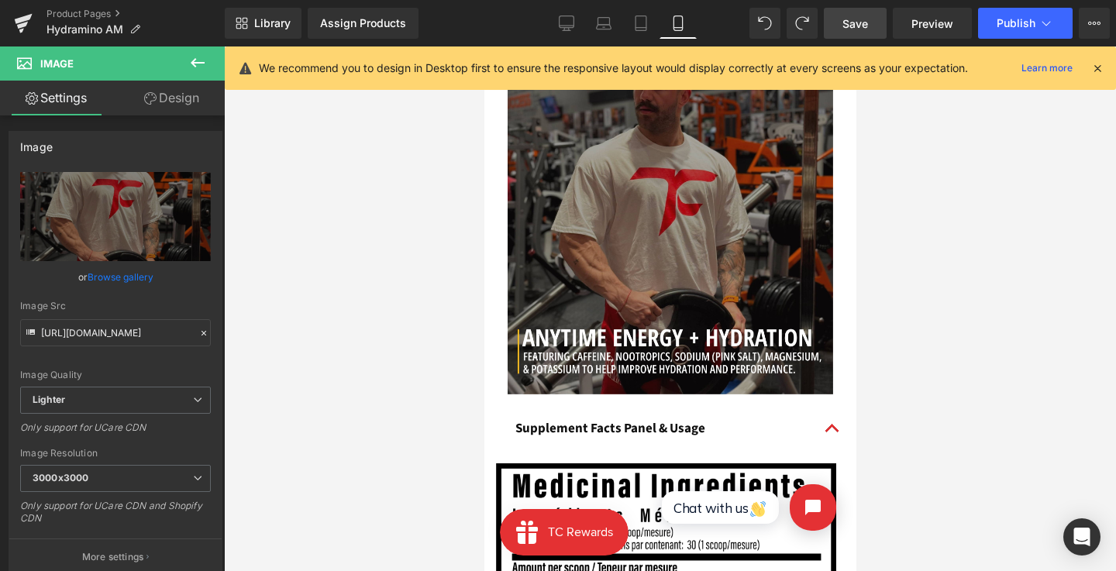
scroll to position [1299, 0]
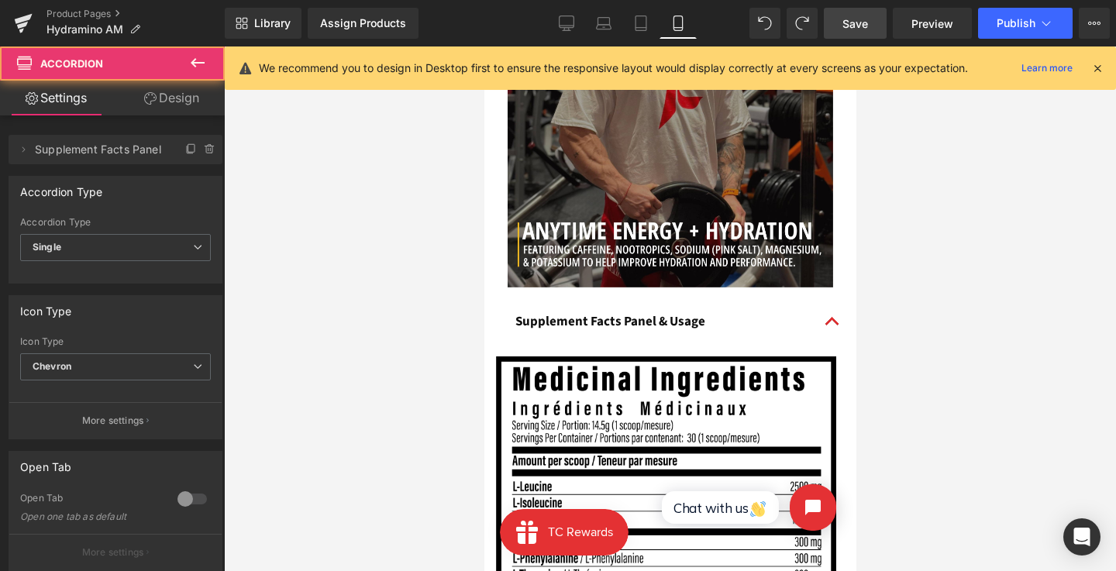
click at [831, 325] on span "button" at bounding box center [831, 325] width 0 height 0
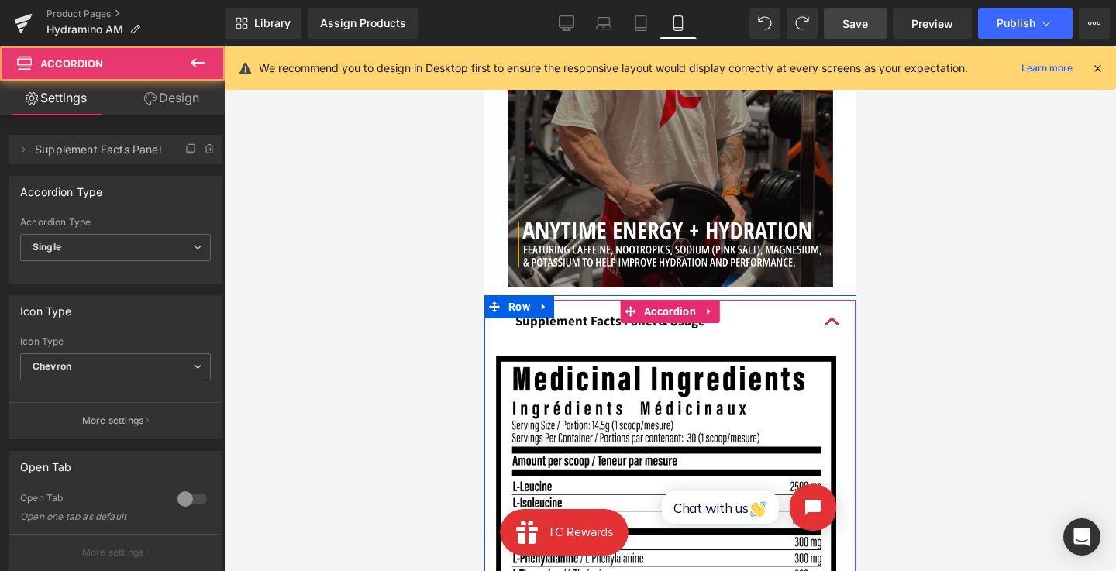
click at [831, 325] on span "button" at bounding box center [831, 325] width 0 height 0
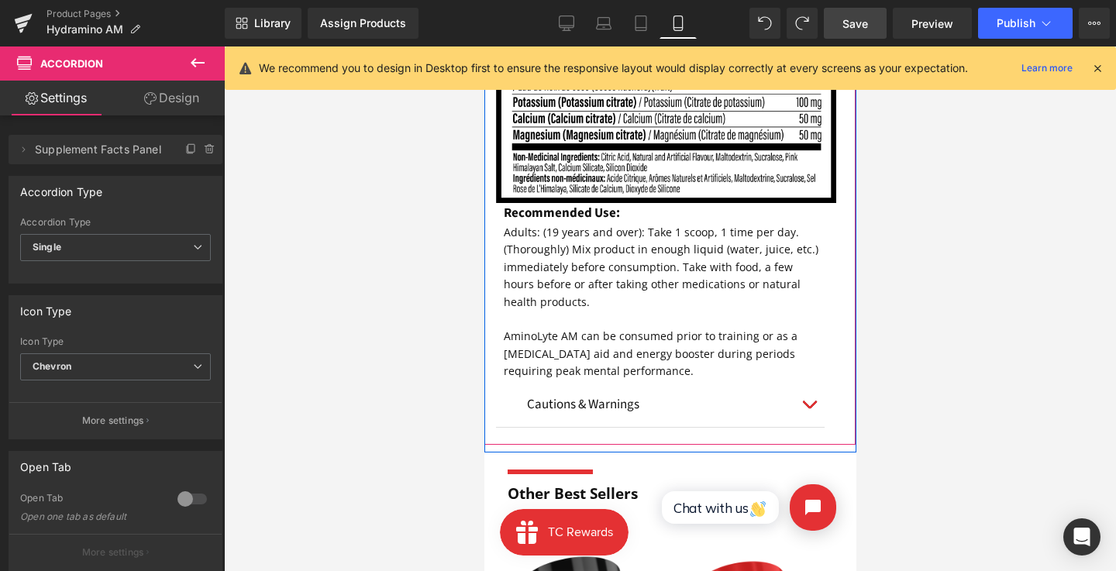
scroll to position [1240, 0]
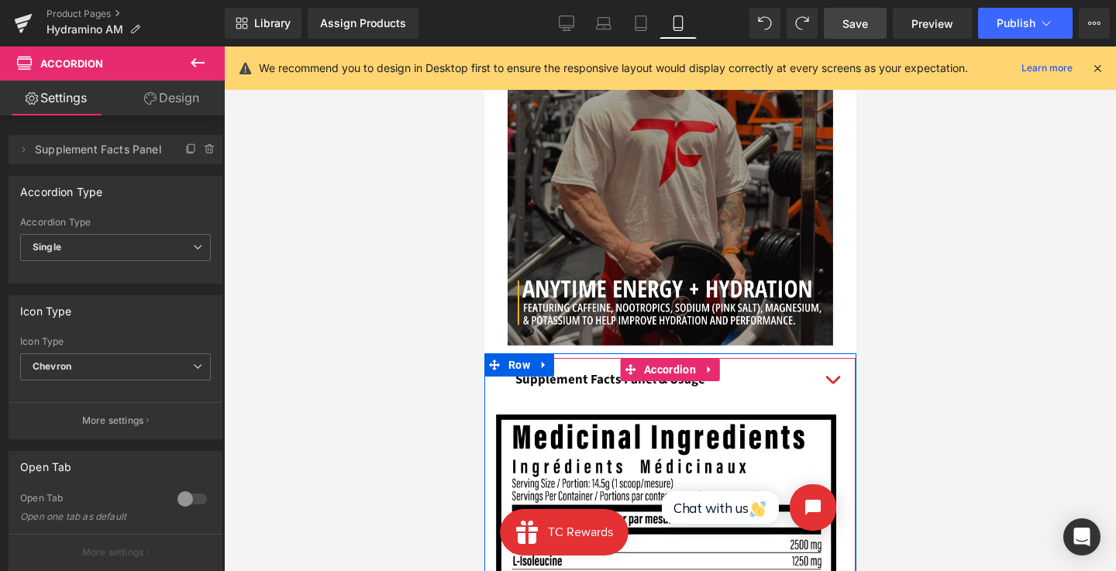
click at [824, 370] on button "button" at bounding box center [831, 380] width 31 height 44
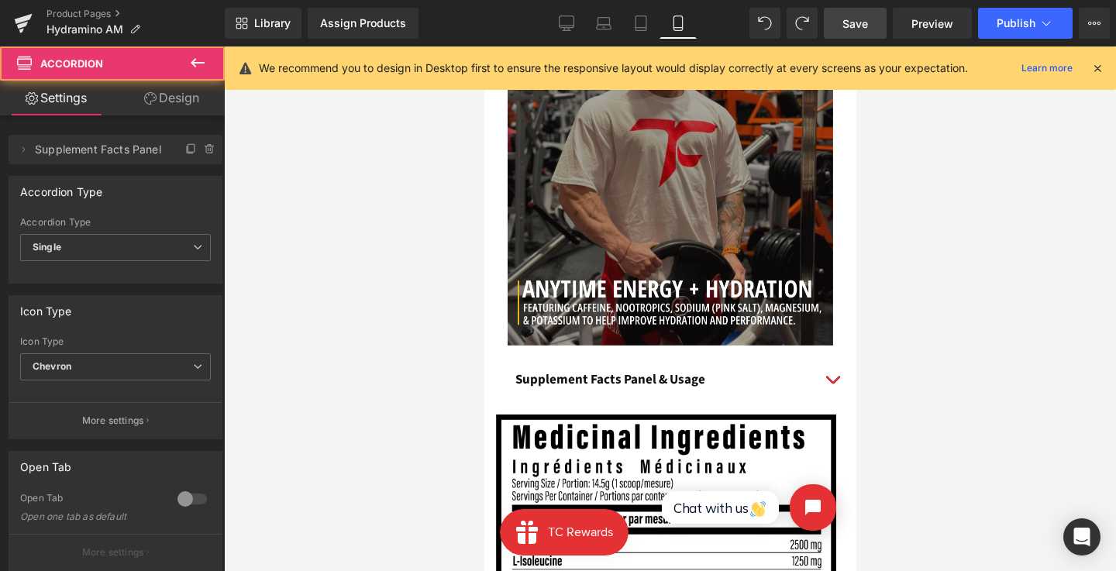
drag, startPoint x: 845, startPoint y: 14, endPoint x: 308, endPoint y: 68, distance: 539.6
click at [845, 14] on link "Save" at bounding box center [855, 23] width 63 height 31
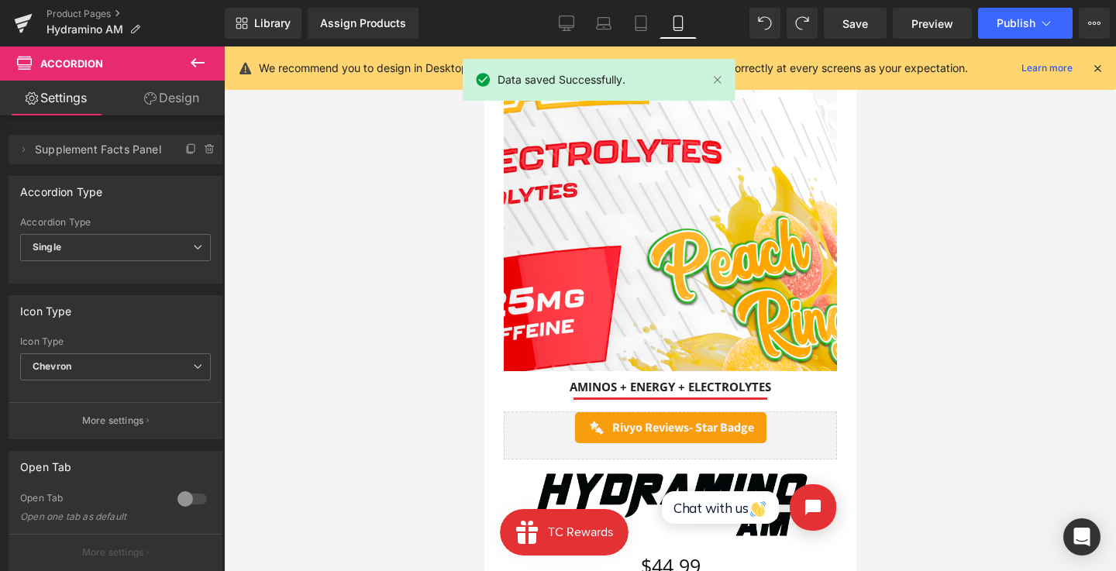
scroll to position [0, 0]
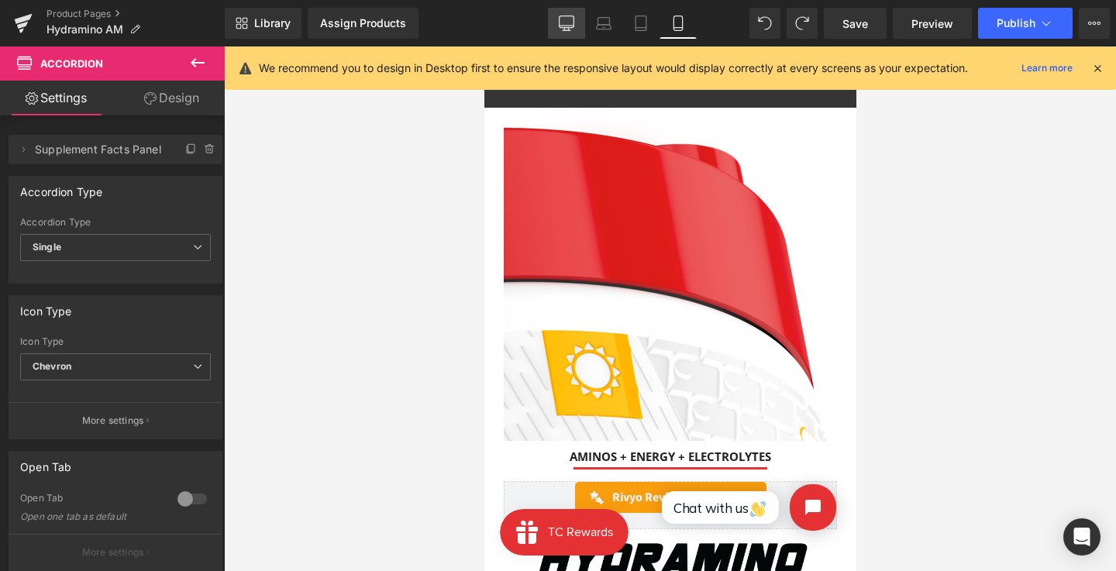
click at [569, 26] on icon at bounding box center [566, 22] width 15 height 15
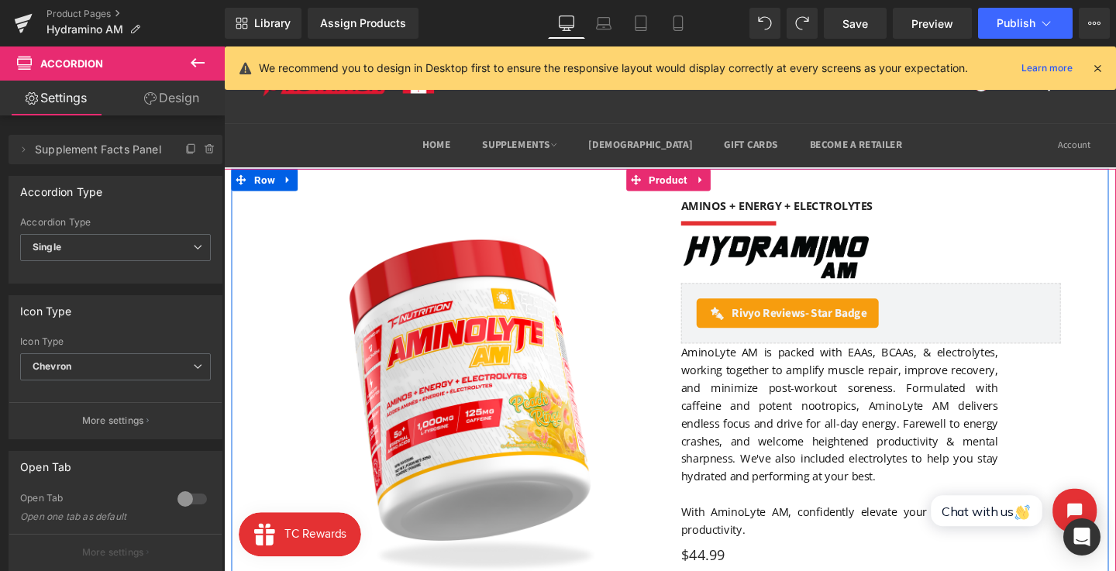
click at [740, 263] on img at bounding box center [804, 269] width 200 height 52
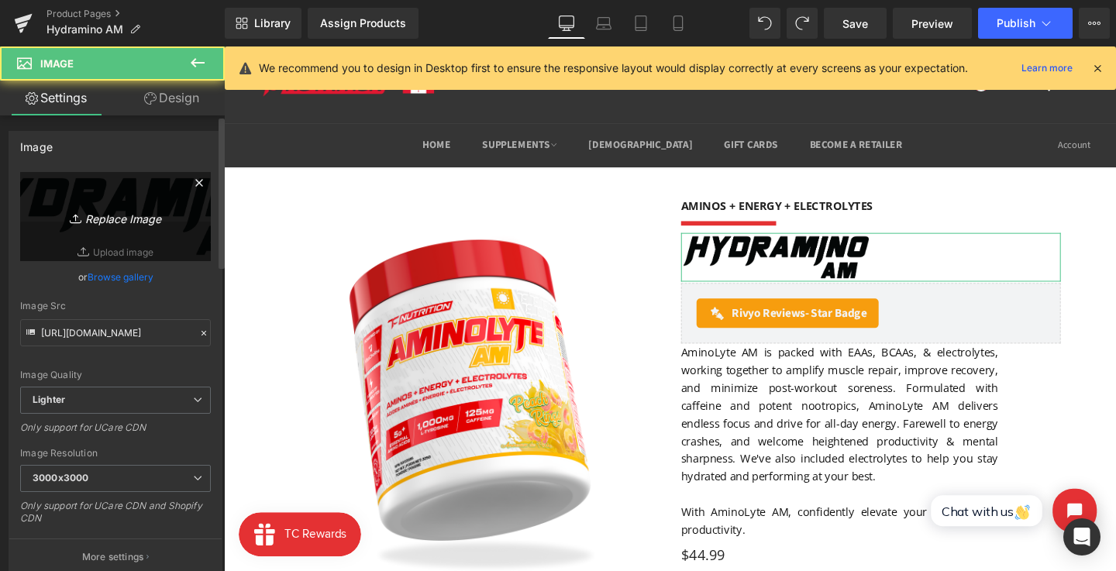
click at [114, 243] on link "Replace Image" at bounding box center [115, 216] width 191 height 89
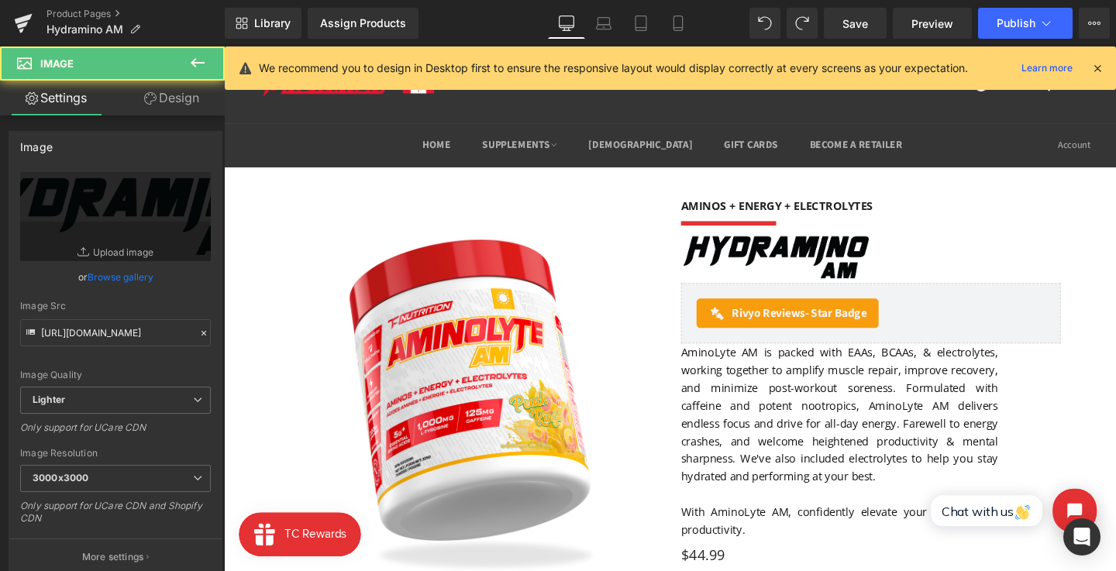
type input "C:\fakepath\Group 117.png"
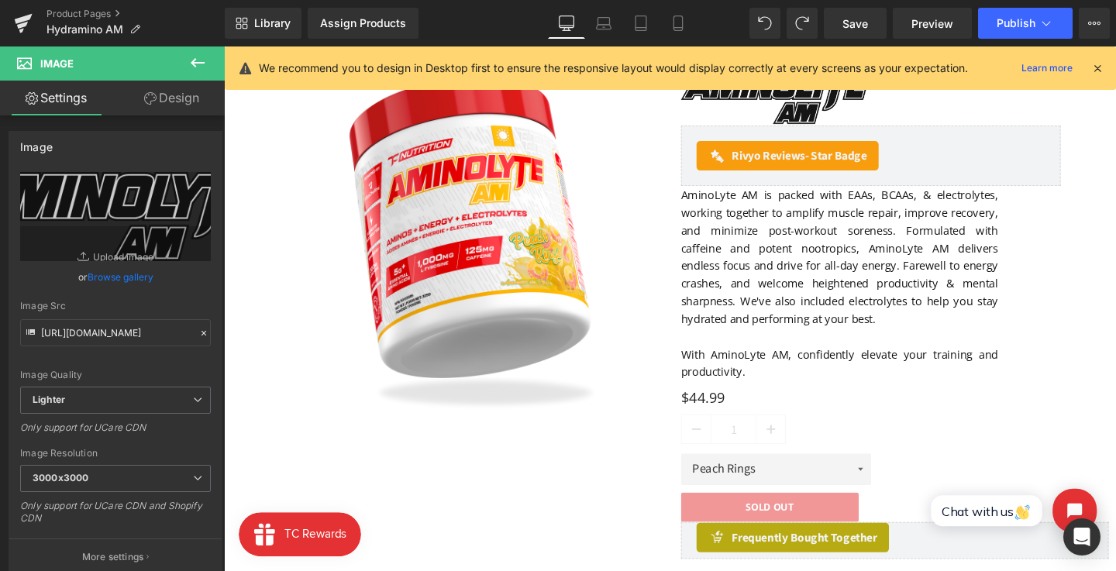
scroll to position [131, 0]
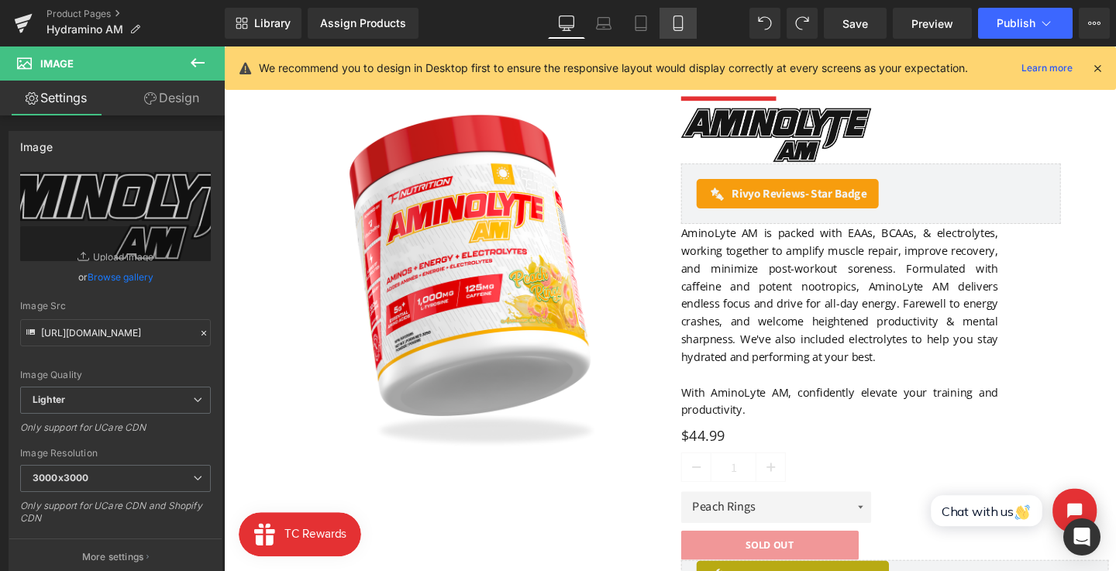
click at [681, 31] on link "Mobile" at bounding box center [677, 23] width 37 height 31
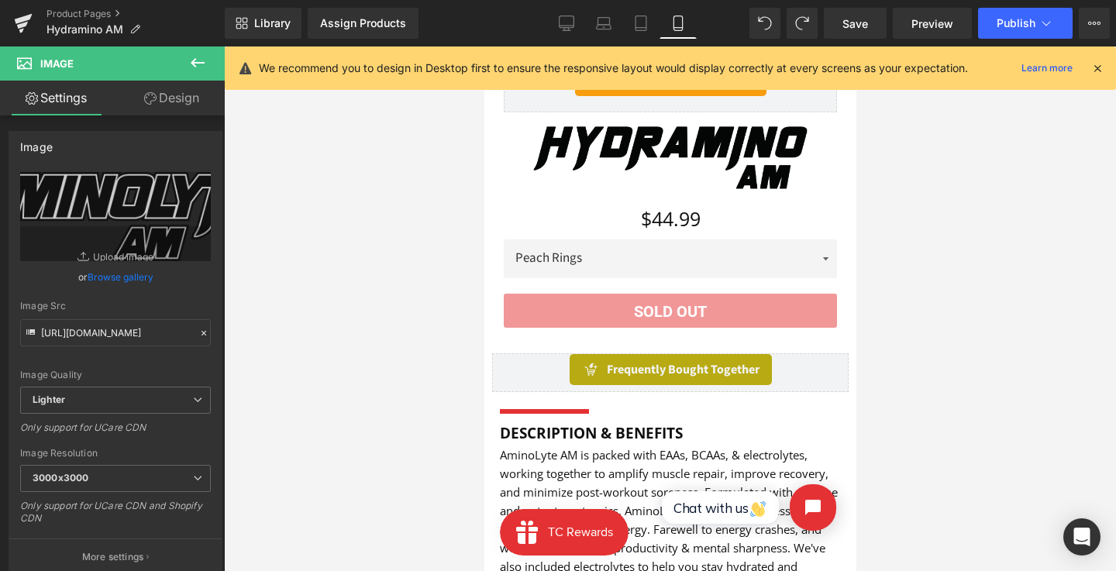
scroll to position [261, 0]
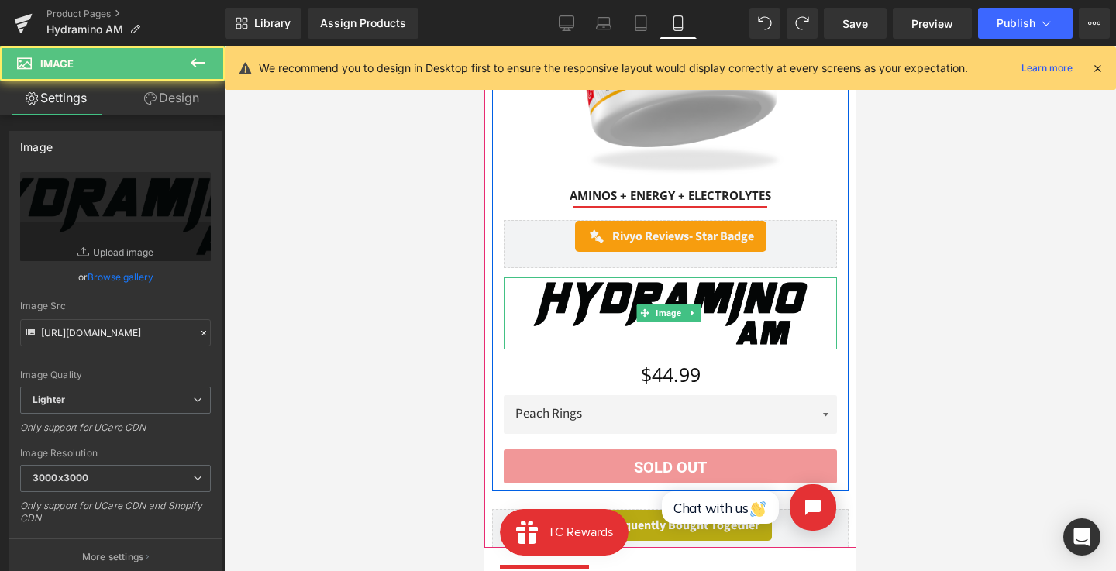
click at [679, 292] on img at bounding box center [669, 313] width 280 height 72
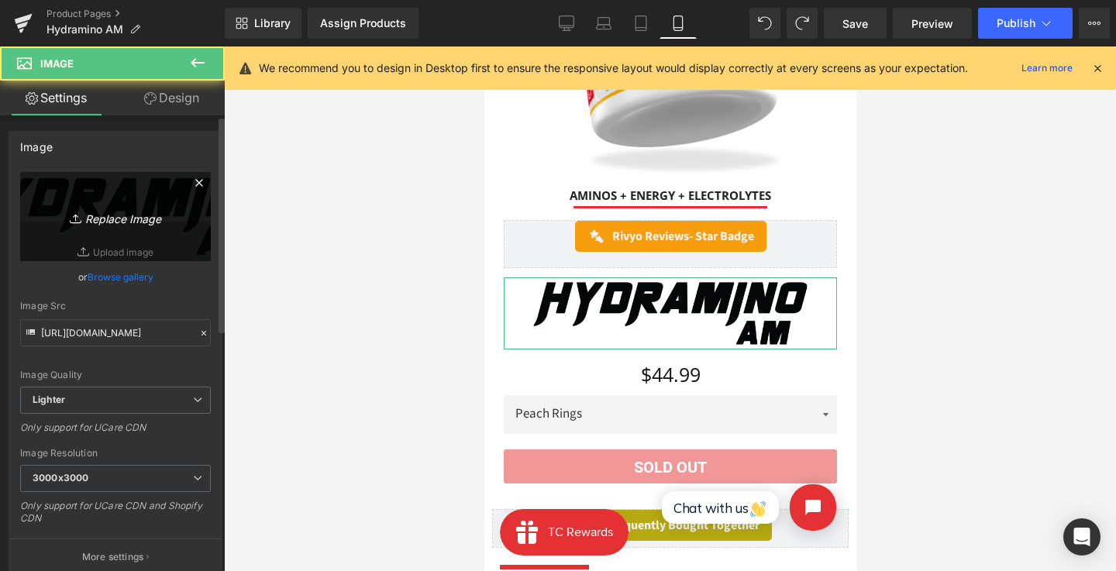
click at [161, 235] on link "Replace Image" at bounding box center [115, 216] width 191 height 89
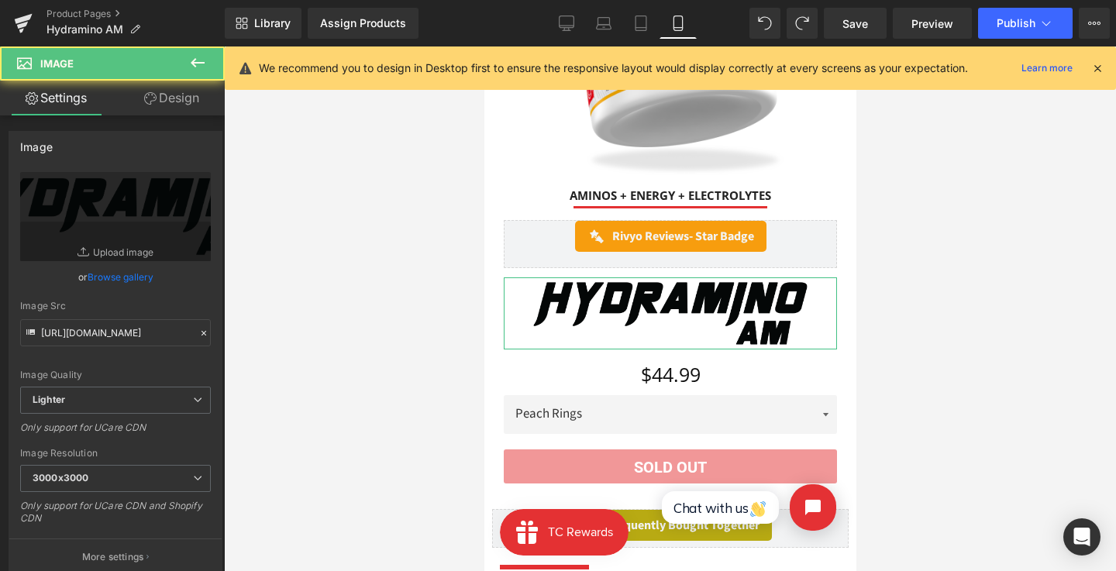
type input "C:\fakepath\Group 117.png"
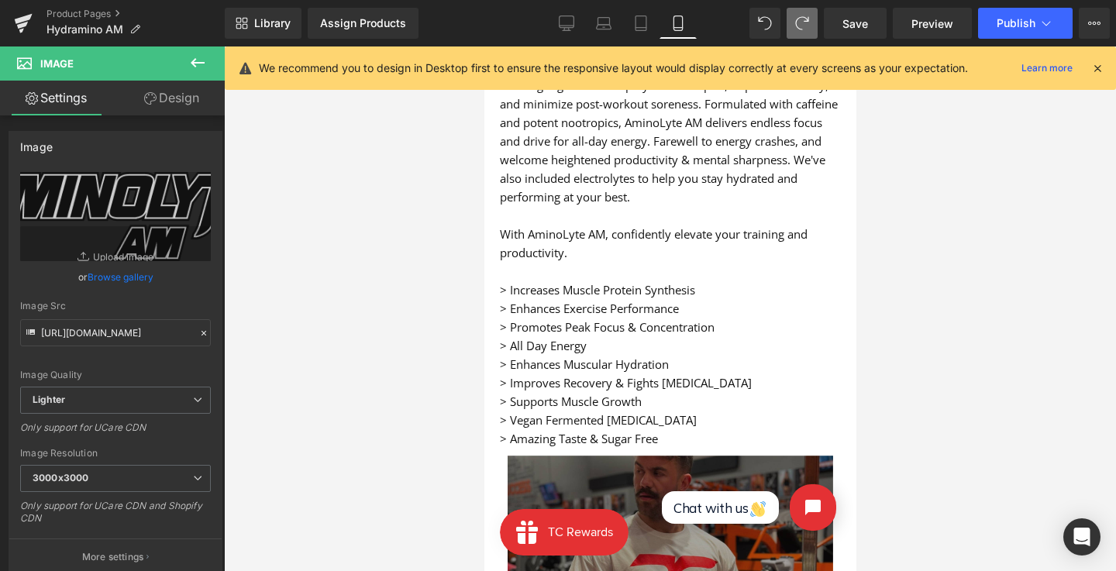
scroll to position [786, 0]
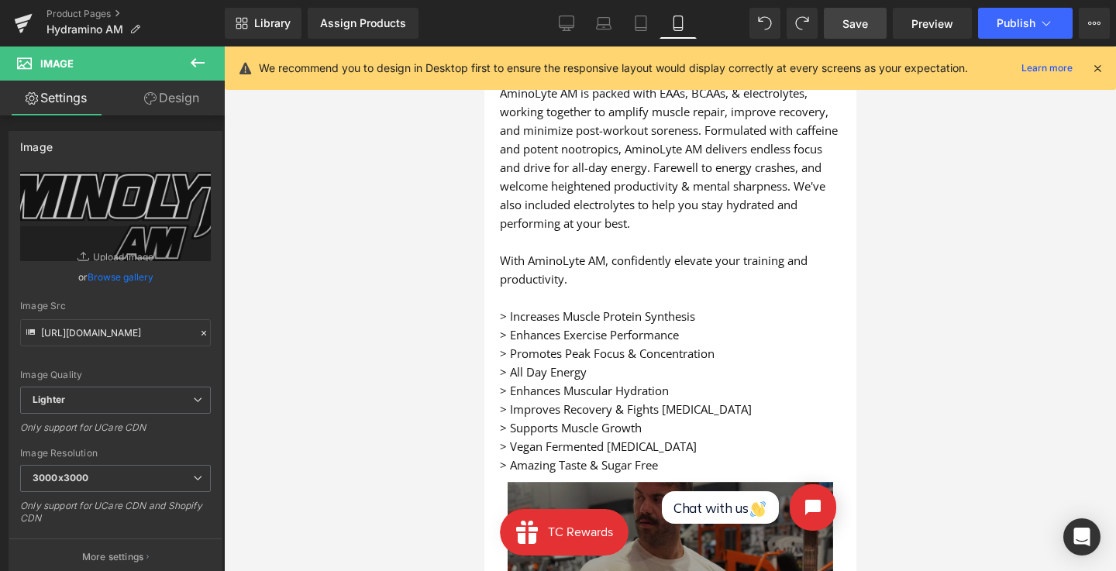
click at [858, 22] on span "Save" at bounding box center [855, 23] width 26 height 16
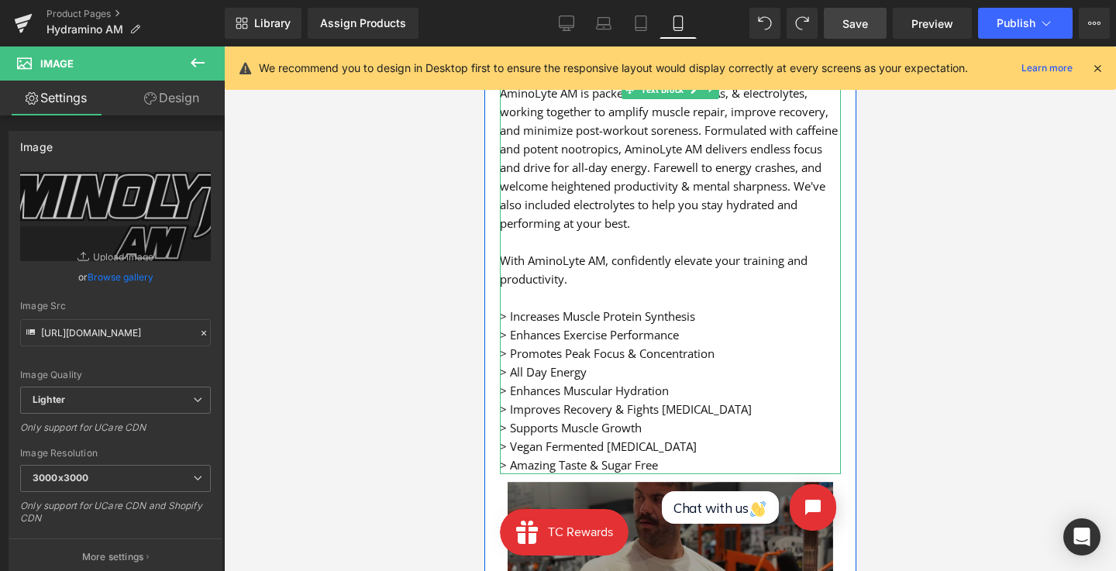
click at [692, 325] on p "> Enhances Exercise Performance" at bounding box center [669, 334] width 341 height 19
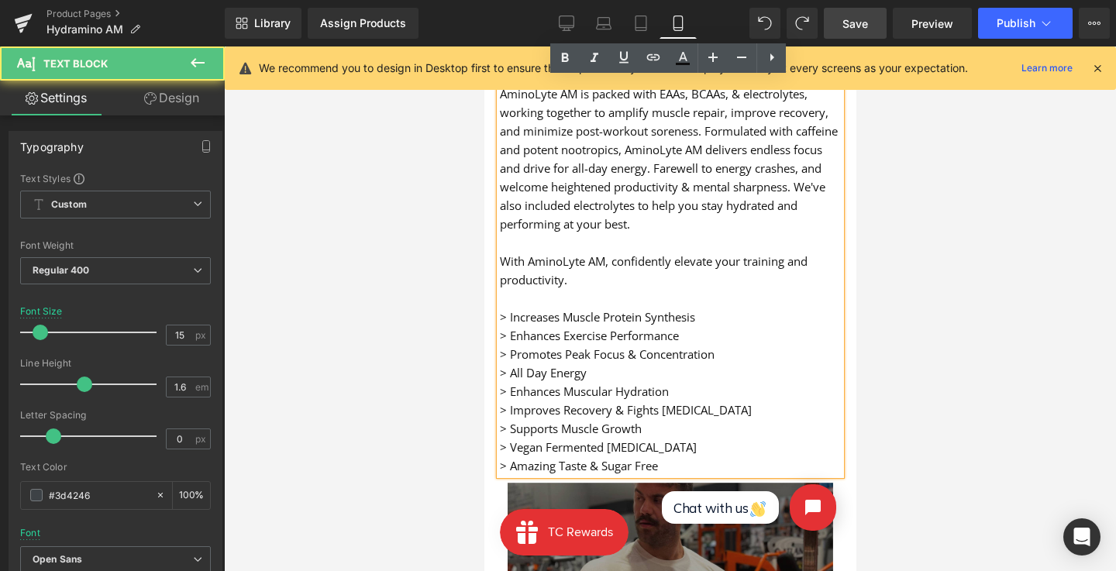
scroll to position [775, 0]
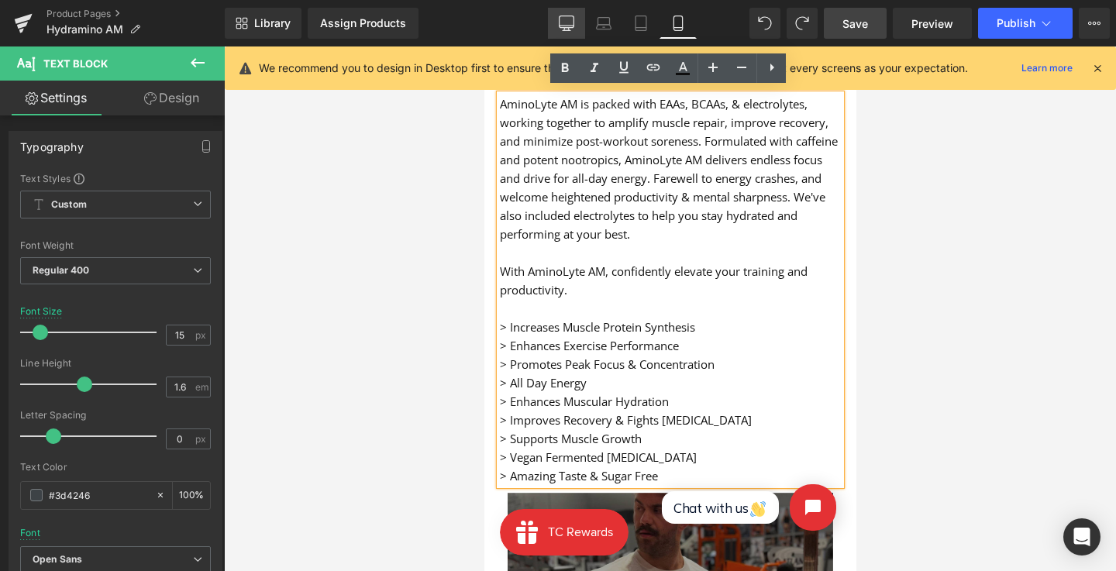
click at [576, 25] on link "Desktop" at bounding box center [566, 23] width 37 height 31
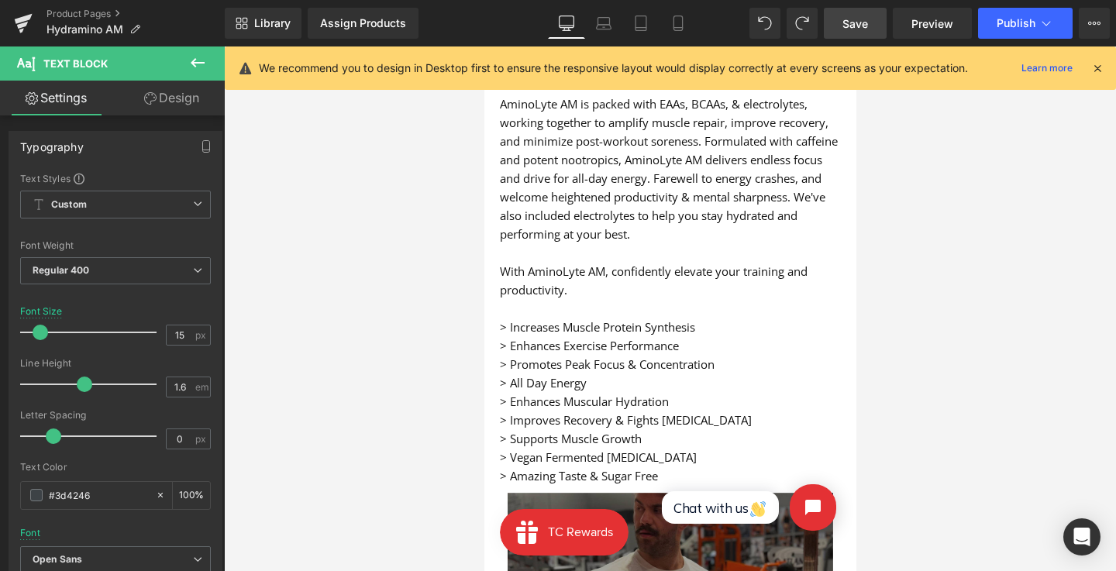
click at [563, 30] on icon at bounding box center [566, 30] width 8 height 0
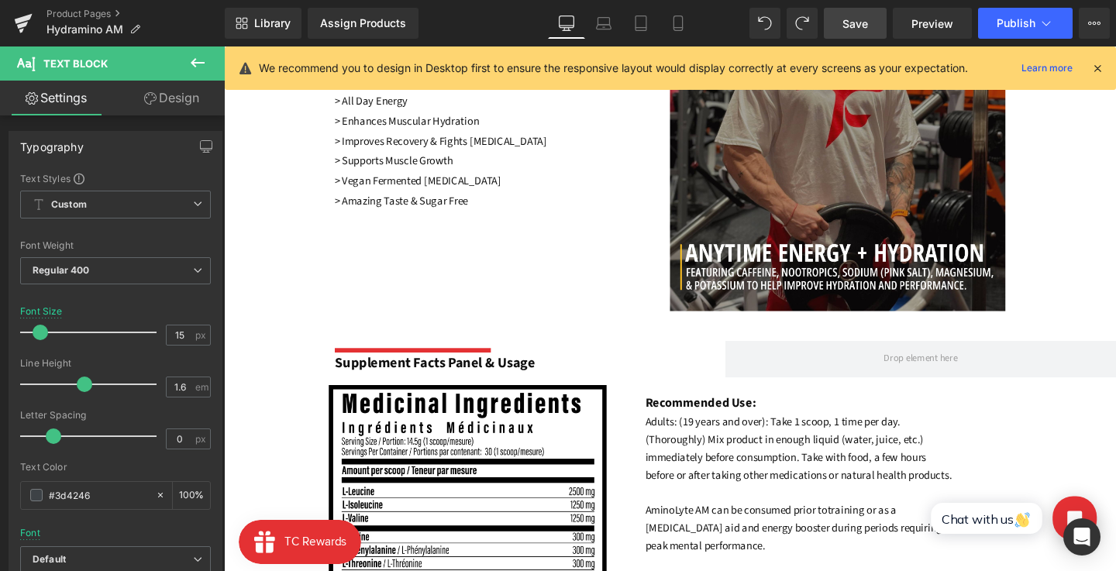
scroll to position [0, 0]
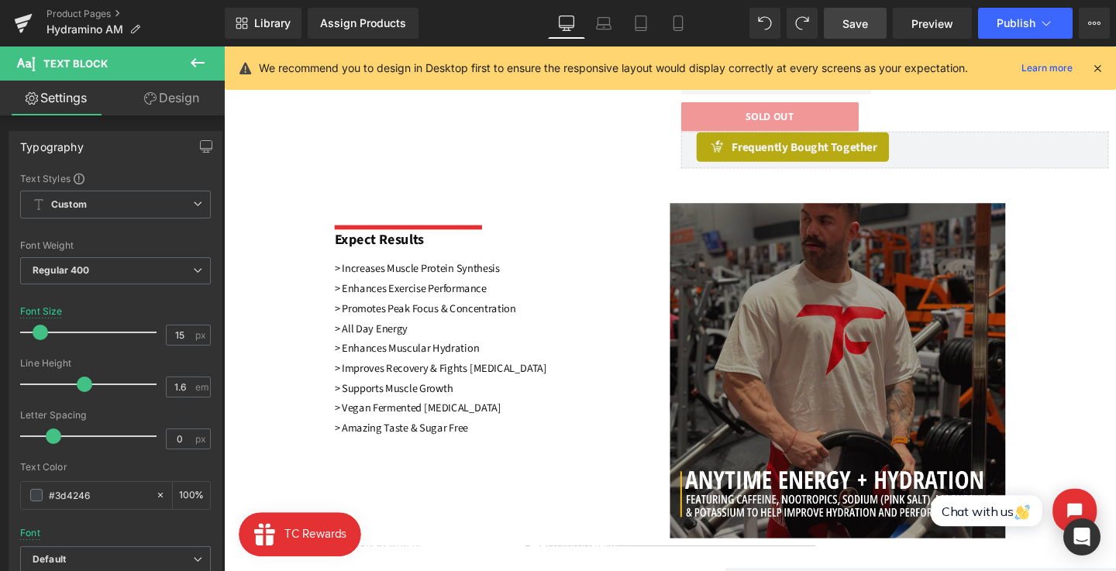
click at [456, 373] on p "> Enhances Muscular Hydration" at bounding box center [477, 363] width 275 height 21
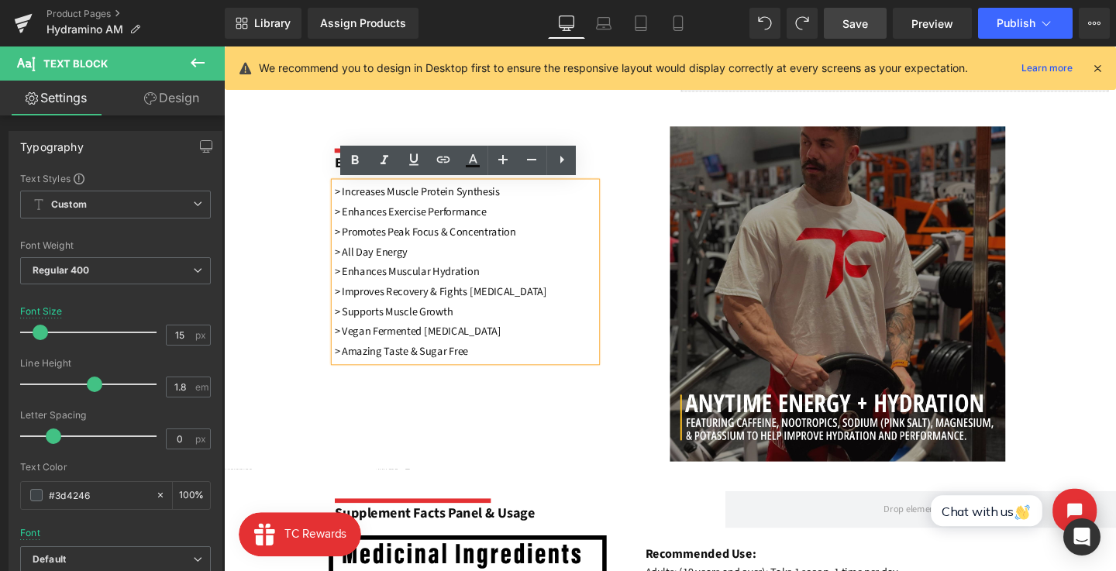
click at [467, 366] on font "> Amazing Taste & Sugar Free" at bounding box center [410, 367] width 140 height 16
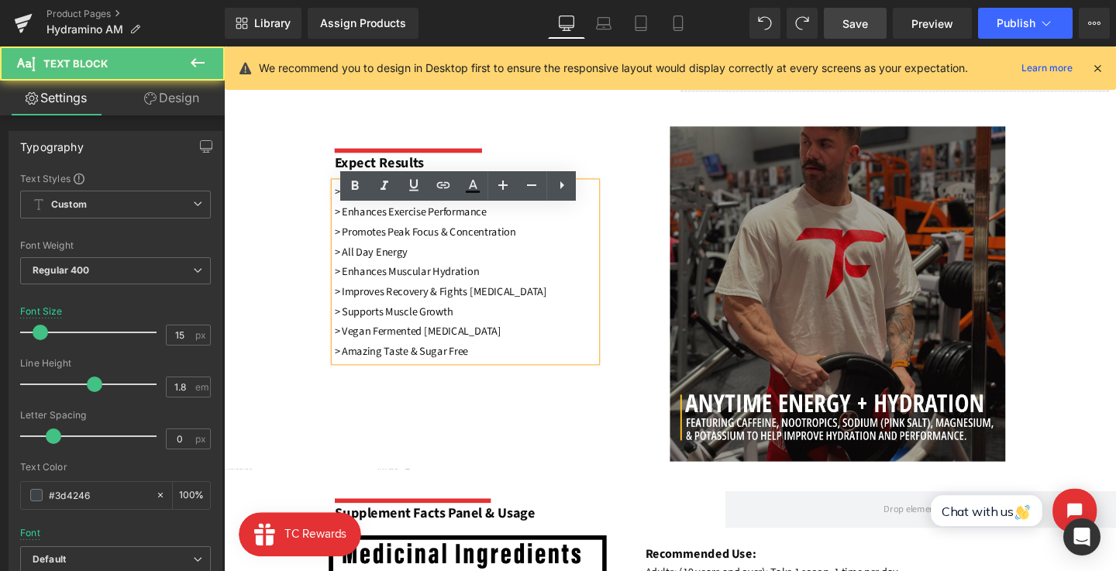
scroll to position [635, 0]
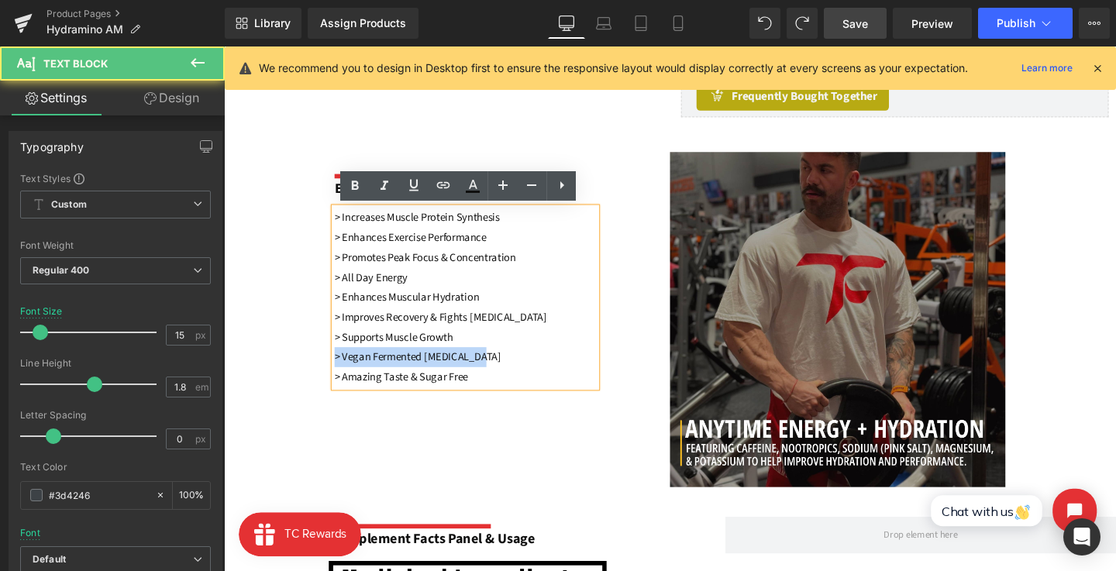
drag, startPoint x: 501, startPoint y: 372, endPoint x: 332, endPoint y: 373, distance: 169.7
click at [332, 373] on div "Separator Expect Results Text Block > Increases Muscle Protein Synthesis > Enha…" at bounding box center [692, 328] width 937 height 379
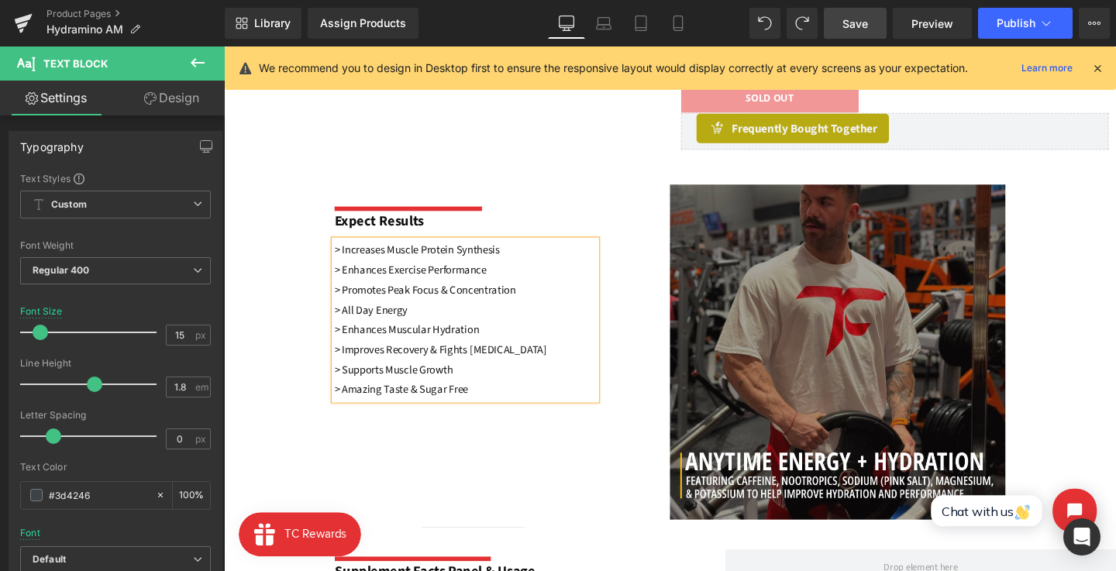
scroll to position [587, 0]
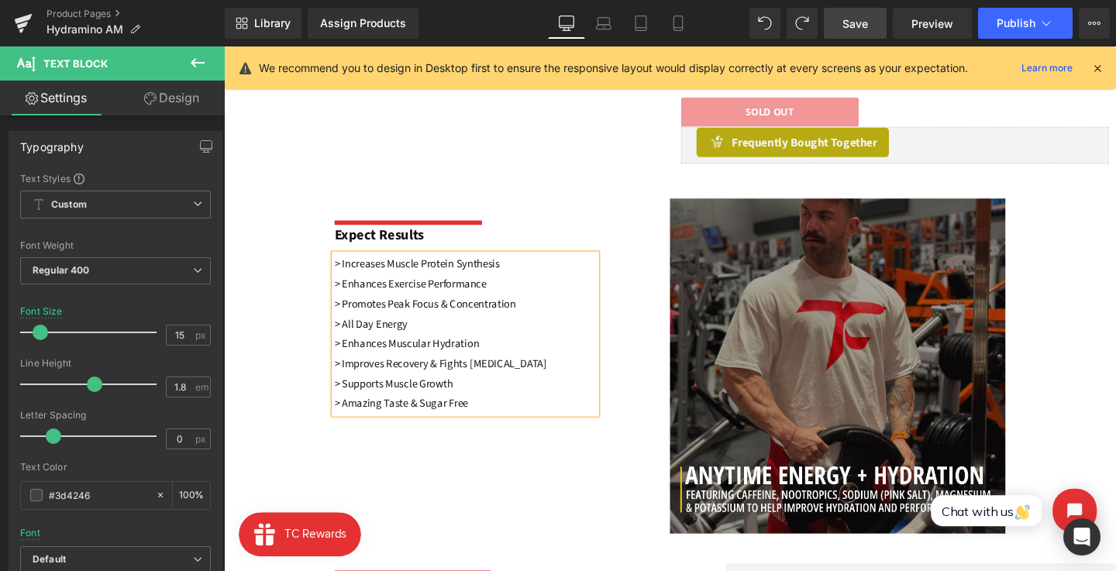
click at [426, 333] on p "> All Day Energy" at bounding box center [477, 338] width 275 height 21
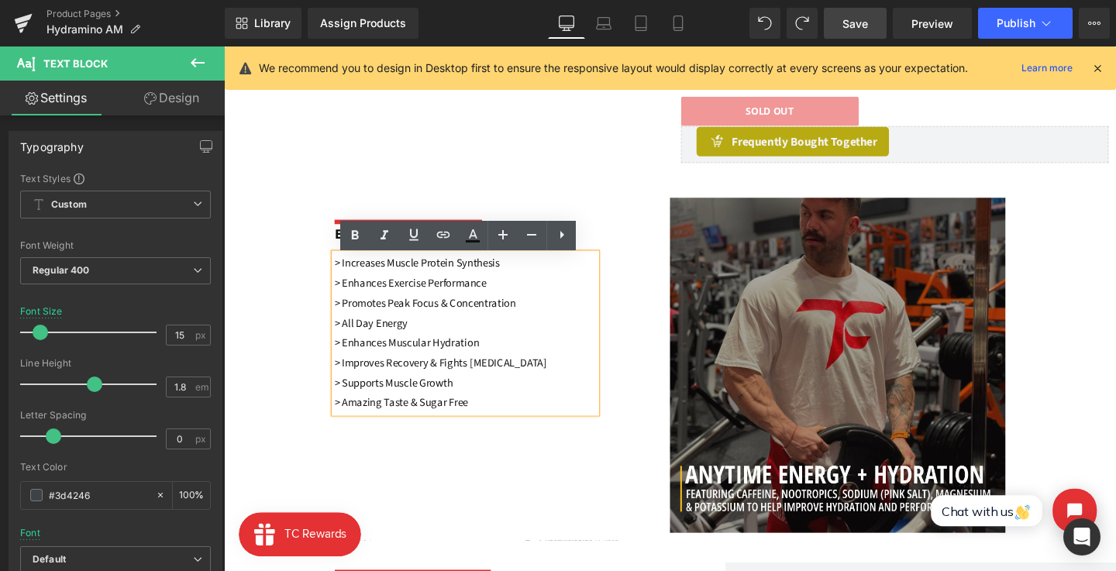
scroll to position [583, 0]
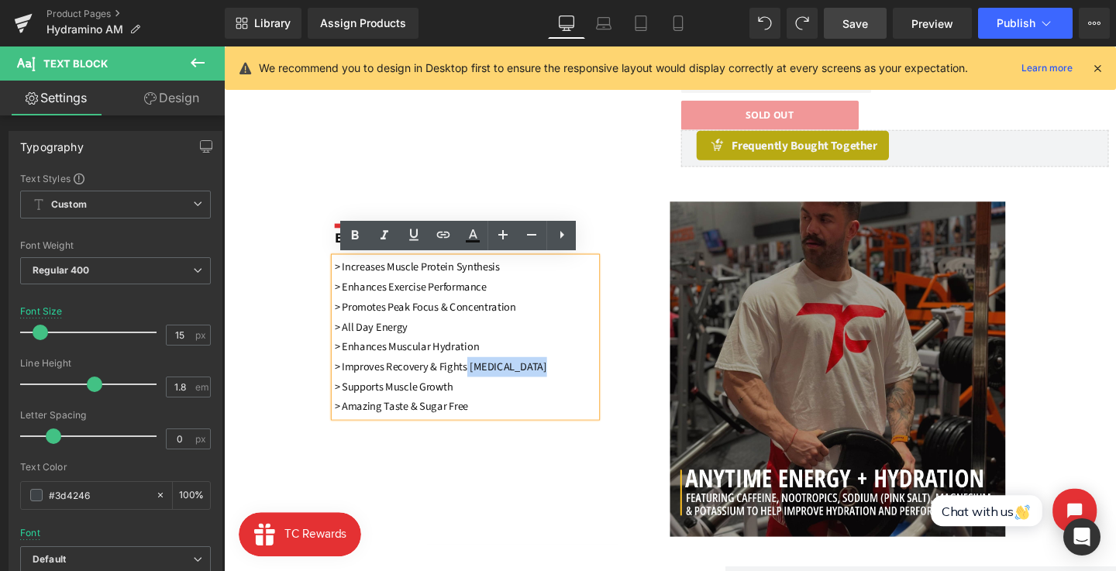
drag, startPoint x: 555, startPoint y: 384, endPoint x: 479, endPoint y: 384, distance: 75.9
click at [479, 384] on p "> Improves Recovery & Fights Muscle Fatigue" at bounding box center [477, 383] width 275 height 21
click at [398, 381] on font "> Improves Recovery & Fights Muscle Fatigue" at bounding box center [451, 383] width 223 height 16
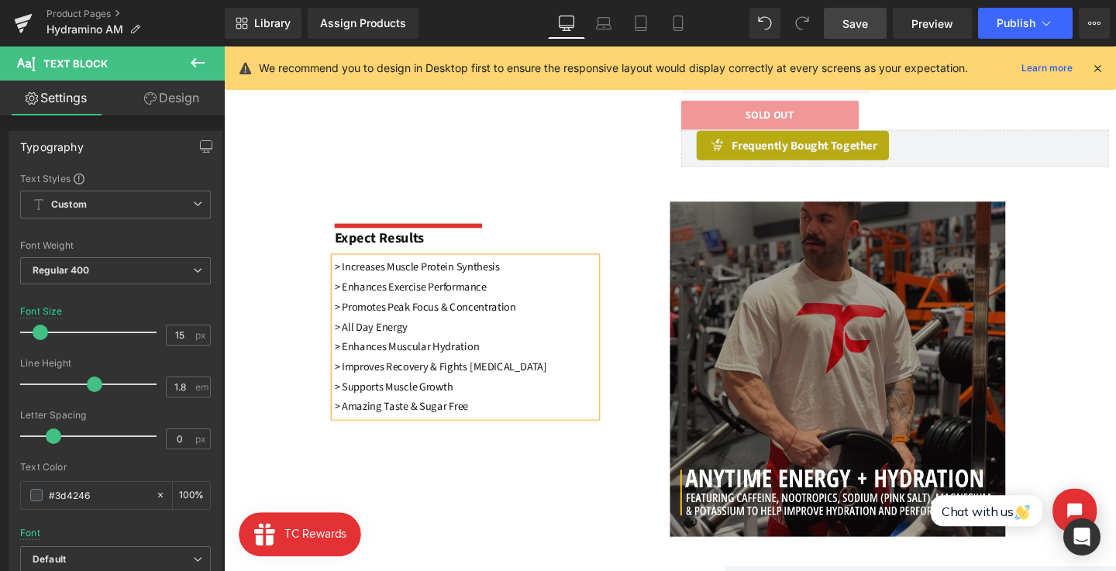
scroll to position [566, 0]
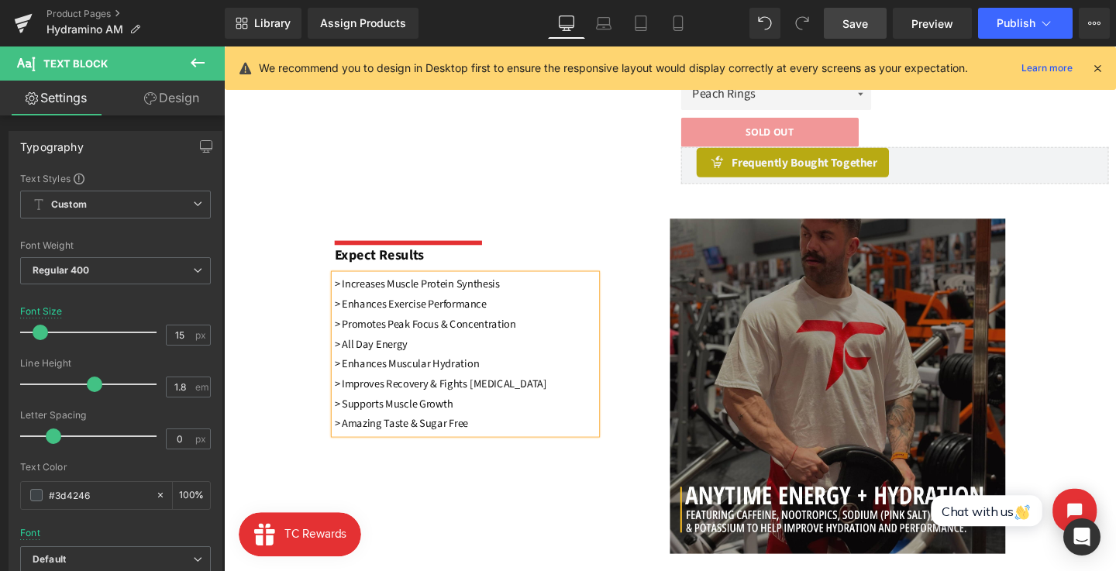
click at [380, 397] on font "> Improves Recovery & Fights Muscle Fatigue" at bounding box center [451, 401] width 223 height 16
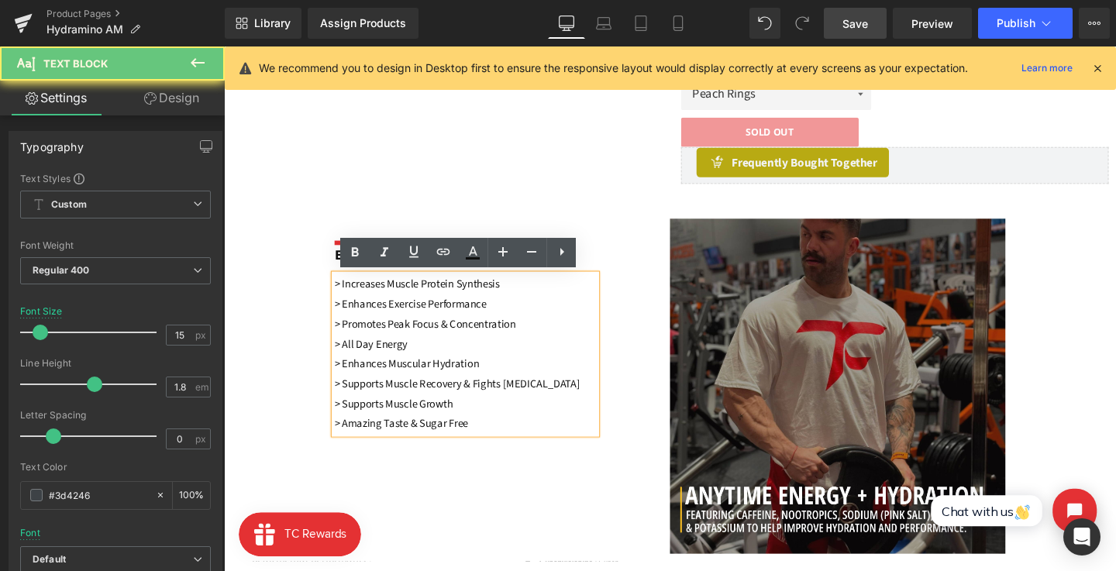
click at [503, 399] on font "> Supports Muscle Recovery & Fights Muscle Fatigue" at bounding box center [469, 401] width 258 height 16
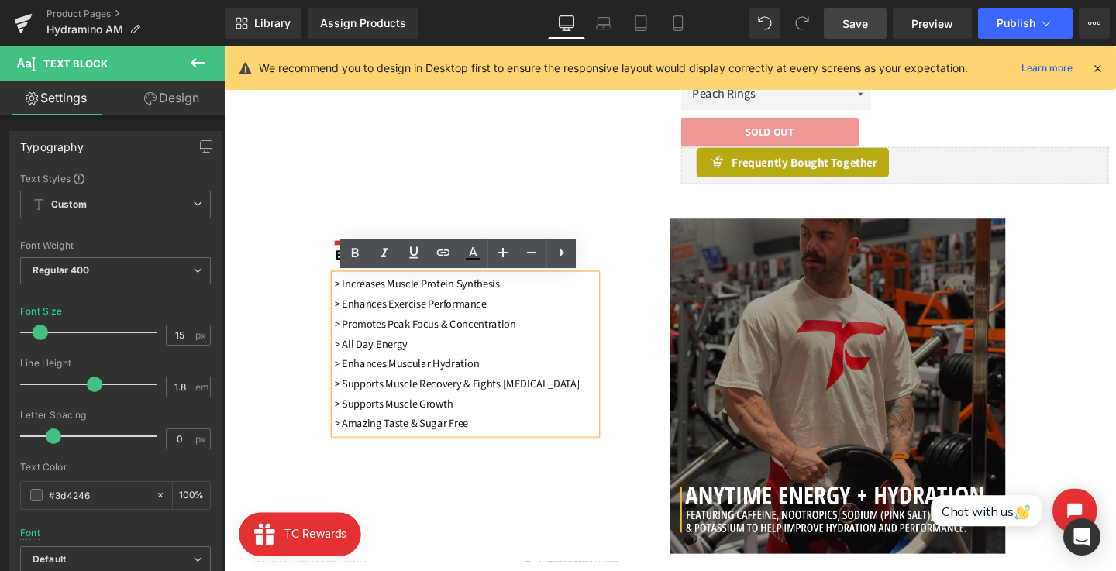
scroll to position [560, 0]
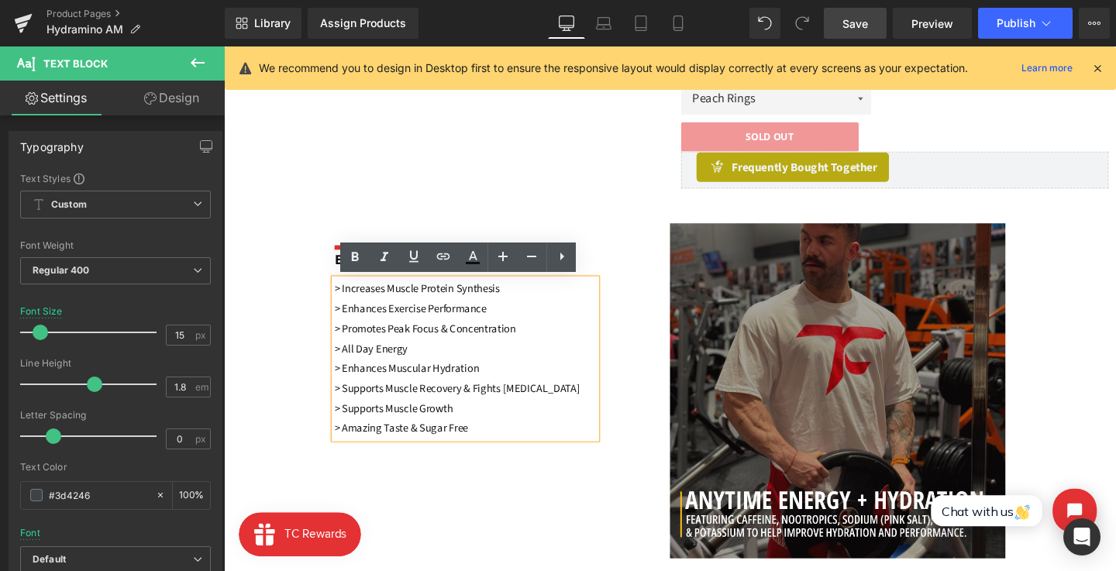
click at [494, 407] on font "> Supports Muscle Recovery & Fights Muscle Fatigue" at bounding box center [469, 406] width 258 height 16
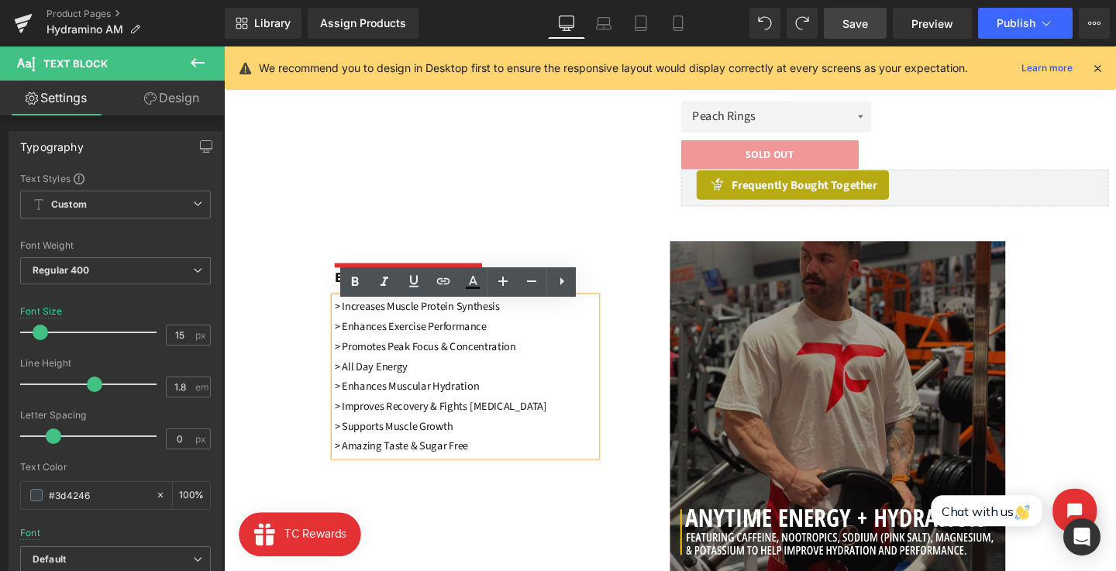
scroll to position [535, 0]
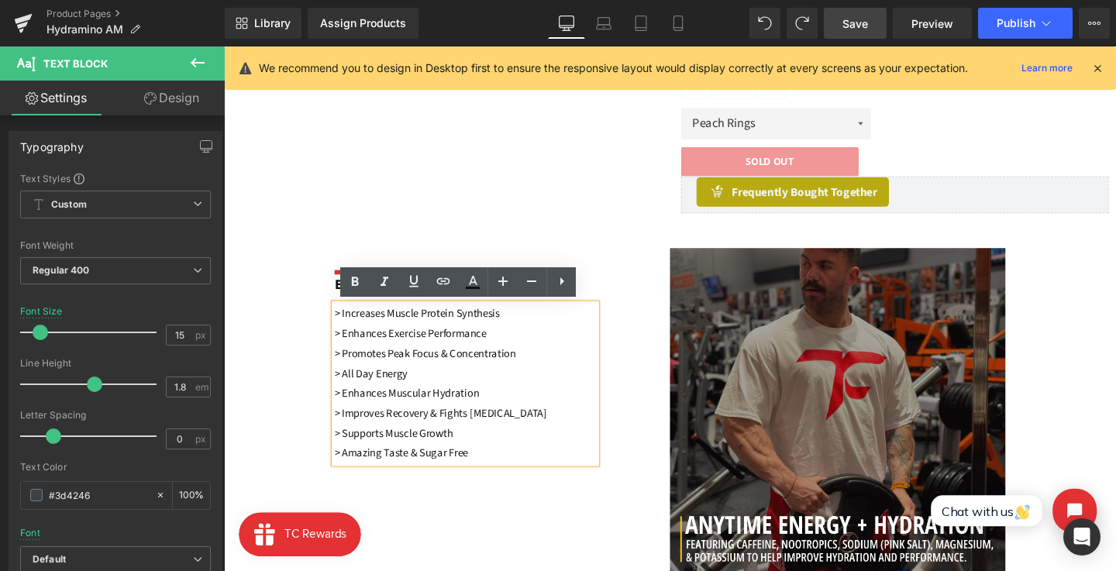
click at [495, 352] on font "> Enhances Exercise Performance" at bounding box center [420, 348] width 160 height 16
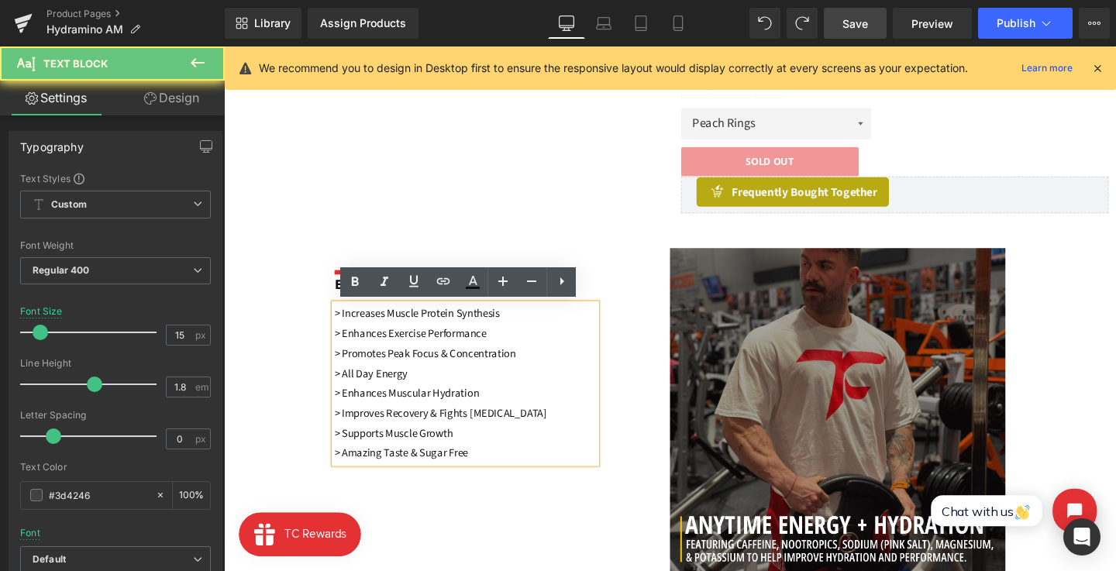
click at [506, 349] on p "> Enhances Exercise Performance" at bounding box center [477, 348] width 275 height 21
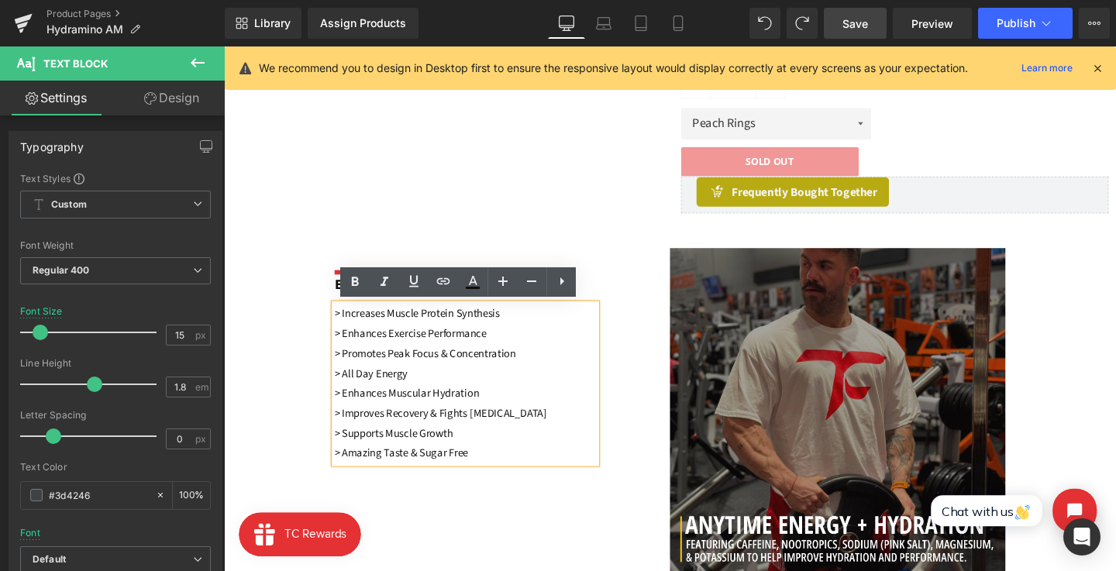
click at [538, 368] on p "> Promotes Peak Focus & Concentration" at bounding box center [477, 369] width 275 height 21
click at [432, 389] on p "> All Day Energy" at bounding box center [477, 390] width 275 height 21
drag, startPoint x: 520, startPoint y: 327, endPoint x: 346, endPoint y: 318, distance: 174.5
click at [346, 318] on p "> Increases Muscle Protein Synthesis" at bounding box center [477, 327] width 275 height 21
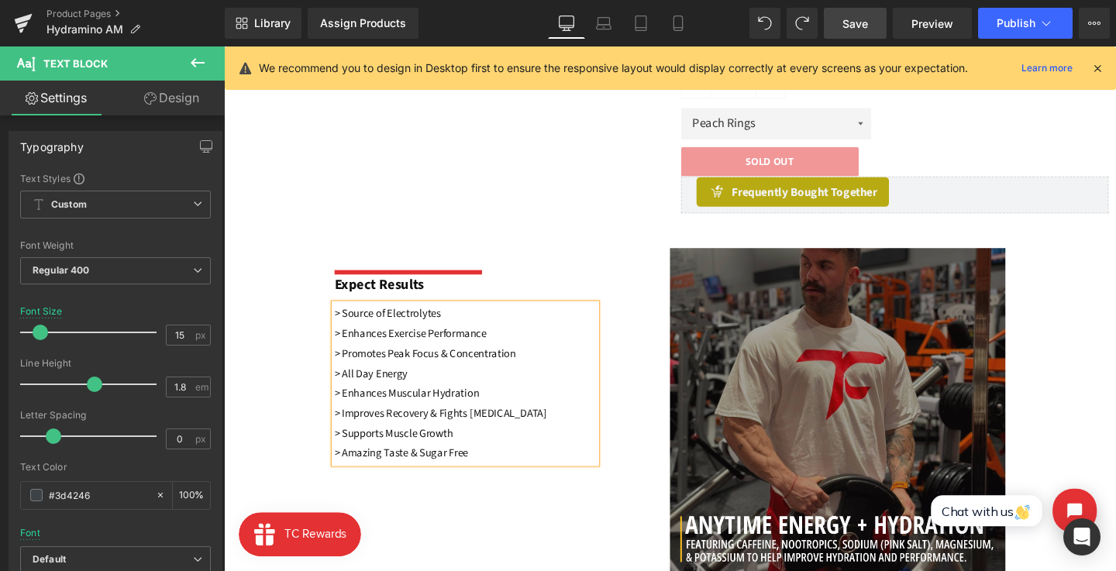
click at [550, 254] on div "Separator Expect Results Text Block > Source of Electrolytes > Enhances Exercis…" at bounding box center [692, 428] width 937 height 379
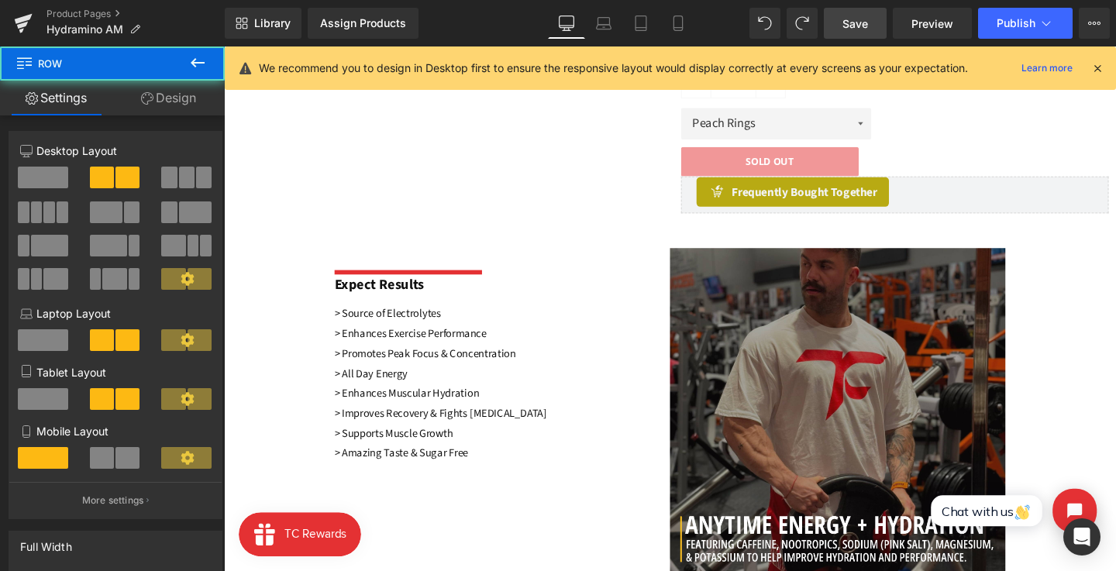
click at [477, 389] on p "> All Day Energy" at bounding box center [477, 390] width 275 height 21
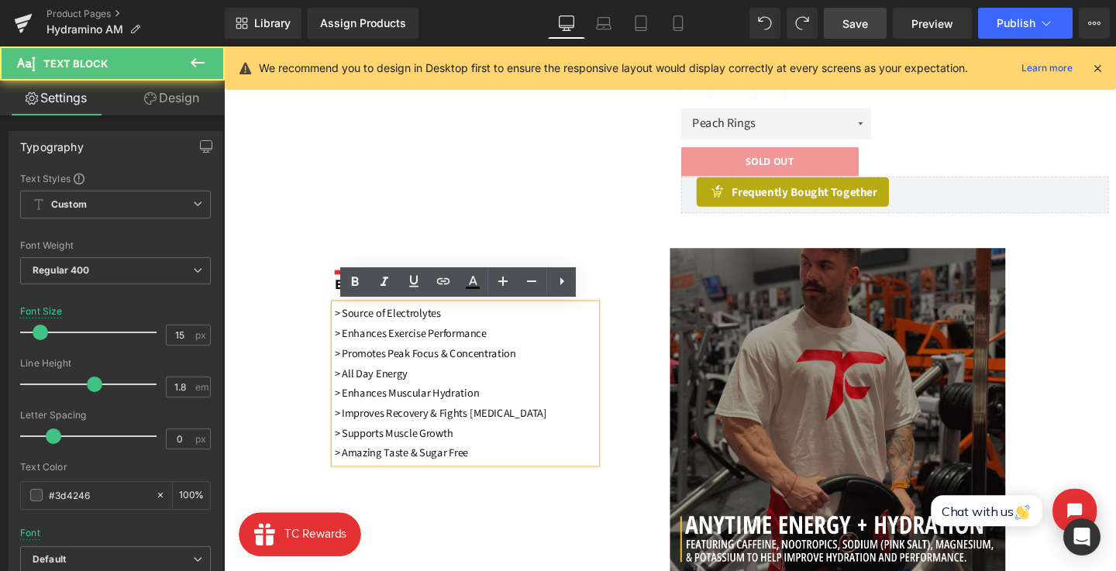
click at [473, 452] on p "> Supports Muscle Growth" at bounding box center [477, 452] width 275 height 21
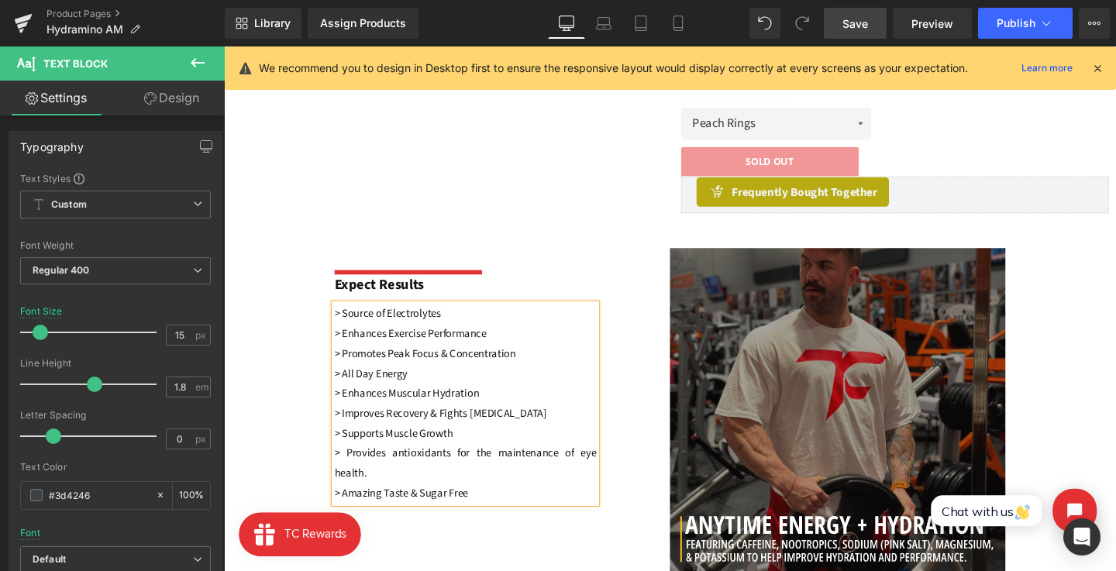
click at [474, 523] on div "Separator Expect Results Text Block > Source of Electrolytes > Enhances Exercis…" at bounding box center [692, 428] width 937 height 379
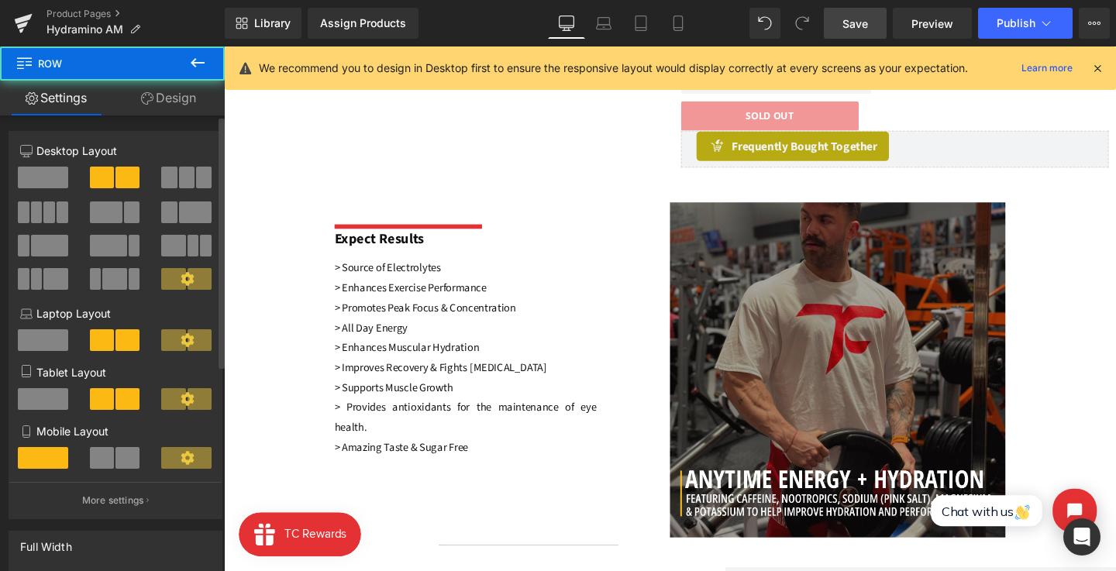
scroll to position [179, 0]
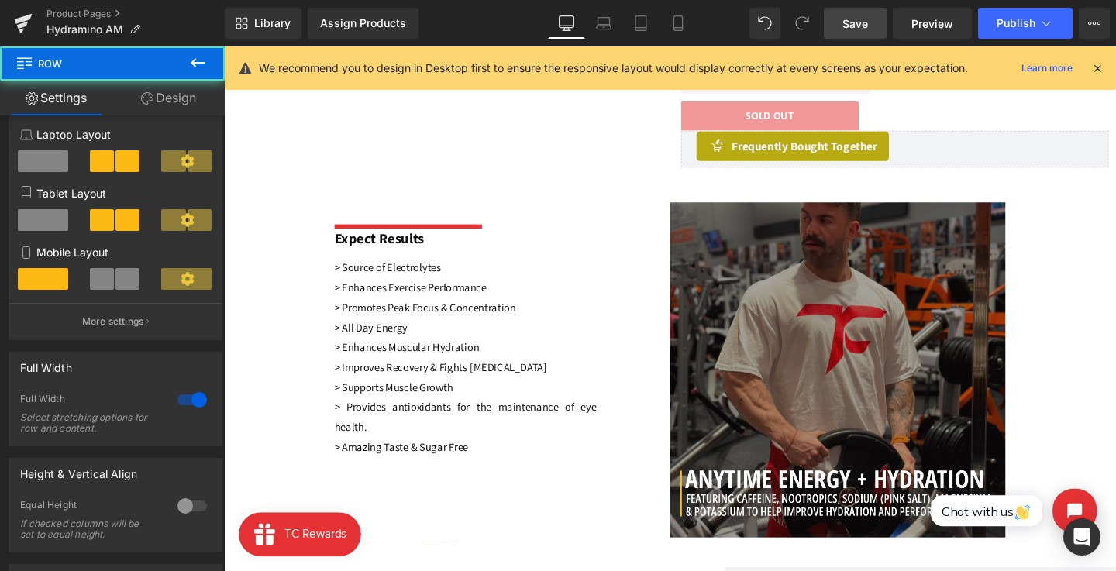
click at [415, 341] on div at bounding box center [692, 322] width 937 height 552
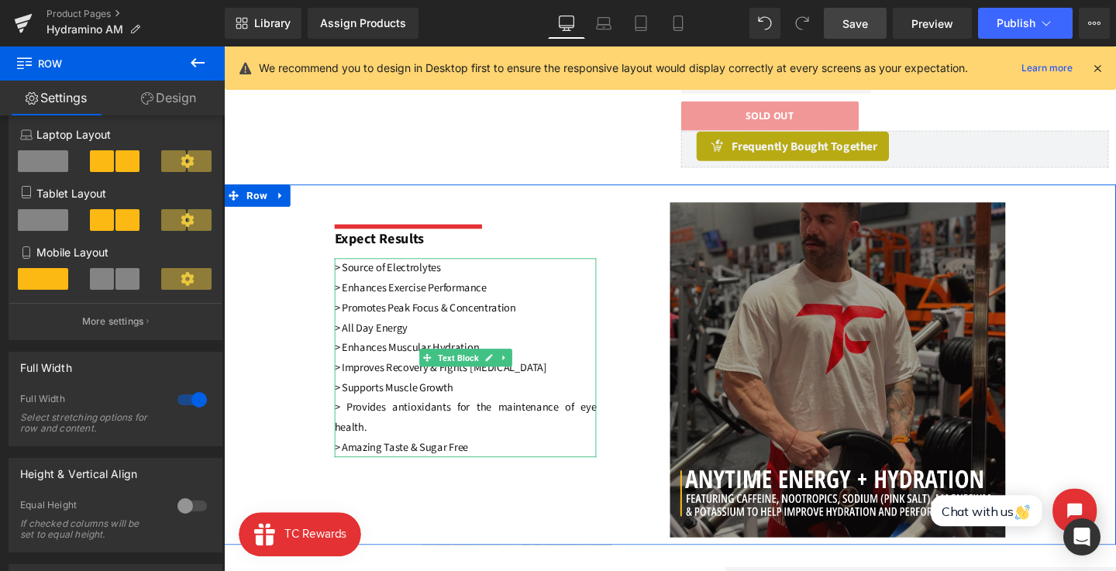
click at [418, 341] on p "> All Day Energy" at bounding box center [477, 342] width 275 height 21
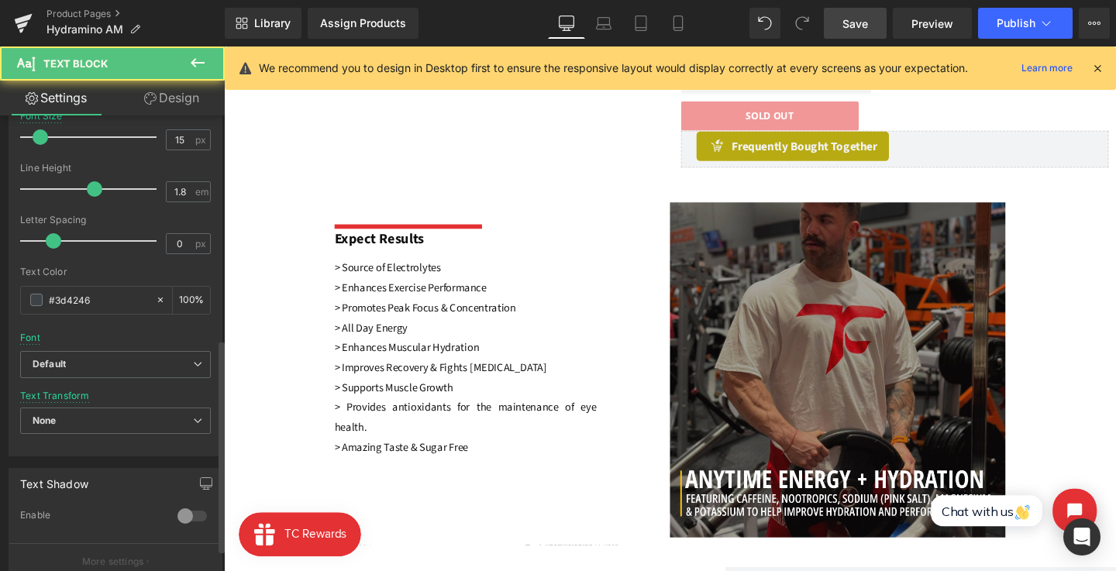
scroll to position [525, 0]
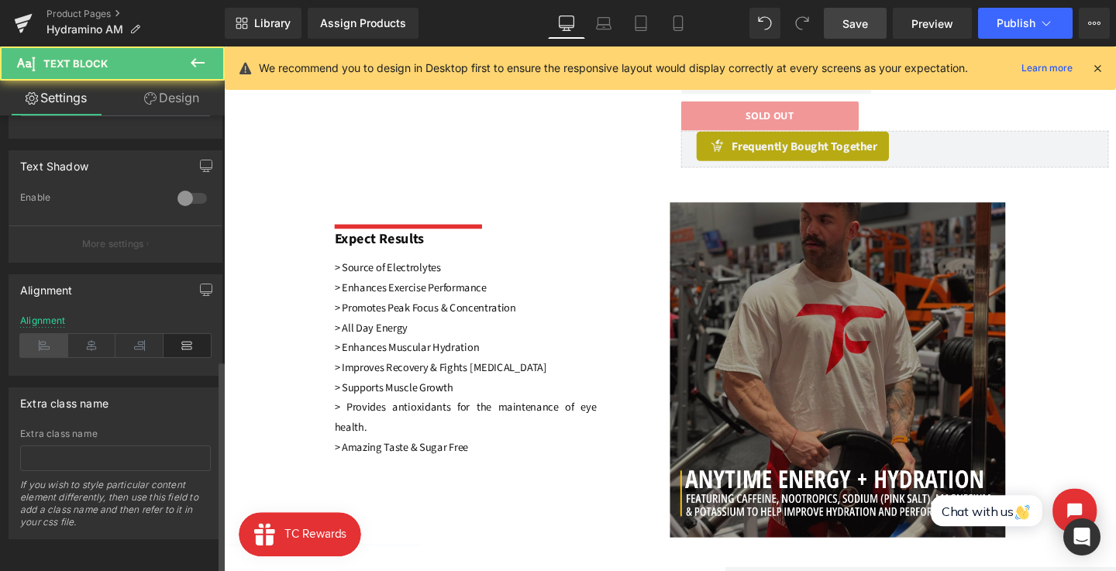
click at [40, 334] on icon at bounding box center [44, 345] width 48 height 23
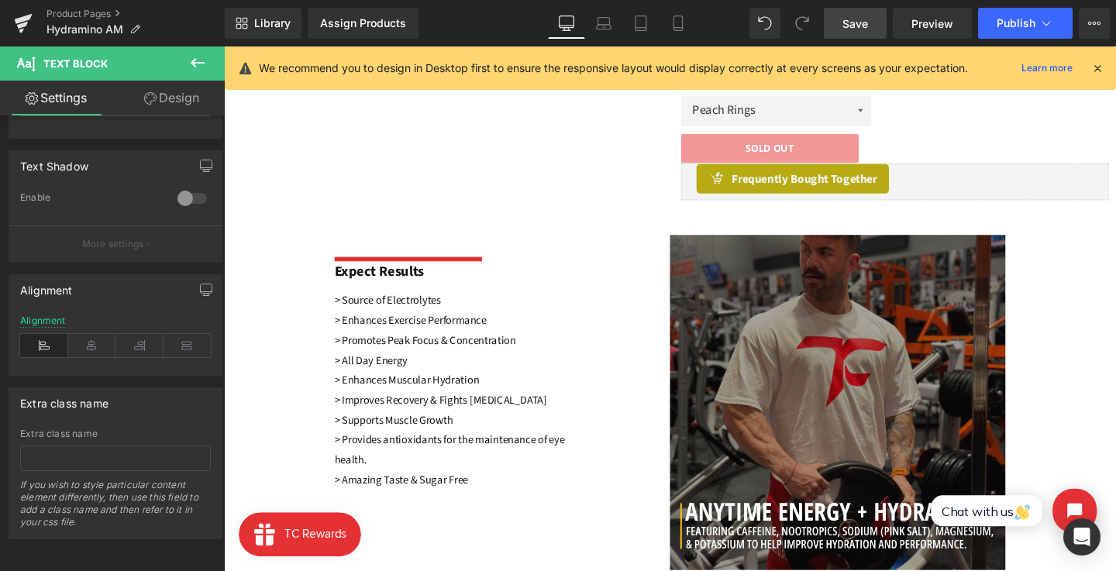
scroll to position [547, 0]
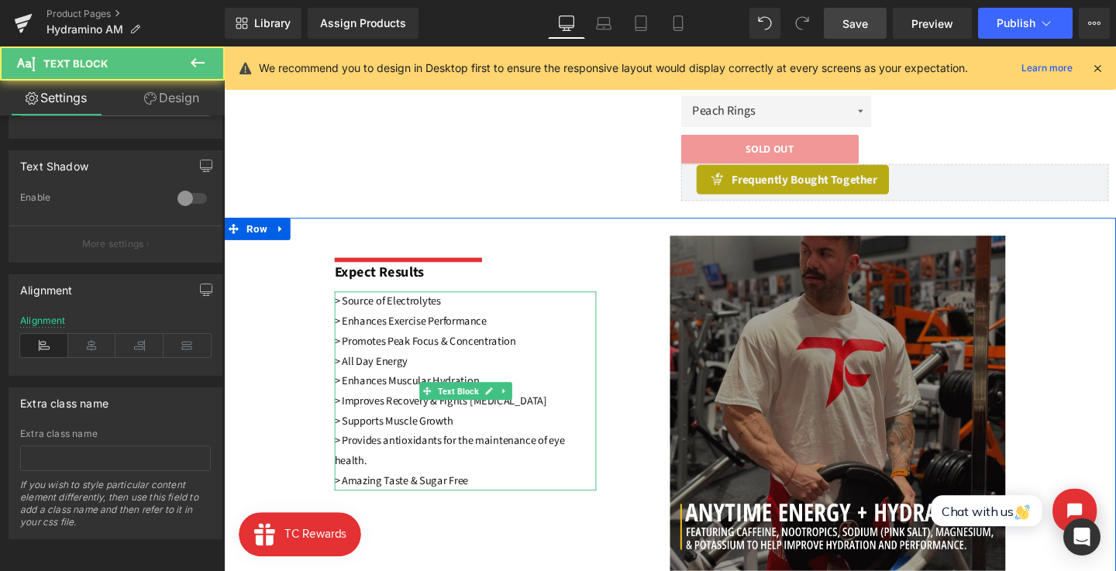
click at [459, 377] on p "> All Day Energy" at bounding box center [477, 377] width 275 height 21
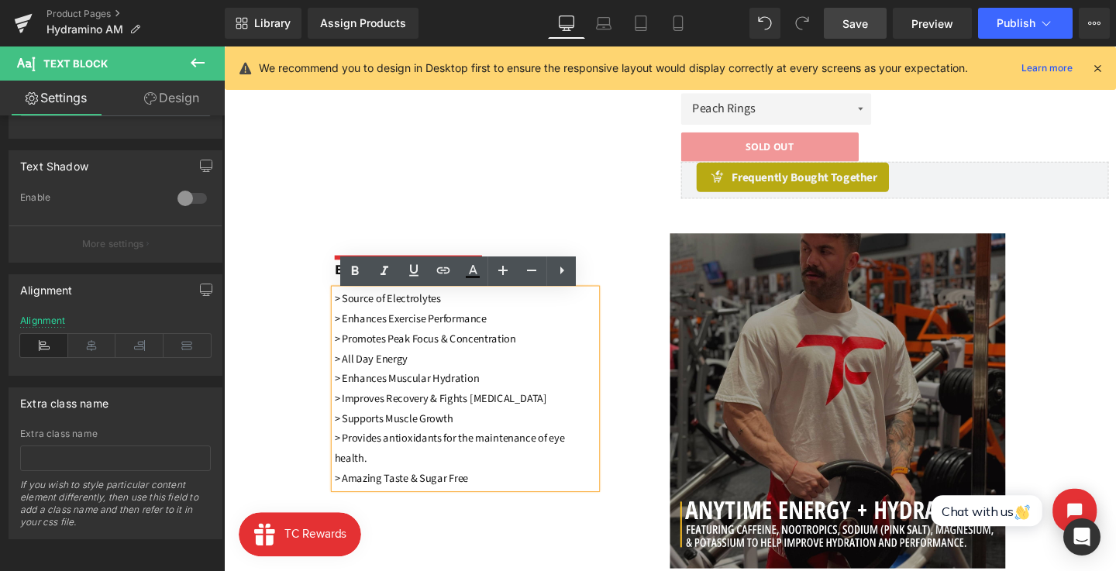
scroll to position [546, 0]
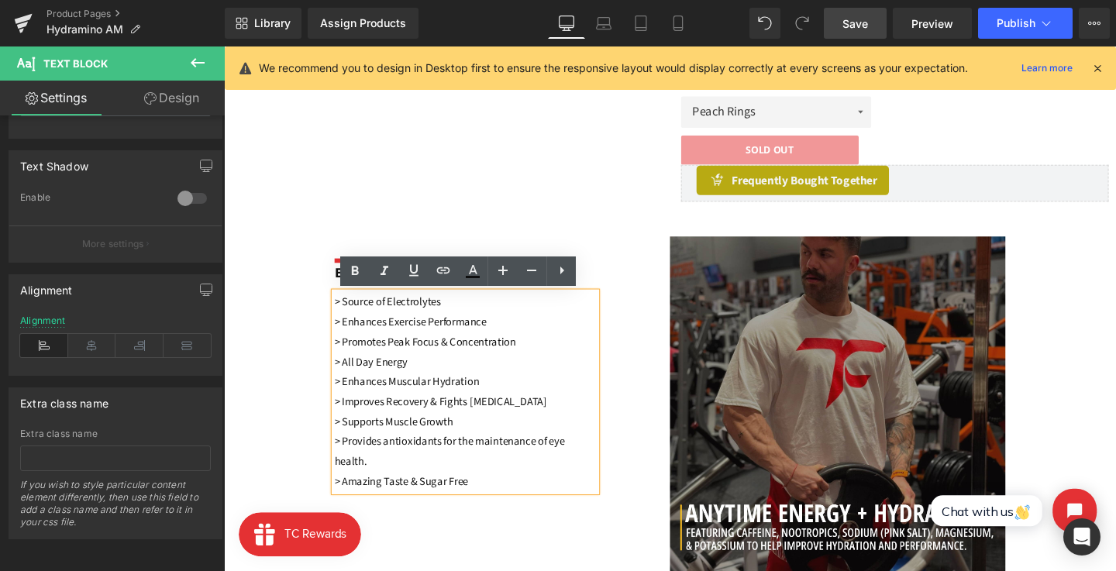
click at [346, 379] on font "> All Day Energy" at bounding box center [378, 378] width 77 height 16
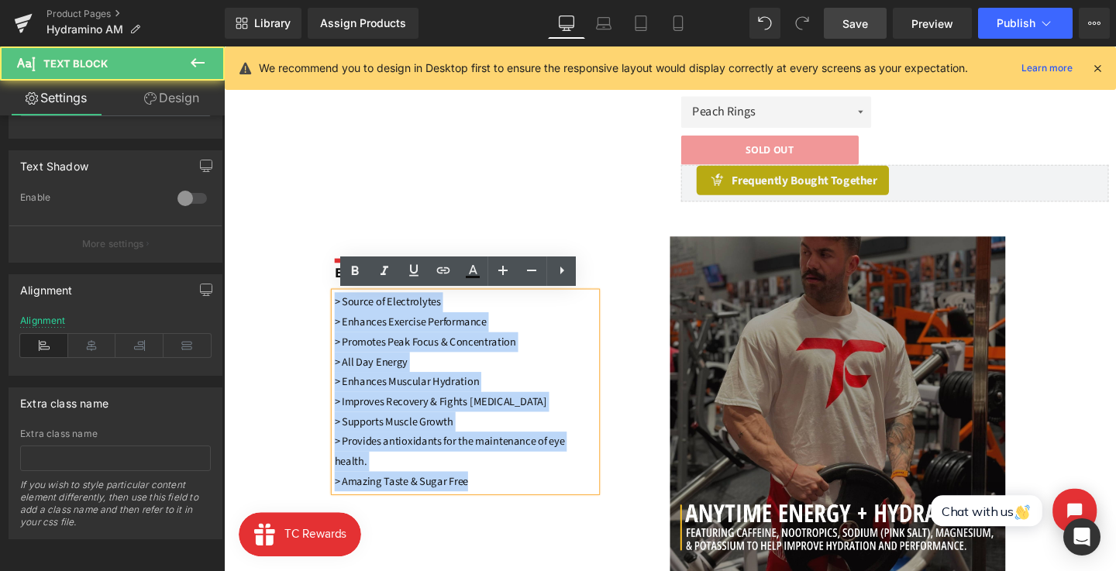
drag, startPoint x: 332, startPoint y: 405, endPoint x: 311, endPoint y: 317, distance: 90.8
click at [311, 317] on div "Separator Expect Results Text Block > Source of Electrolytes > Enhances Exercis…" at bounding box center [692, 417] width 937 height 379
copy div "> Source of Electrolytes > Enhances Exercise Performance > Promotes Peak Focus …"
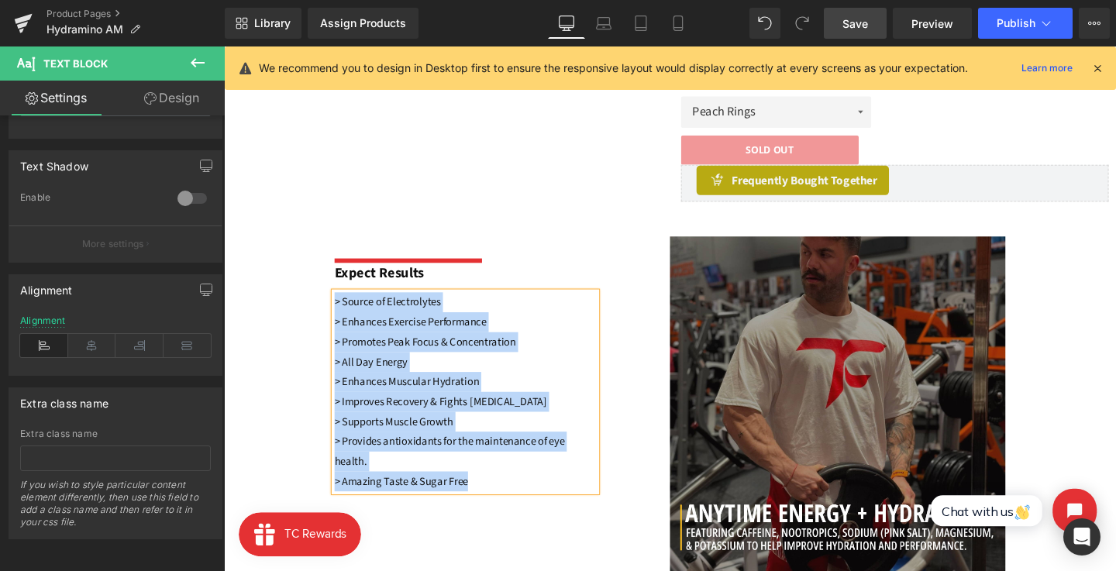
click at [446, 386] on p "> All Day Energy" at bounding box center [477, 378] width 275 height 21
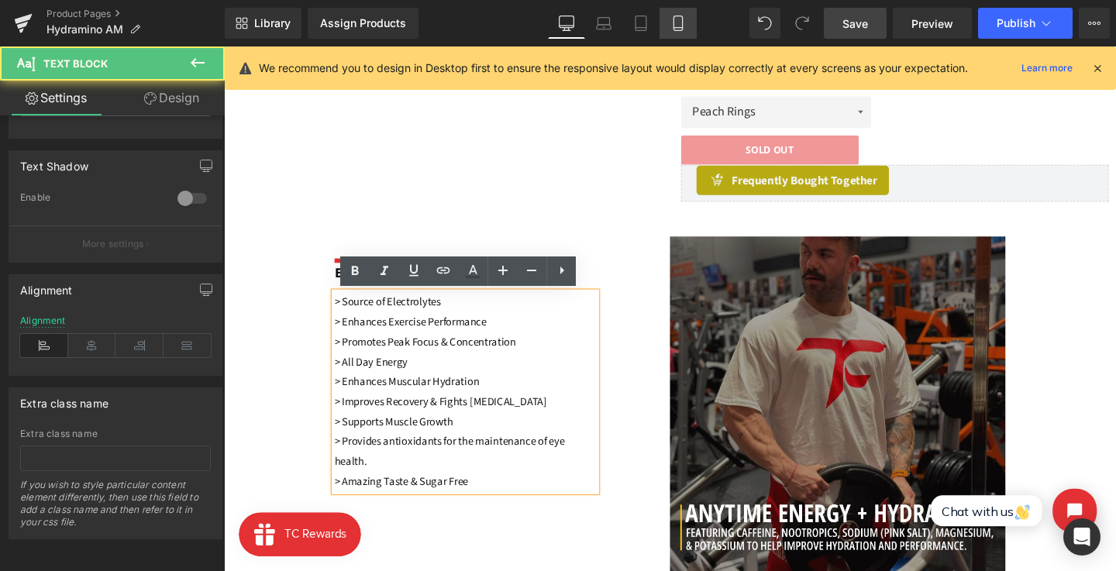
click at [686, 15] on link "Mobile" at bounding box center [677, 23] width 37 height 31
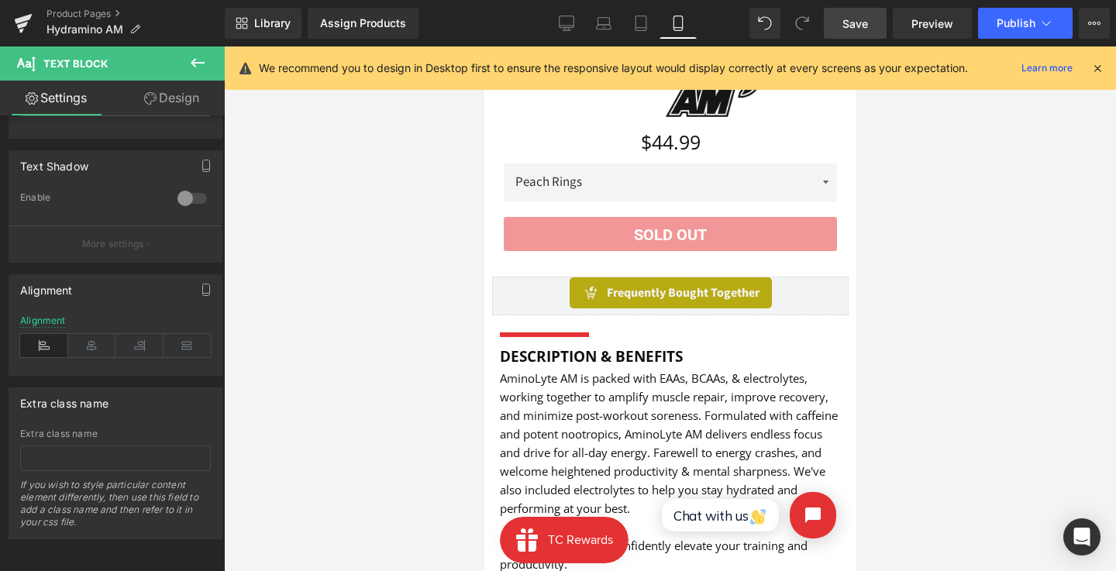
scroll to position [0, 0]
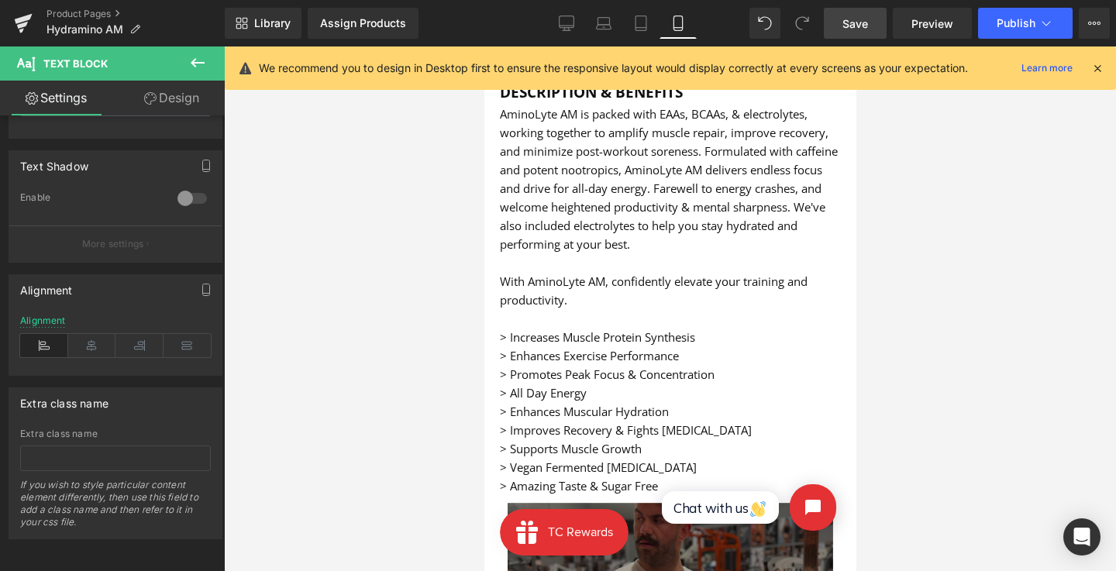
click at [617, 478] on font "> Amazing Taste & Sugar Free" at bounding box center [578, 485] width 158 height 15
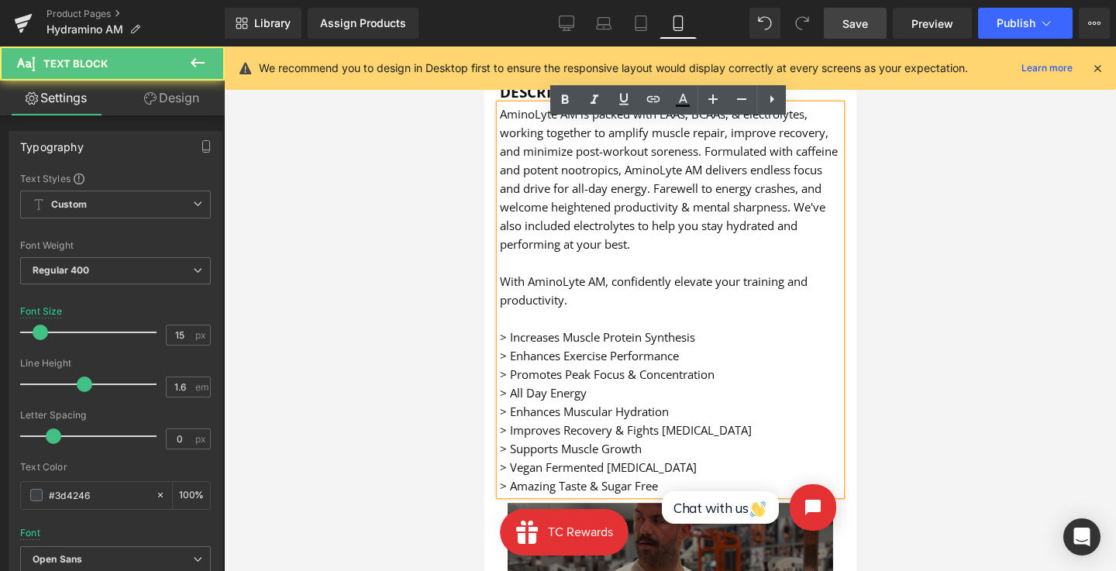
scroll to position [915, 0]
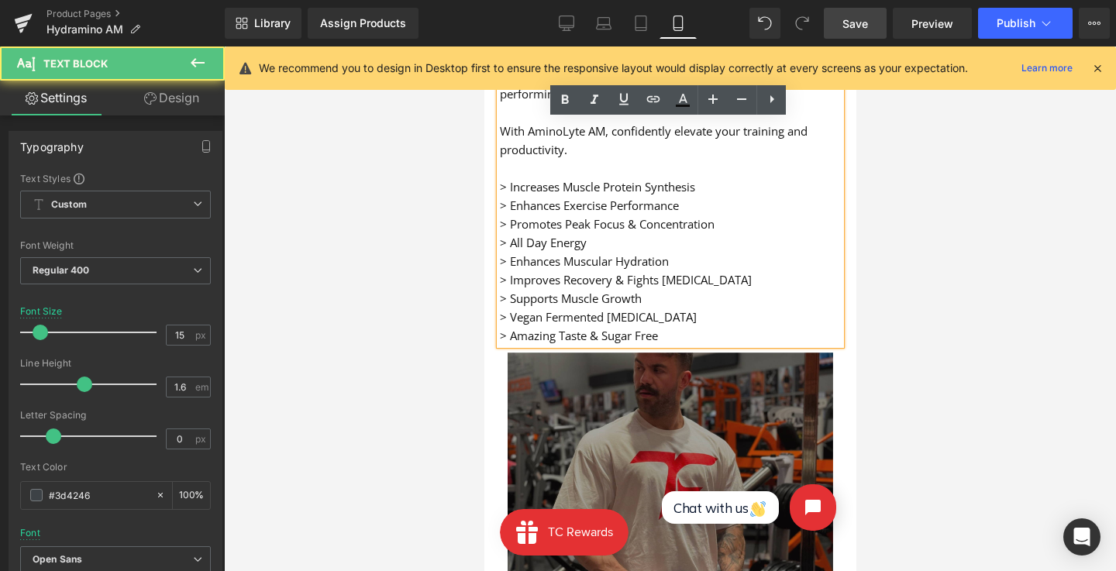
click at [679, 329] on p "> Amazing Taste & Sugar Free" at bounding box center [669, 335] width 341 height 19
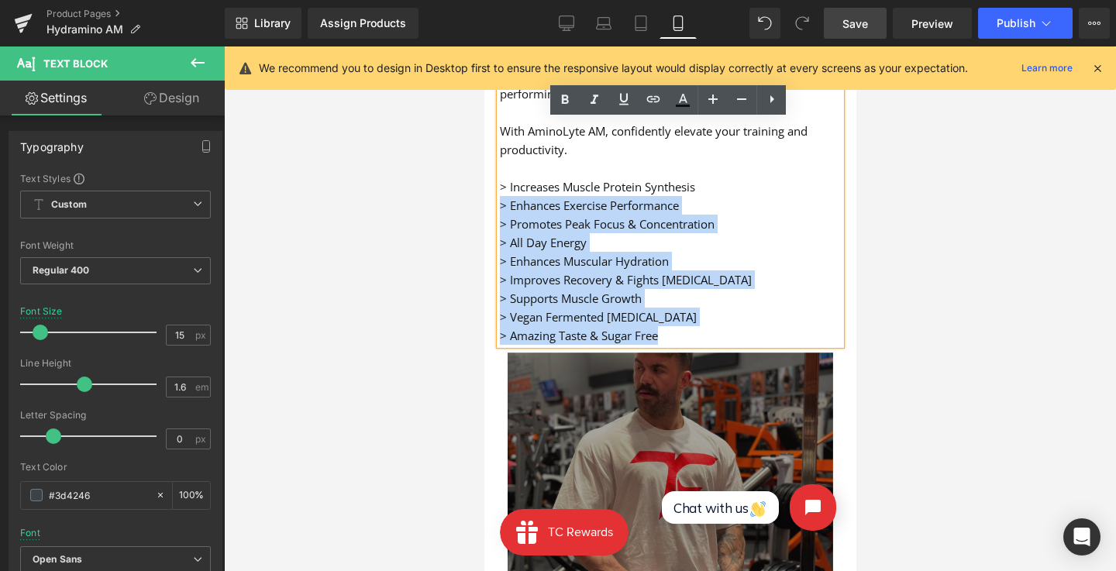
drag, startPoint x: 668, startPoint y: 329, endPoint x: 456, endPoint y: 187, distance: 255.1
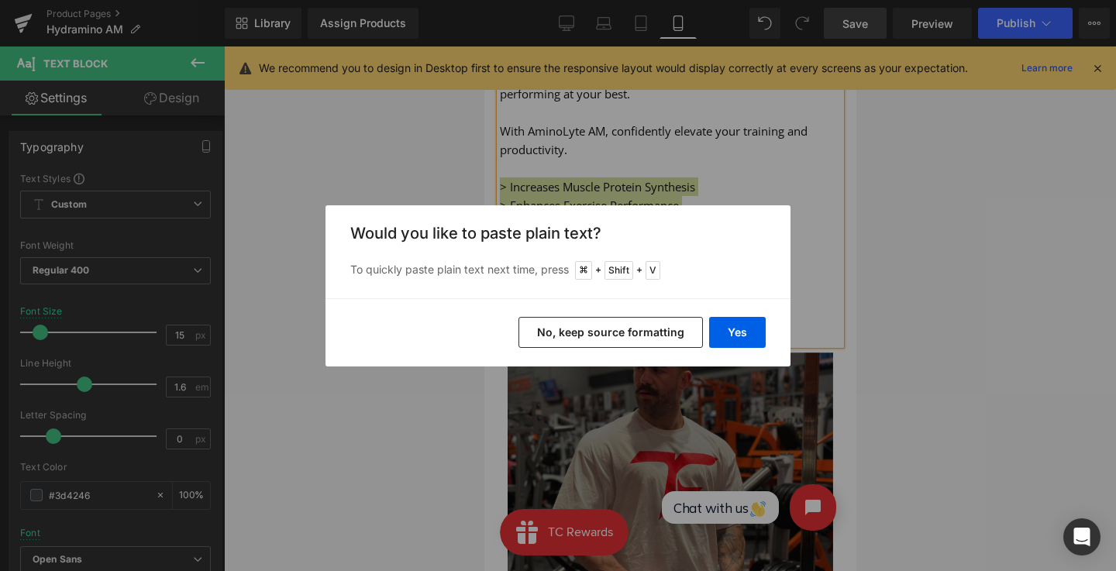
click at [623, 315] on div "Yes No, keep source formatting" at bounding box center [557, 332] width 465 height 68
click at [622, 329] on button "No, keep source formatting" at bounding box center [610, 332] width 184 height 31
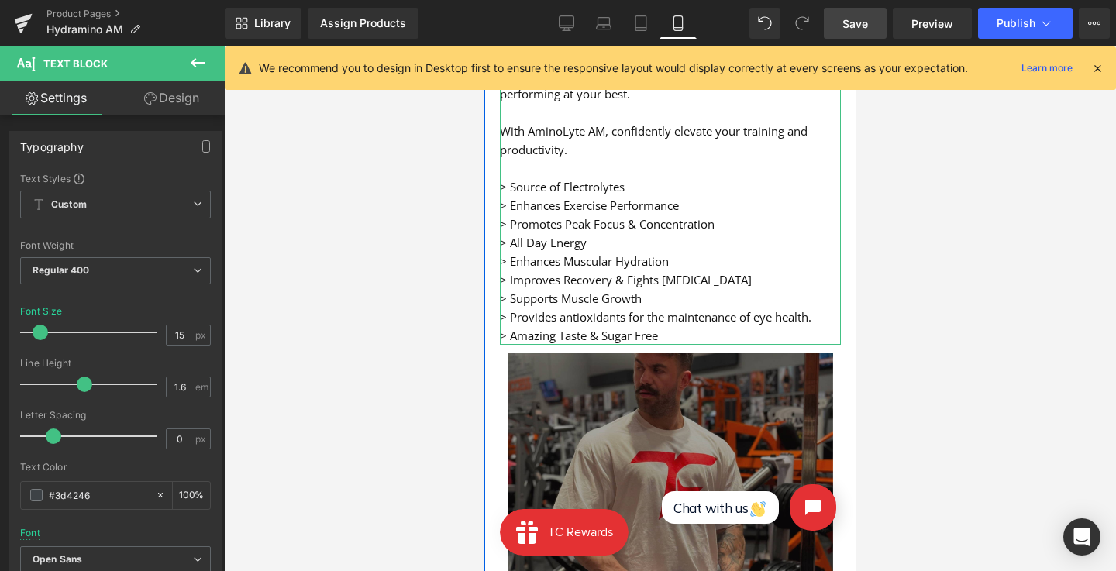
click at [629, 218] on font "> Promotes Peak Focus & Concentration" at bounding box center [606, 223] width 215 height 15
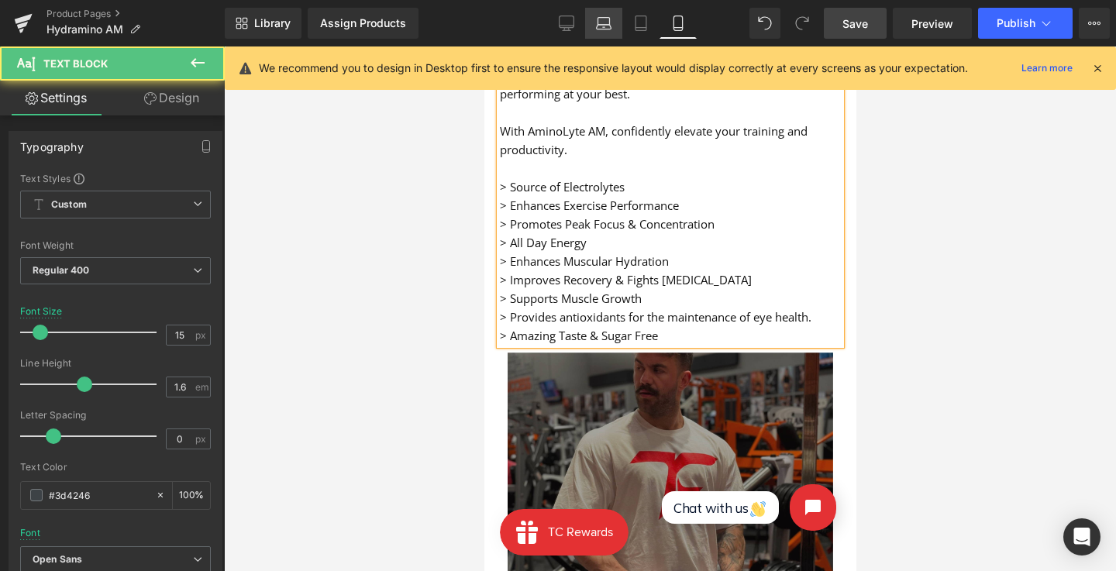
scroll to position [912, 0]
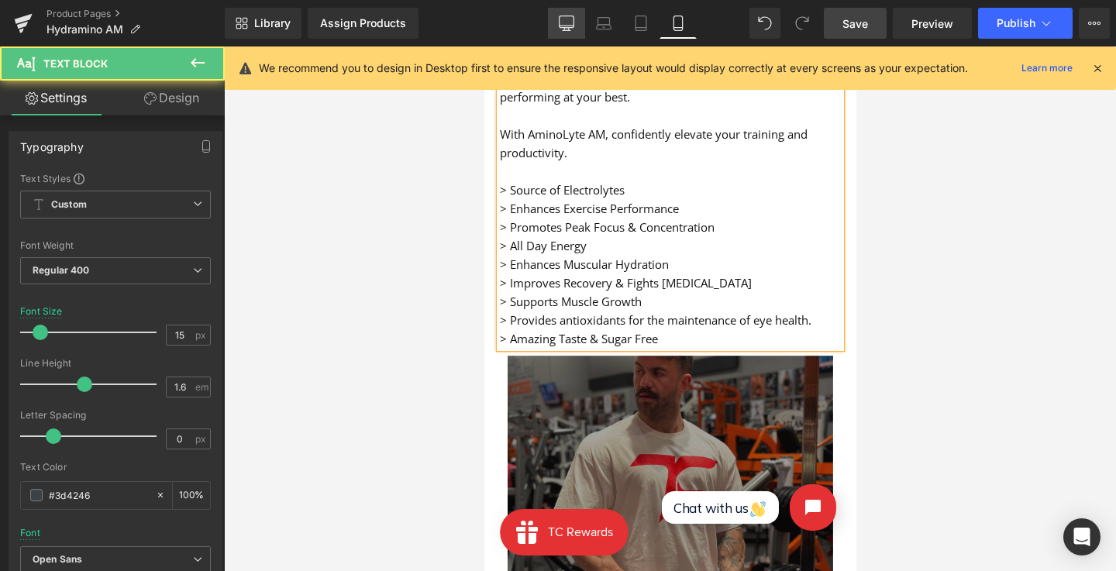
click at [567, 22] on icon at bounding box center [566, 22] width 15 height 15
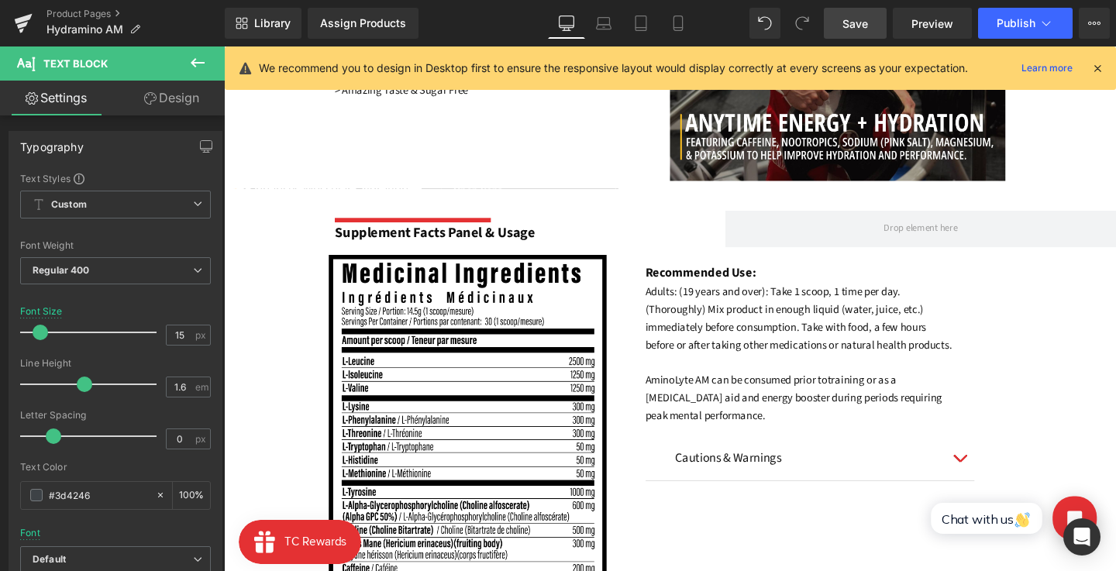
scroll to position [0, 0]
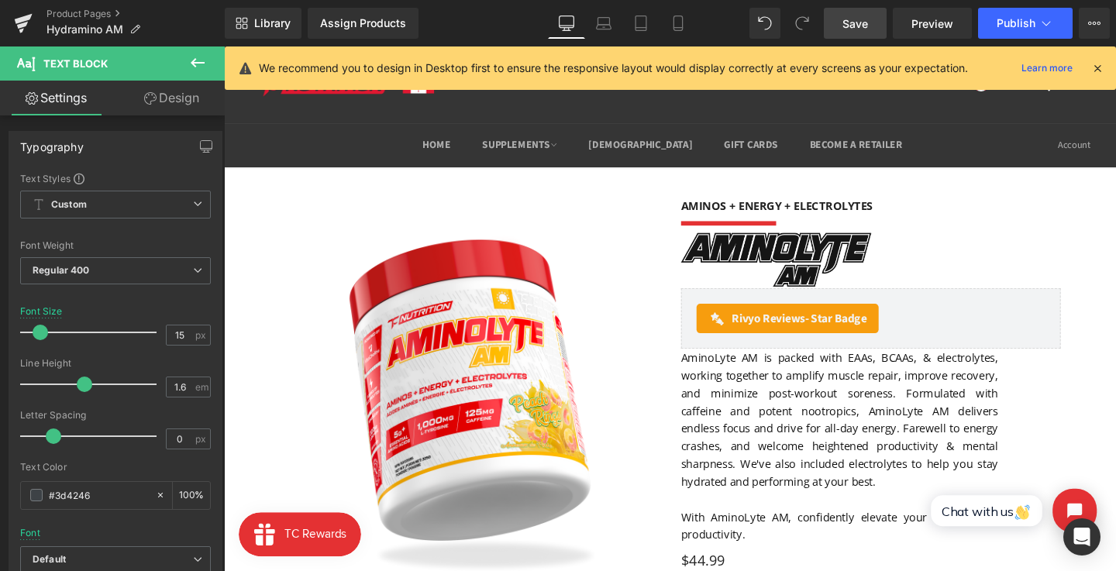
click at [845, 27] on span "Save" at bounding box center [855, 23] width 26 height 16
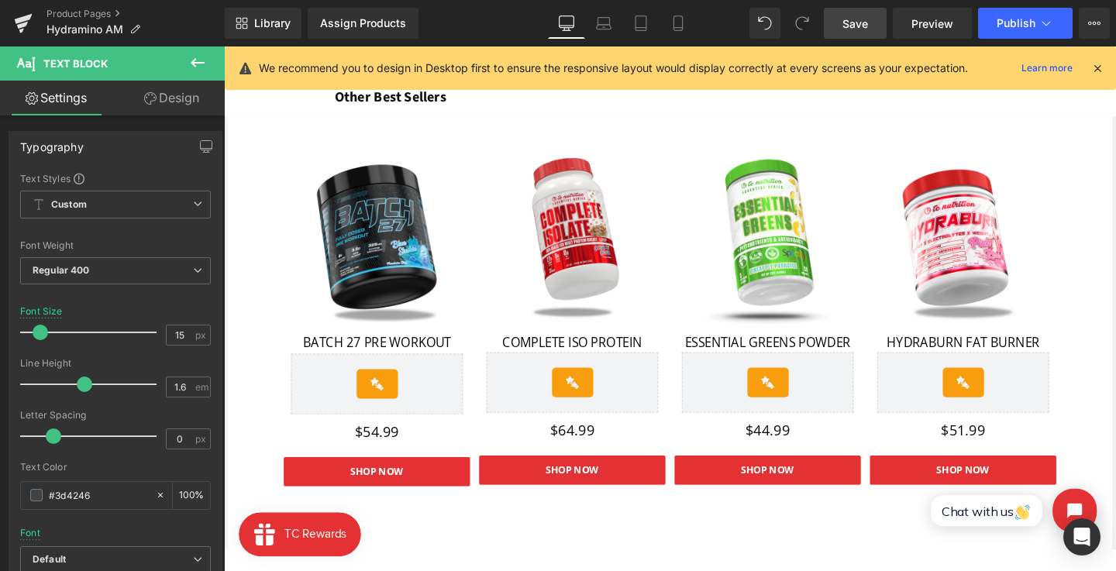
scroll to position [1660, 0]
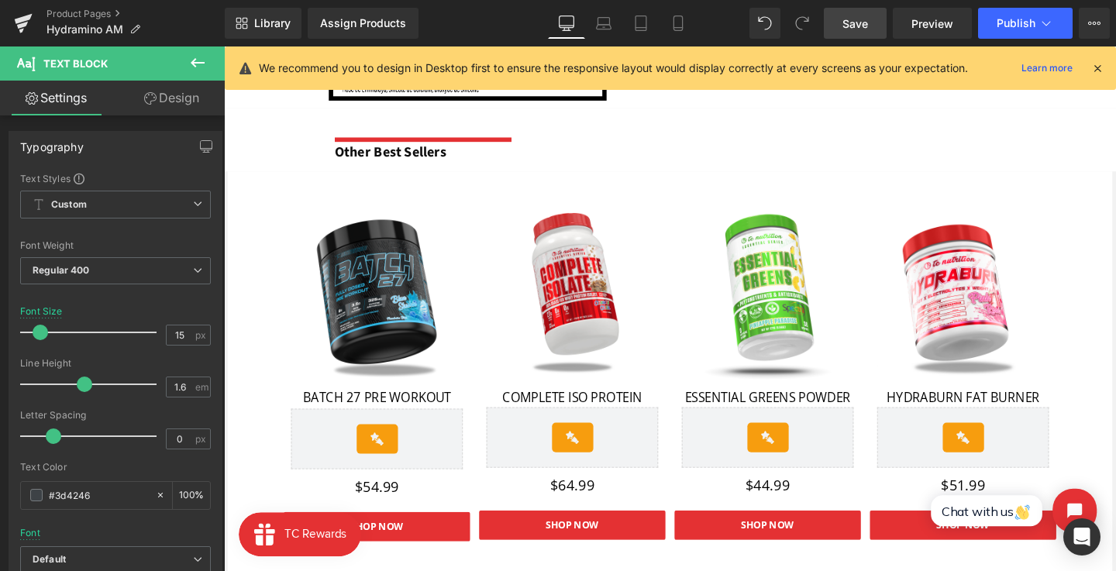
click at [583, 206] on span "Product" at bounding box center [590, 205] width 39 height 19
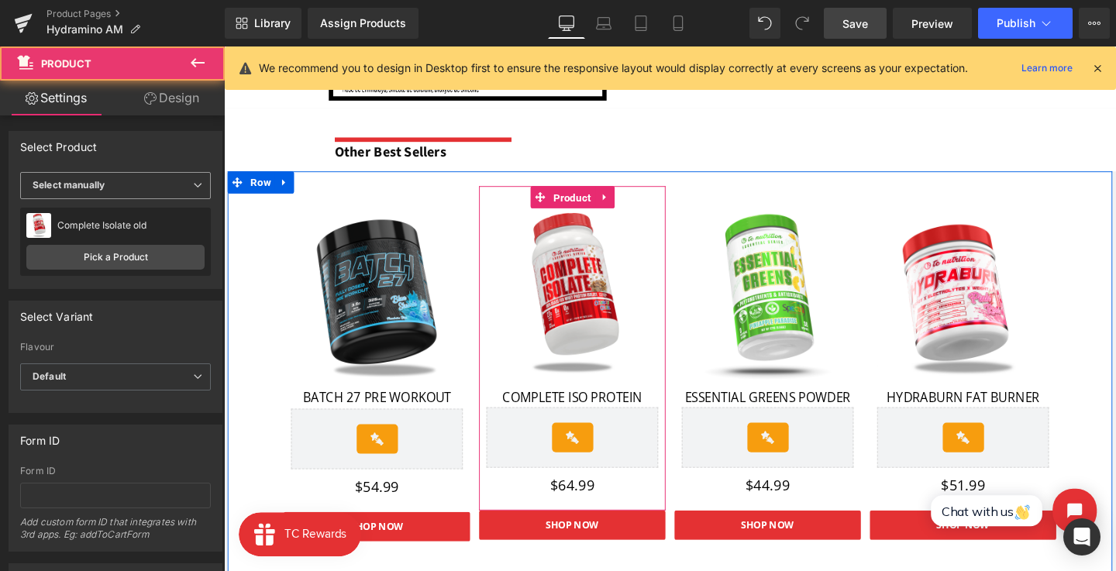
click at [160, 179] on span "Select manually" at bounding box center [115, 185] width 191 height 27
click at [141, 308] on div "Select Variant" at bounding box center [115, 315] width 212 height 29
click at [146, 268] on link "Pick a Product" at bounding box center [115, 257] width 178 height 25
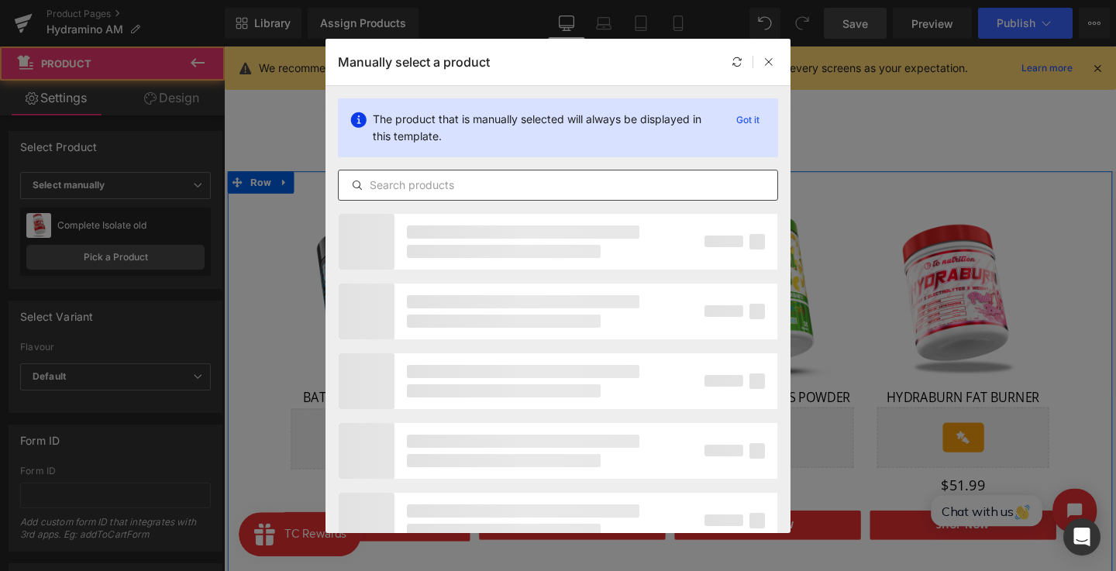
click at [502, 183] on input "text" at bounding box center [558, 185] width 439 height 19
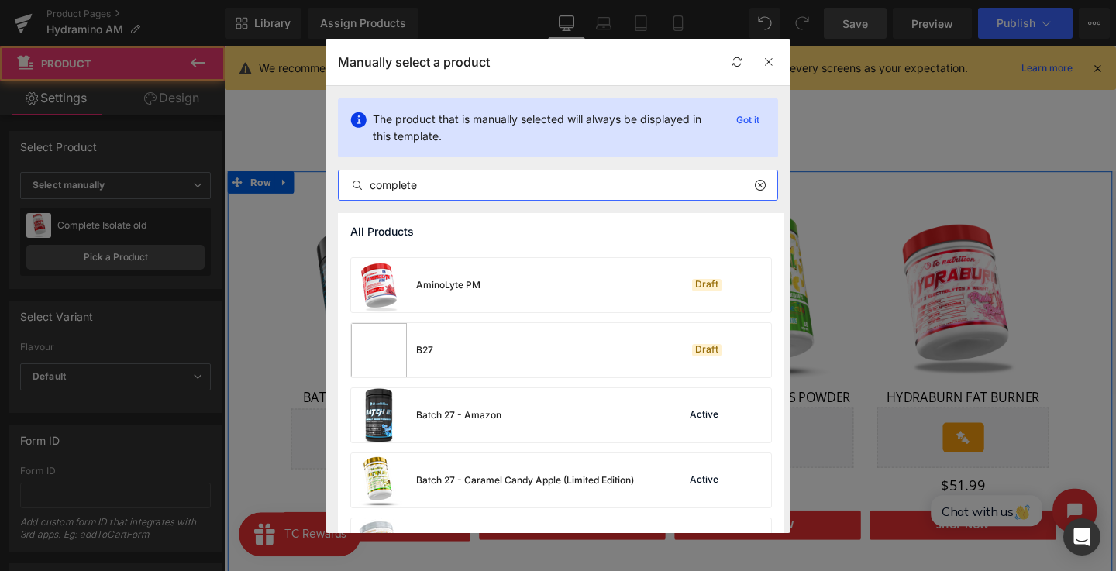
scroll to position [275, 0]
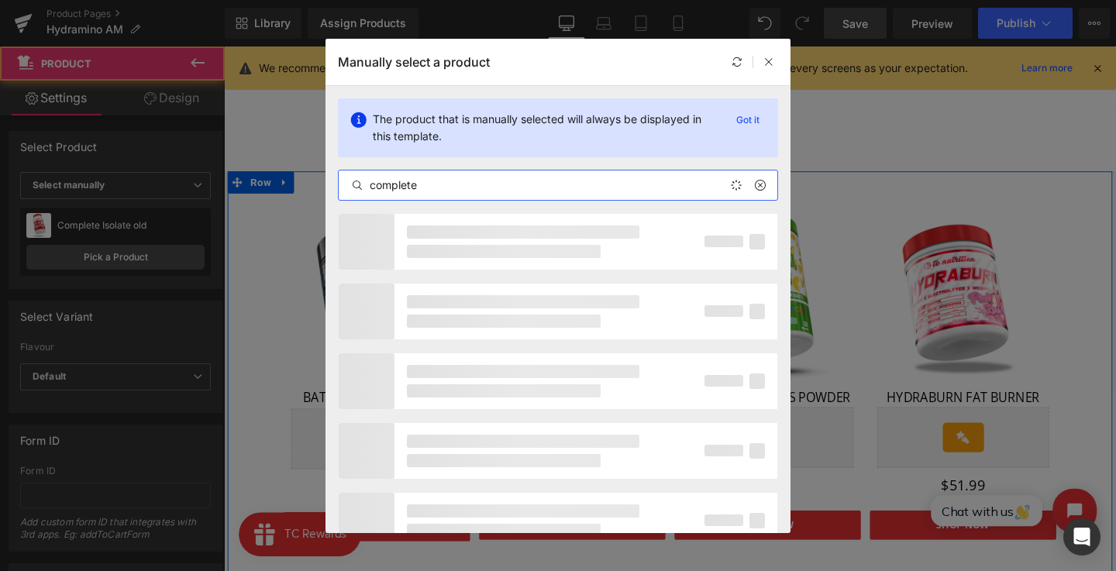
drag, startPoint x: 515, startPoint y: 191, endPoint x: 23, endPoint y: 171, distance: 492.4
click at [515, 191] on input "complete" at bounding box center [558, 185] width 439 height 19
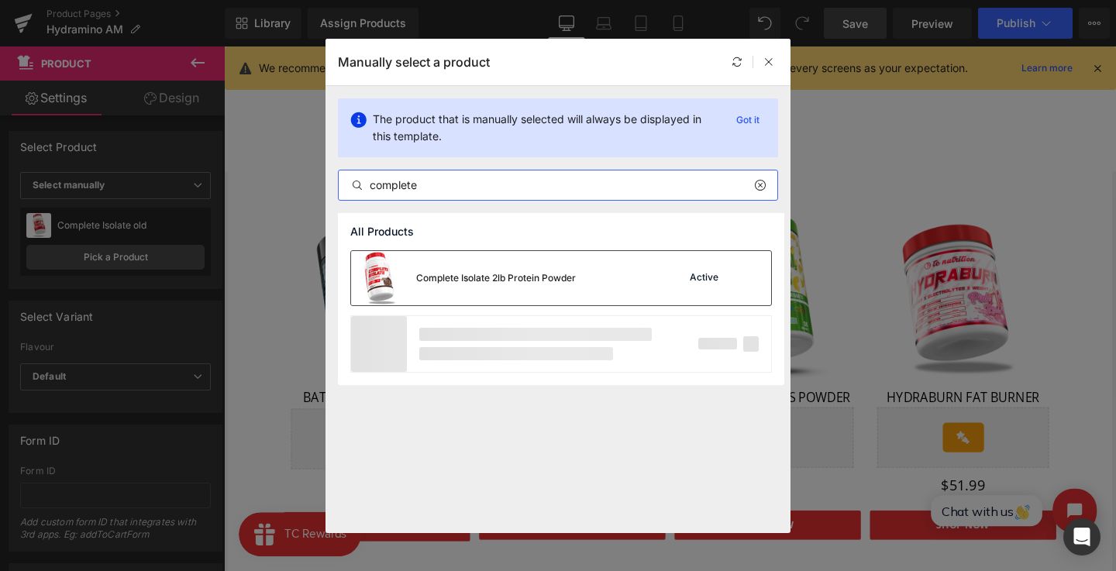
type input "complete"
click at [556, 280] on div "Complete Isolate 2lb Protein Powder" at bounding box center [496, 278] width 160 height 14
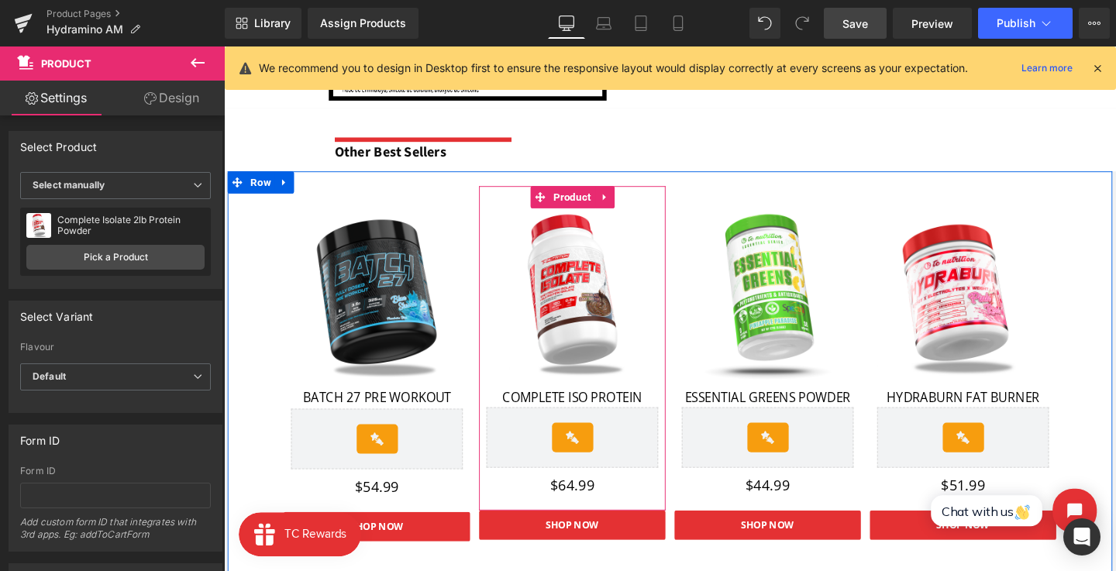
click at [584, 503] on div "$64.99 Text Block" at bounding box center [590, 508] width 181 height 15
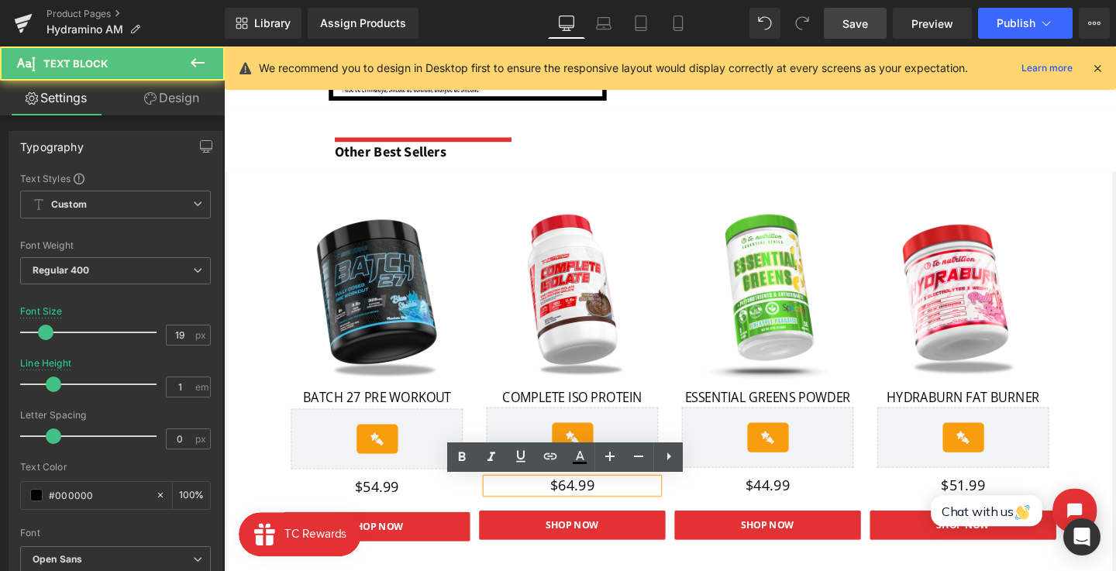
click at [589, 511] on p "$64.99" at bounding box center [590, 508] width 181 height 15
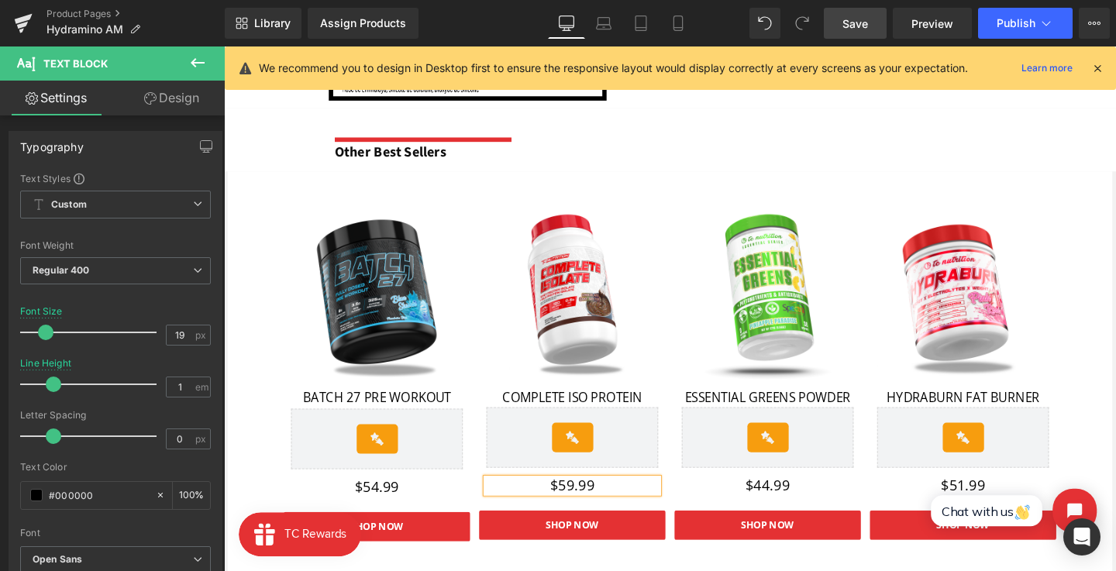
click at [595, 550] on div "SHOP NOW Button" at bounding box center [590, 550] width 196 height 31
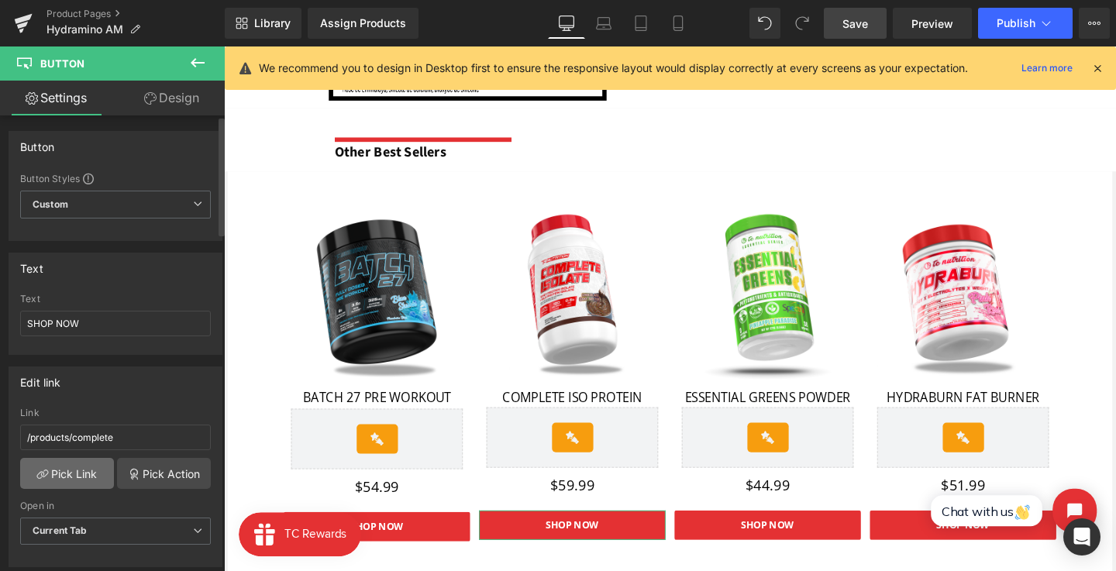
click at [78, 465] on link "Pick Link" at bounding box center [67, 473] width 94 height 31
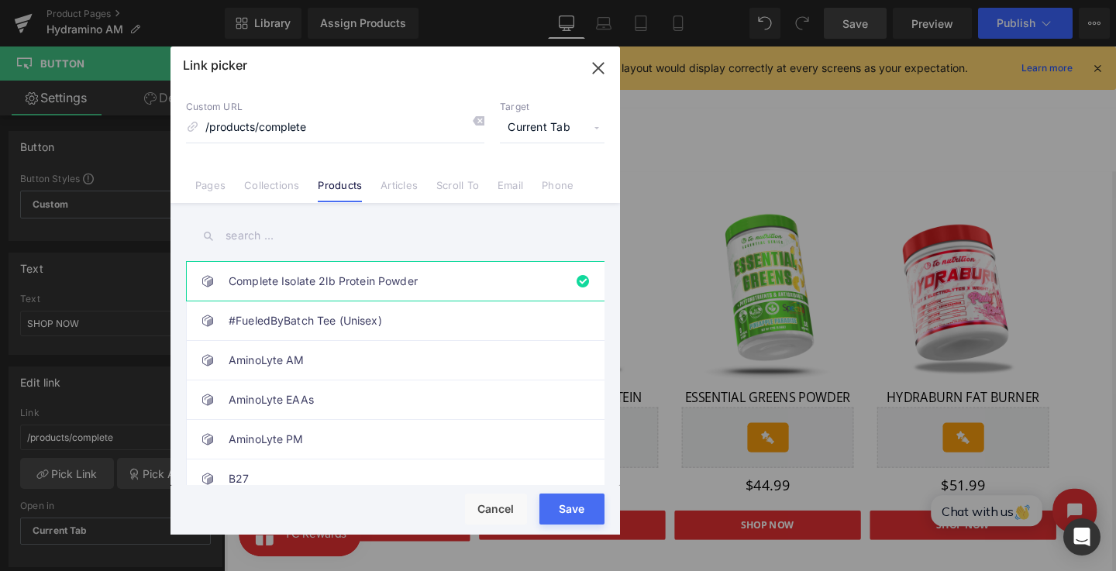
click at [432, 218] on input "text" at bounding box center [395, 235] width 418 height 35
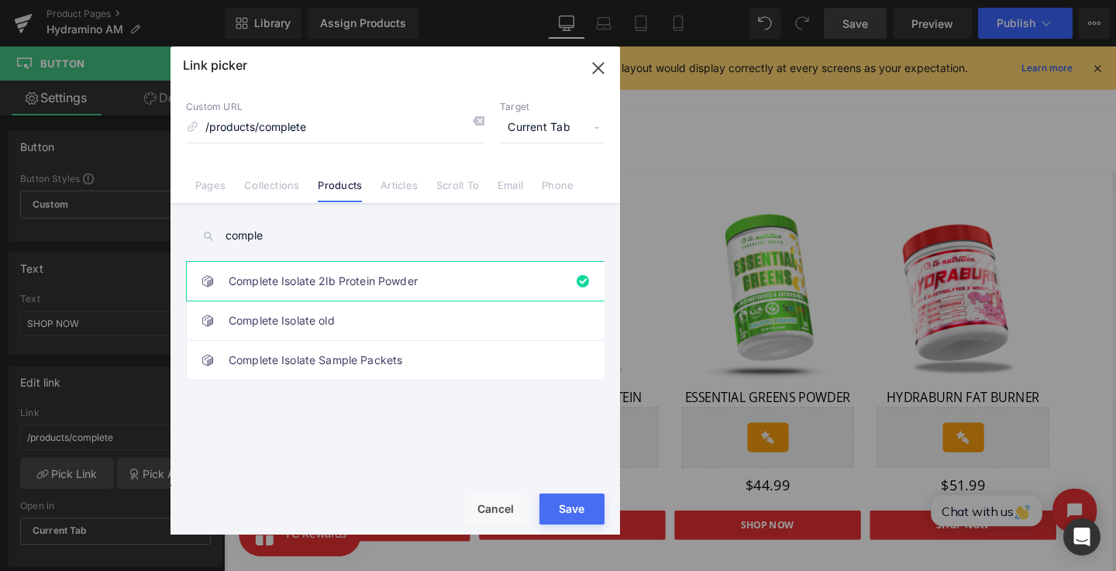
type input "complet"
type input "/products/completee"
click at [604, 257] on div "complet Complete Isolate 2lb Protein Powder #FueledByBatch Tee (Unisex) AminoLy…" at bounding box center [394, 346] width 449 height 286
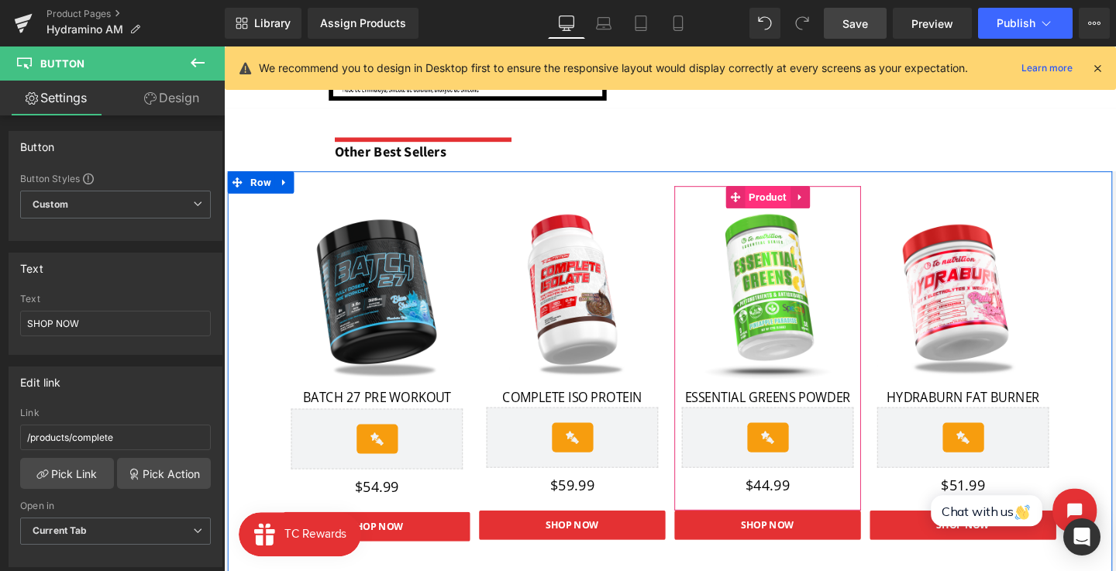
click at [784, 199] on span "Product" at bounding box center [795, 205] width 48 height 23
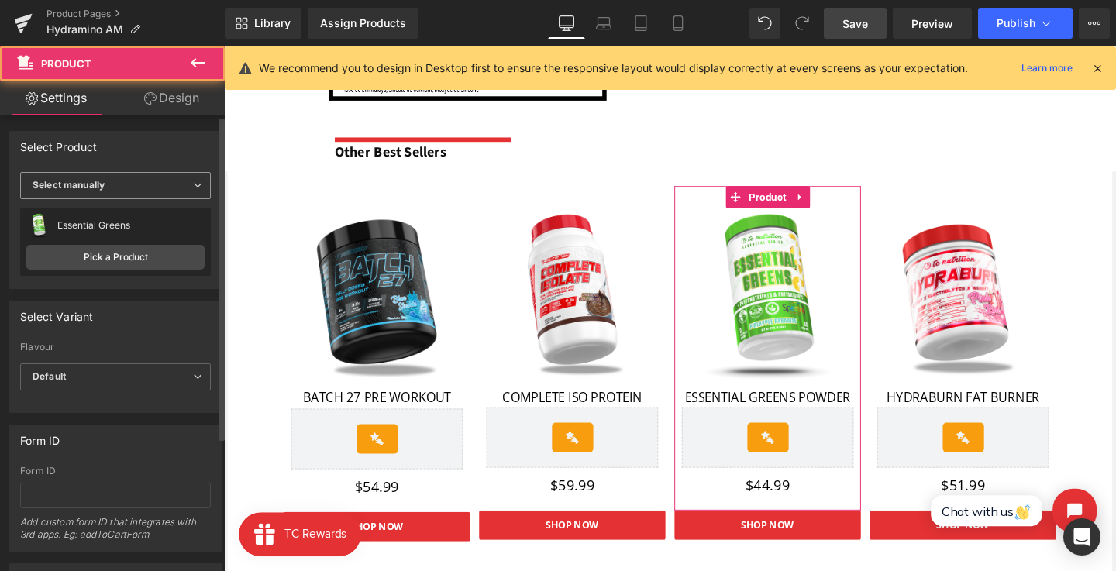
click at [157, 183] on span "Select manually" at bounding box center [115, 185] width 191 height 27
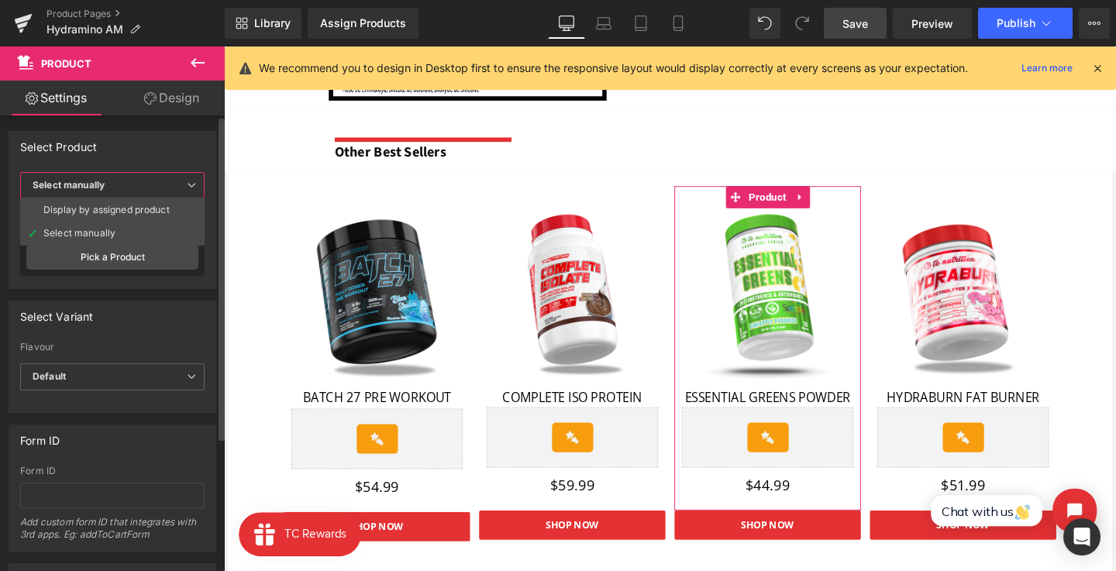
click at [157, 183] on span "Select manually" at bounding box center [112, 185] width 184 height 27
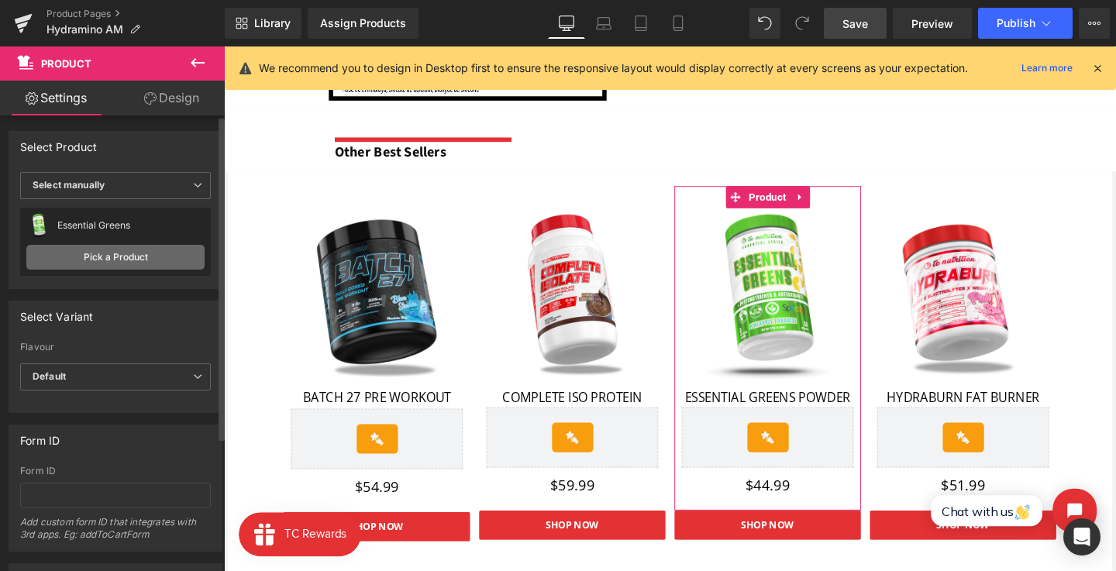
click at [139, 250] on link "Pick a Product" at bounding box center [115, 257] width 178 height 25
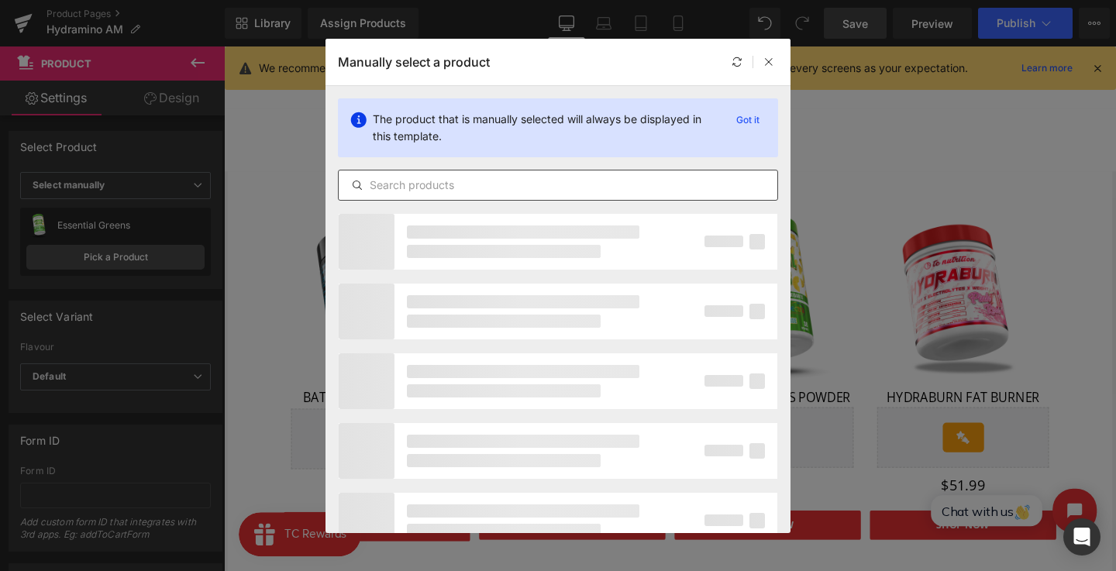
click at [416, 184] on input "text" at bounding box center [558, 185] width 439 height 19
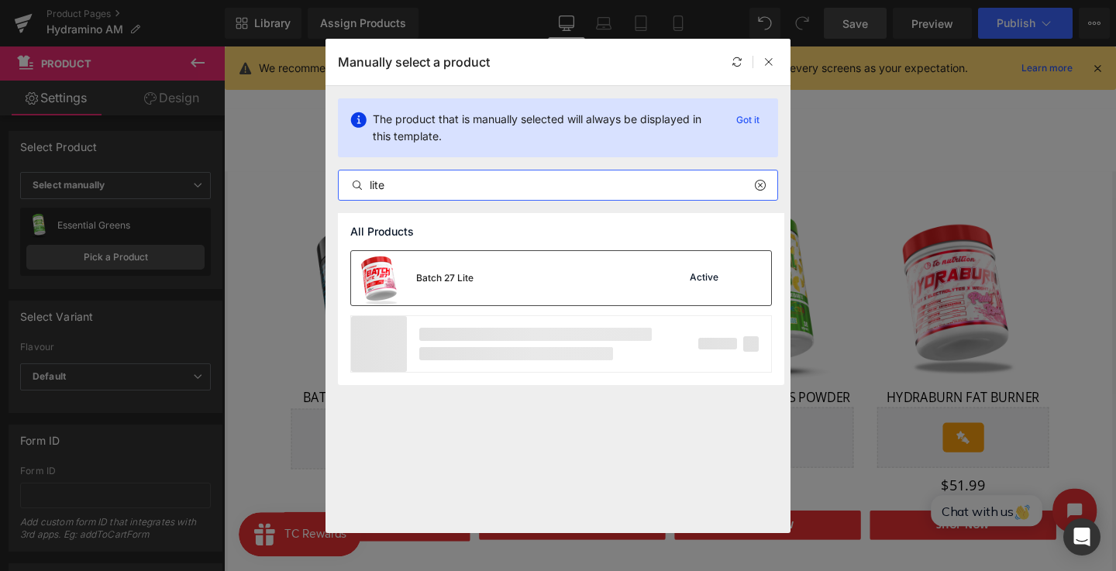
type input "lite"
click at [537, 277] on div "Batch 27 Lite Active" at bounding box center [561, 278] width 420 height 54
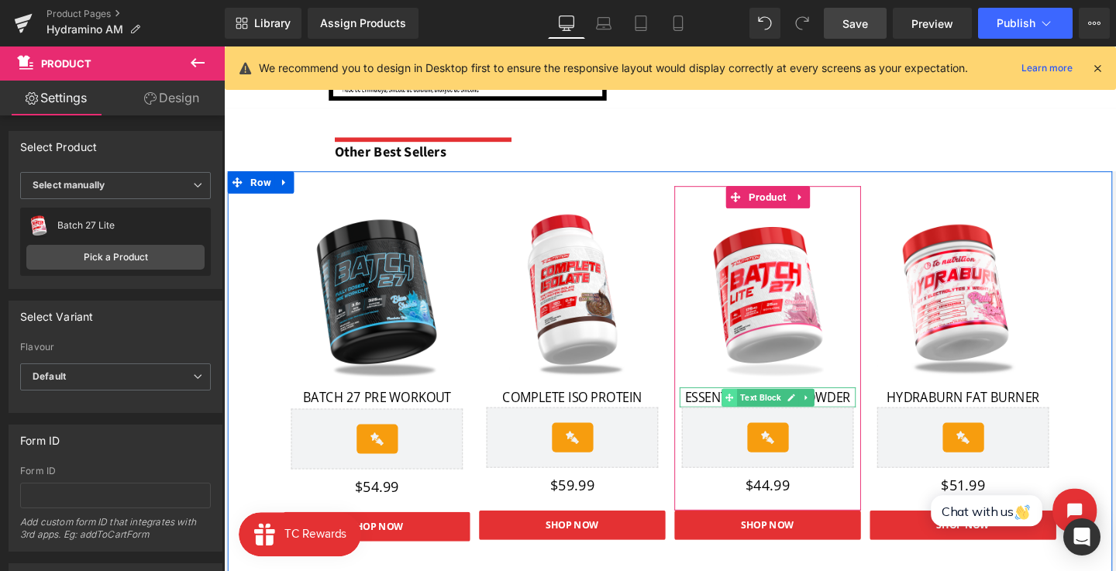
click at [751, 417] on icon at bounding box center [755, 415] width 9 height 9
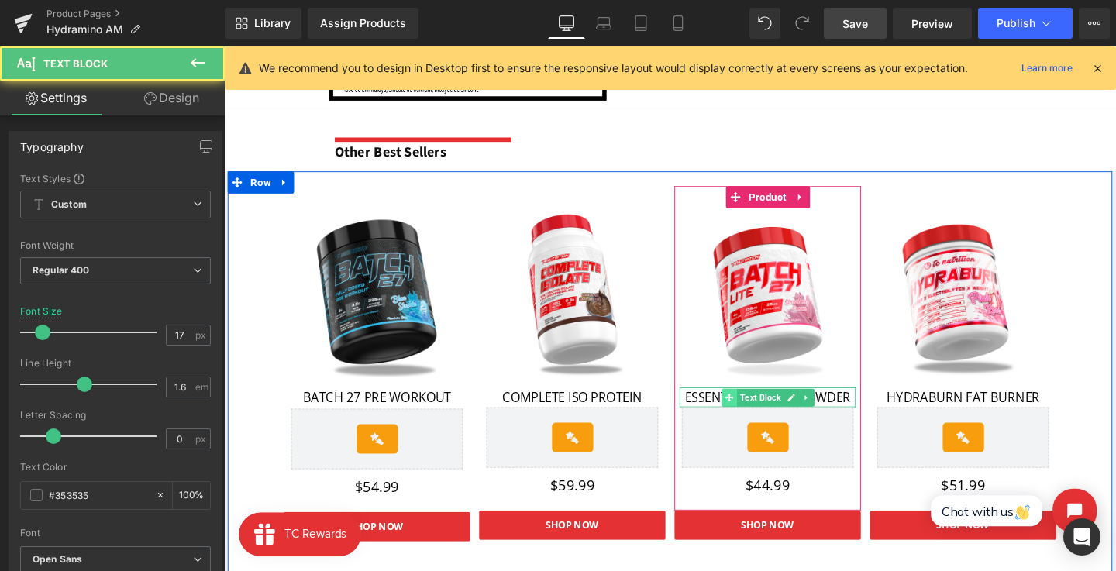
click at [751, 417] on icon at bounding box center [755, 415] width 9 height 9
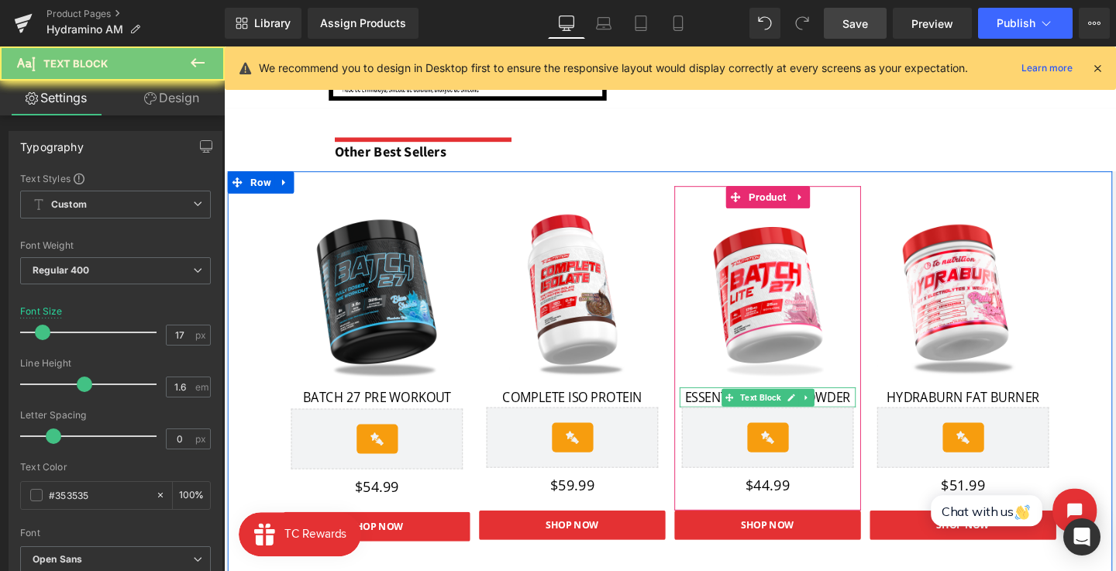
click at [726, 417] on span "ESSENTIAL GREENS POWDER" at bounding box center [795, 416] width 174 height 18
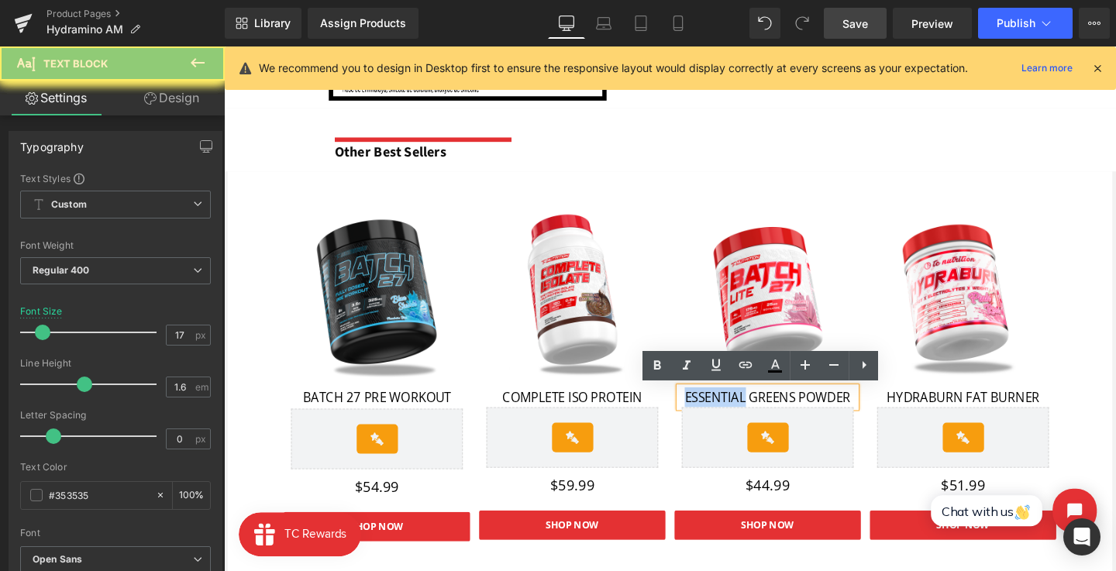
click at [726, 417] on span "ESSENTIAL GREENS POWDER" at bounding box center [795, 416] width 174 height 18
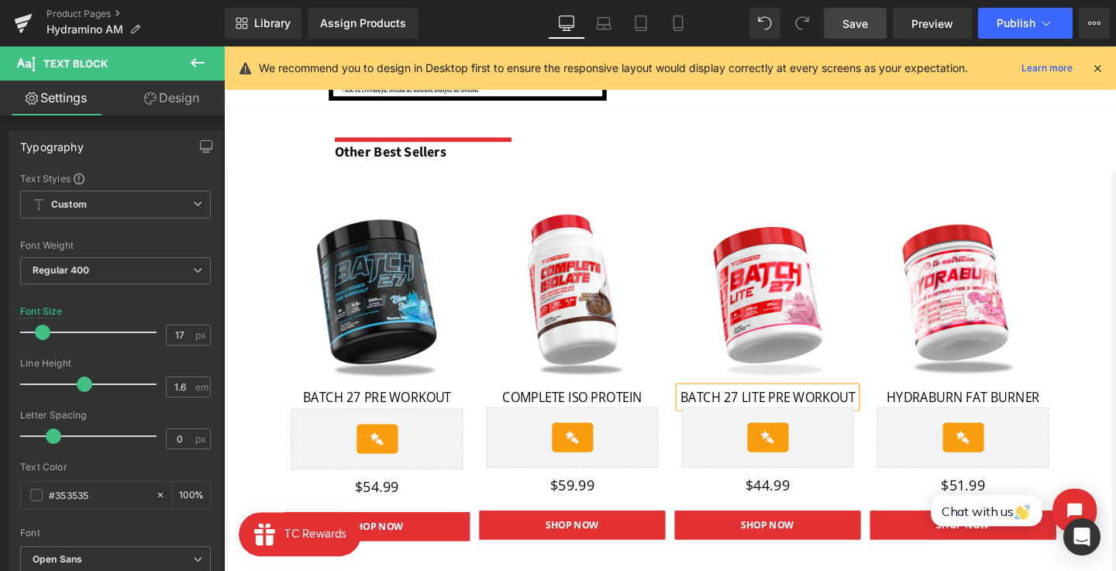
click at [832, 389] on img at bounding box center [795, 307] width 181 height 181
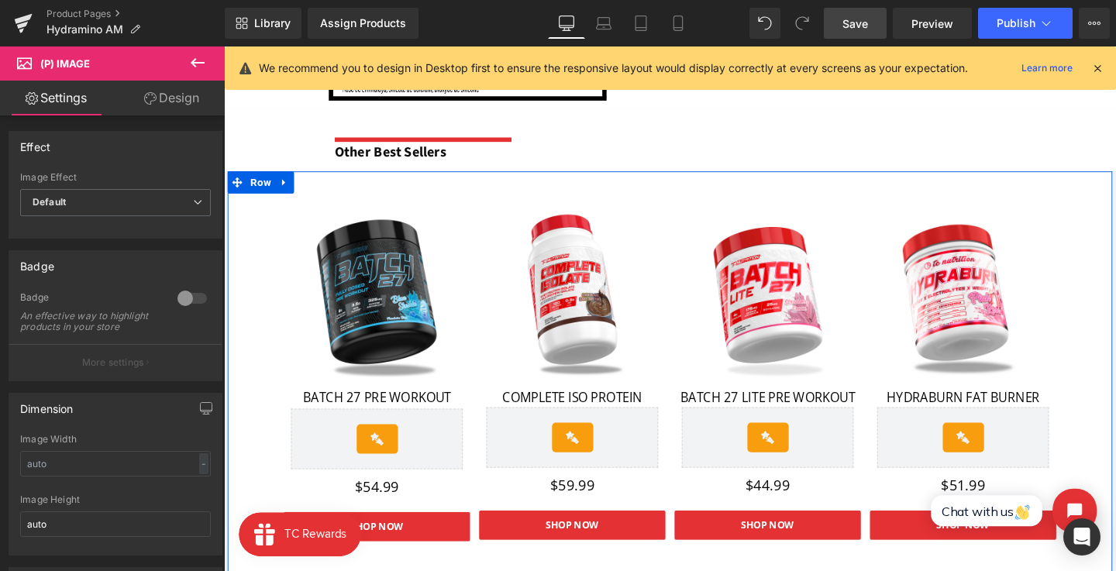
scroll to position [1718, 0]
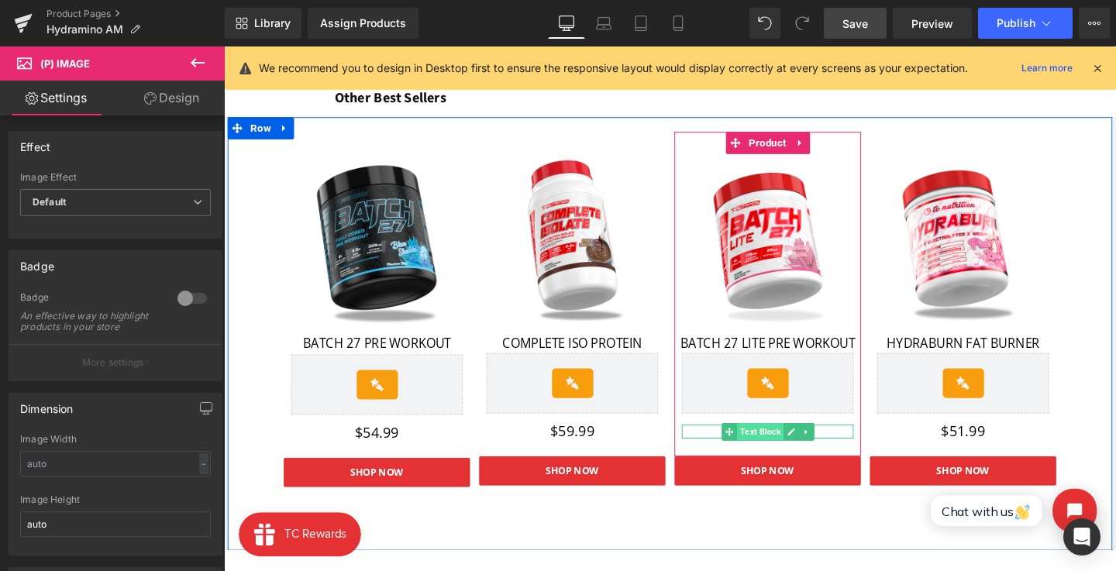
click at [790, 450] on span "Text Block" at bounding box center [787, 451] width 49 height 19
click at [812, 451] on link at bounding box center [820, 451] width 16 height 19
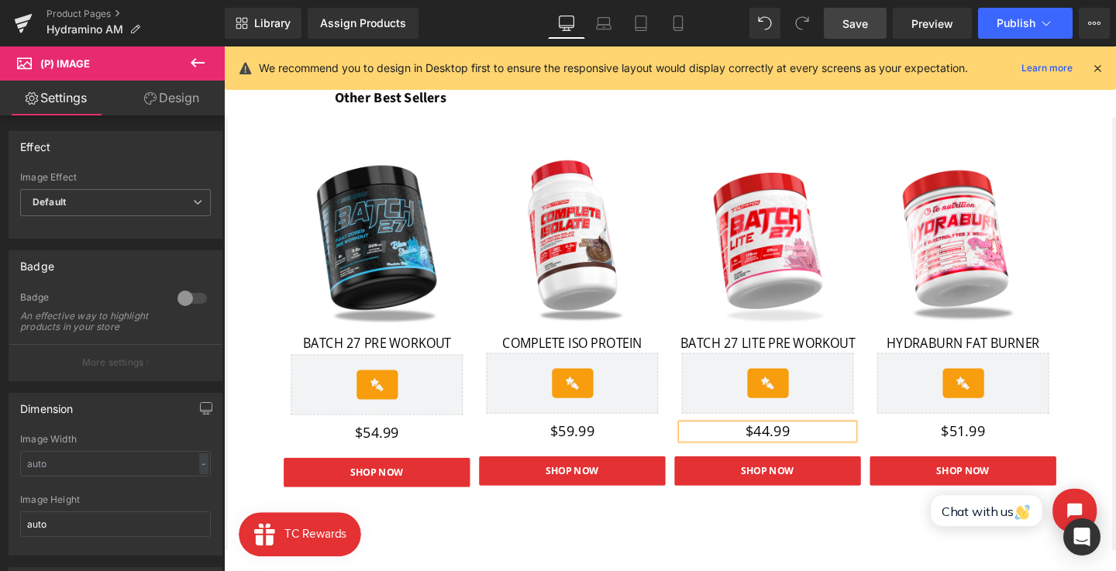
click at [788, 451] on p "$44.99" at bounding box center [795, 451] width 181 height 15
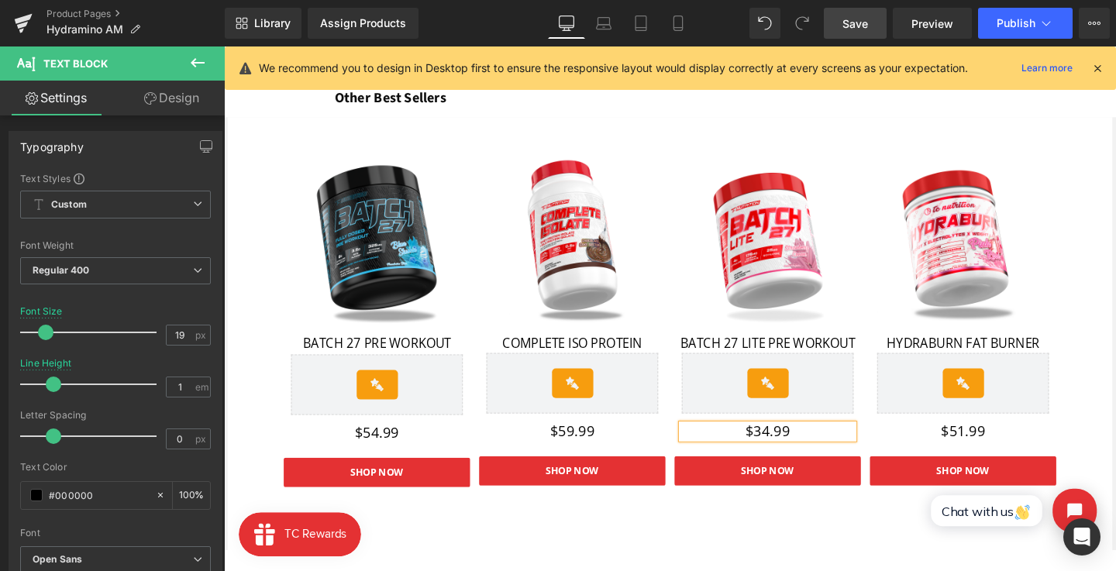
click at [794, 489] on span "Button" at bounding box center [796, 492] width 34 height 19
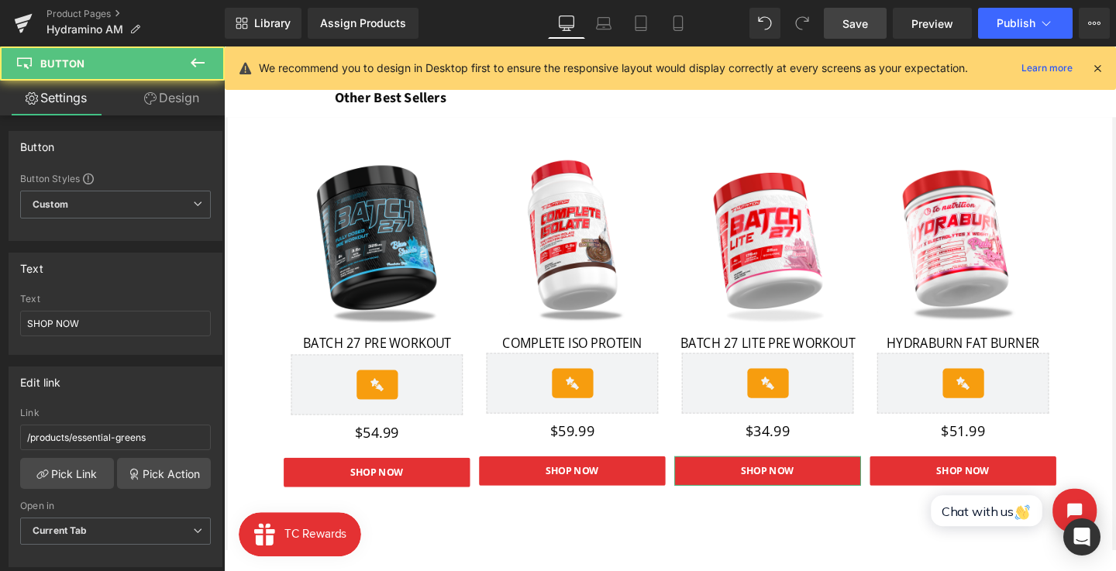
click at [77, 482] on link "Pick Link" at bounding box center [67, 473] width 94 height 31
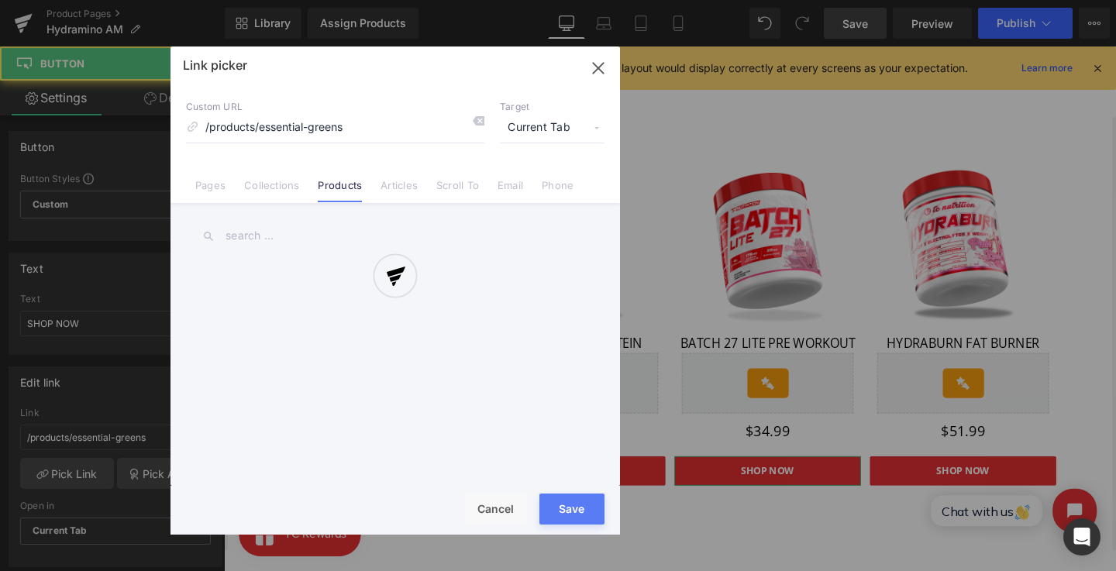
click at [293, 236] on div at bounding box center [394, 290] width 449 height 488
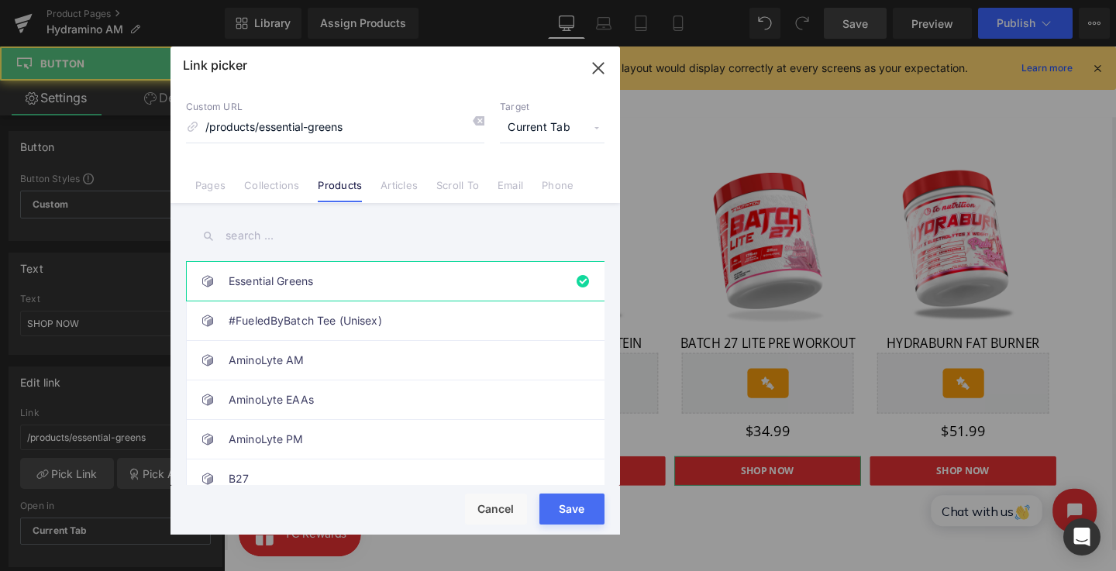
click at [279, 236] on input "text" at bounding box center [395, 235] width 418 height 35
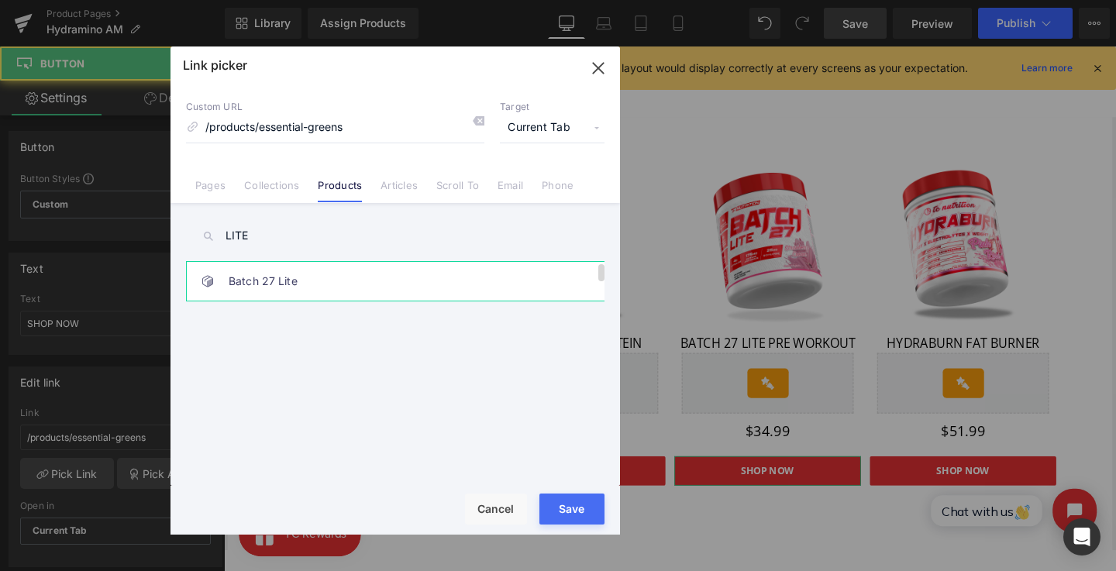
type input "LITE"
click at [404, 289] on link "Batch 27 Lite" at bounding box center [399, 281] width 341 height 39
click at [566, 501] on div "Rendering Content" at bounding box center [558, 509] width 95 height 17
click at [556, 502] on div "Rendering Content" at bounding box center [558, 509] width 95 height 17
click at [563, 501] on div "Rendering Content" at bounding box center [558, 509] width 95 height 17
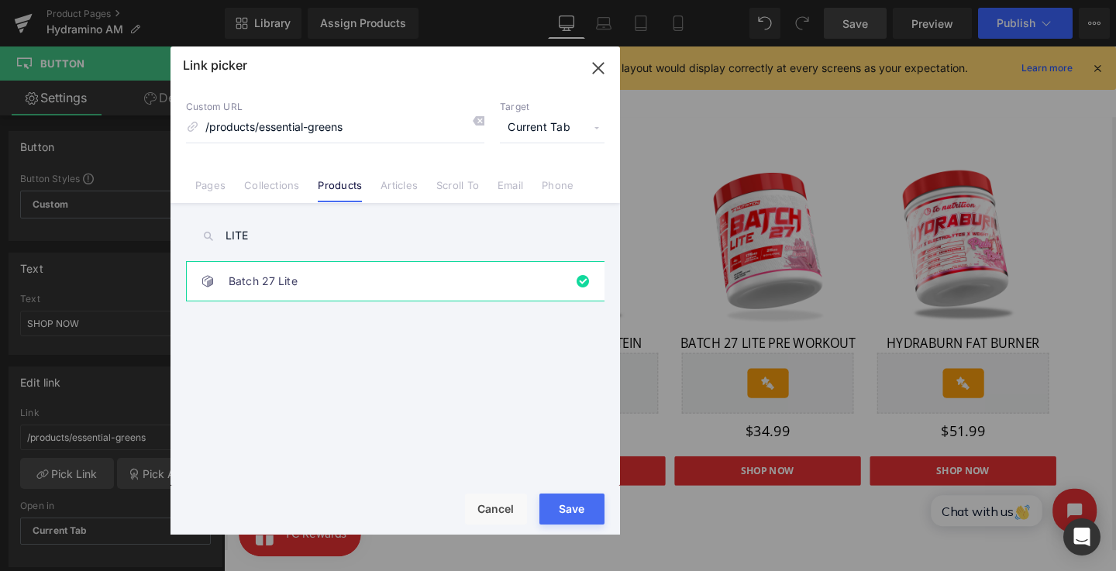
click at [564, 498] on button "Save" at bounding box center [571, 509] width 65 height 31
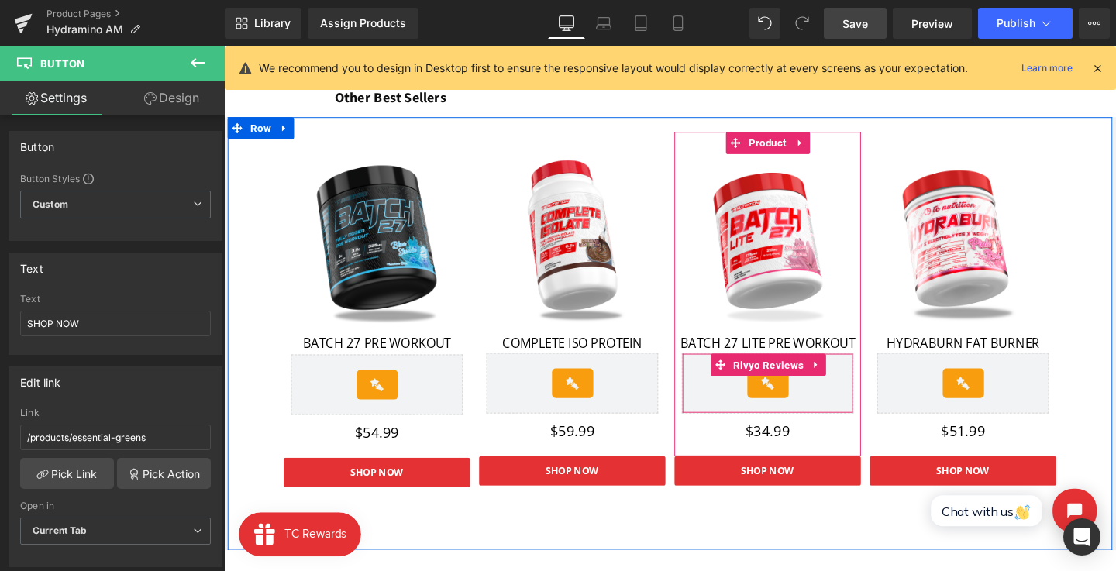
scroll to position [1699, 0]
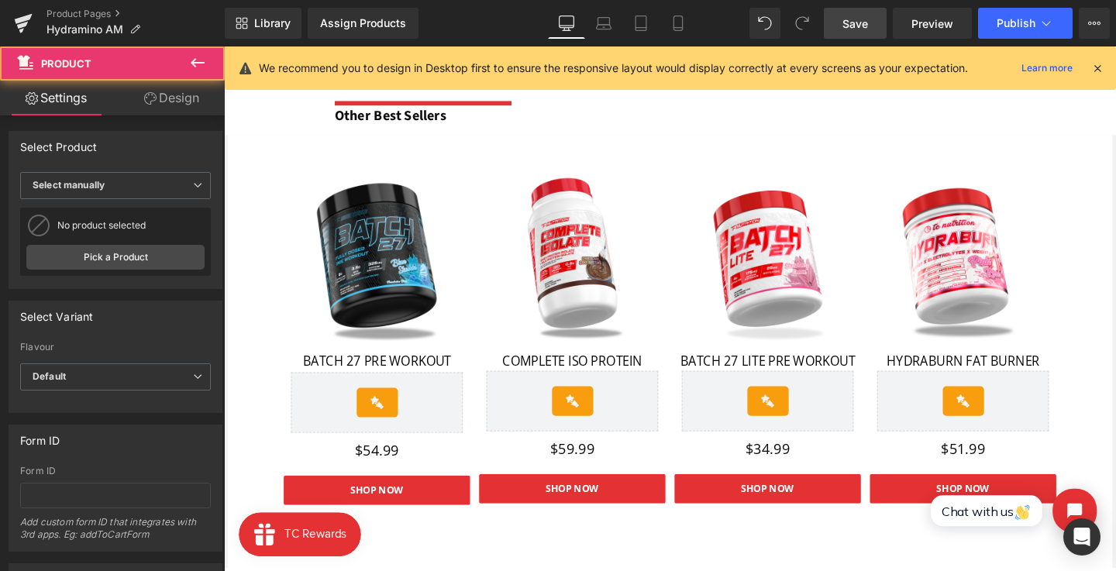
click at [1001, 174] on div "Sale Off (P) Image HYDRABURN FAT BURNER Text Block Rivyo Reviews - Star Badge R…" at bounding box center [1001, 325] width 196 height 341
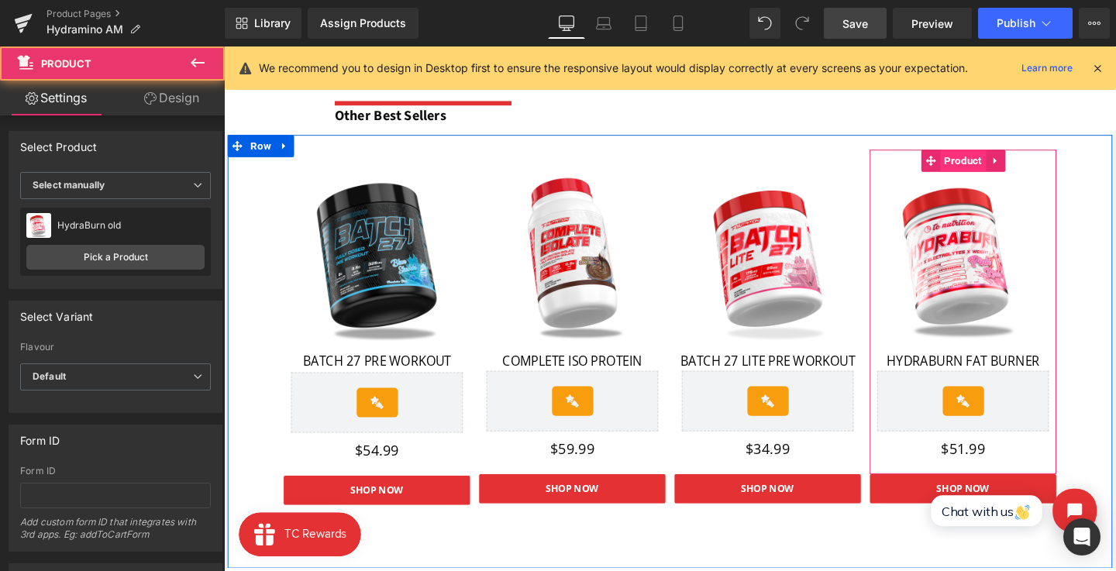
click at [1002, 170] on span "Product" at bounding box center [1000, 166] width 48 height 23
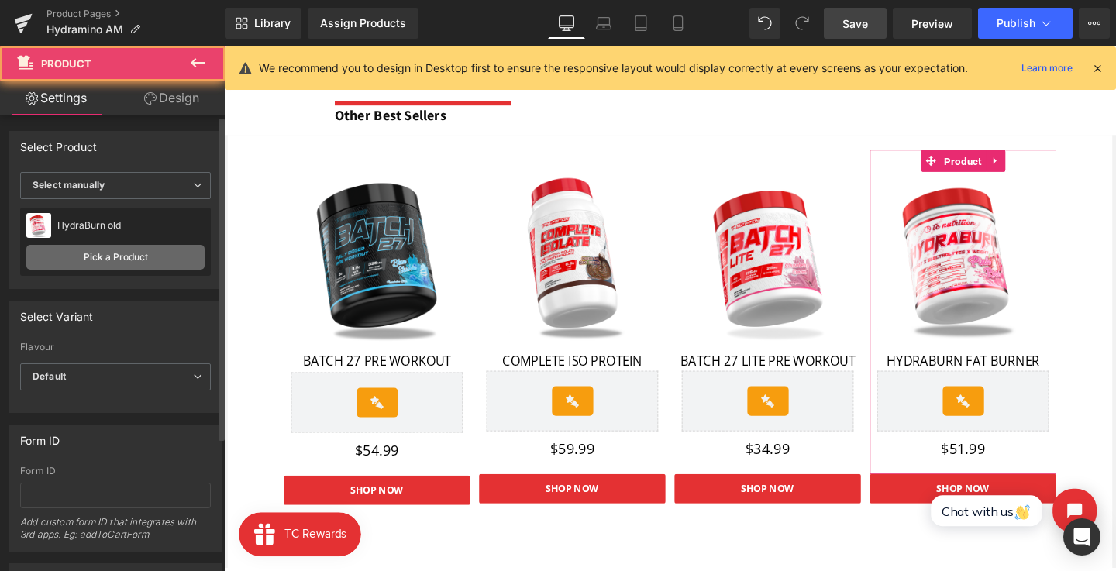
click at [135, 254] on link "Pick a Product" at bounding box center [115, 257] width 178 height 25
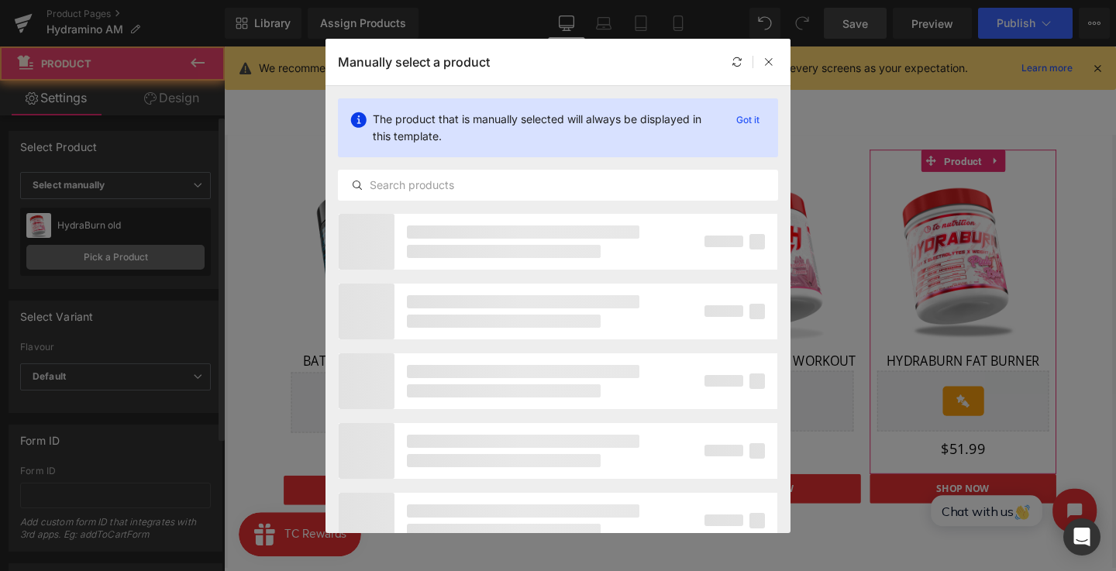
click at [394, 187] on input "text" at bounding box center [558, 185] width 439 height 19
type input "AMINO"
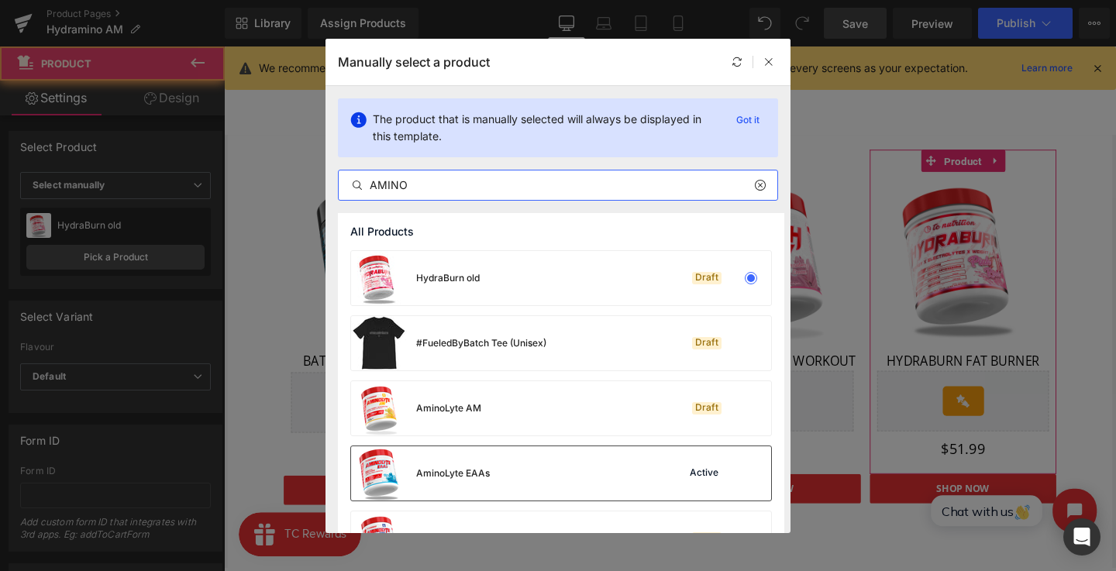
click at [490, 446] on div "AminoLyte EAAs Active" at bounding box center [561, 473] width 420 height 54
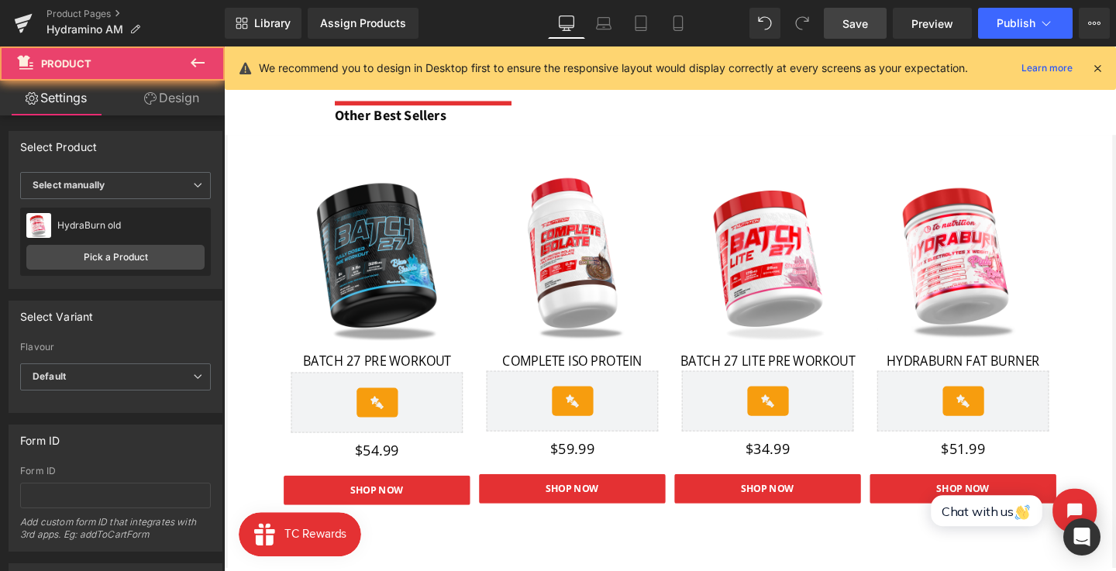
click at [996, 194] on img at bounding box center [1000, 268] width 181 height 181
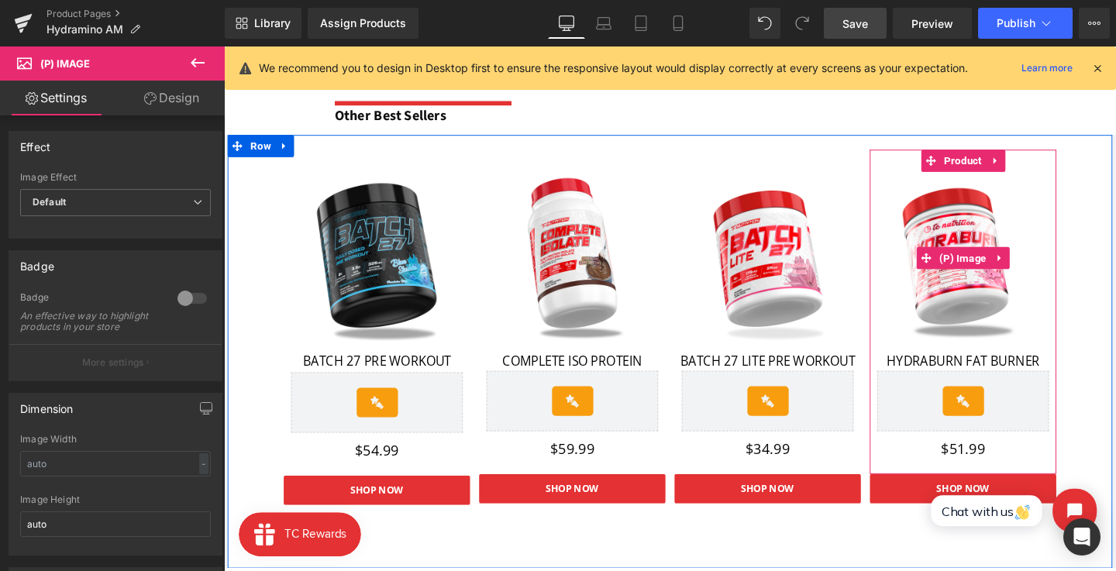
click at [994, 160] on span "Product" at bounding box center [1000, 166] width 48 height 23
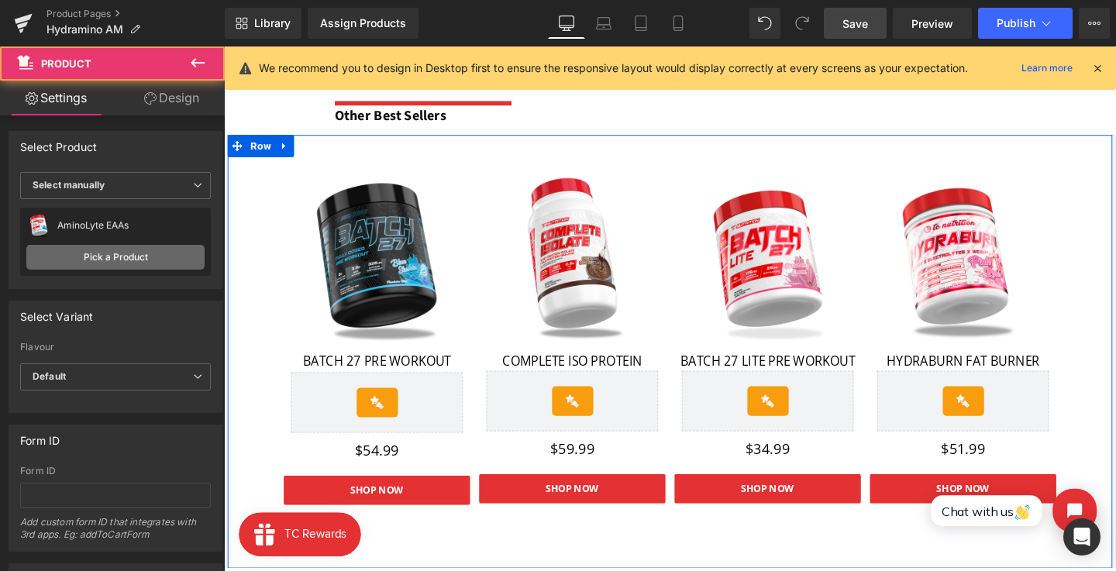
click at [171, 255] on link "Pick a Product" at bounding box center [115, 257] width 178 height 25
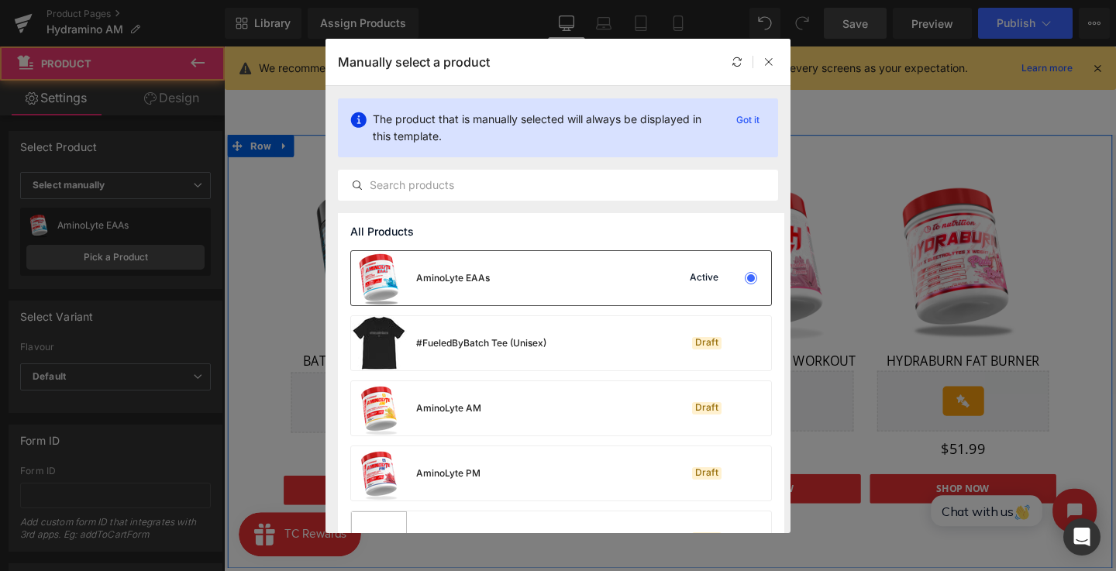
drag, startPoint x: 525, startPoint y: 279, endPoint x: 754, endPoint y: 171, distance: 252.7
click at [525, 279] on div "AminoLyte EAAs Active" at bounding box center [561, 278] width 420 height 54
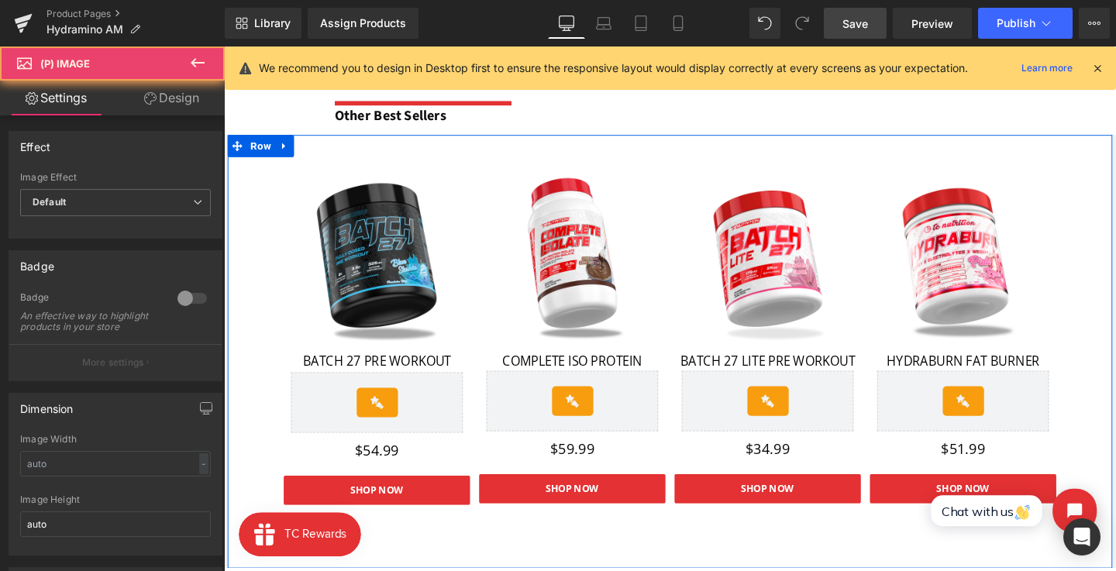
click at [978, 375] on div "HYDRABURN FAT BURNER Text Block" at bounding box center [1000, 376] width 181 height 21
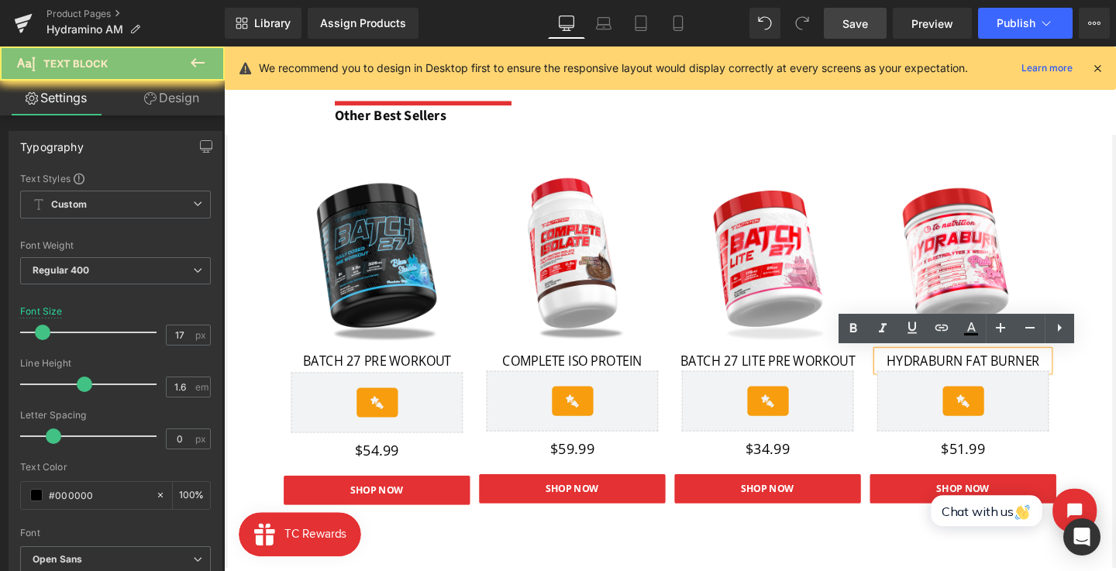
click at [963, 375] on p "HYDRABURN FAT BURNER" at bounding box center [1000, 376] width 181 height 21
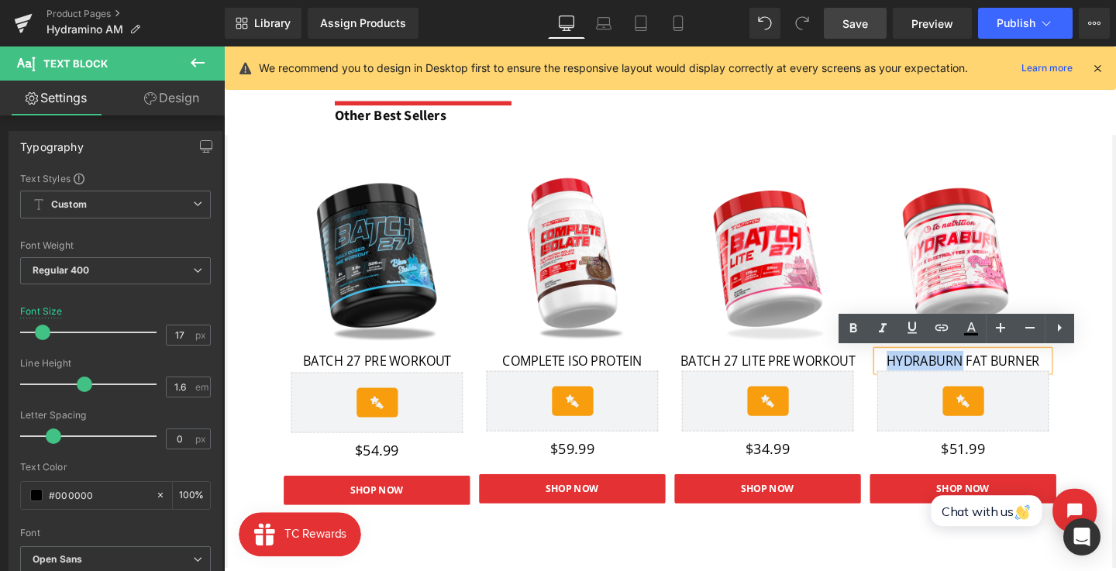
click at [952, 375] on p "HYDRABURN FAT BURNER" at bounding box center [1000, 376] width 181 height 21
click at [988, 373] on p "HYDRABURN FAT BURNER" at bounding box center [1000, 376] width 181 height 21
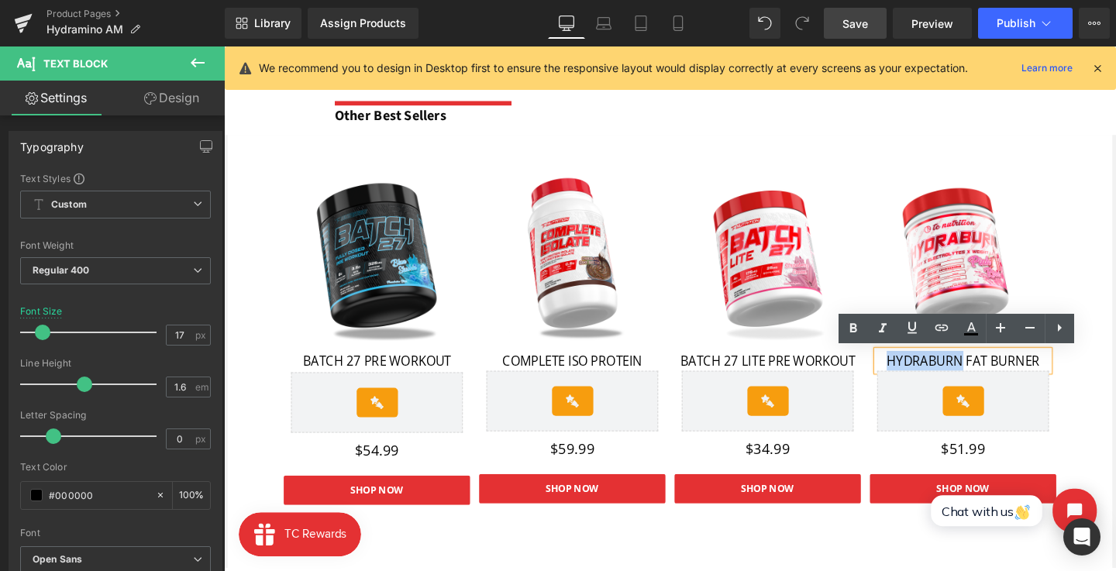
click at [988, 373] on p "HYDRABURN FAT BURNER" at bounding box center [1000, 376] width 181 height 21
click at [1006, 472] on div "$51.99 Text Block" at bounding box center [1000, 470] width 181 height 15
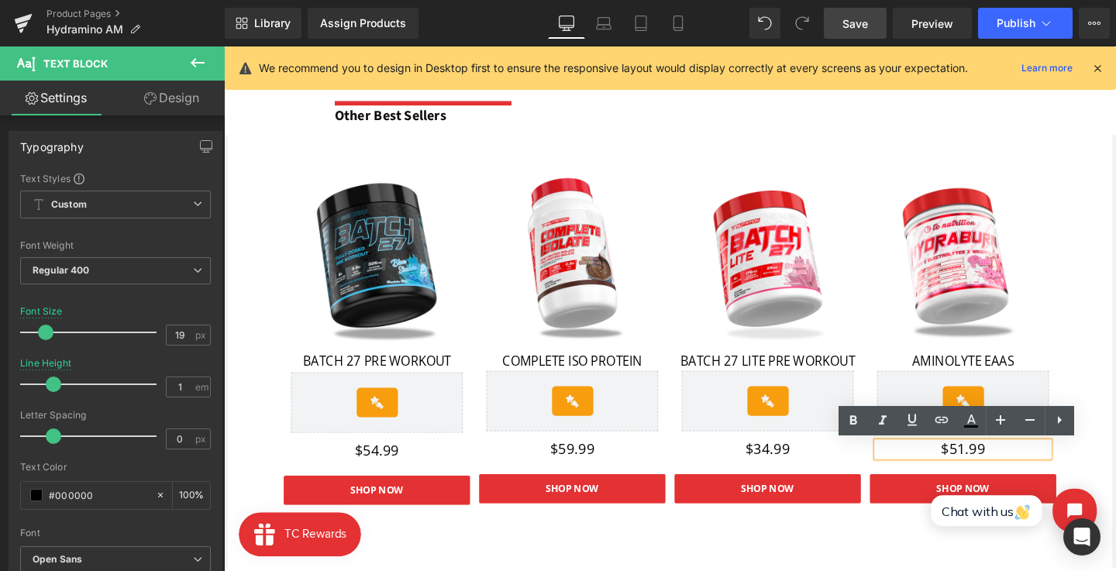
click at [1000, 470] on p "$51.99" at bounding box center [1000, 470] width 181 height 15
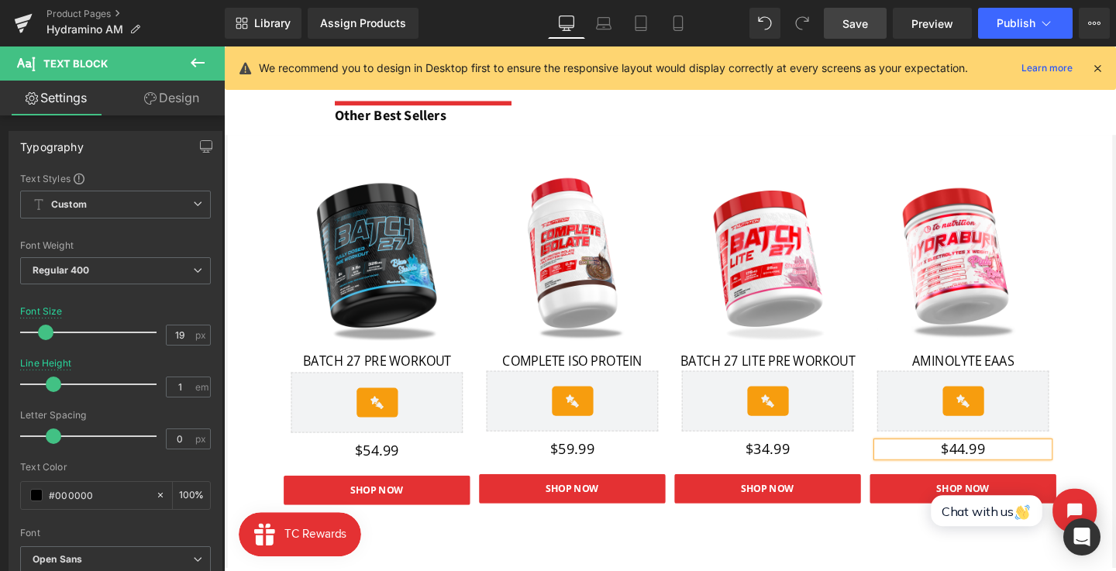
click html "Chat with us"
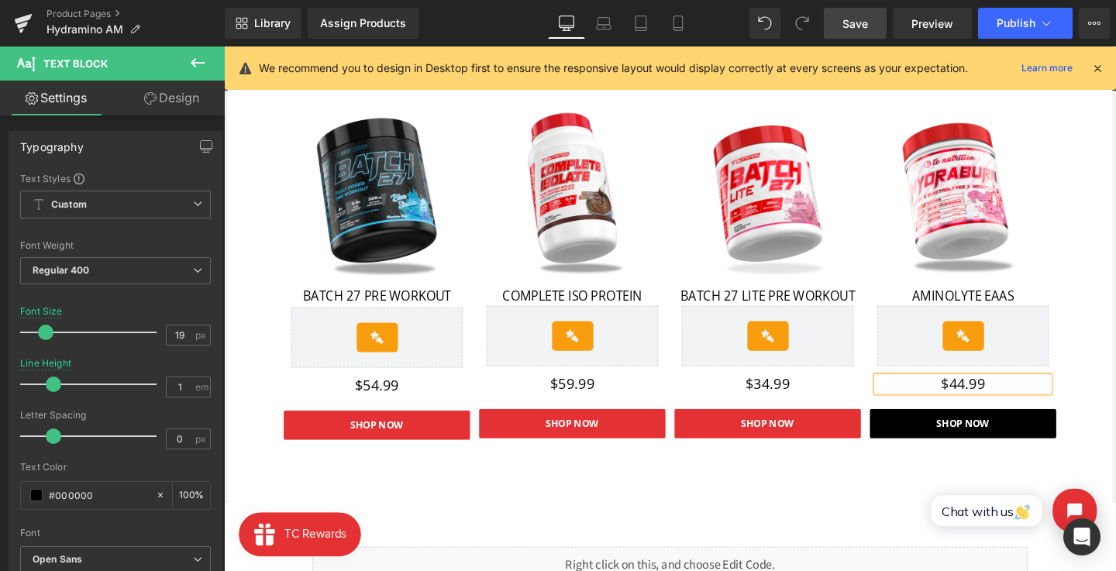
click at [990, 437] on div "SHOP NOW Button" at bounding box center [1001, 443] width 196 height 31
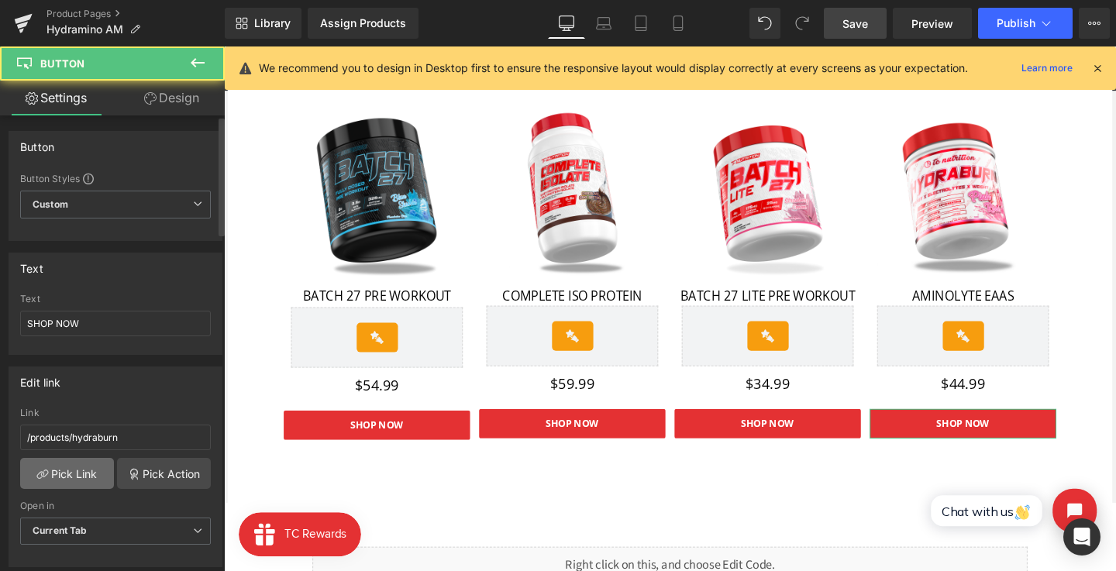
click at [76, 475] on link "Pick Link" at bounding box center [67, 473] width 94 height 31
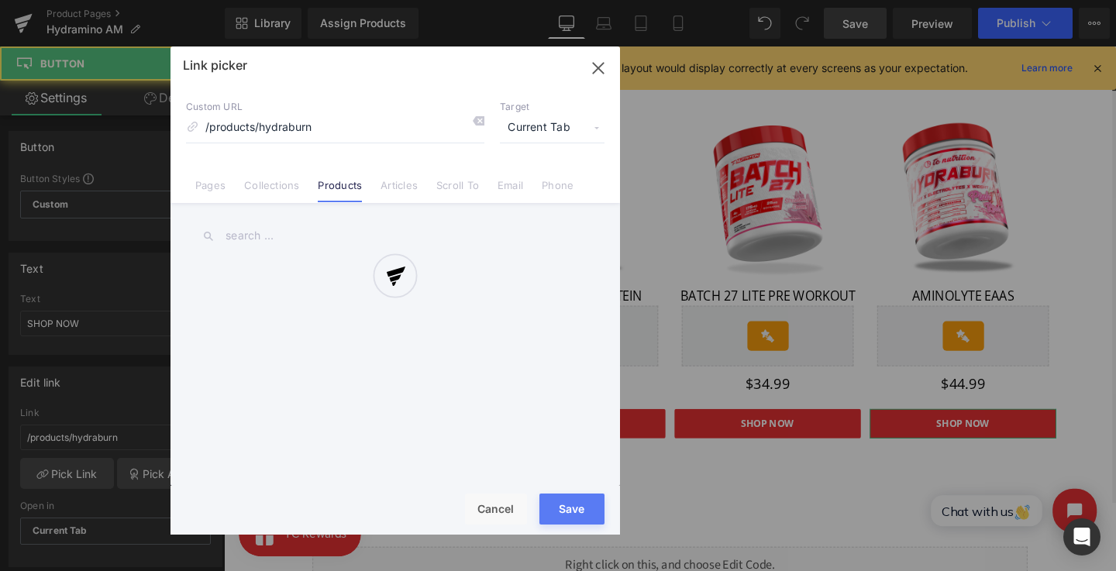
click at [363, 229] on div at bounding box center [394, 290] width 449 height 488
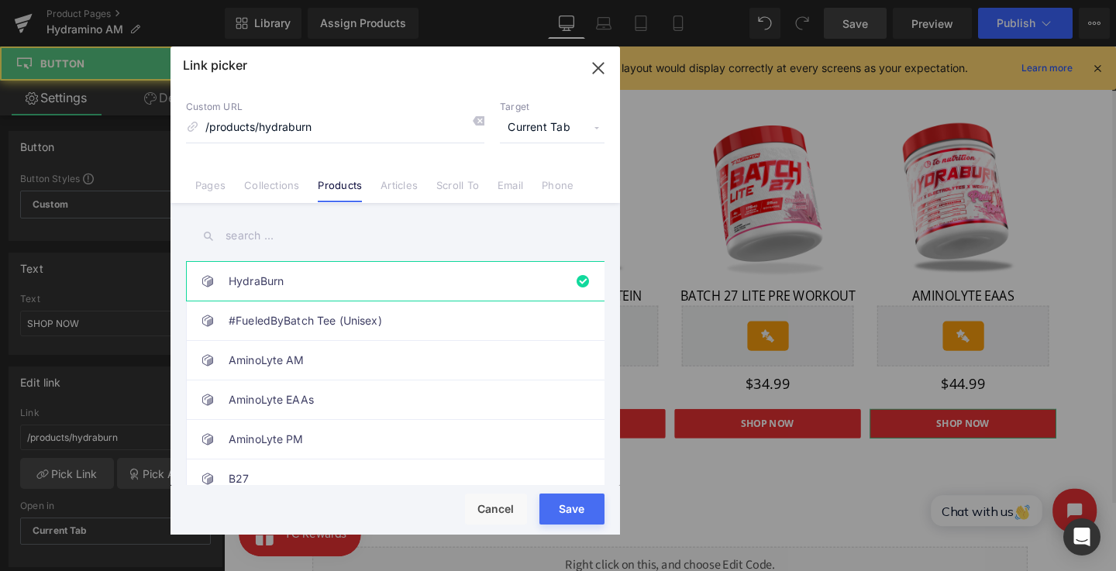
click at [352, 229] on input "text" at bounding box center [395, 235] width 418 height 35
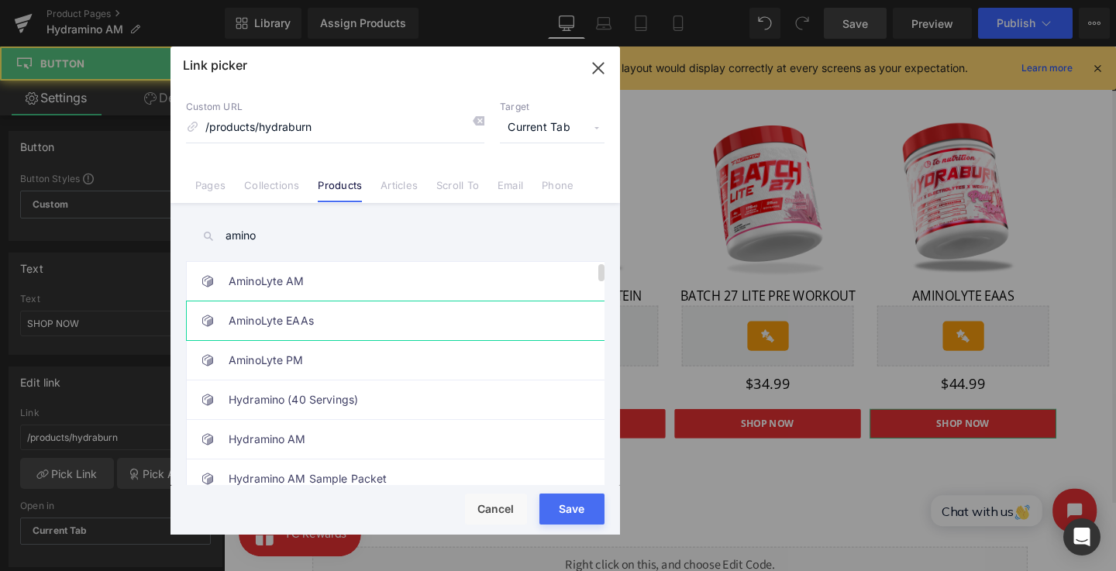
type input "amino"
click at [363, 325] on link "AminoLyte EAAs" at bounding box center [399, 320] width 341 height 39
click at [554, 514] on div "Rendering Content" at bounding box center [558, 509] width 95 height 17
click at [571, 505] on div "Rendering Content" at bounding box center [558, 509] width 95 height 17
drag, startPoint x: 571, startPoint y: 499, endPoint x: 371, endPoint y: 451, distance: 205.6
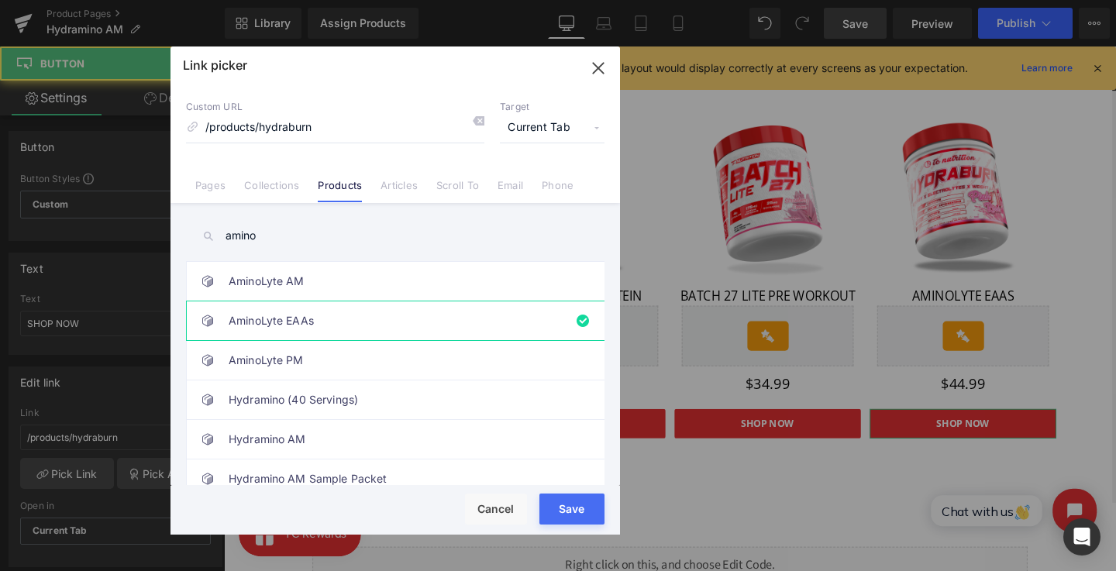
click at [571, 499] on button "Save" at bounding box center [571, 509] width 65 height 31
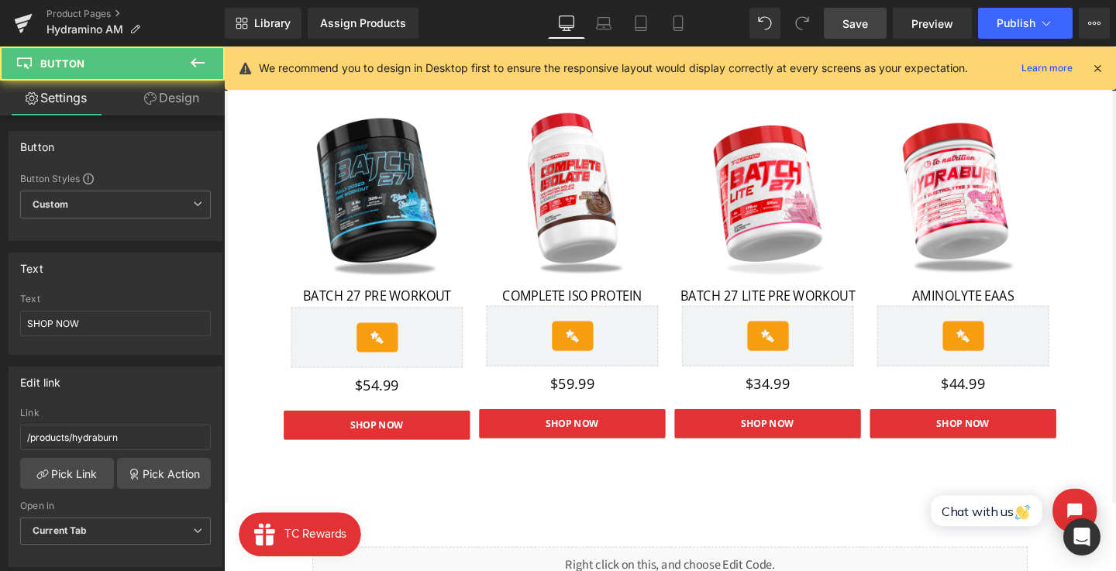
click at [849, 9] on link "Save" at bounding box center [855, 23] width 63 height 31
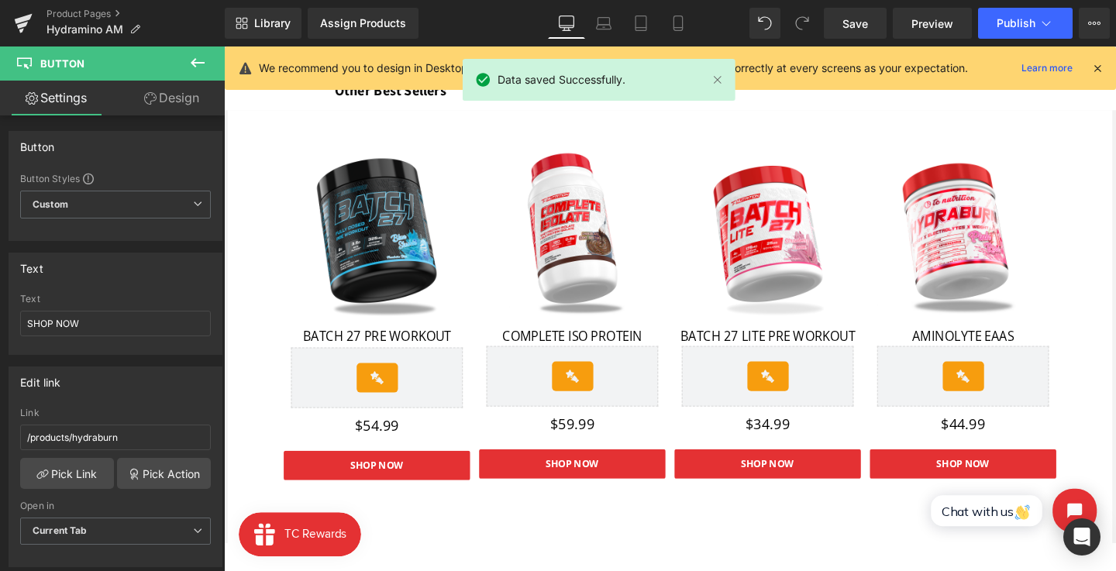
scroll to position [1684, 0]
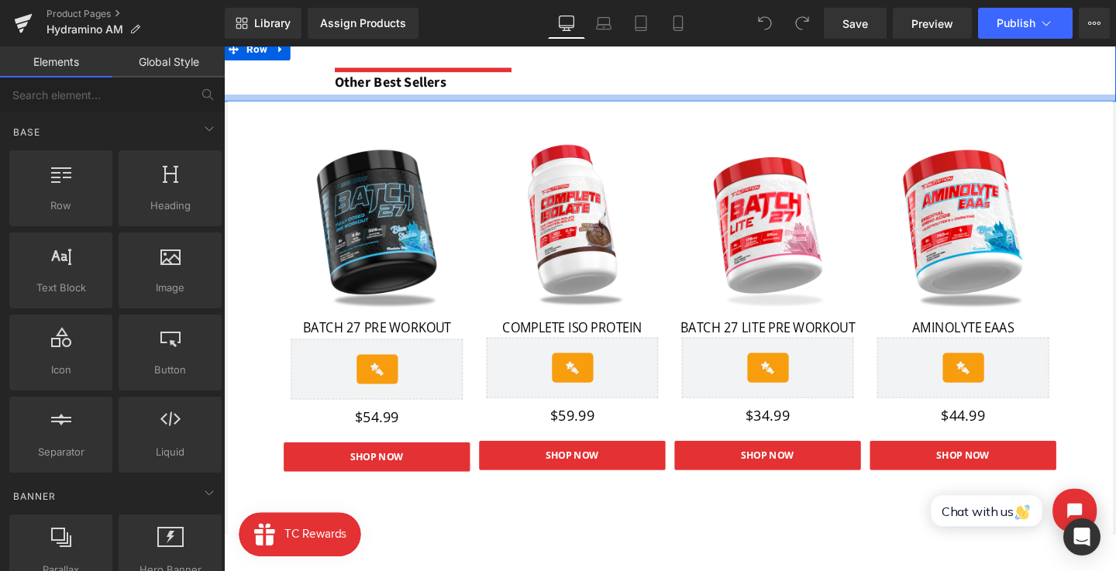
scroll to position [1708, 0]
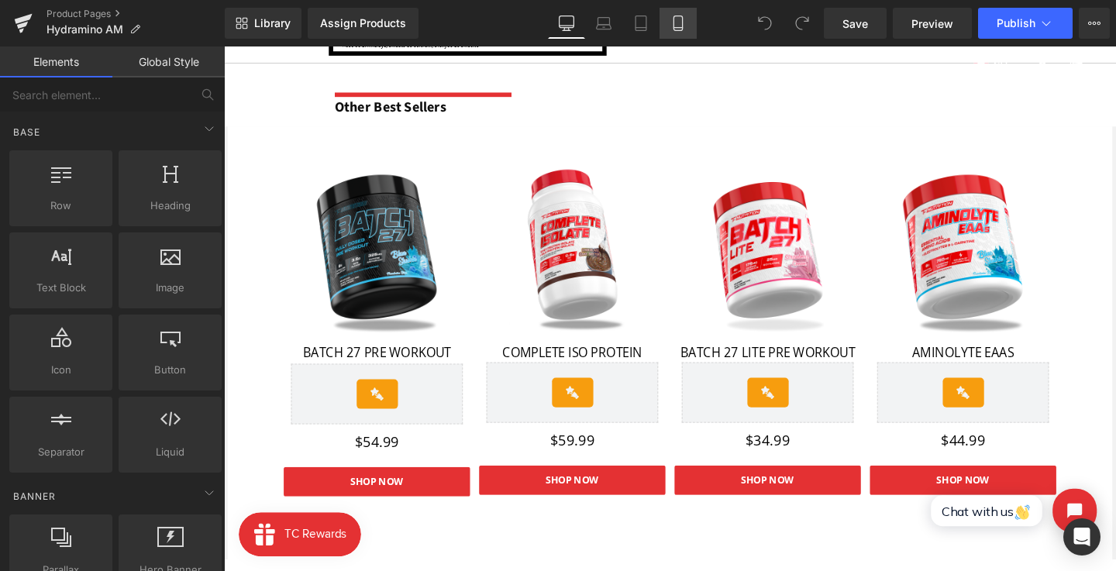
click at [685, 26] on icon at bounding box center [677, 22] width 15 height 15
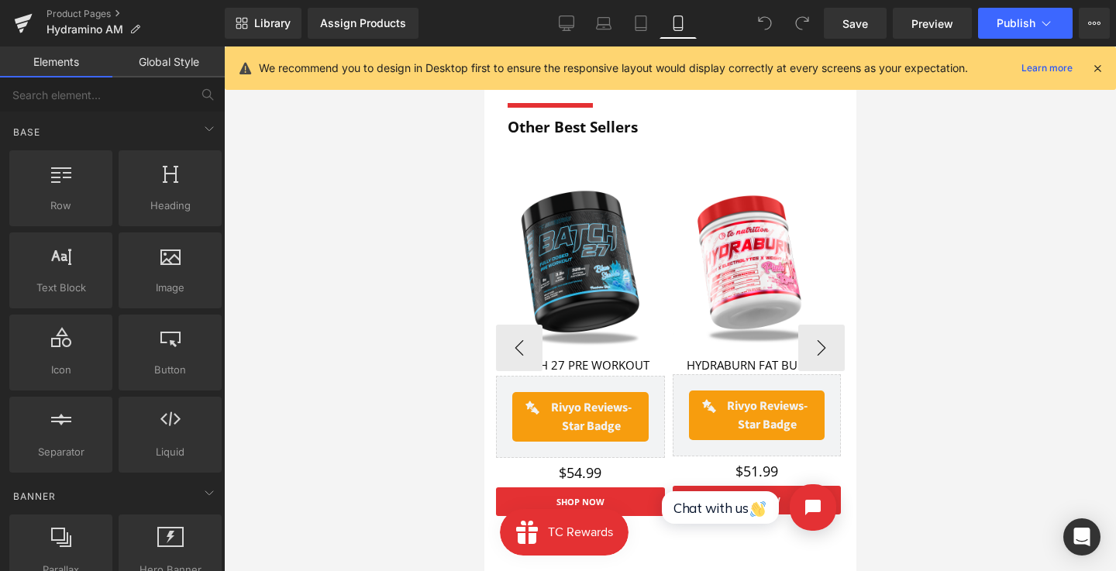
scroll to position [1559, 0]
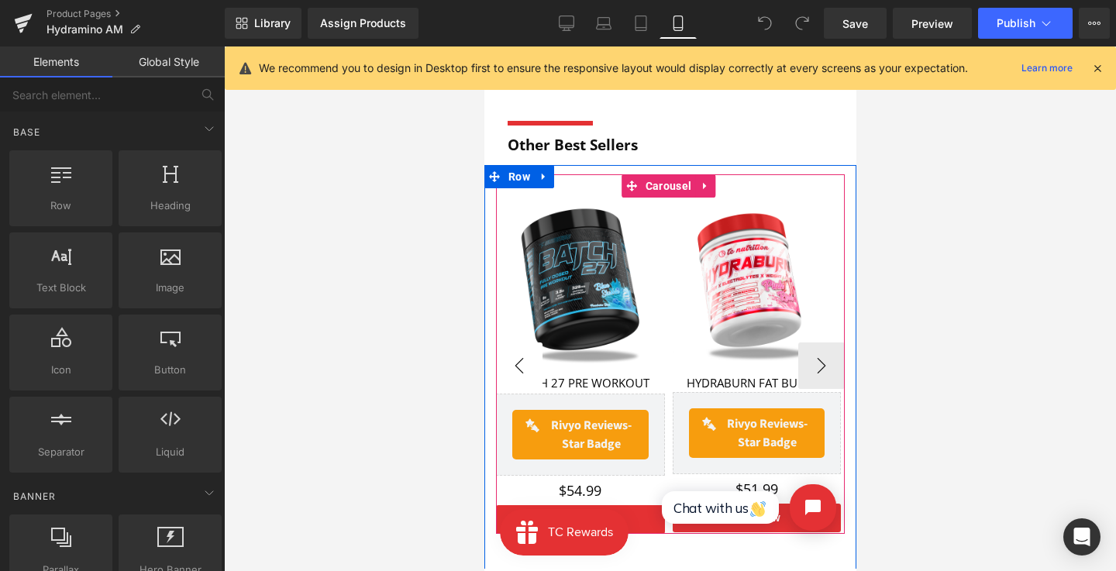
click at [518, 353] on button "‹" at bounding box center [518, 365] width 46 height 46
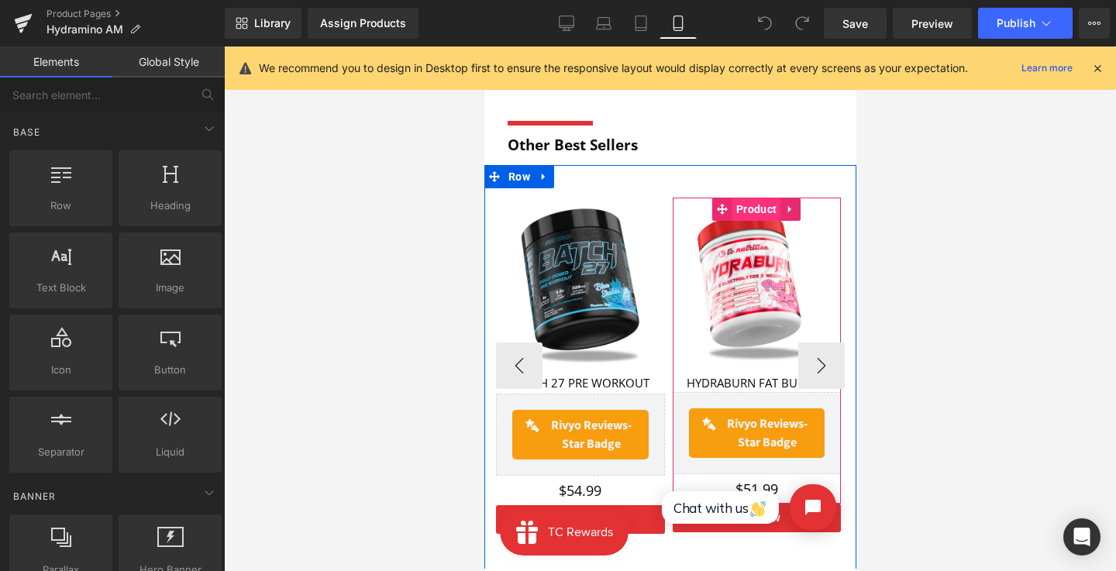
click at [752, 201] on span "Product" at bounding box center [755, 209] width 48 height 23
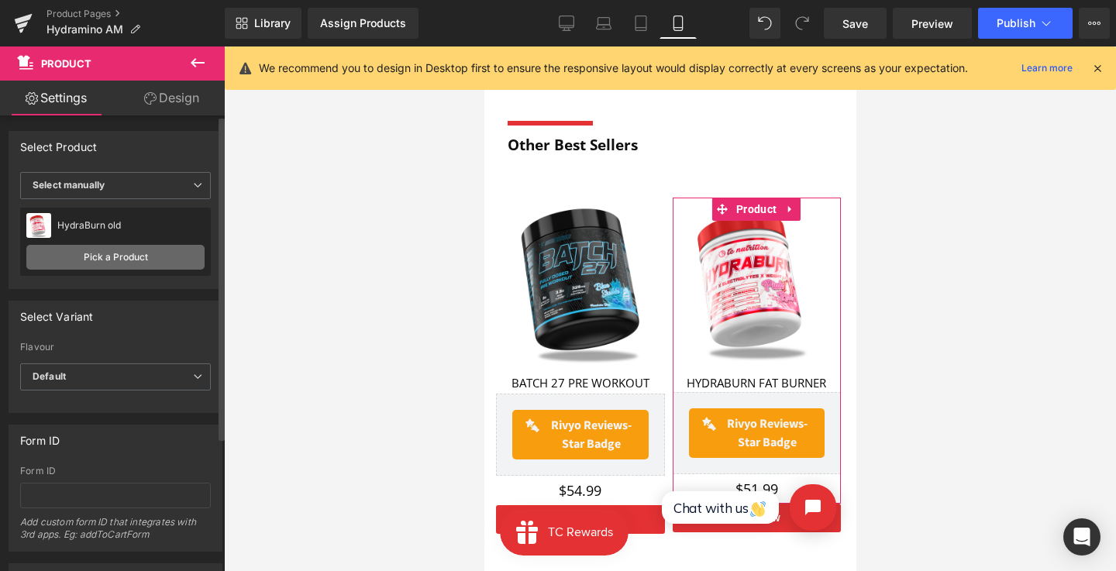
click at [120, 247] on link "Pick a Product" at bounding box center [115, 257] width 178 height 25
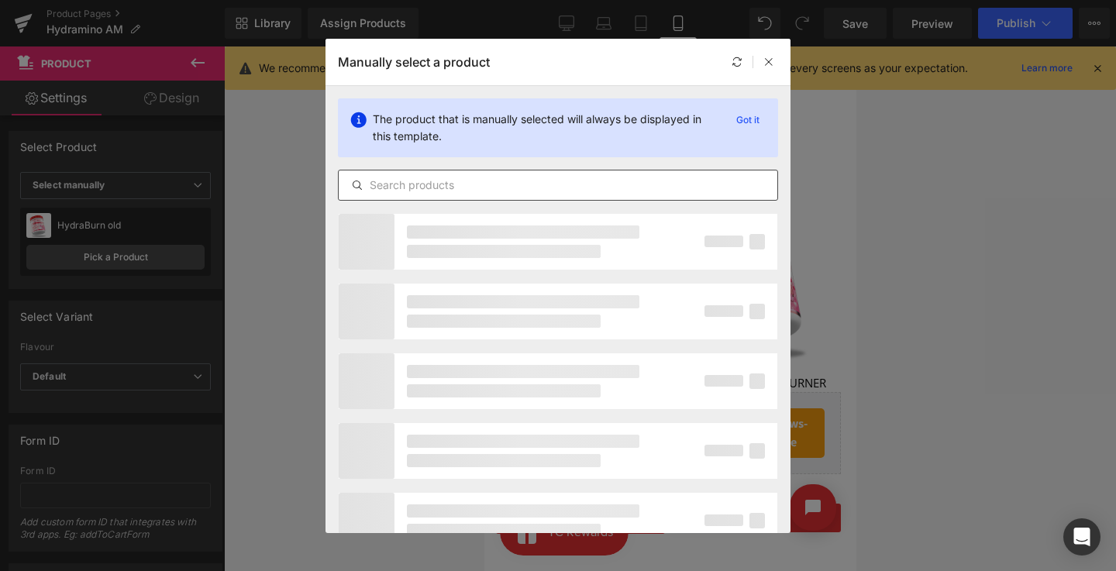
click at [413, 179] on input "text" at bounding box center [558, 185] width 439 height 19
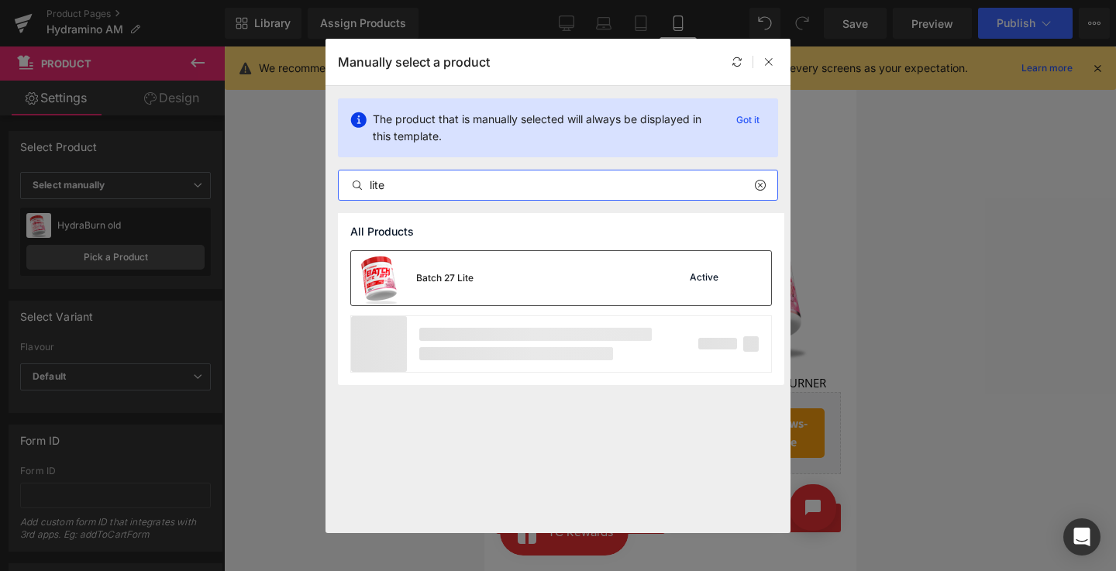
type input "lite"
click at [449, 256] on div "Batch 27 Lite" at bounding box center [412, 278] width 122 height 54
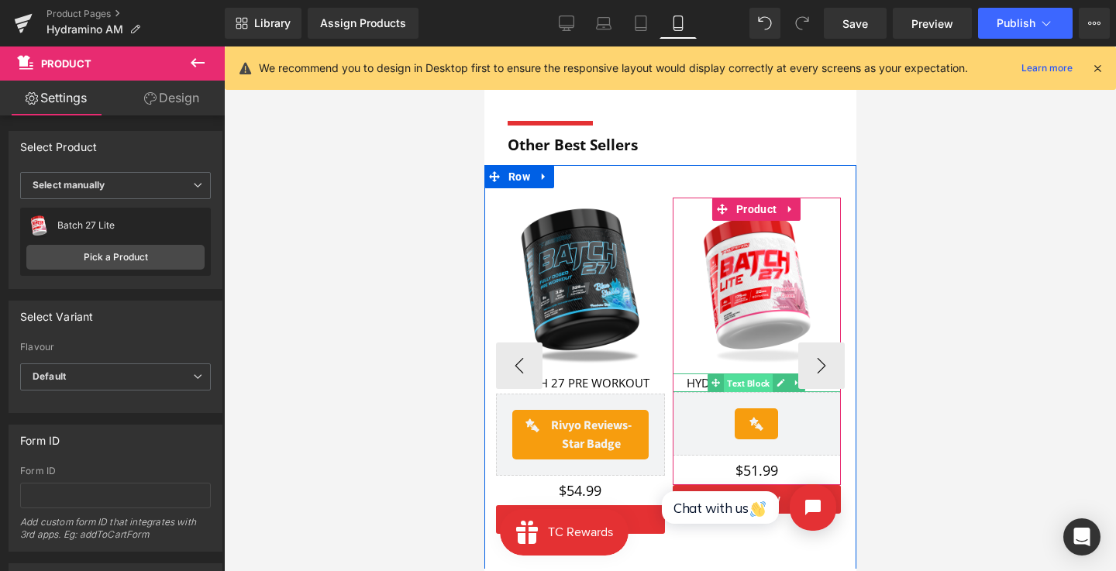
click at [723, 378] on span "Text Block" at bounding box center [747, 383] width 49 height 19
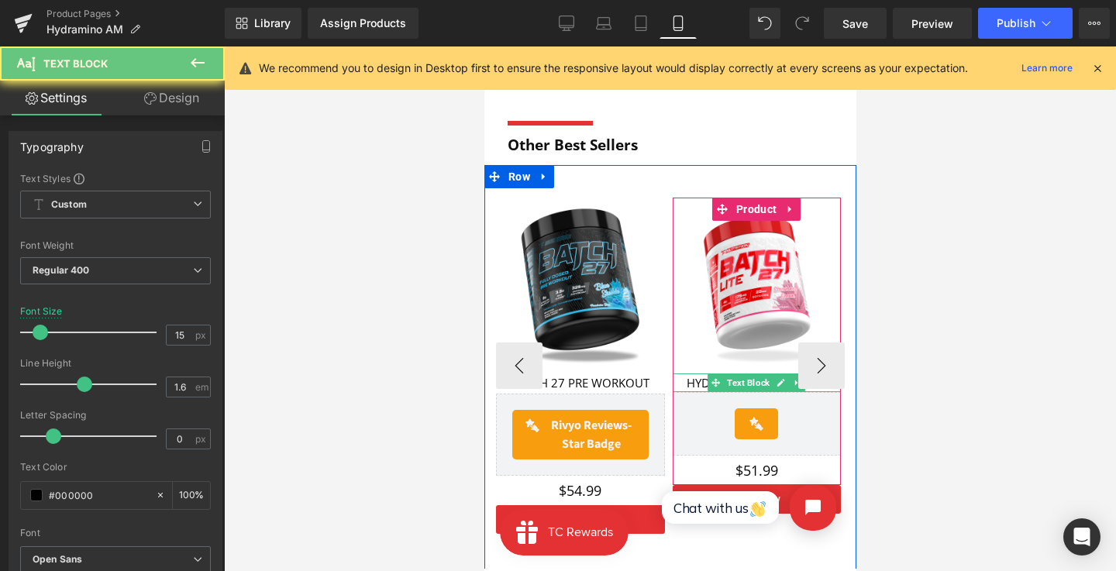
click at [692, 378] on p "HYDRABURN FAT BURNER" at bounding box center [756, 382] width 169 height 19
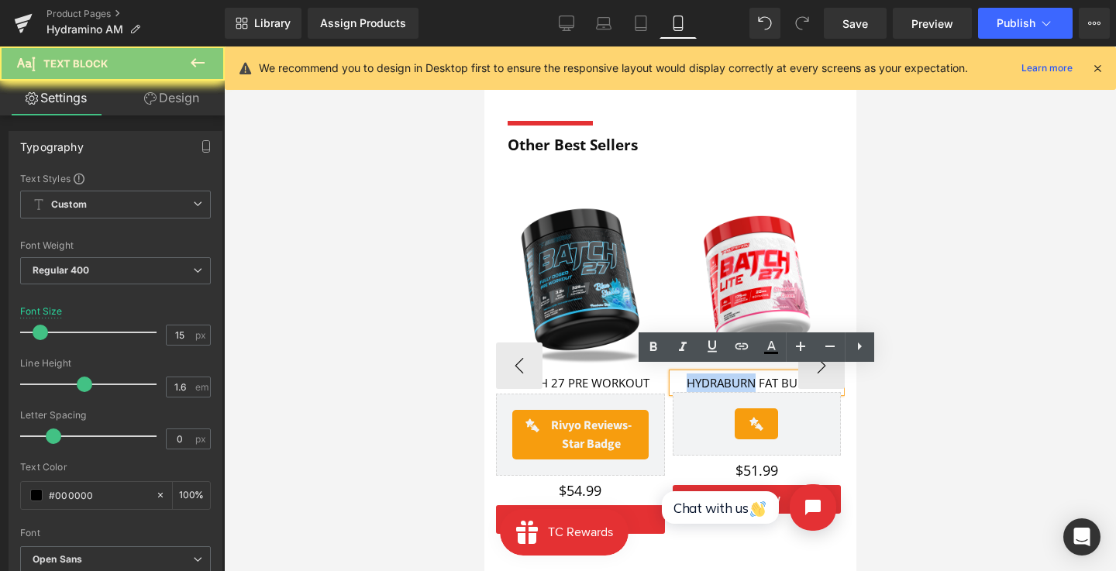
click at [692, 378] on p "HYDRABURN FAT BURNER" at bounding box center [756, 382] width 169 height 19
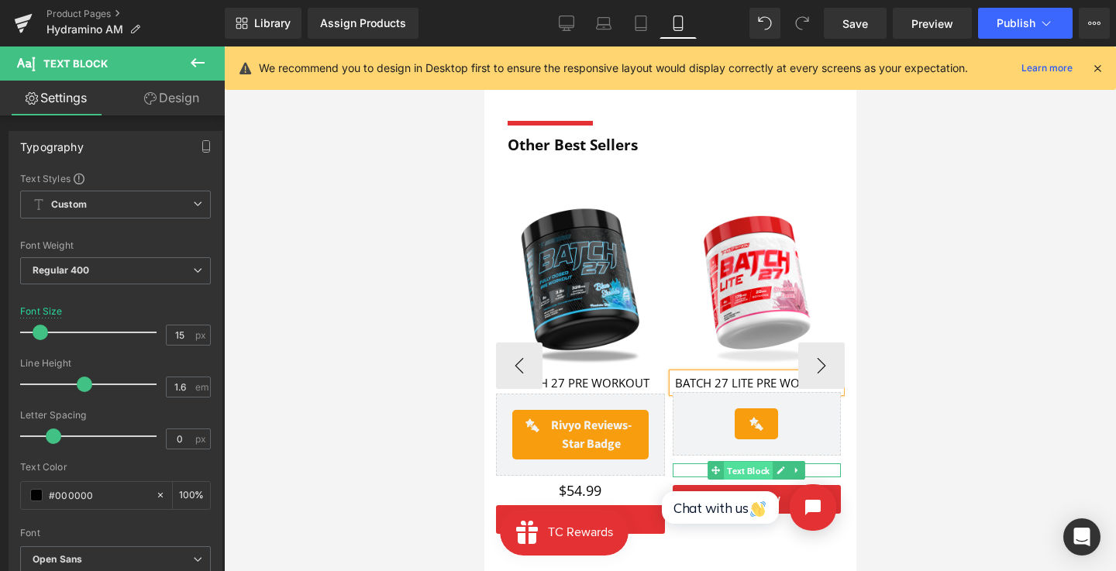
click at [752, 462] on span "Text Block" at bounding box center [747, 471] width 49 height 19
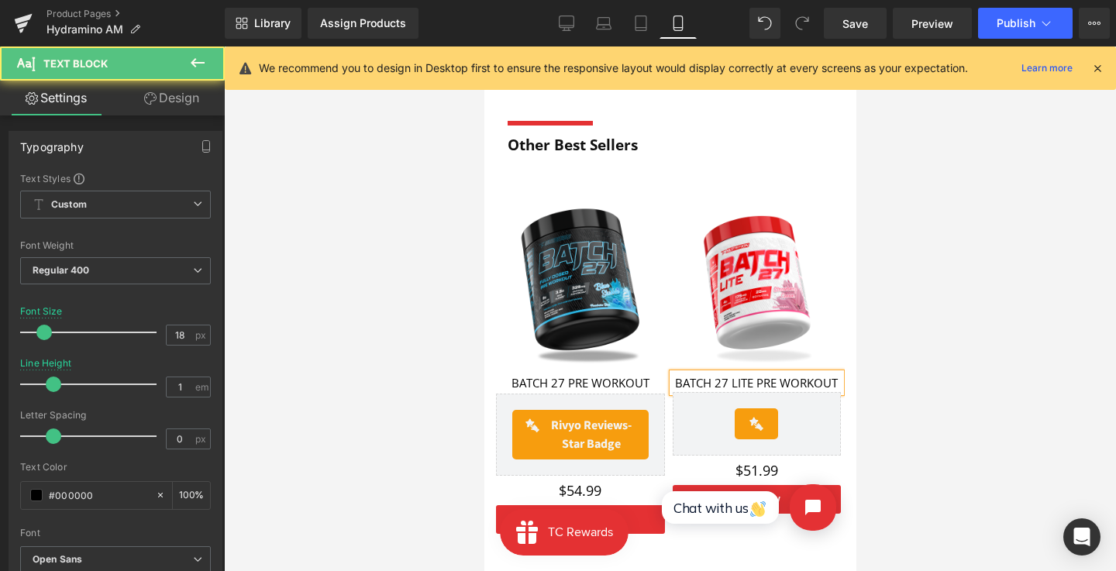
click html "Chat with us"
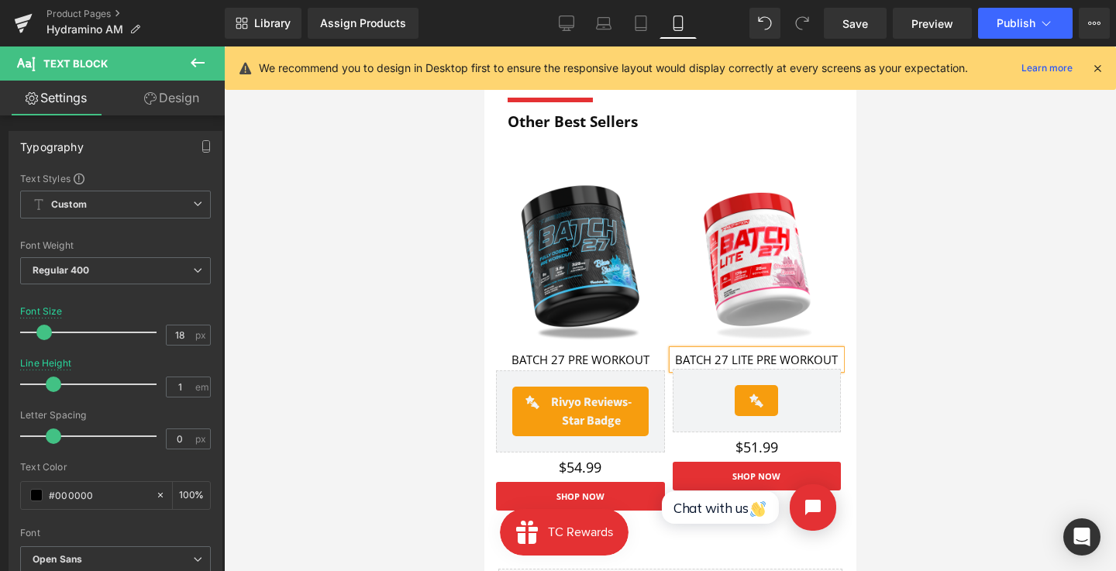
scroll to position [1605, 0]
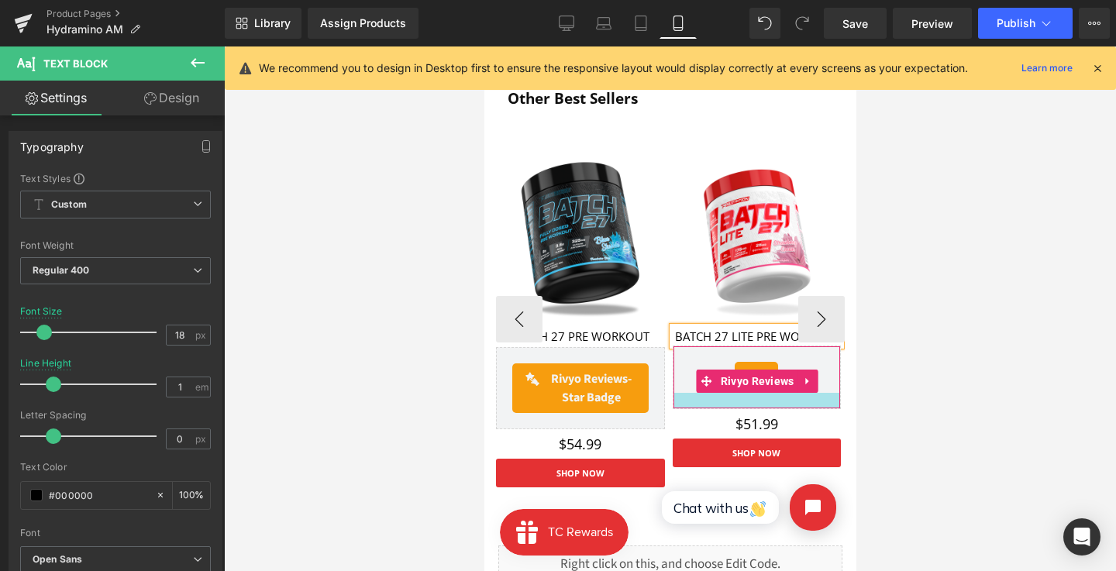
click at [763, 401] on div "Rivyo Reviews - Star Badge Rivyo Reviews" at bounding box center [756, 378] width 169 height 64
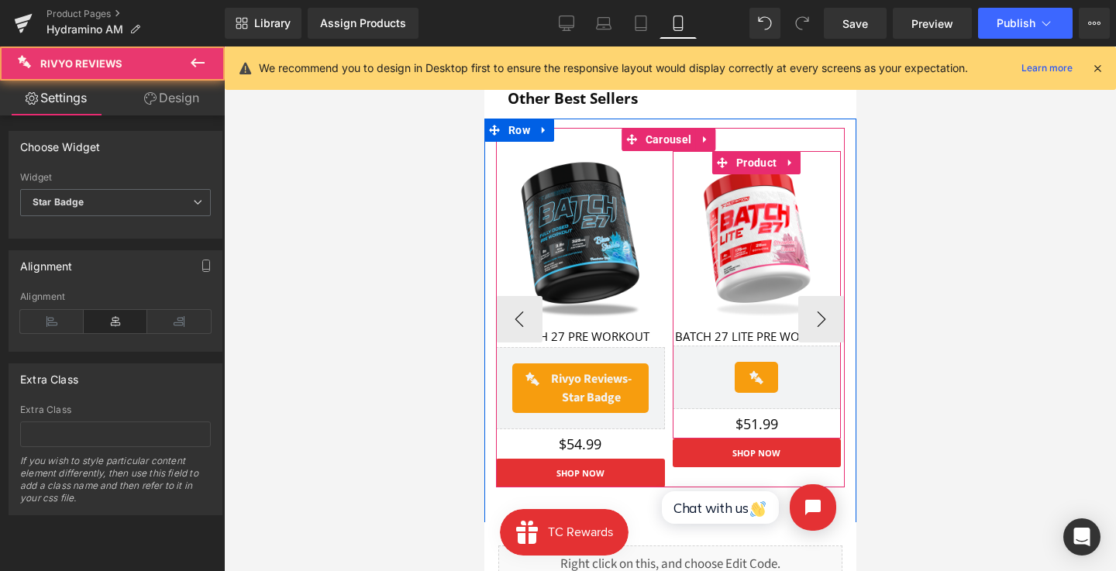
click at [757, 415] on span "Text Block" at bounding box center [747, 424] width 49 height 19
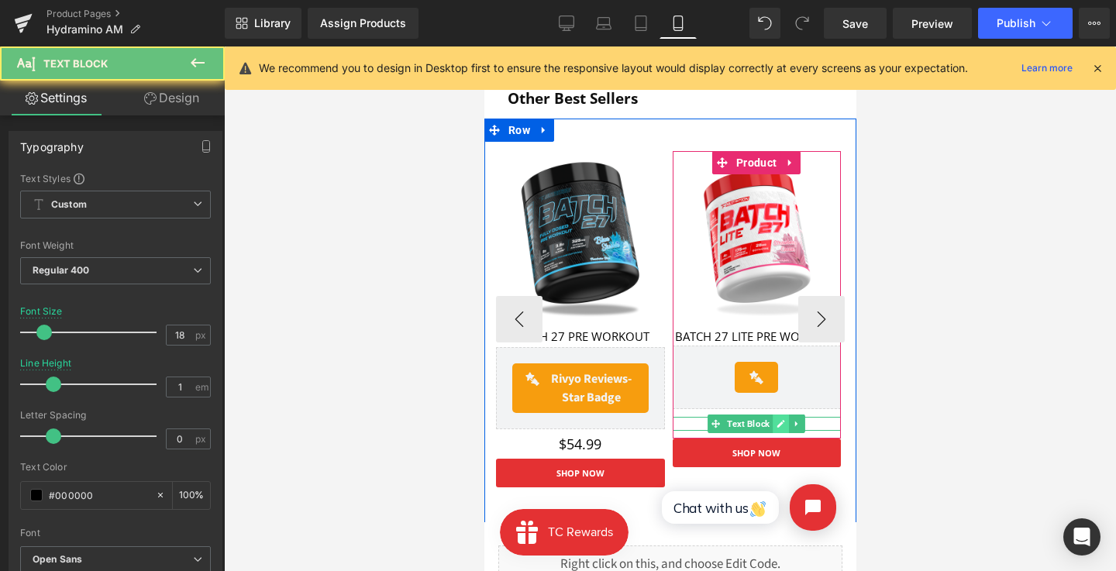
click at [779, 420] on icon at bounding box center [780, 424] width 8 height 8
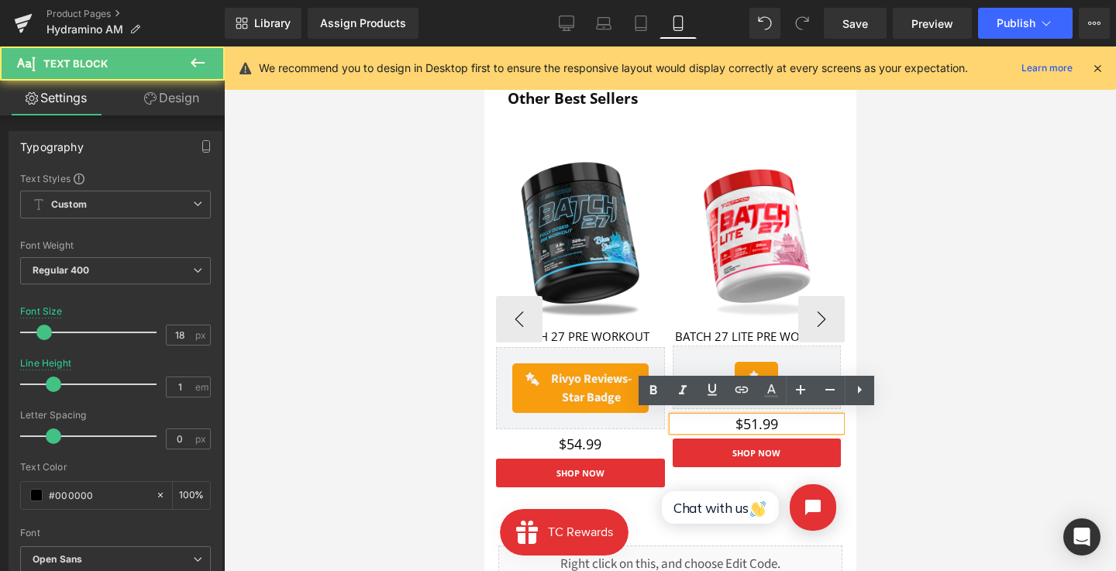
click at [756, 418] on p "$51.99" at bounding box center [756, 424] width 169 height 14
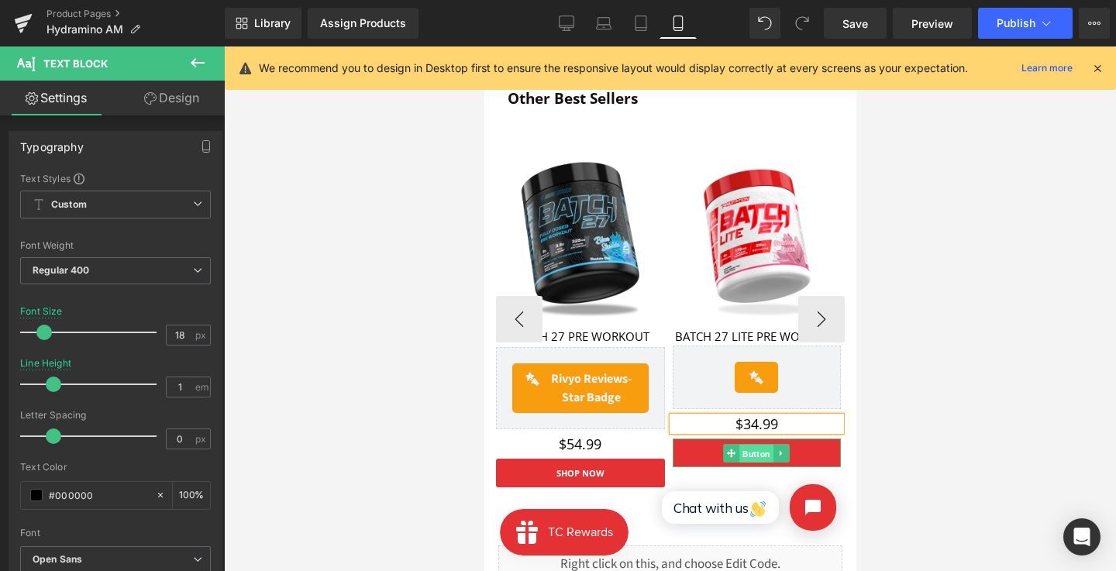
click at [755, 453] on span "Button" at bounding box center [755, 454] width 34 height 19
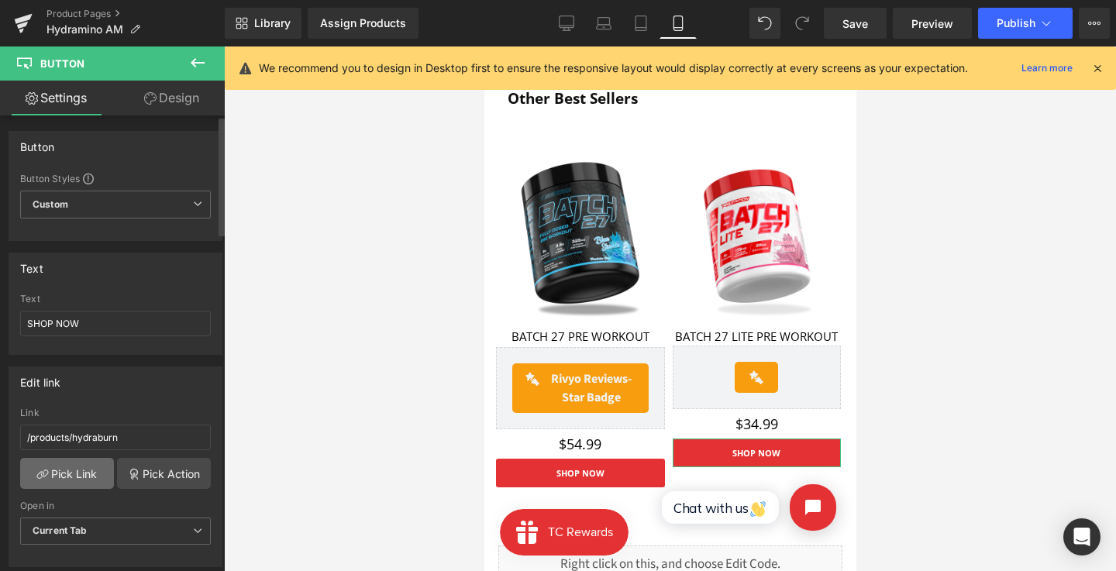
click at [78, 460] on link "Pick Link" at bounding box center [67, 473] width 94 height 31
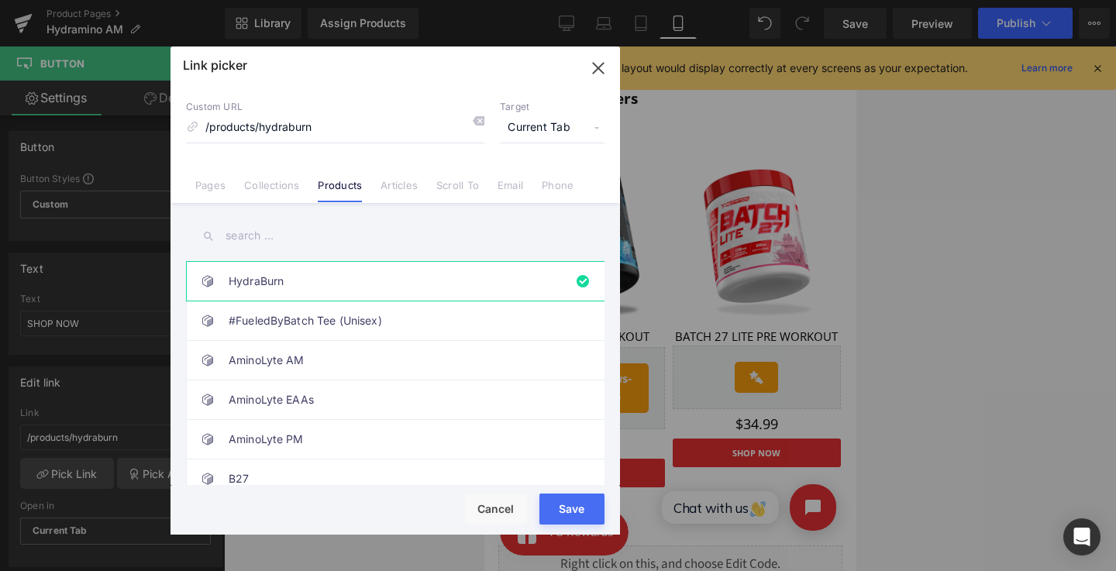
click at [365, 232] on input "text" at bounding box center [395, 235] width 418 height 35
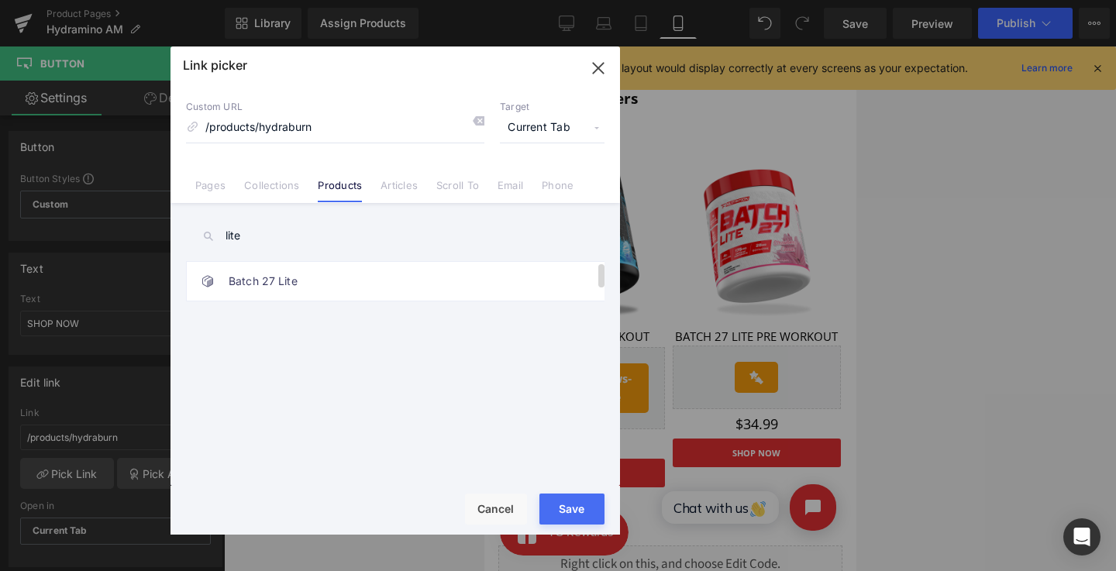
type input "lite"
click at [358, 304] on div "HydraBurn #FueledByBatch Tee (Unisex) AminoLyte AM AminoLyte EAAs AminoLyte PM …" at bounding box center [398, 376] width 425 height 230
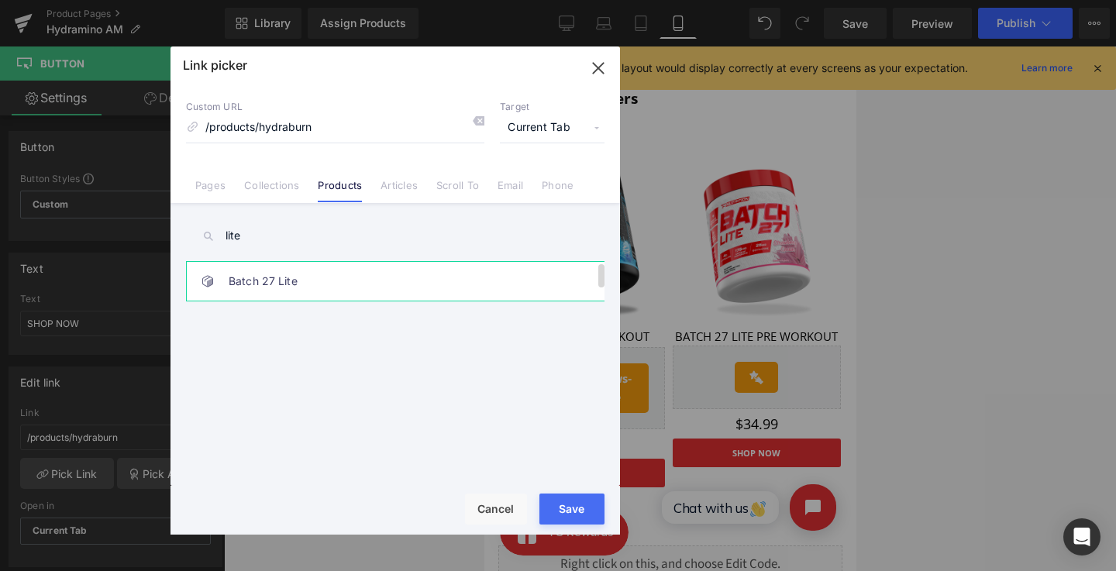
click at [358, 298] on link "Batch 27 Lite" at bounding box center [399, 281] width 341 height 39
click at [553, 516] on div "Rendering Content" at bounding box center [558, 509] width 95 height 17
click at [556, 494] on button "Save" at bounding box center [571, 509] width 65 height 31
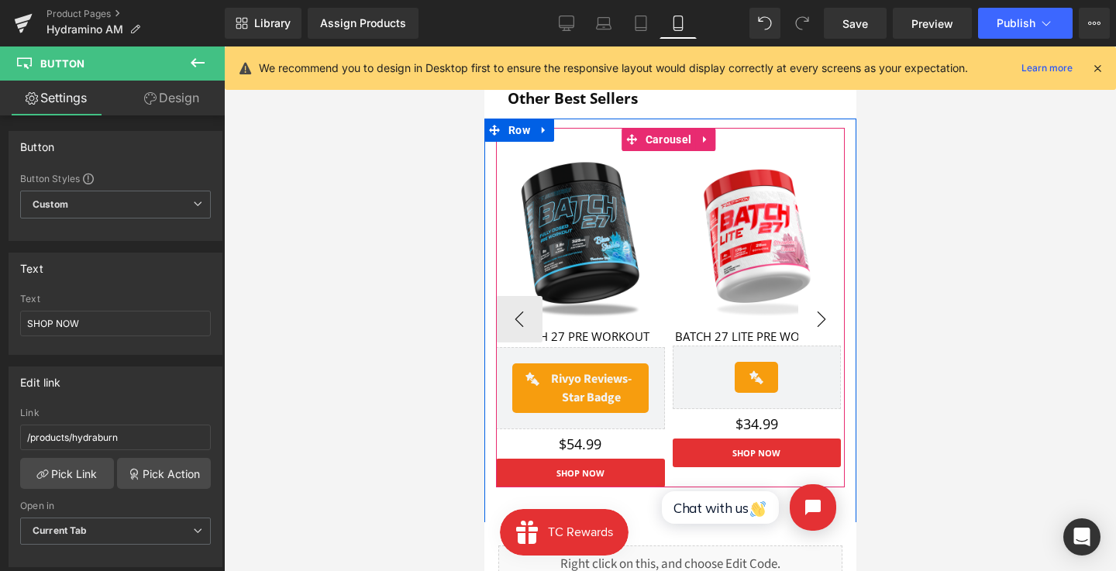
click at [829, 315] on button "›" at bounding box center [820, 319] width 46 height 46
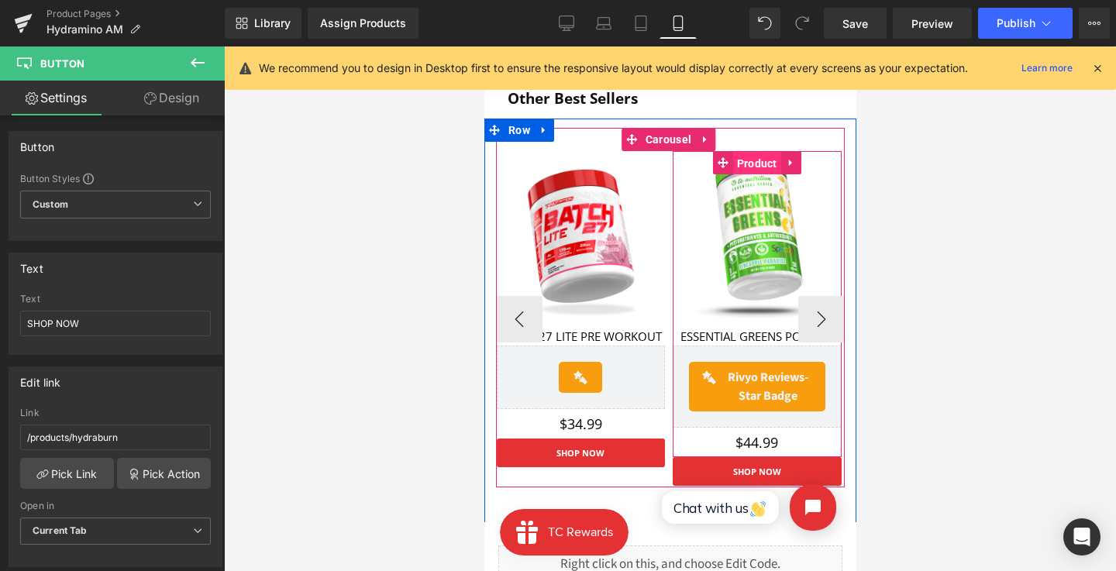
click at [755, 154] on span "Product" at bounding box center [756, 163] width 48 height 23
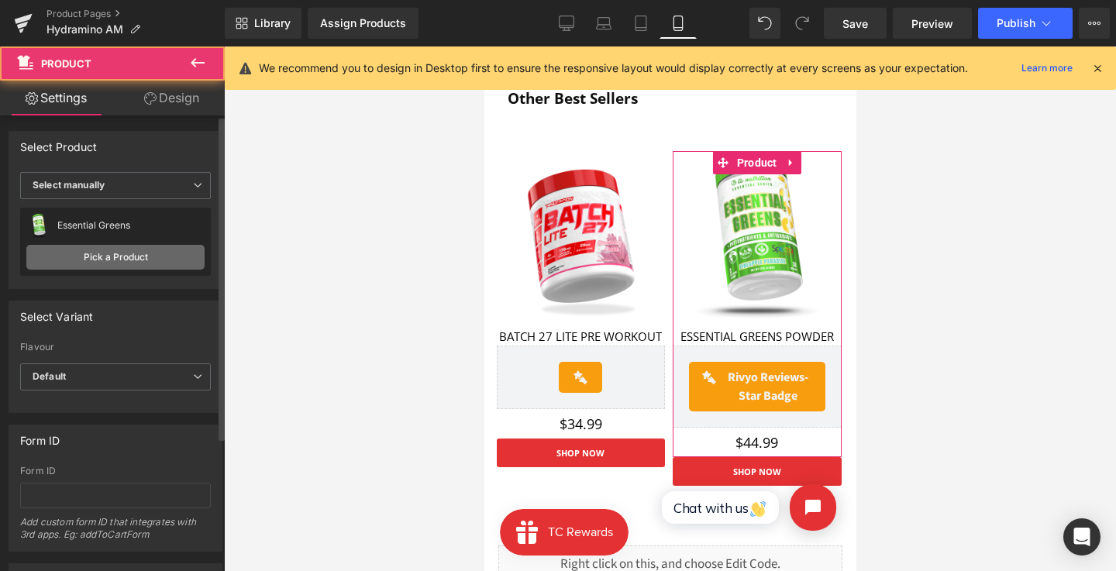
click at [122, 255] on link "Pick a Product" at bounding box center [115, 257] width 178 height 25
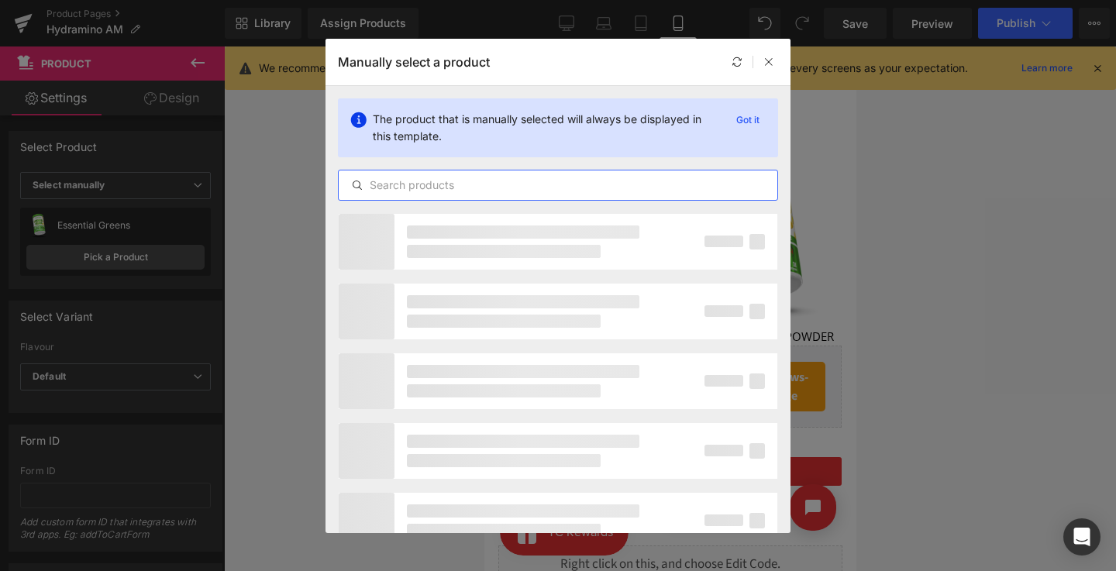
click at [455, 181] on input "text" at bounding box center [558, 185] width 439 height 19
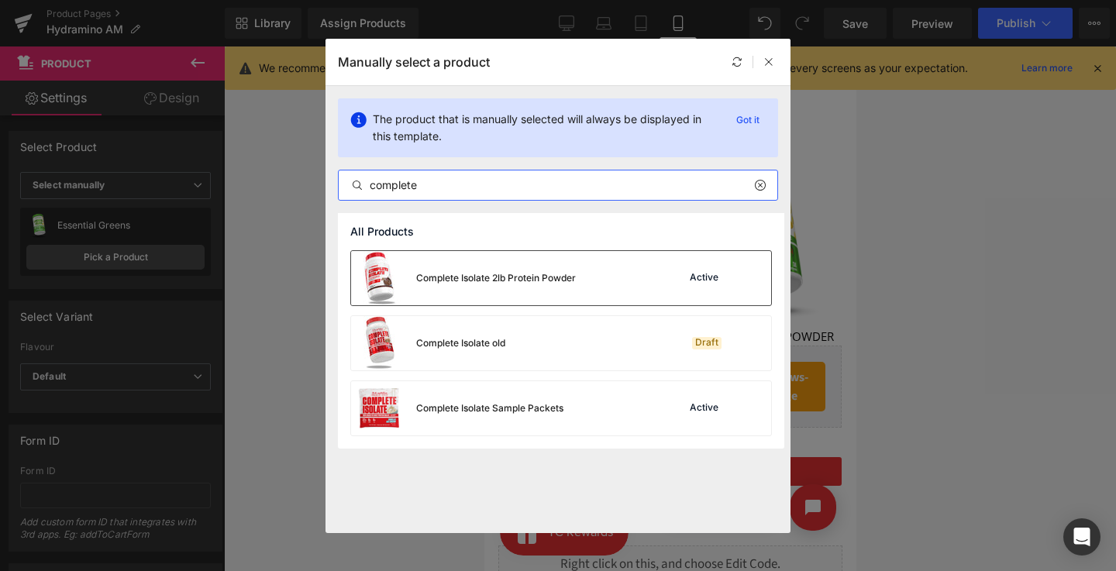
type input "complete"
click at [480, 280] on div "Complete Isolate 2lb Protein Powder" at bounding box center [496, 278] width 160 height 14
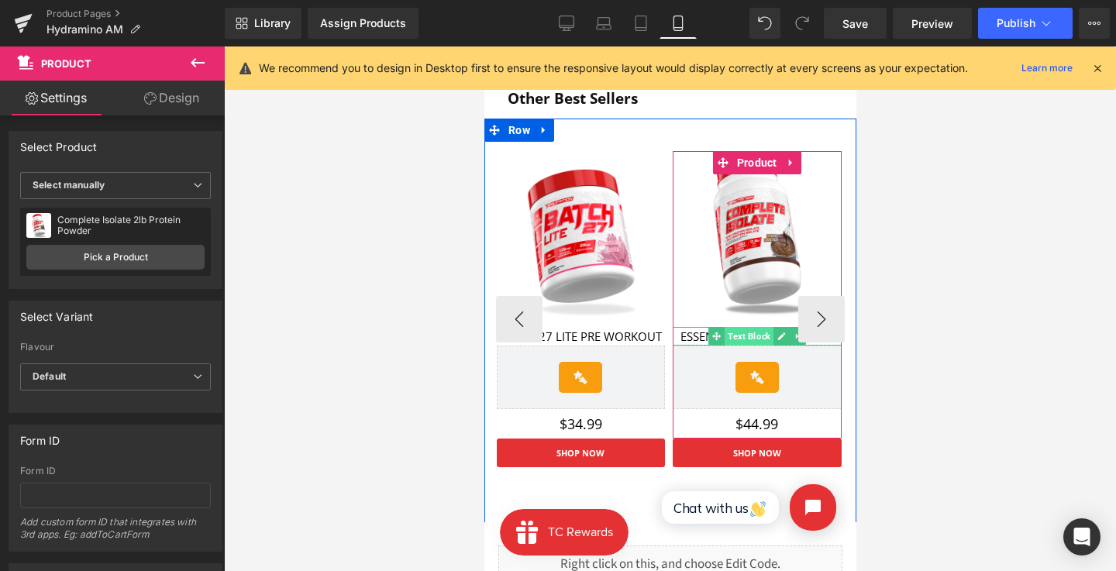
click at [730, 329] on span "Text Block" at bounding box center [748, 336] width 49 height 19
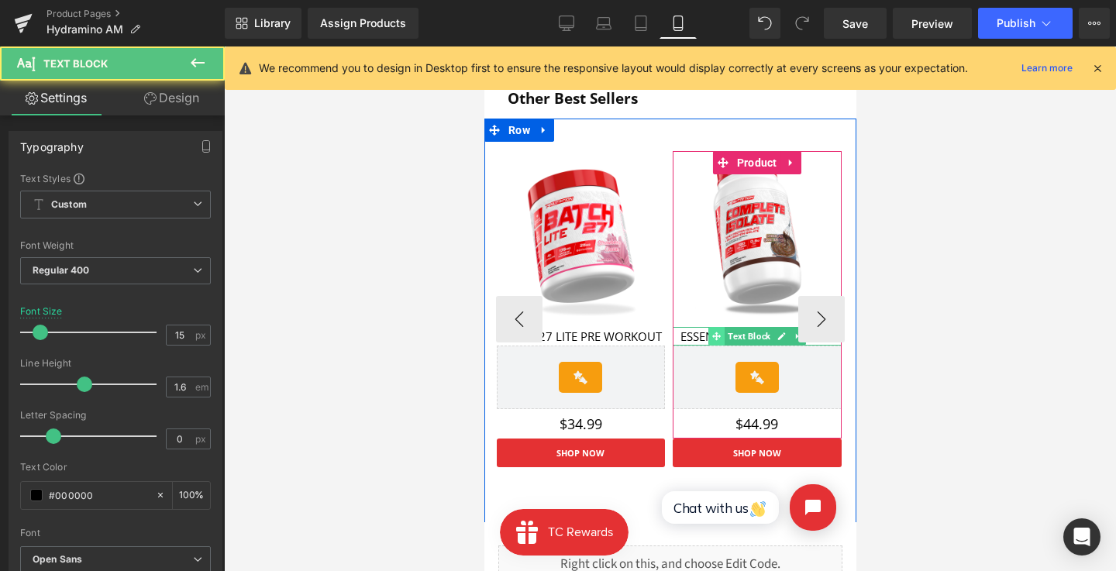
click at [708, 329] on span at bounding box center [715, 336] width 16 height 19
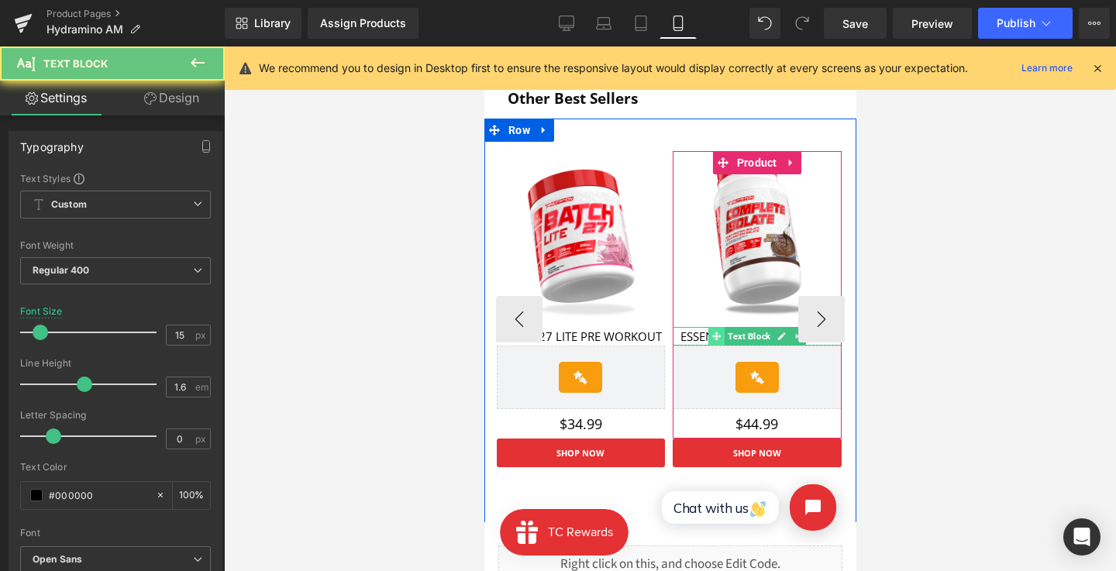
click at [708, 329] on span at bounding box center [715, 336] width 16 height 19
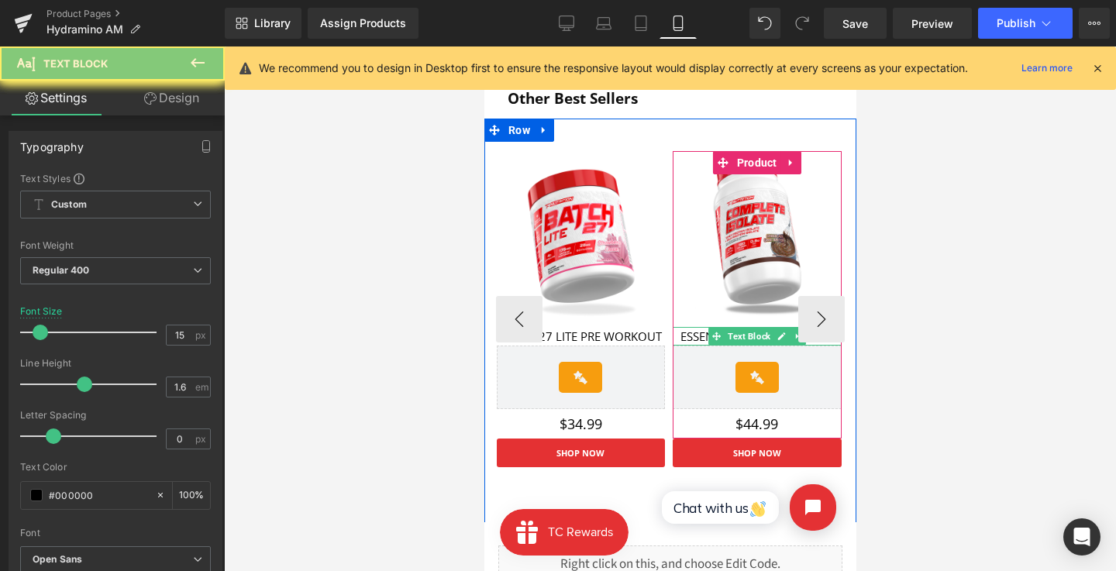
click at [699, 329] on p "ESSENTIAL GREENS POWDER" at bounding box center [756, 336] width 169 height 19
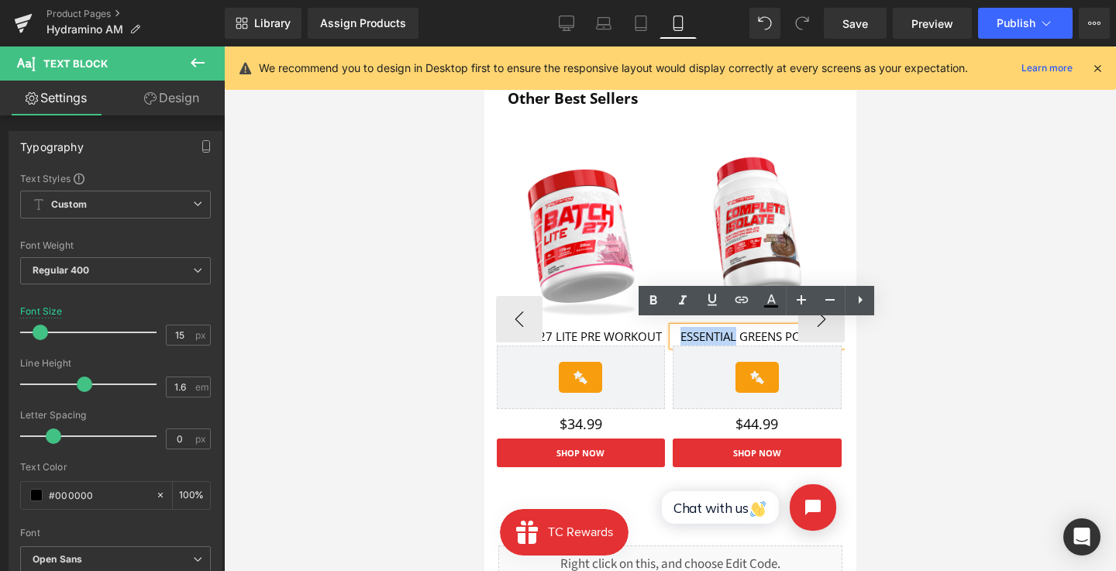
click at [699, 329] on p "ESSENTIAL GREENS POWDER" at bounding box center [756, 336] width 169 height 19
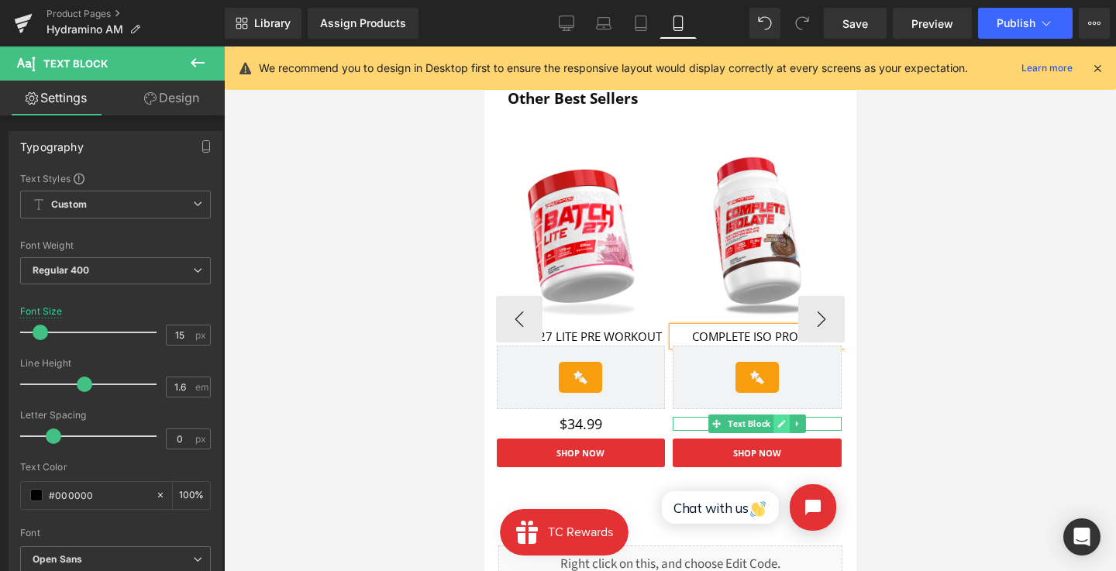
click at [776, 420] on icon at bounding box center [780, 423] width 9 height 9
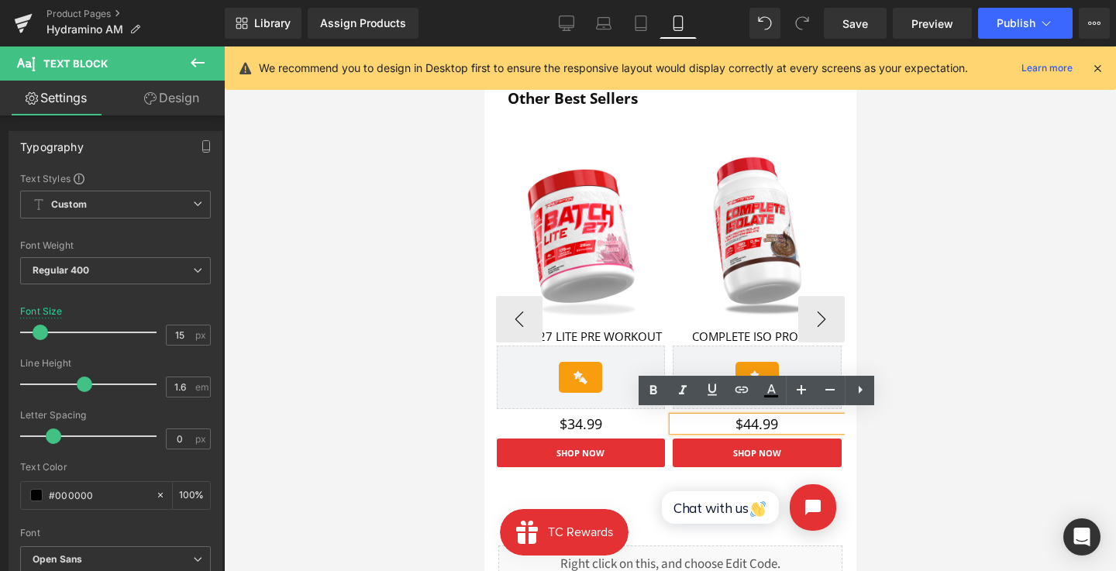
click at [765, 420] on p "$44.99" at bounding box center [756, 424] width 169 height 14
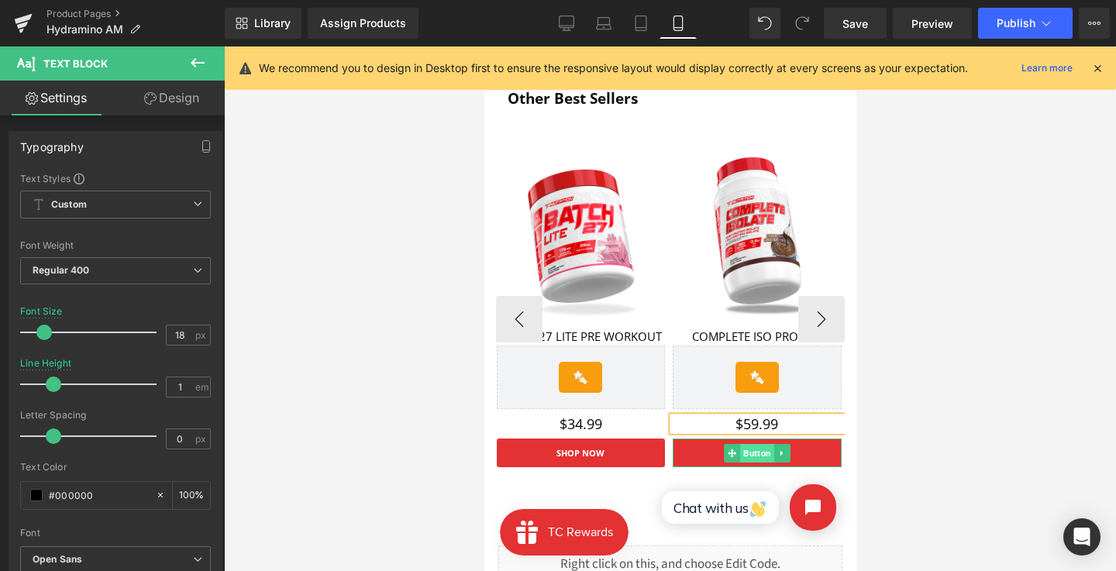
click at [748, 452] on span "Button" at bounding box center [756, 453] width 34 height 19
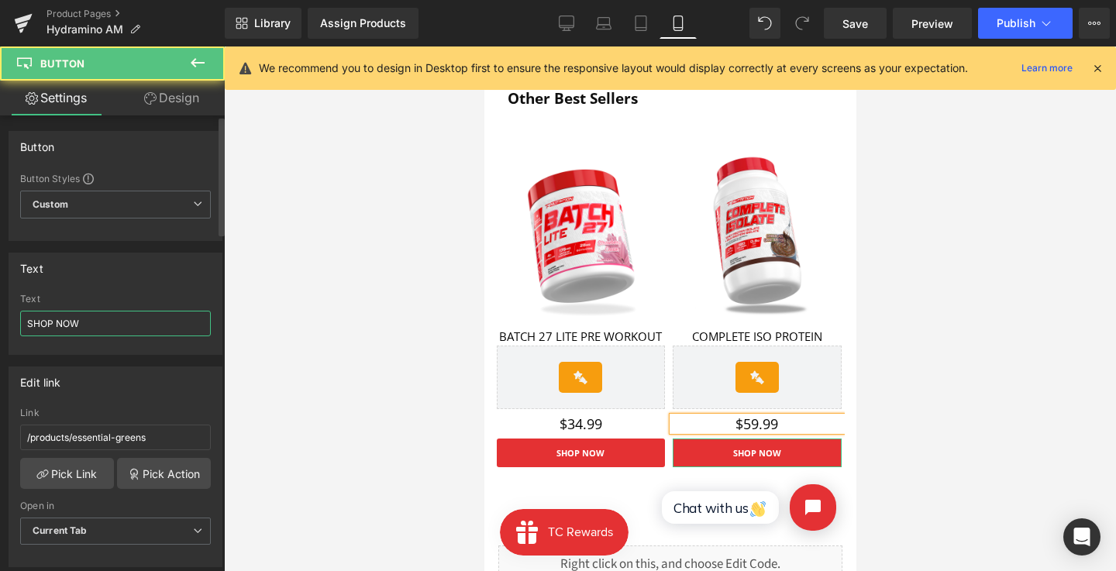
click at [144, 326] on input "SHOP NOW" at bounding box center [115, 324] width 191 height 26
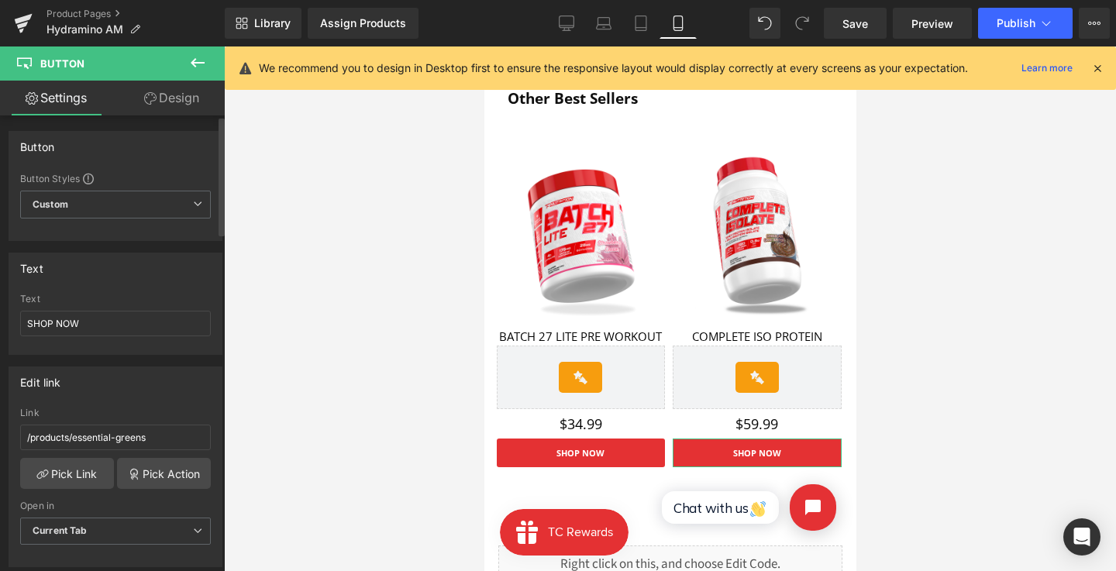
click at [67, 488] on div "/products/essential-greens Link /products/essential-greens Pick Link Pick Actio…" at bounding box center [115, 487] width 212 height 159
click at [66, 466] on link "Pick Link" at bounding box center [67, 473] width 94 height 31
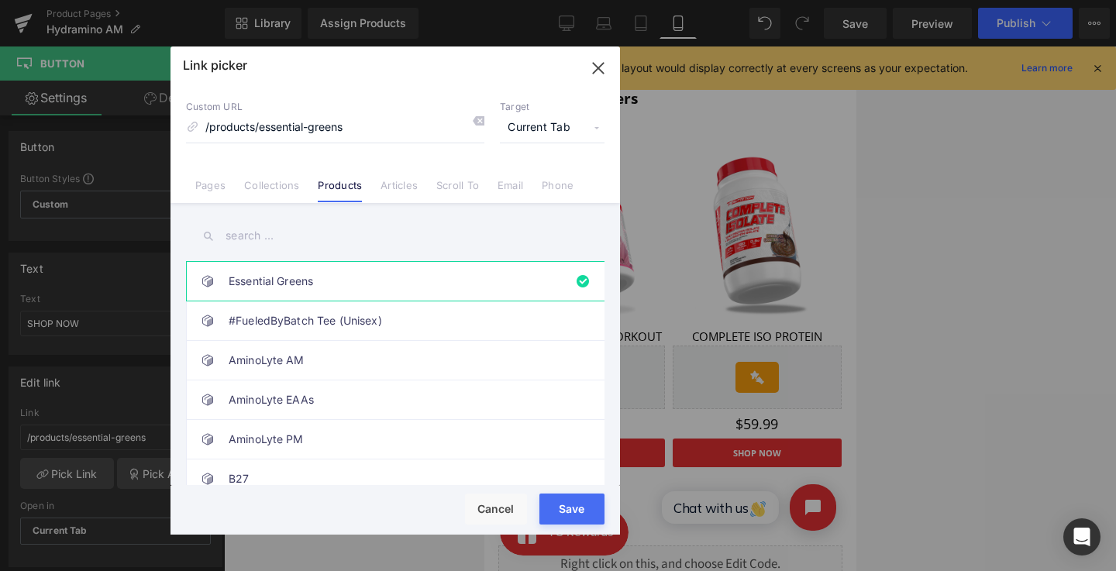
click at [290, 232] on input "text" at bounding box center [395, 235] width 418 height 35
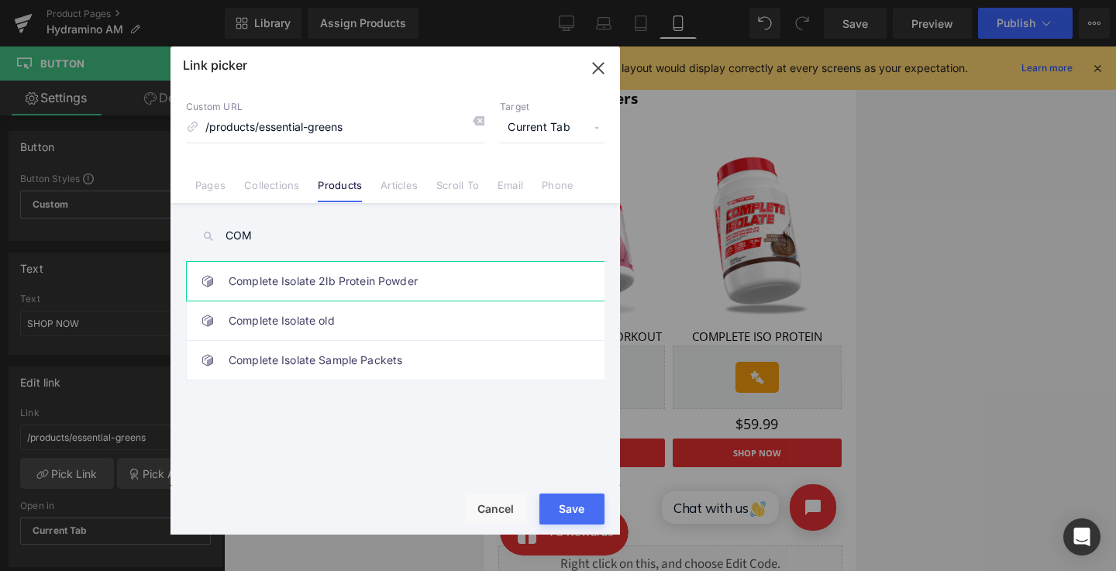
type input "COM"
click at [321, 284] on link "Complete Isolate 2lb Protein Powder" at bounding box center [399, 281] width 341 height 39
click at [551, 503] on div "Rendering Content" at bounding box center [558, 509] width 95 height 17
click at [561, 498] on button "Save" at bounding box center [571, 509] width 65 height 31
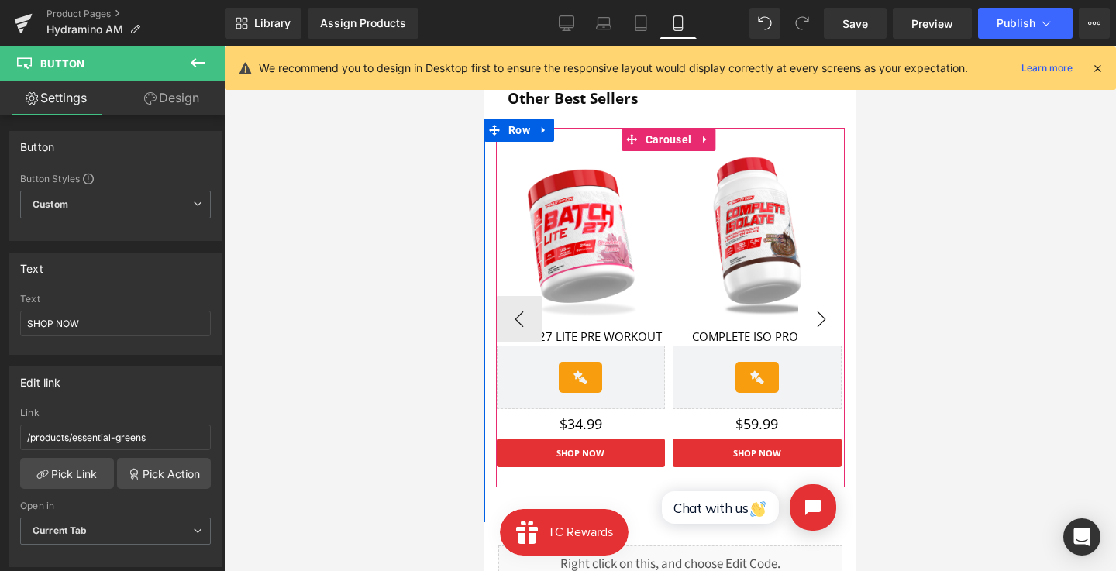
click at [814, 311] on button "›" at bounding box center [820, 319] width 46 height 46
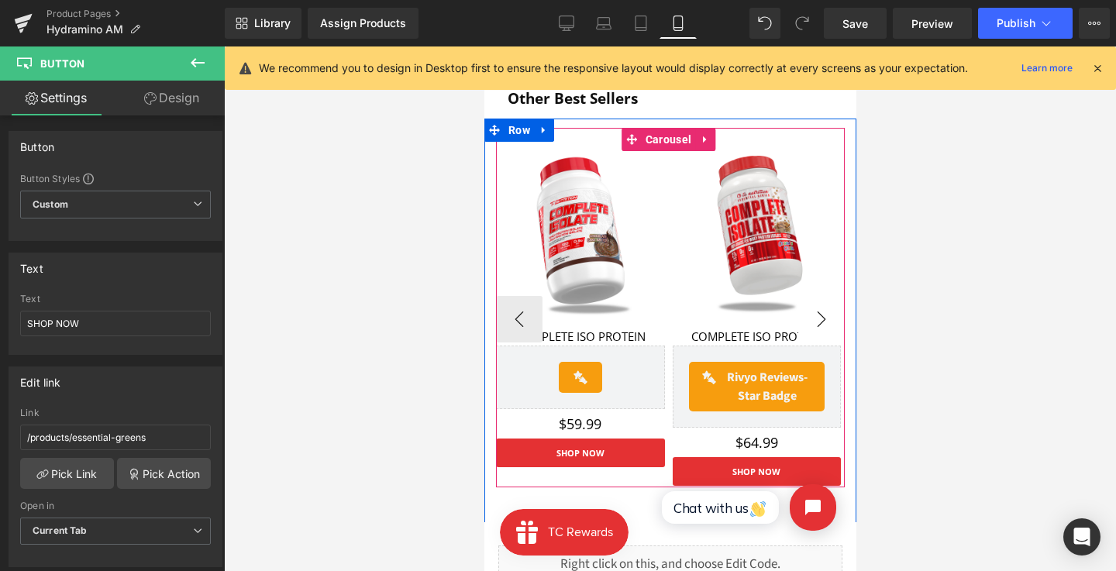
click at [823, 317] on button "›" at bounding box center [820, 319] width 46 height 46
click at [812, 301] on button "›" at bounding box center [820, 319] width 46 height 46
click at [807, 310] on button "›" at bounding box center [820, 319] width 46 height 46
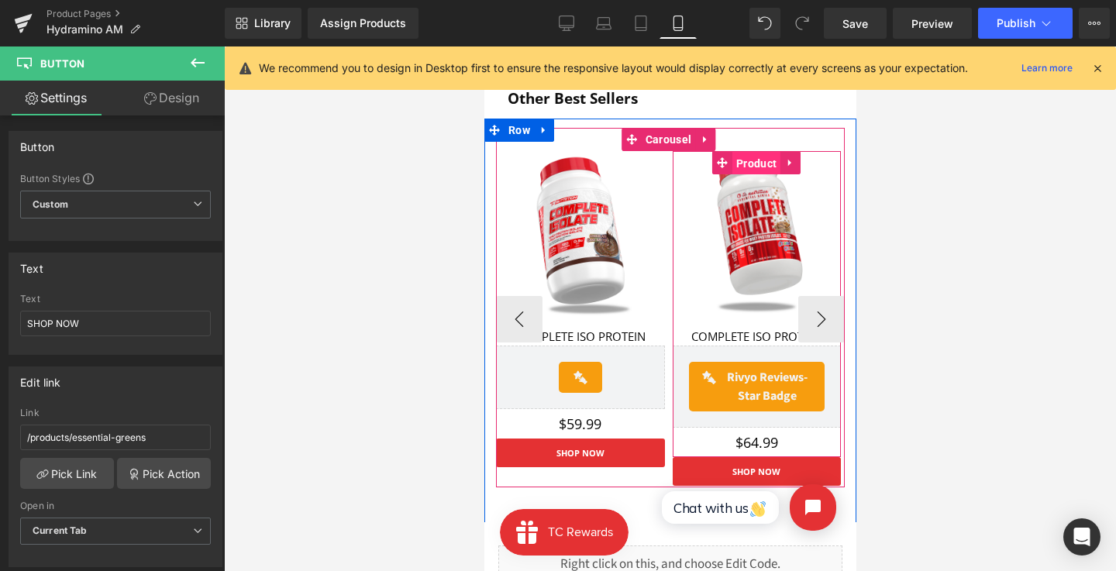
click at [752, 157] on span "Product" at bounding box center [755, 163] width 48 height 23
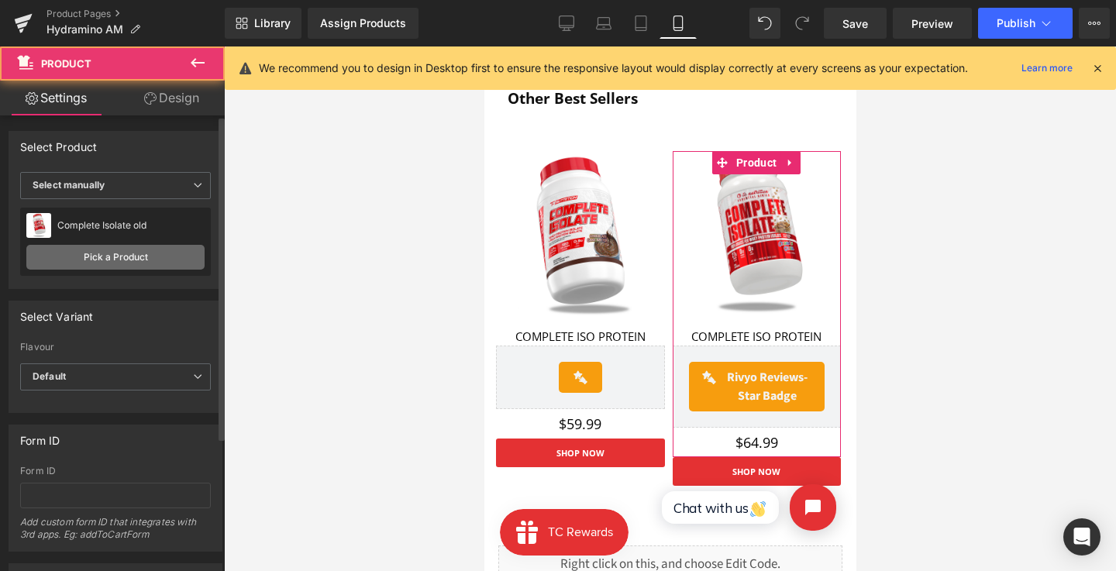
click at [132, 249] on link "Pick a Product" at bounding box center [115, 257] width 178 height 25
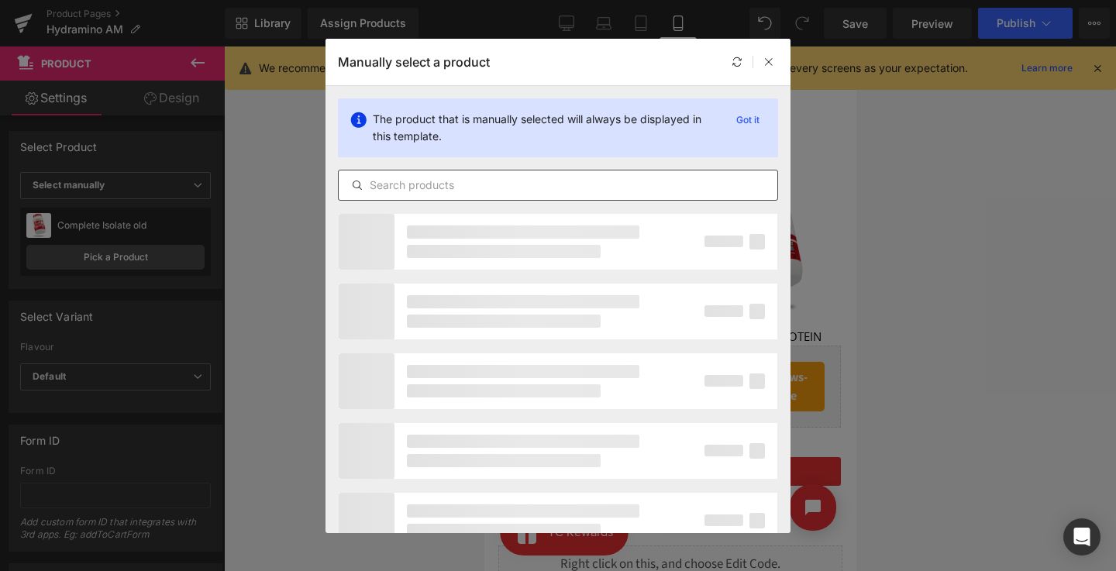
click at [424, 187] on input "text" at bounding box center [558, 185] width 439 height 19
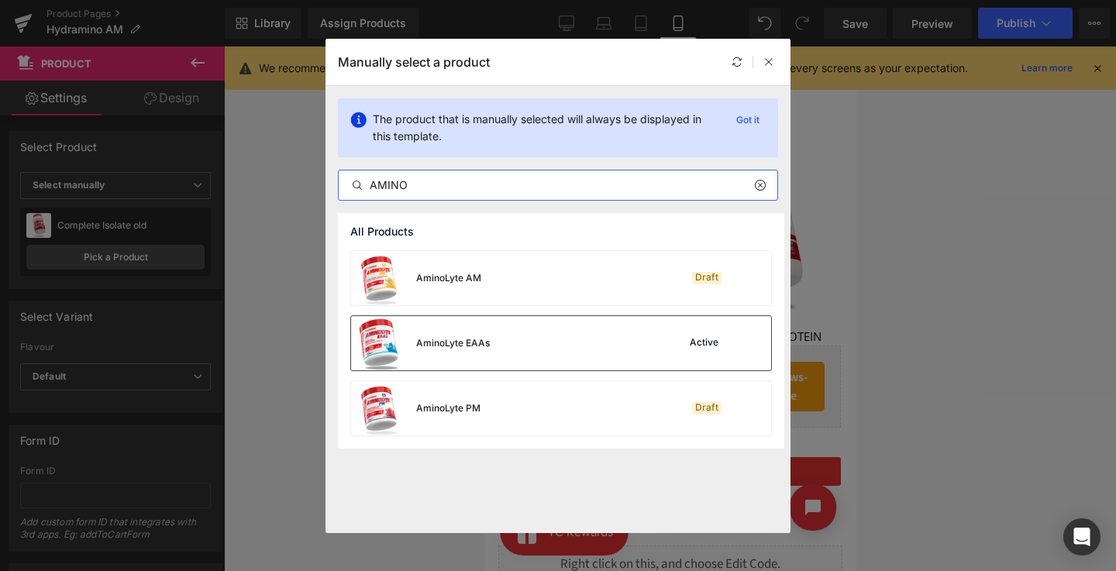
type input "AMINO"
click at [517, 356] on div "AminoLyte EAAs Active" at bounding box center [561, 343] width 420 height 54
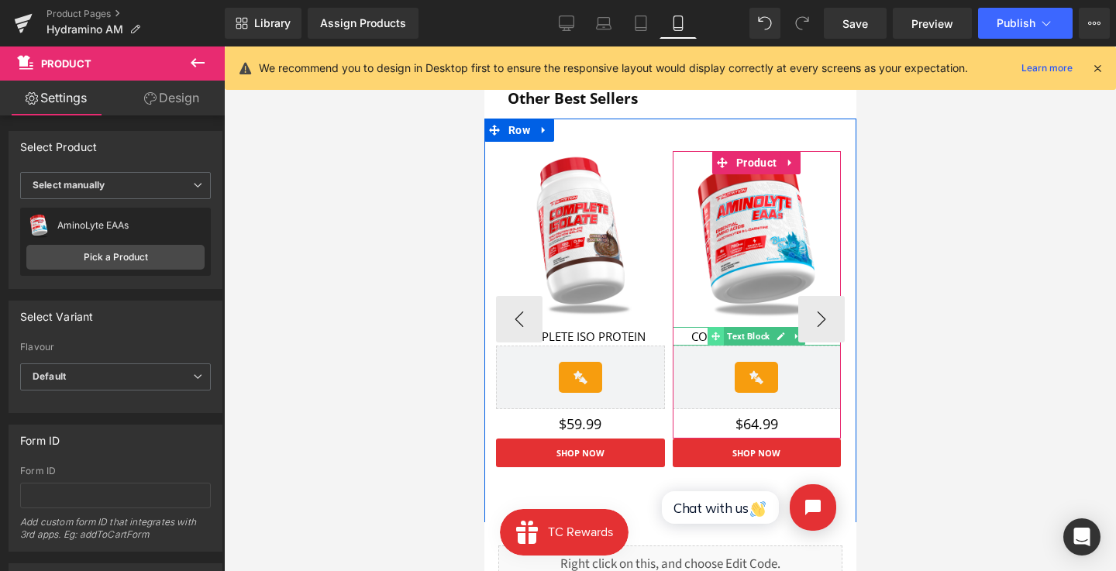
click at [708, 332] on span at bounding box center [715, 336] width 16 height 19
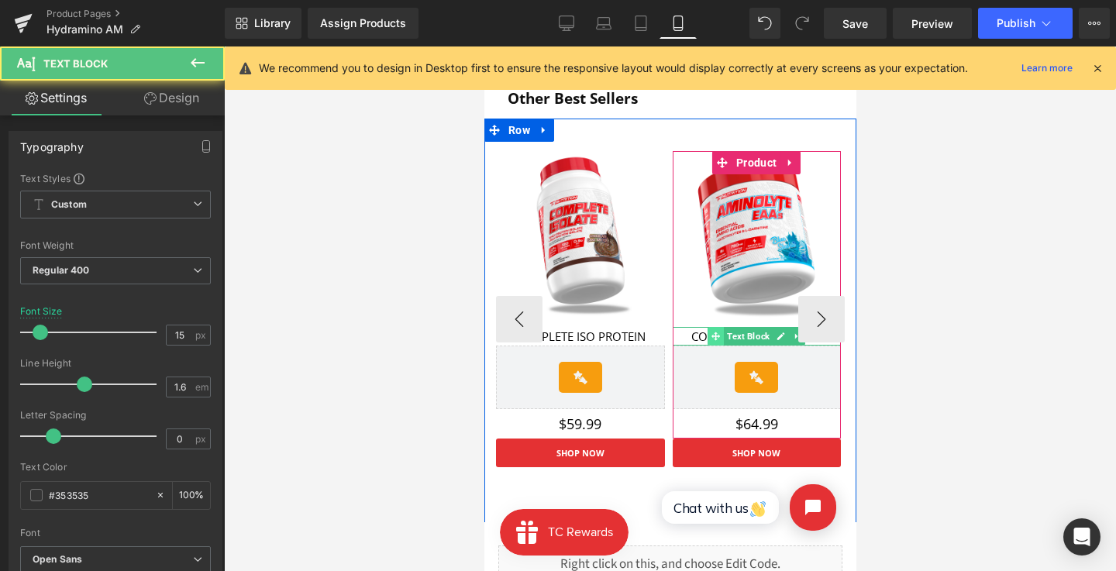
click at [708, 332] on span at bounding box center [715, 336] width 16 height 19
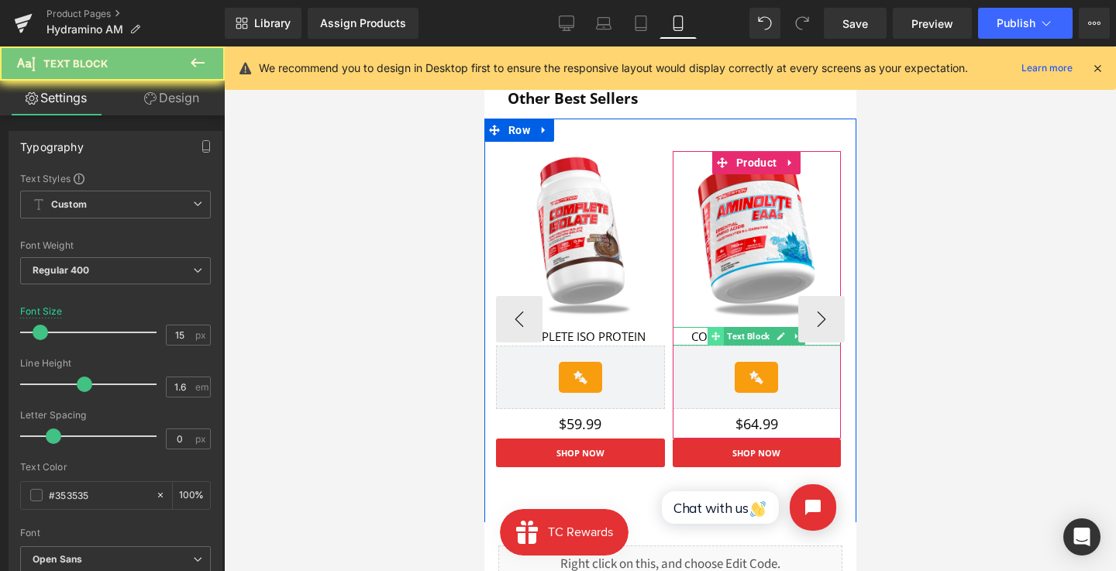
click at [707, 332] on span at bounding box center [715, 336] width 16 height 19
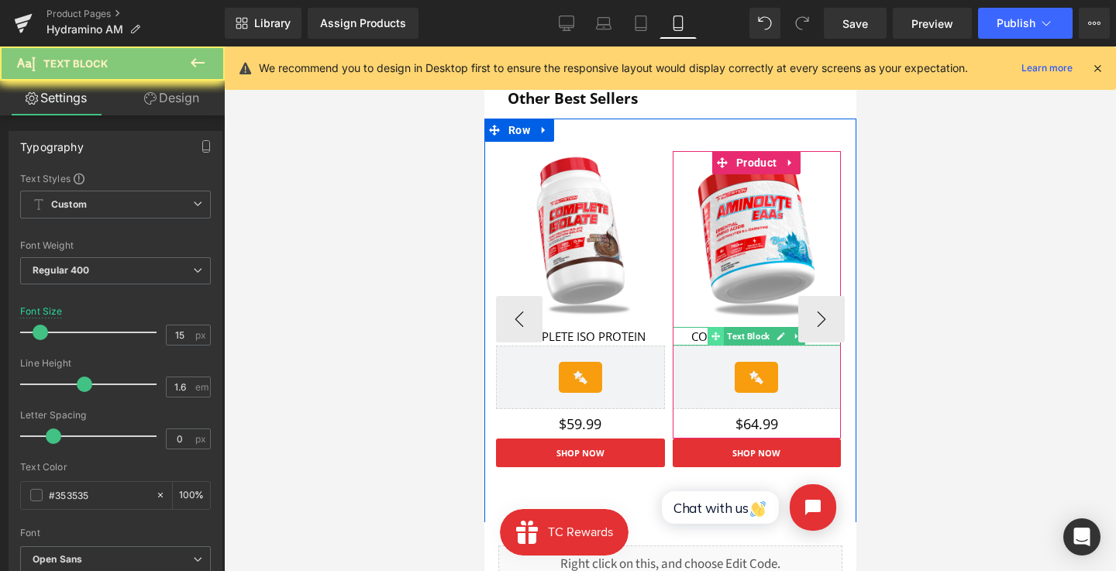
click at [707, 332] on span at bounding box center [715, 336] width 16 height 19
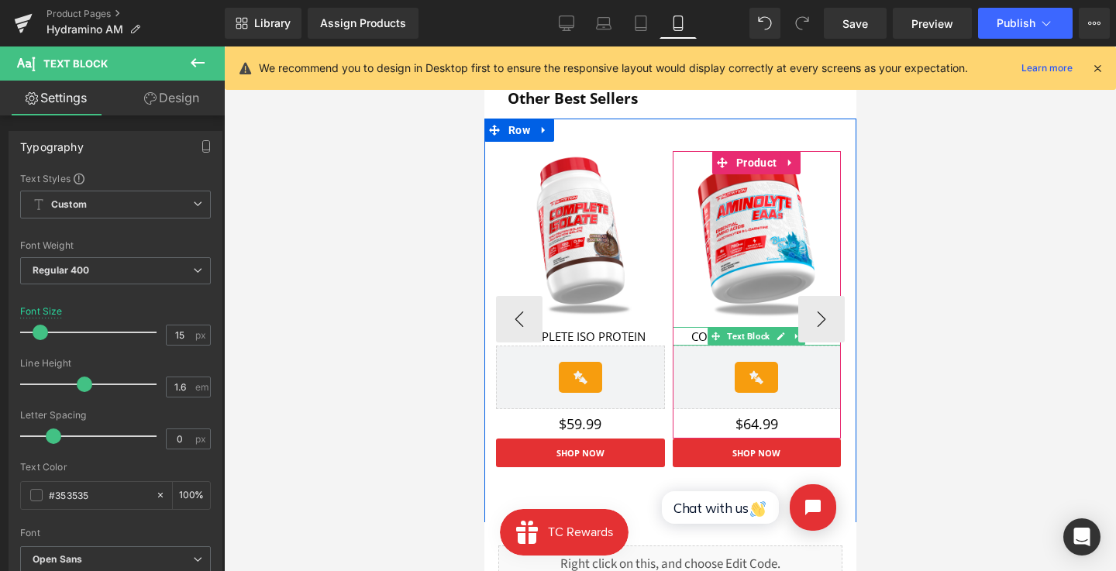
click at [704, 332] on span "COMPLETE ISO PROTEIN" at bounding box center [755, 336] width 130 height 15
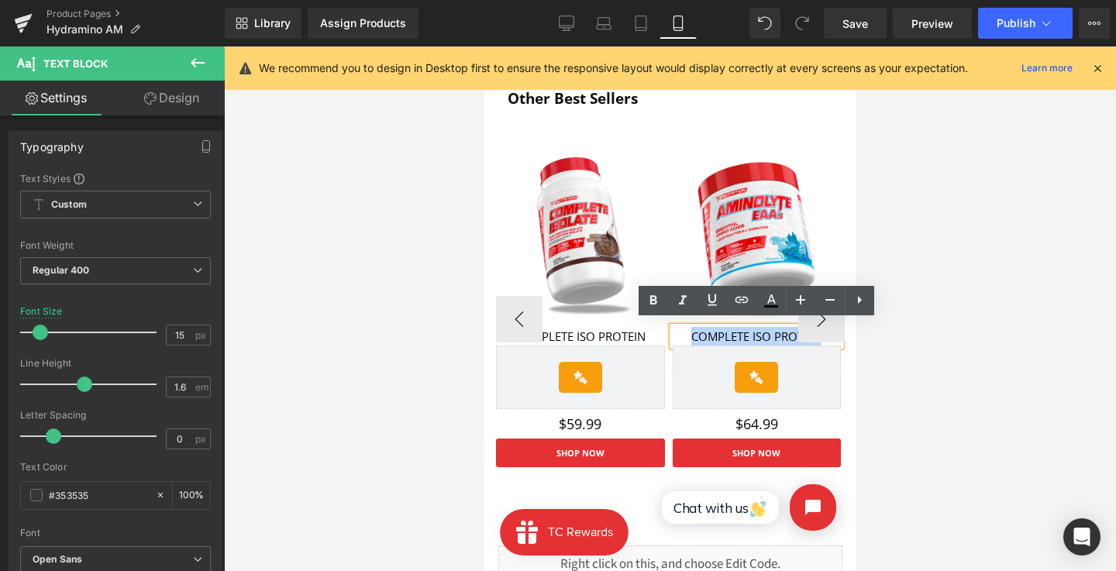
click at [704, 332] on span "COMPLETE ISO PROTEIN" at bounding box center [755, 336] width 130 height 15
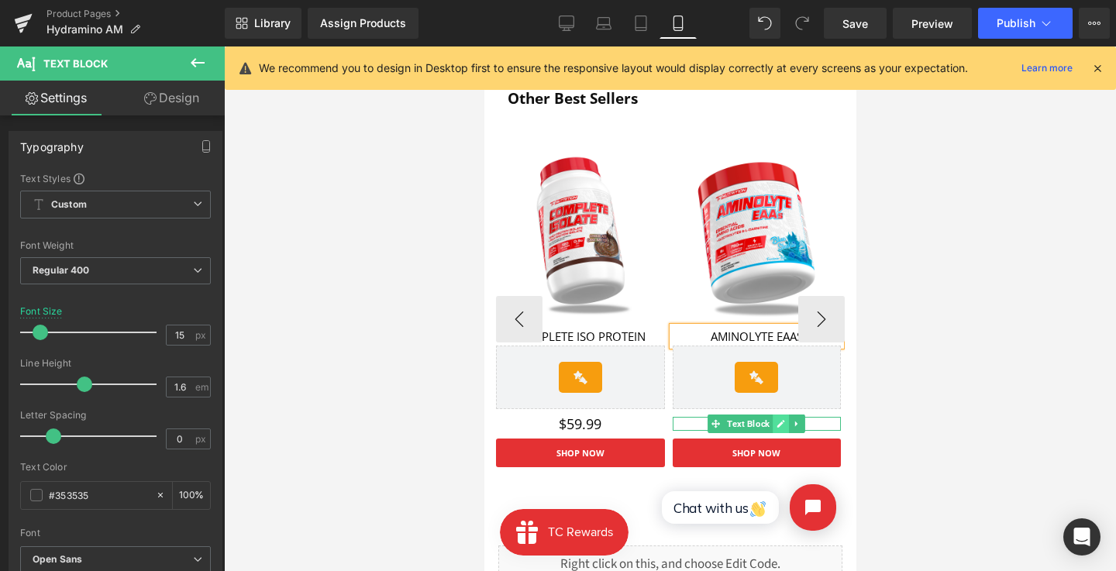
click at [778, 420] on icon at bounding box center [780, 424] width 8 height 8
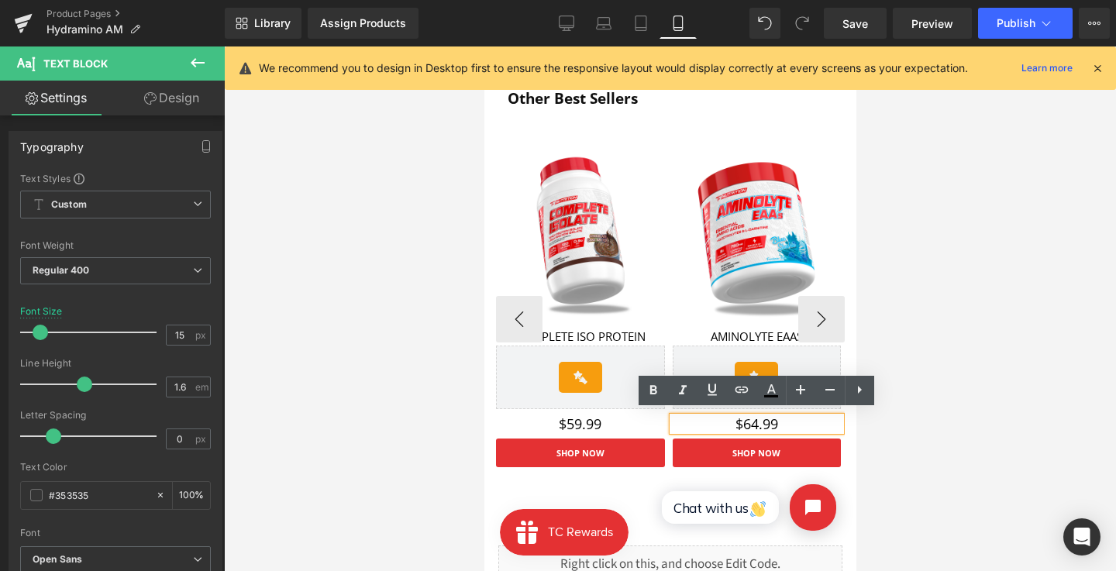
click at [750, 419] on p "$64.99" at bounding box center [756, 424] width 169 height 14
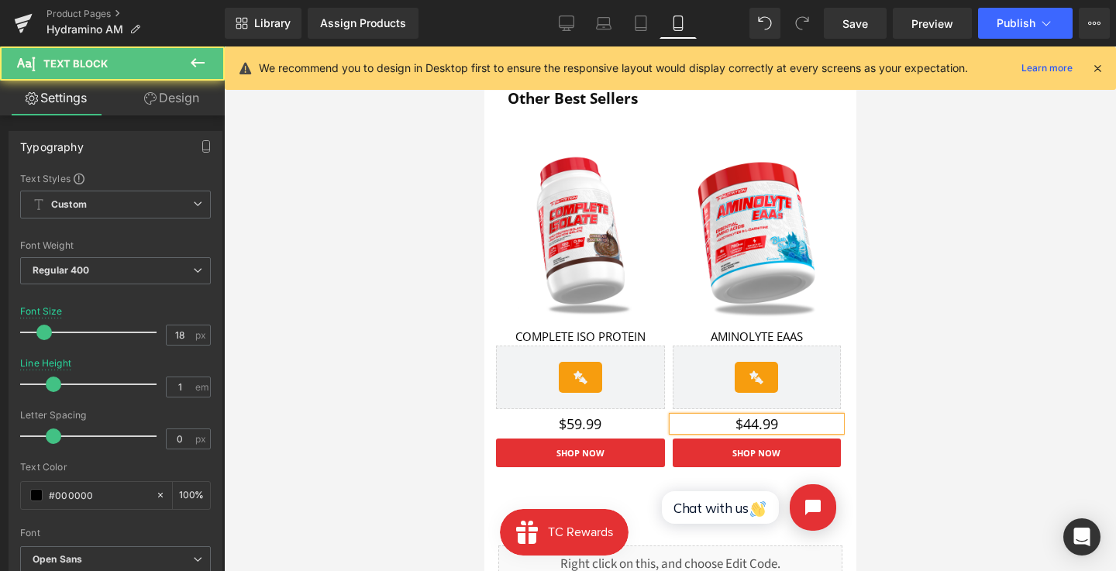
drag, startPoint x: 366, startPoint y: 374, endPoint x: 931, endPoint y: 422, distance: 566.8
click at [931, 422] on div at bounding box center [670, 308] width 892 height 525
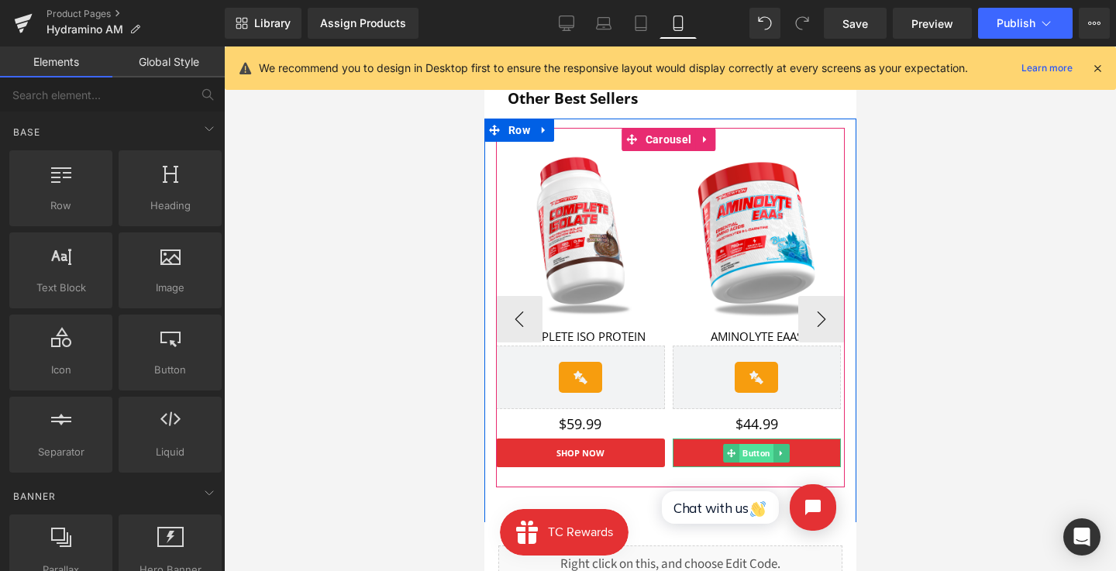
click at [761, 444] on span "Button" at bounding box center [755, 453] width 34 height 19
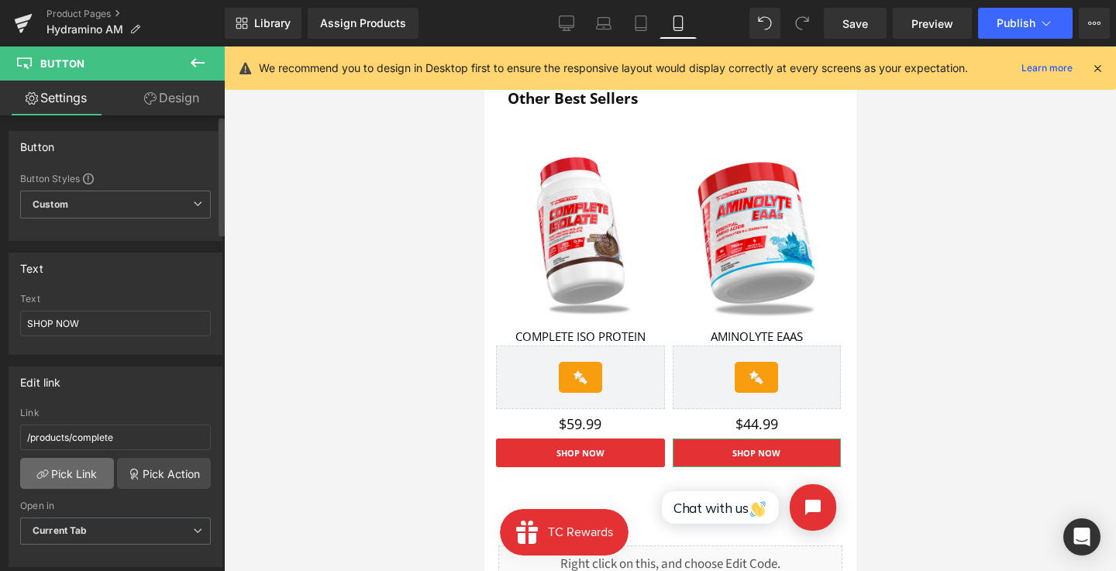
click at [88, 473] on link "Pick Link" at bounding box center [67, 473] width 94 height 31
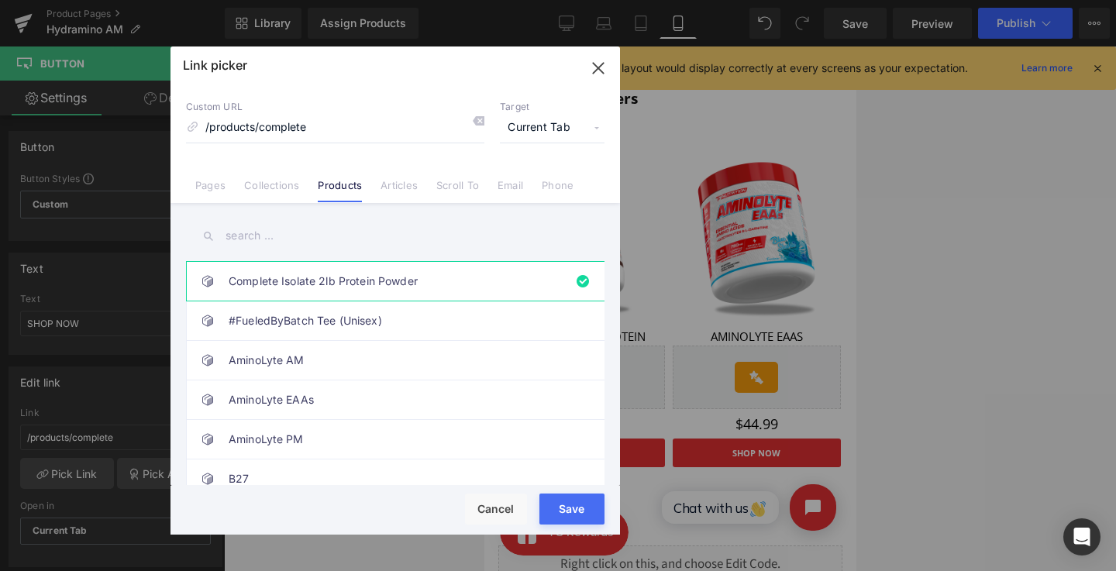
click at [415, 239] on input "text" at bounding box center [395, 235] width 418 height 35
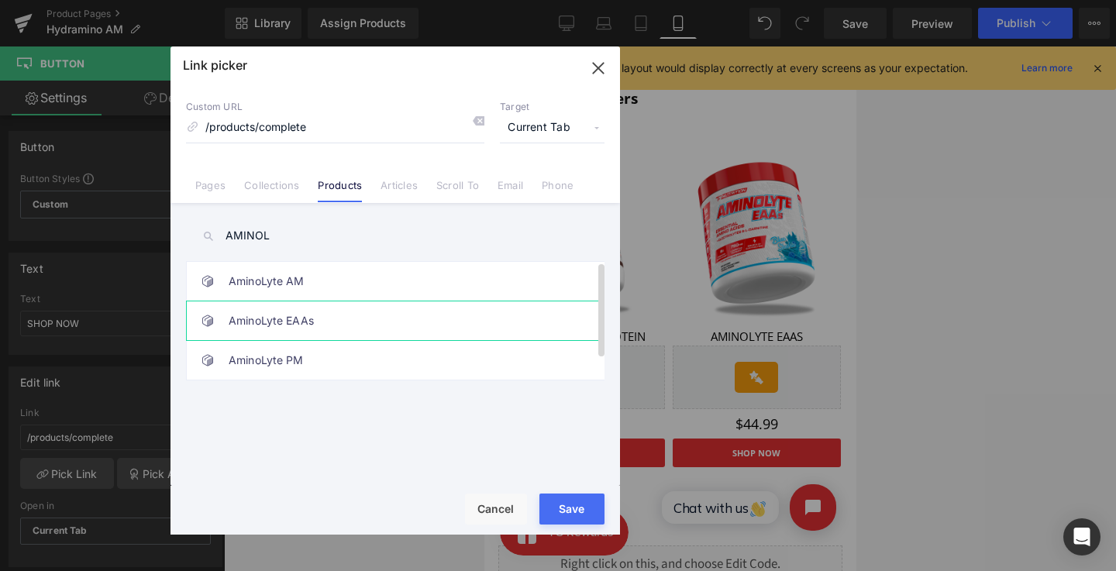
type input "AMINOL"
click at [357, 322] on link "AminoLyte EAAs" at bounding box center [399, 320] width 341 height 39
click at [572, 514] on div "Rendering Content" at bounding box center [558, 509] width 95 height 17
click at [574, 497] on button "Save" at bounding box center [571, 509] width 65 height 31
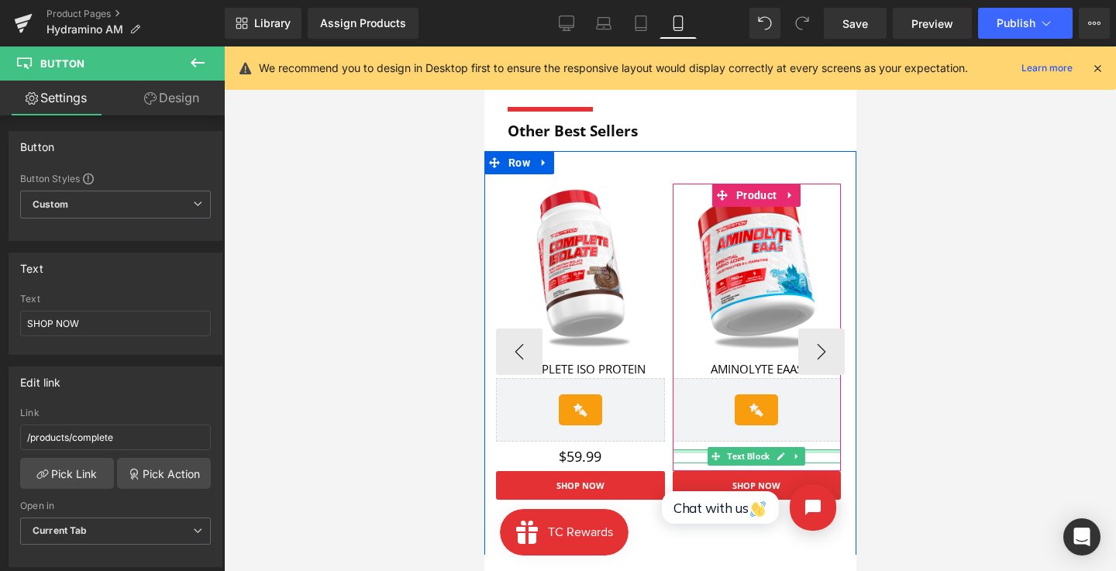
scroll to position [1572, 0]
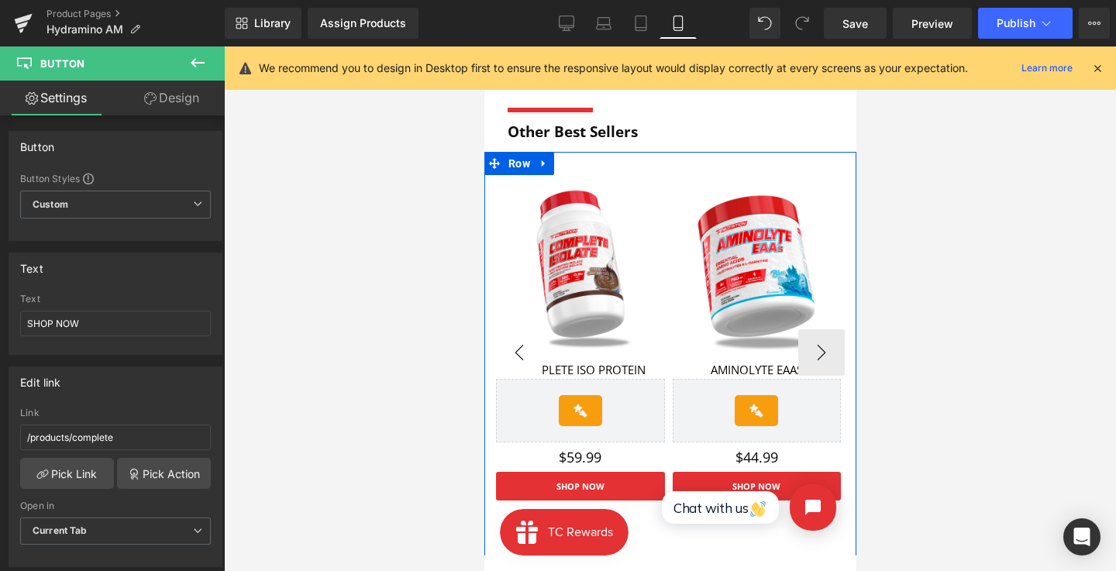
click at [520, 333] on button "‹" at bounding box center [518, 352] width 46 height 46
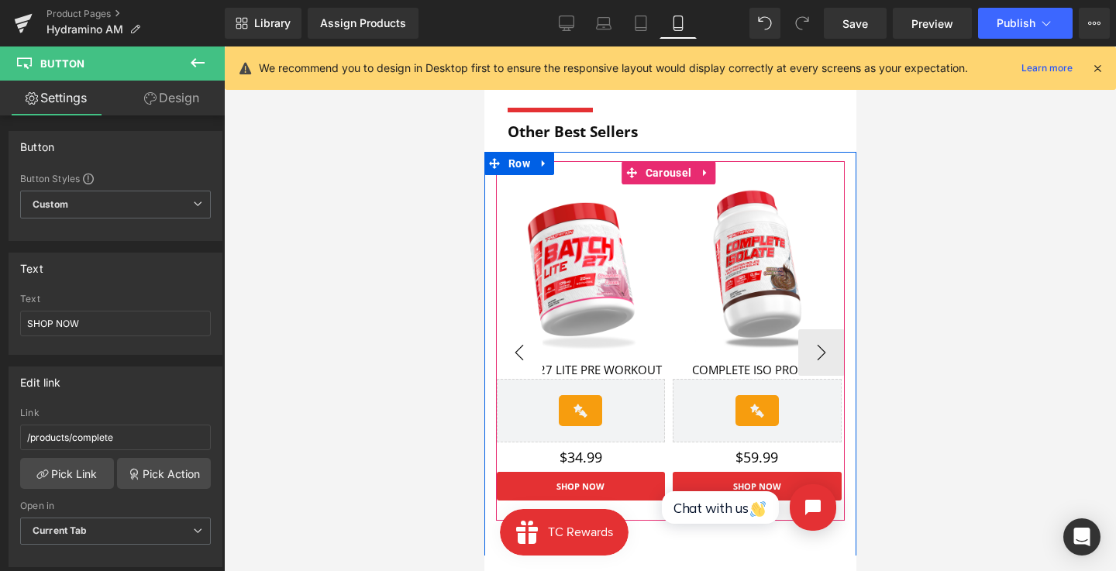
click at [520, 333] on button "‹" at bounding box center [518, 352] width 46 height 46
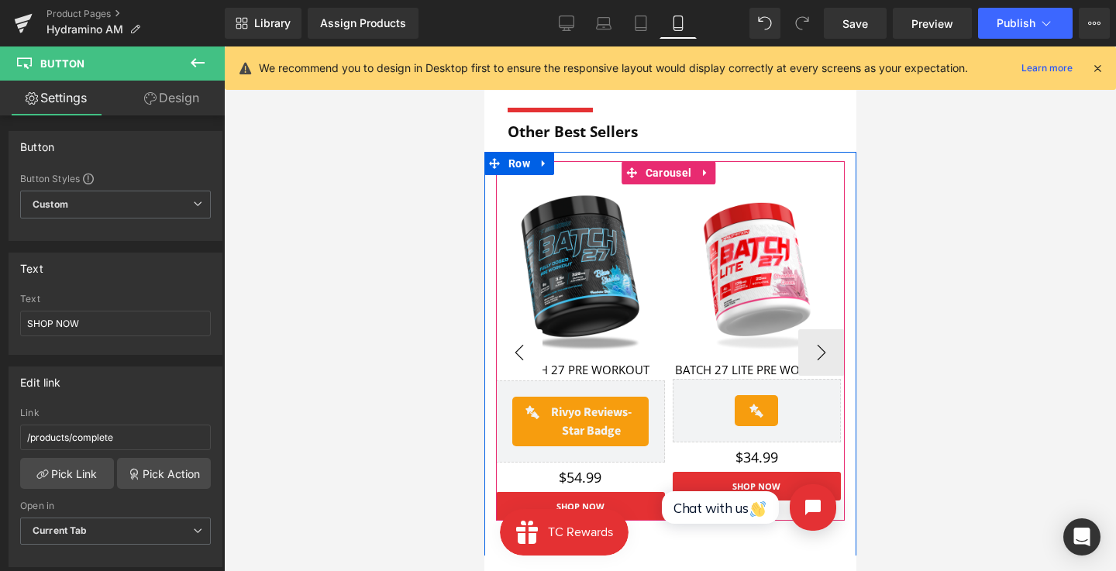
click at [520, 333] on button "‹" at bounding box center [518, 352] width 46 height 46
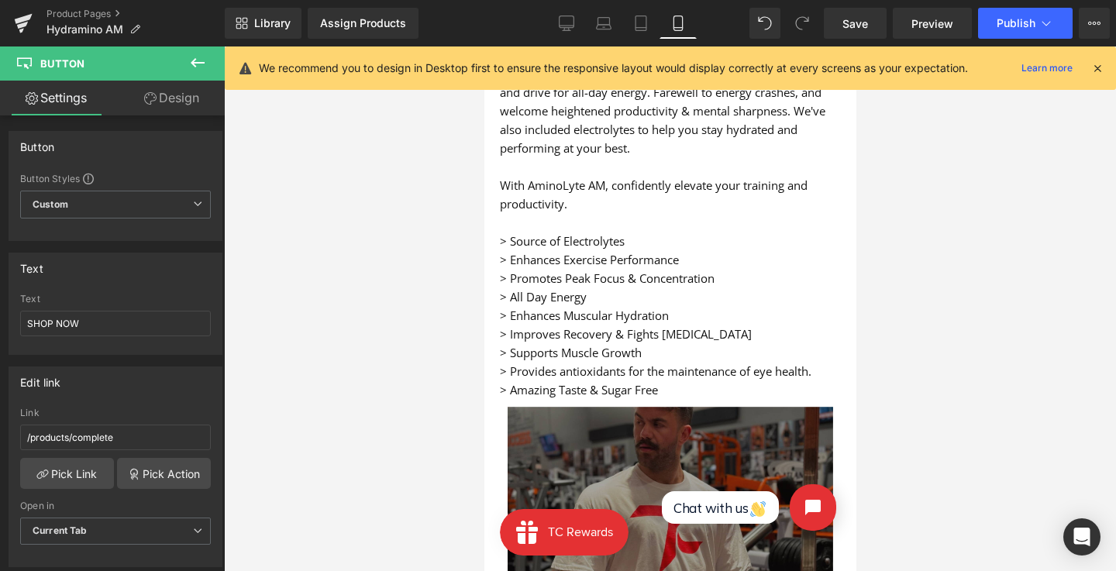
scroll to position [0, 0]
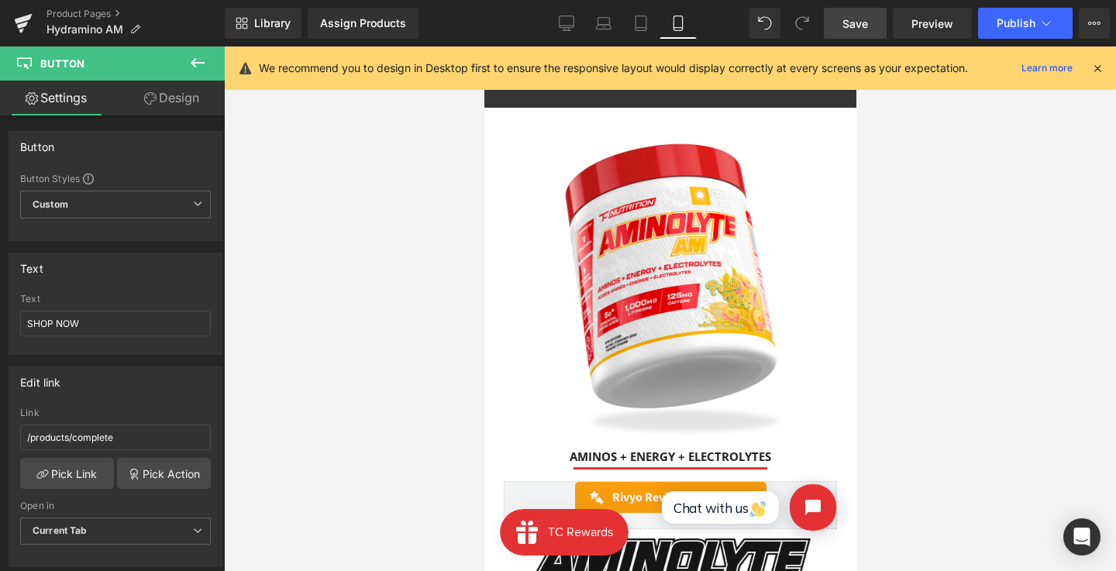
click at [844, 22] on span "Save" at bounding box center [855, 23] width 26 height 16
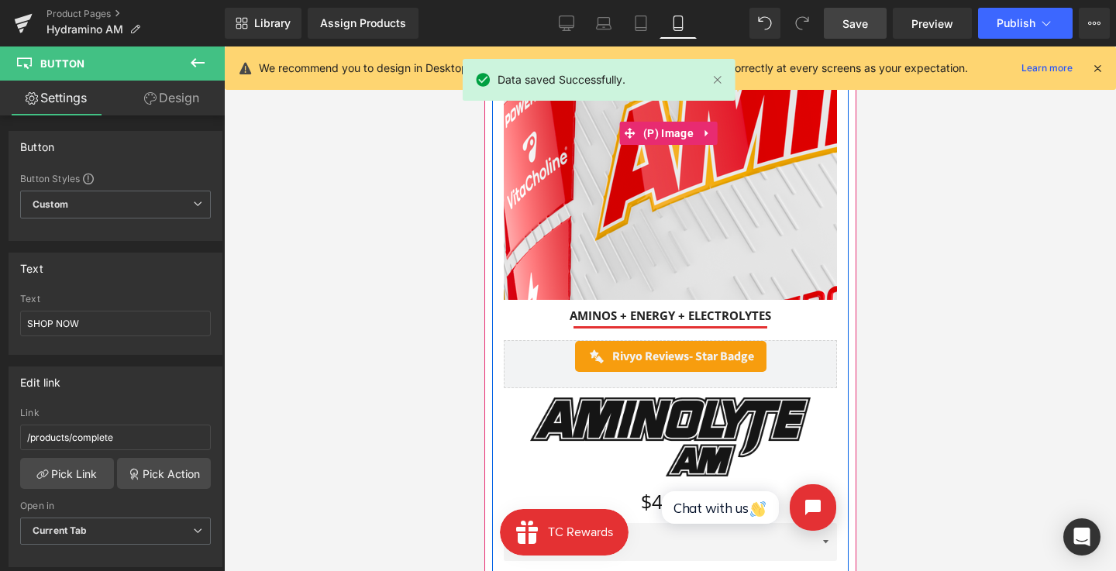
scroll to position [131, 0]
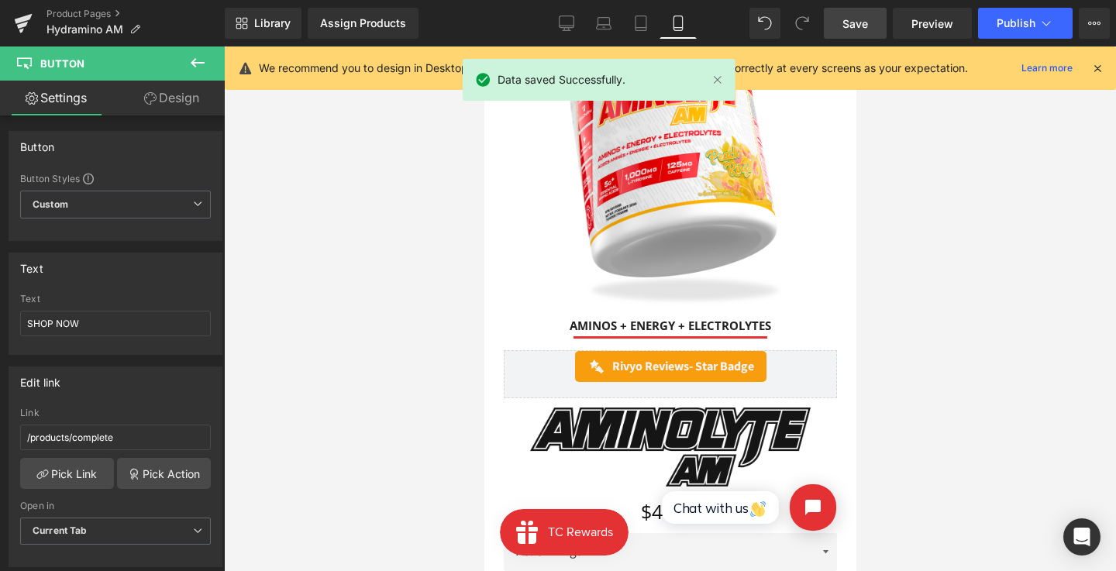
click at [559, 40] on div "Library Assign Products Product Preview No product match your search. Please tr…" at bounding box center [670, 23] width 891 height 46
click at [564, 20] on icon at bounding box center [566, 22] width 15 height 15
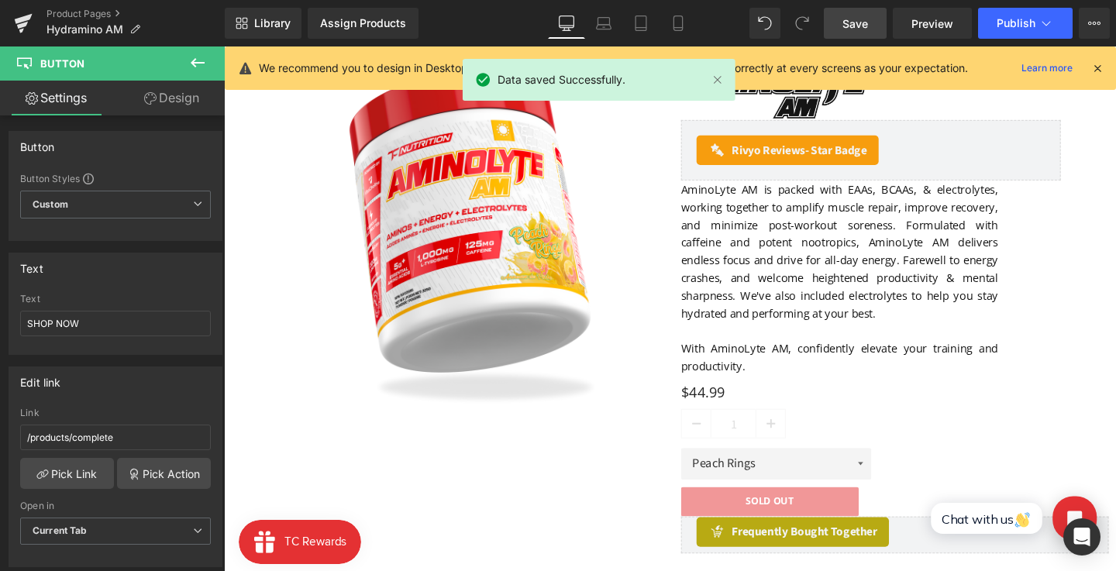
scroll to position [0, 0]
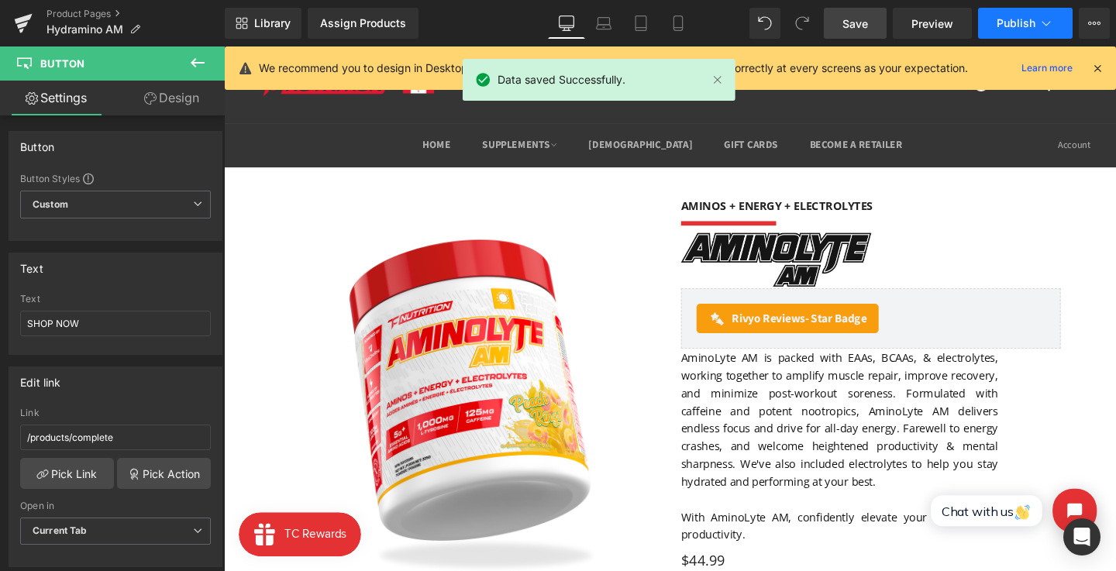
click at [1038, 17] on icon at bounding box center [1045, 22] width 15 height 15
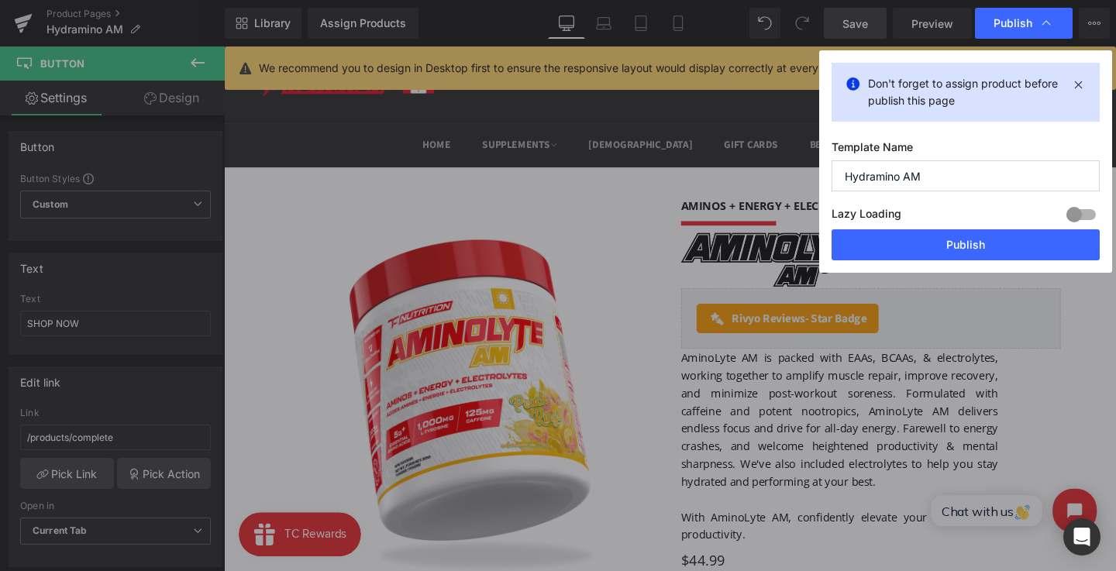
click at [872, 174] on input "Hydramino AM" at bounding box center [965, 175] width 268 height 31
type input "AminoLyte AM"
click at [882, 239] on button "Publish" at bounding box center [965, 244] width 268 height 31
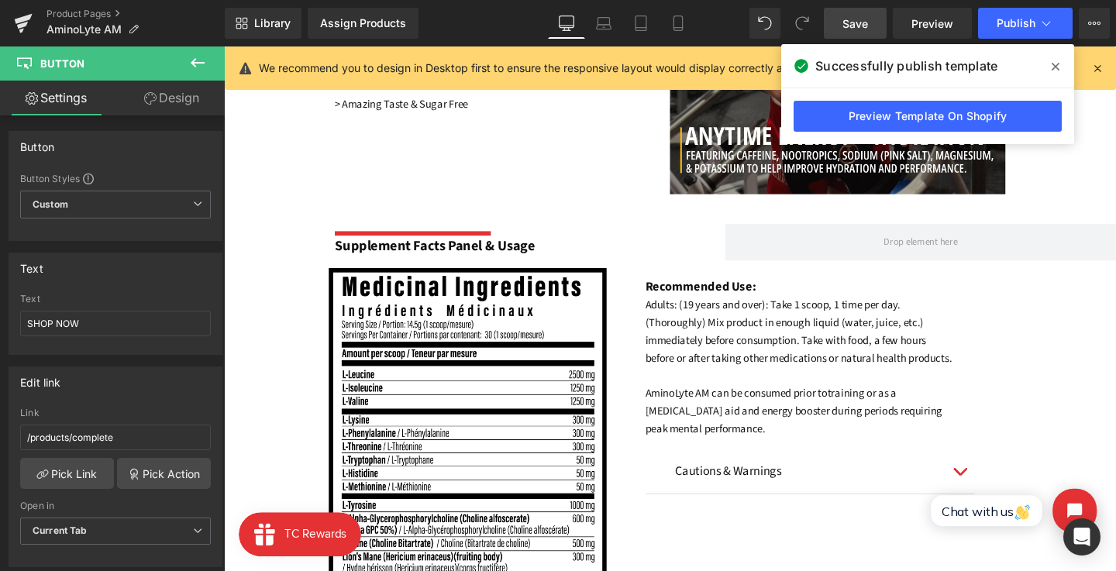
scroll to position [627, 0]
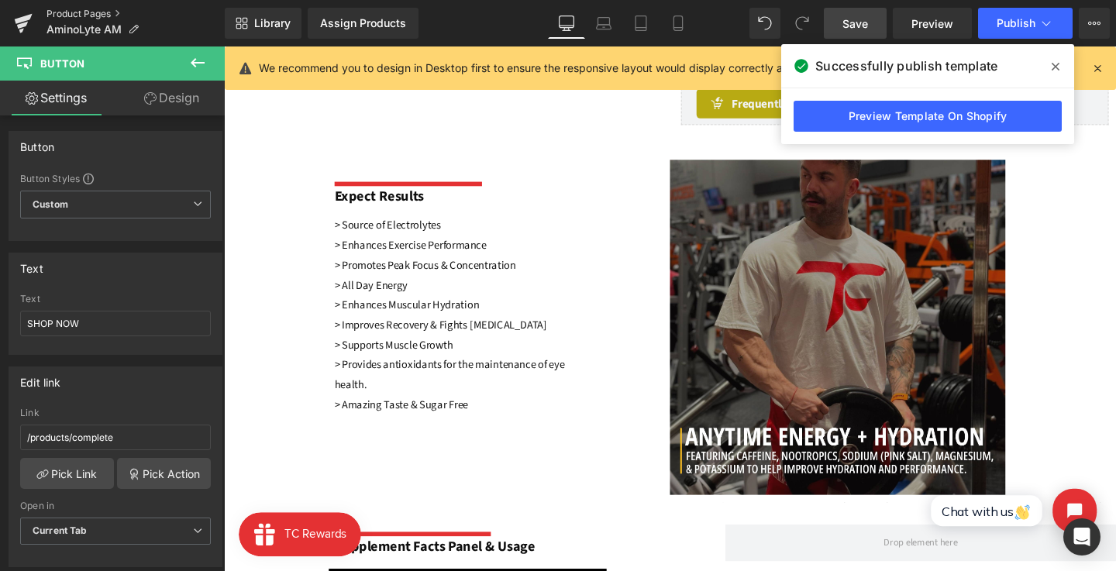
click at [91, 12] on link "Product Pages" at bounding box center [135, 14] width 178 height 12
